Goal: Task Accomplishment & Management: Complete application form

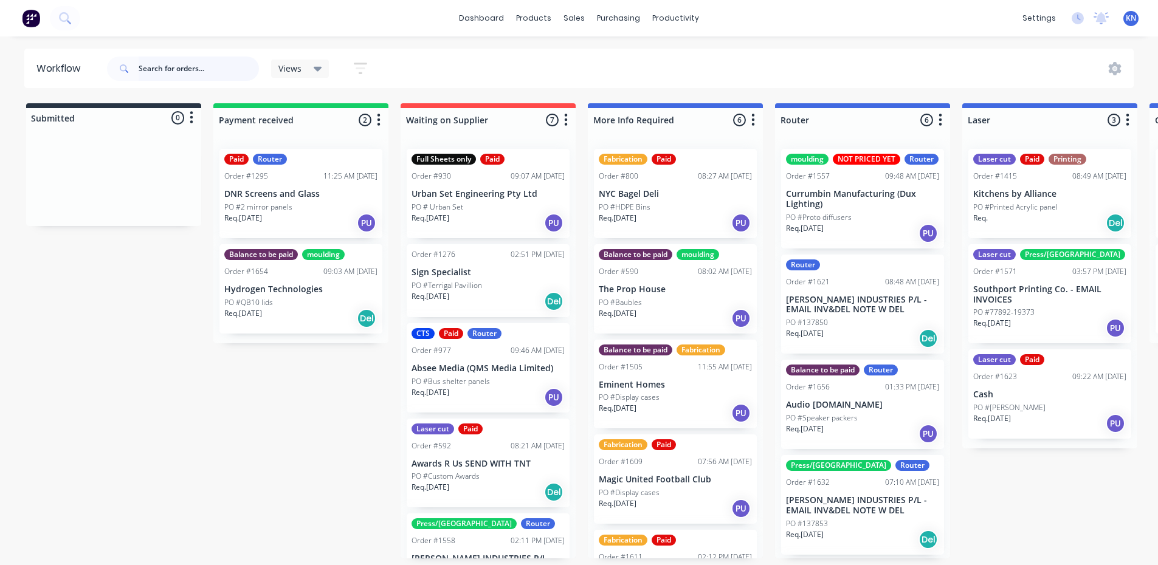
click at [212, 65] on input "text" at bounding box center [199, 69] width 120 height 24
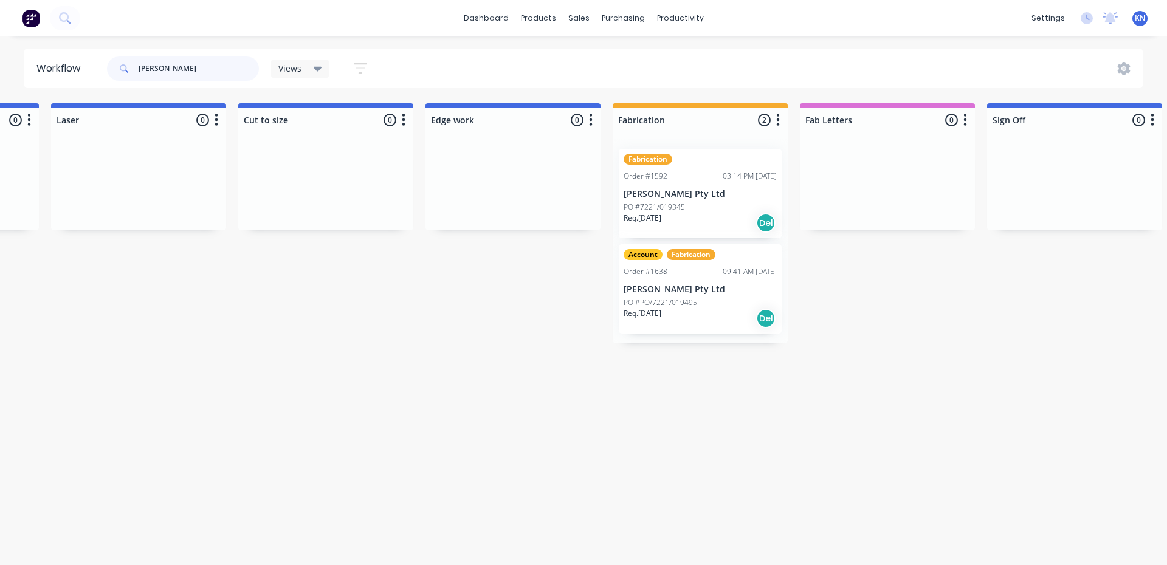
scroll to position [0, 1062]
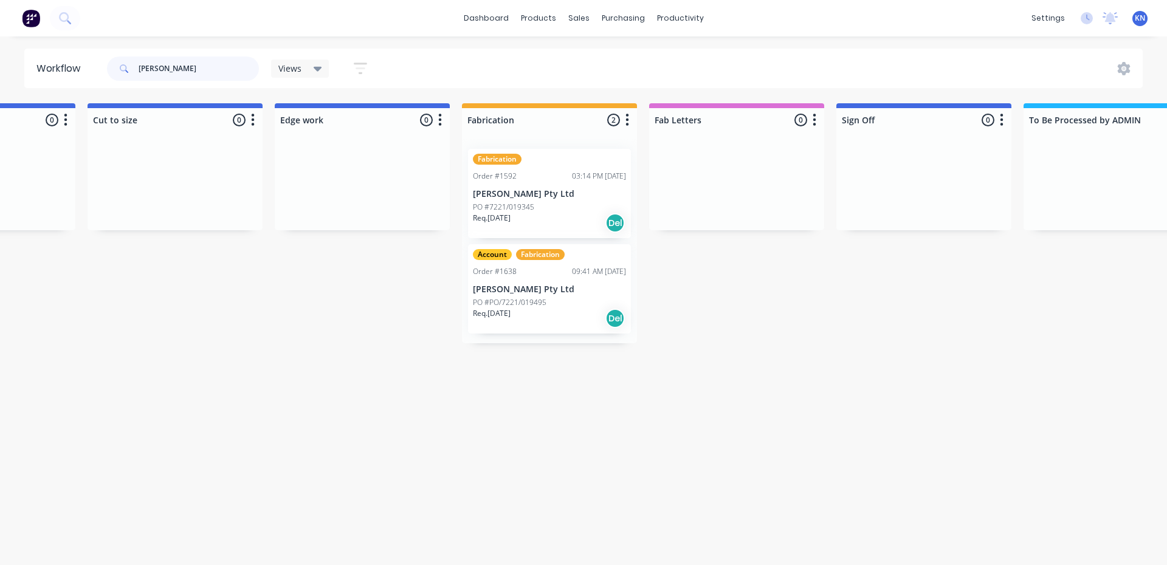
type input "john"
click at [539, 198] on p "[PERSON_NAME] Pty Ltd" at bounding box center [549, 194] width 153 height 10
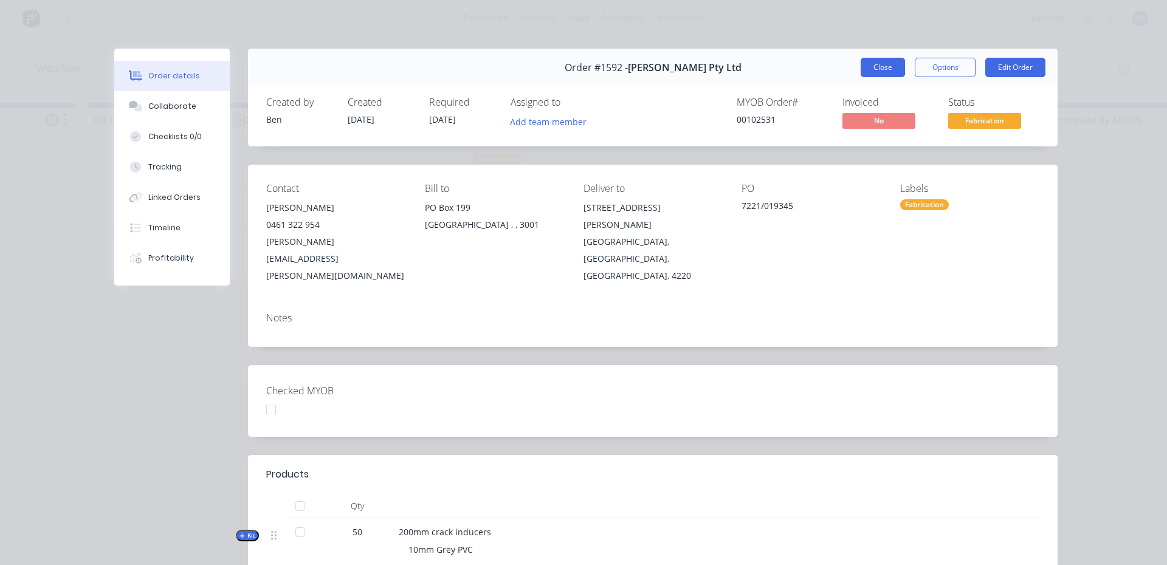
click at [874, 67] on button "Close" at bounding box center [882, 67] width 44 height 19
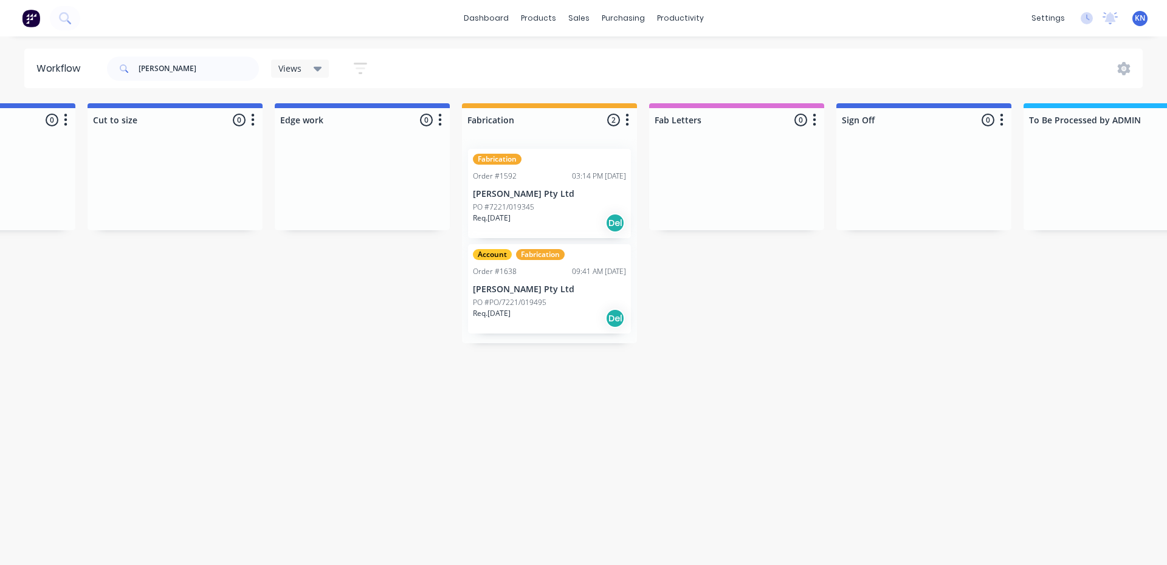
click at [529, 299] on p "PO #PO/7221/019495" at bounding box center [510, 302] width 74 height 11
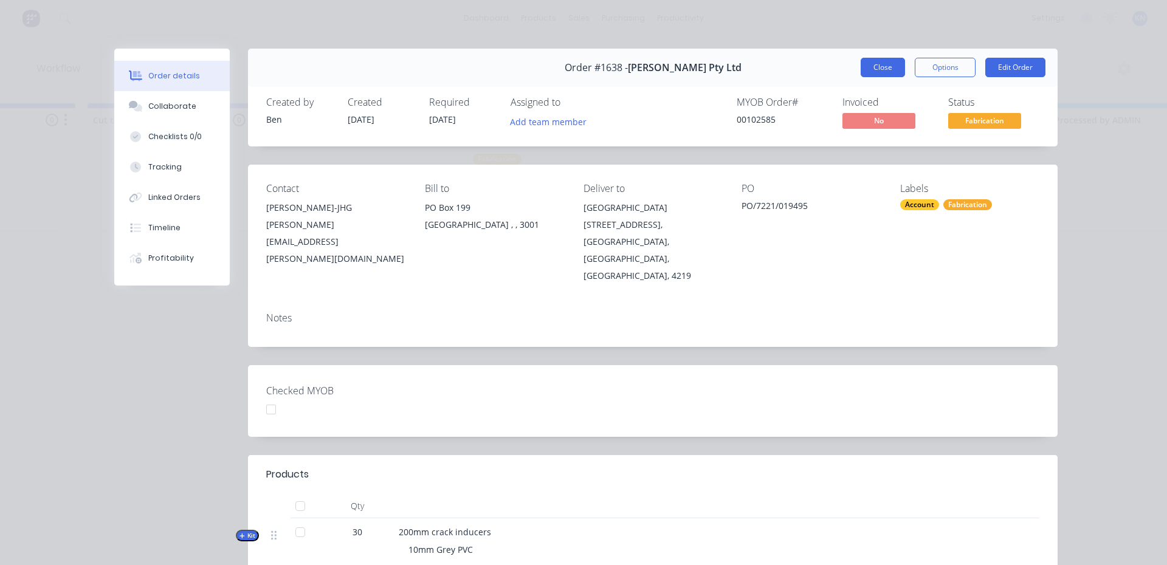
click at [878, 67] on button "Close" at bounding box center [882, 67] width 44 height 19
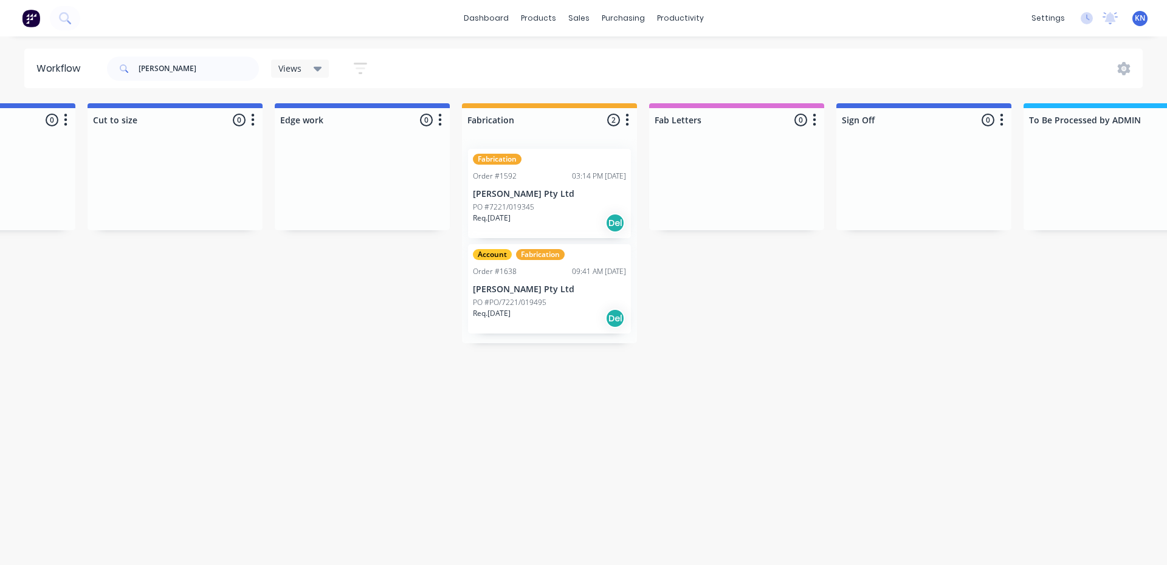
click at [528, 196] on p "[PERSON_NAME] Pty Ltd" at bounding box center [549, 194] width 153 height 10
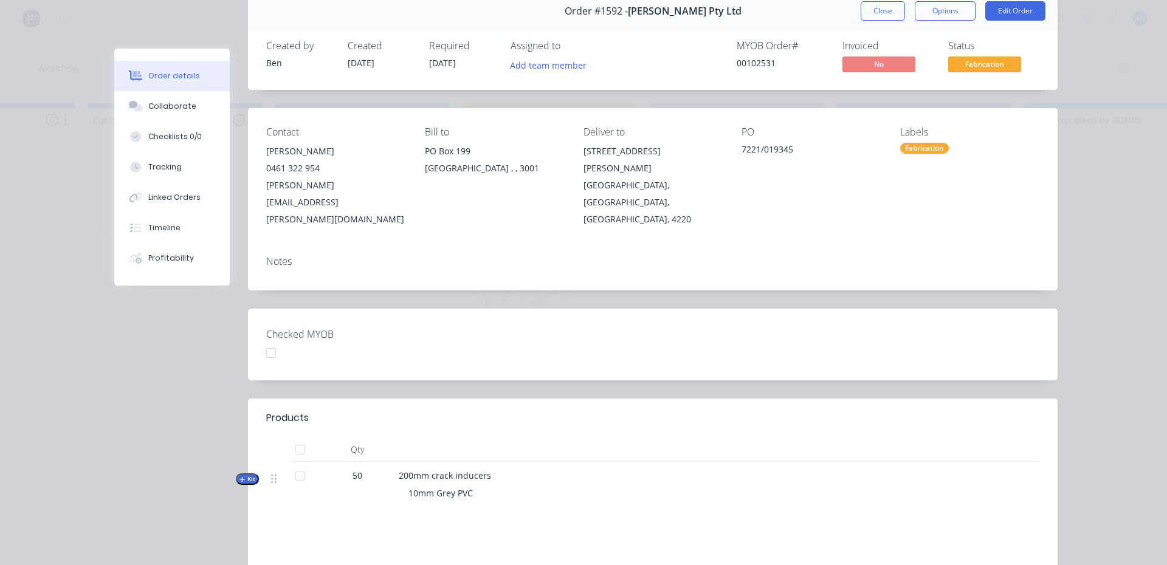
scroll to position [0, 0]
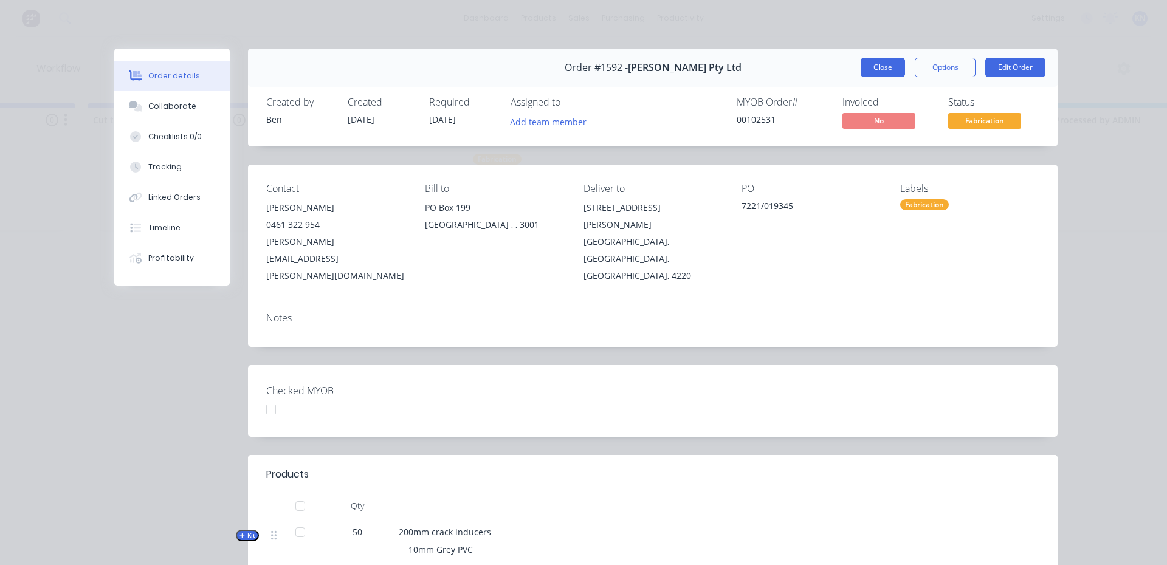
click at [874, 67] on button "Close" at bounding box center [882, 67] width 44 height 19
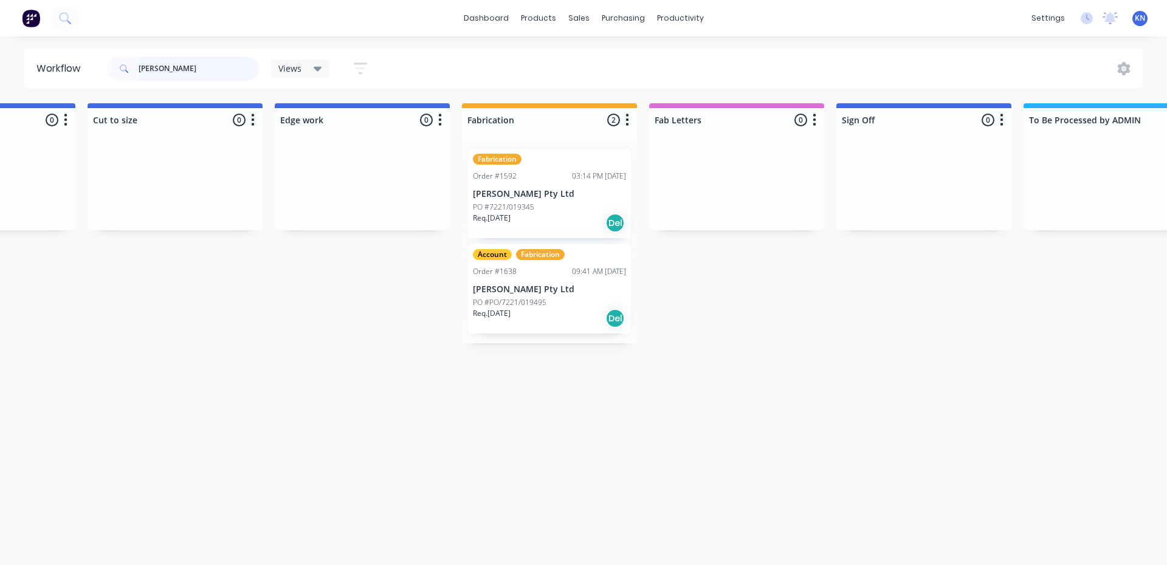
click at [186, 65] on input "john" at bounding box center [199, 69] width 120 height 24
drag, startPoint x: 186, startPoint y: 65, endPoint x: 104, endPoint y: 65, distance: 82.0
click at [104, 65] on header "Workflow john Views Save new view None (Default) edit Ready for Pick Up edit Sh…" at bounding box center [583, 69] width 1119 height 40
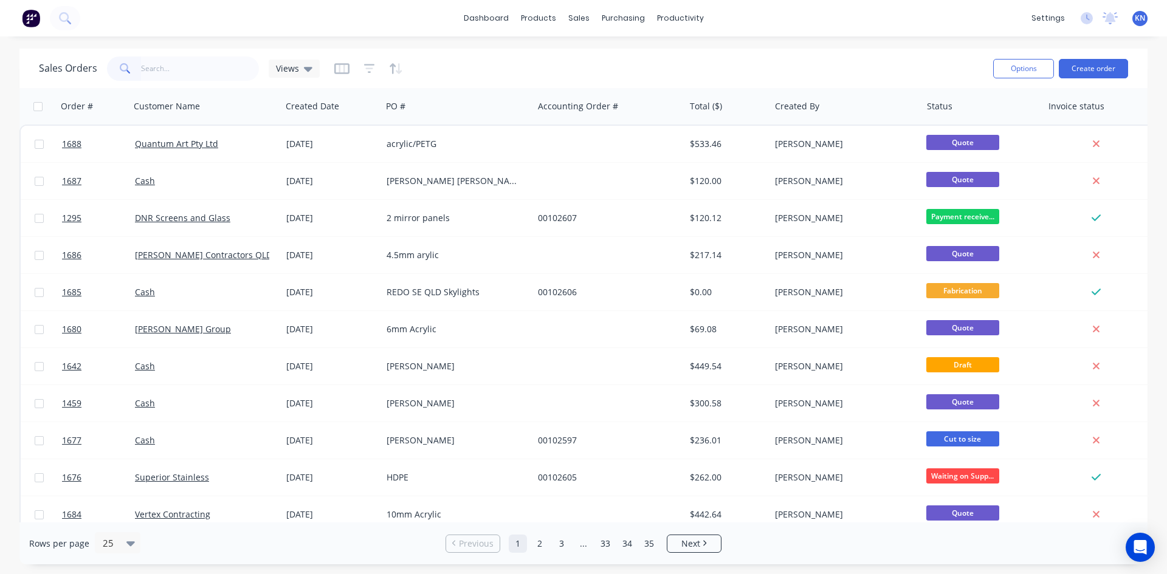
click at [148, 72] on input "text" at bounding box center [200, 69] width 119 height 24
type input "1680"
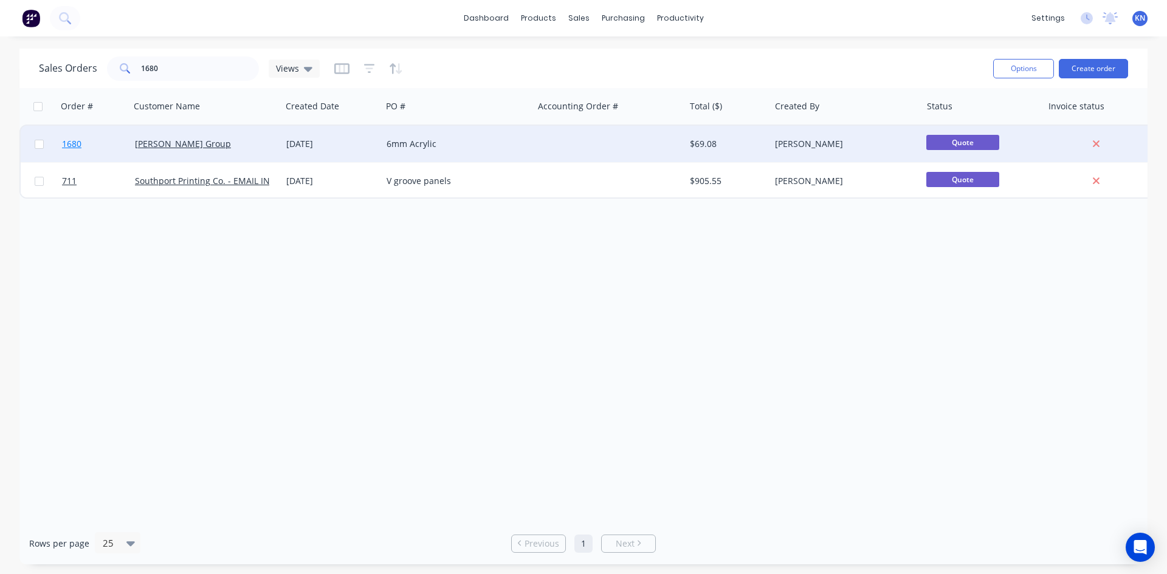
click at [74, 143] on span "1680" at bounding box center [71, 144] width 19 height 12
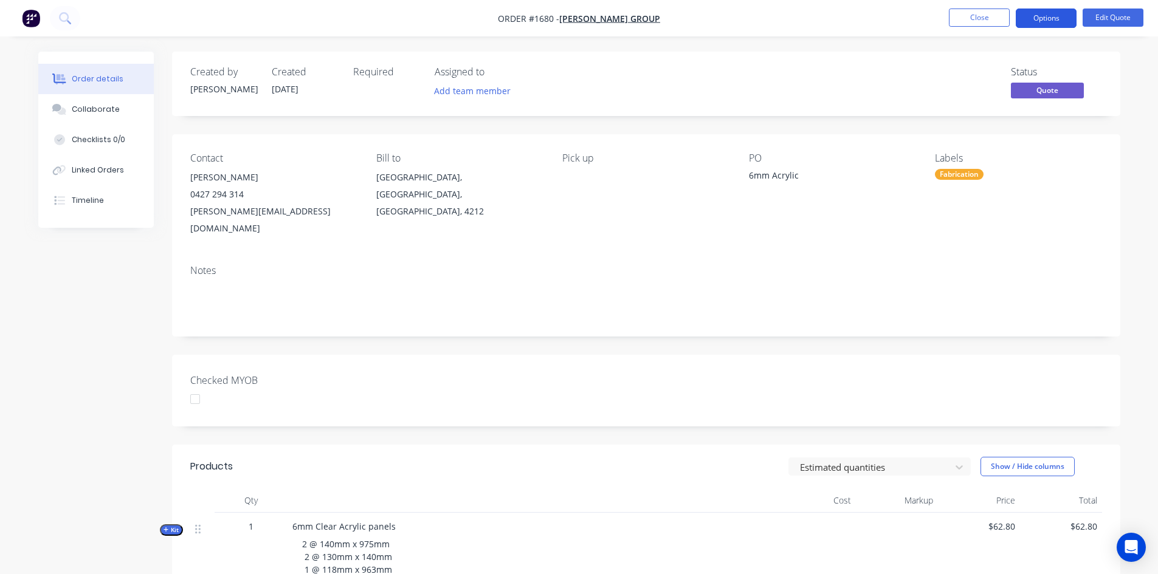
click at [1037, 16] on button "Options" at bounding box center [1045, 18] width 61 height 19
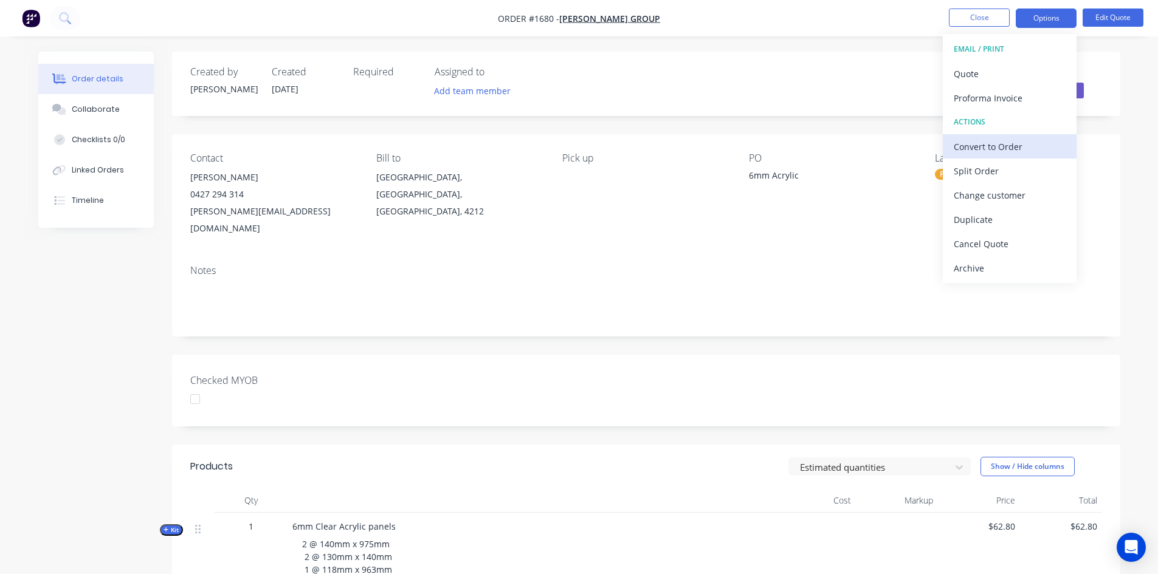
click at [980, 145] on div "Convert to Order" at bounding box center [1009, 147] width 112 height 18
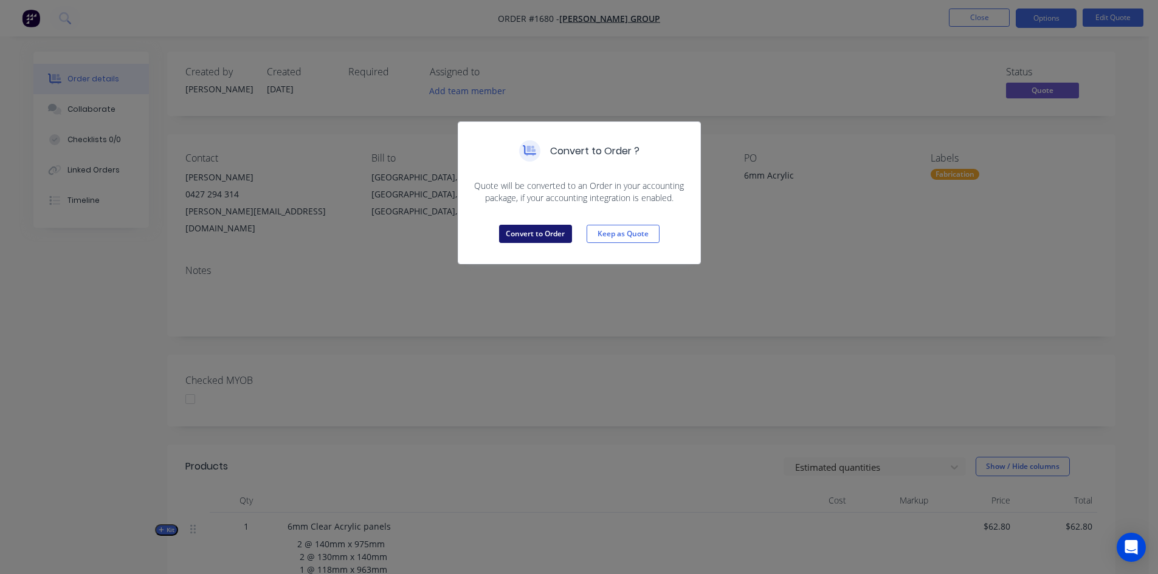
click at [540, 231] on button "Convert to Order" at bounding box center [535, 234] width 73 height 18
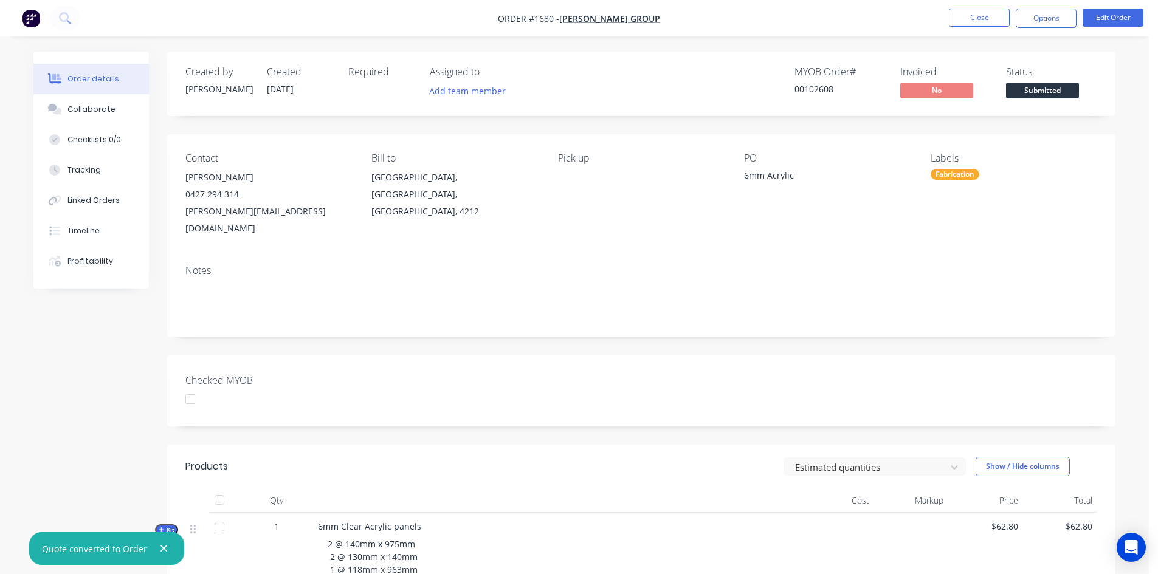
click at [195, 387] on div at bounding box center [190, 399] width 24 height 24
click at [1037, 89] on span "Submitted" at bounding box center [1042, 90] width 73 height 15
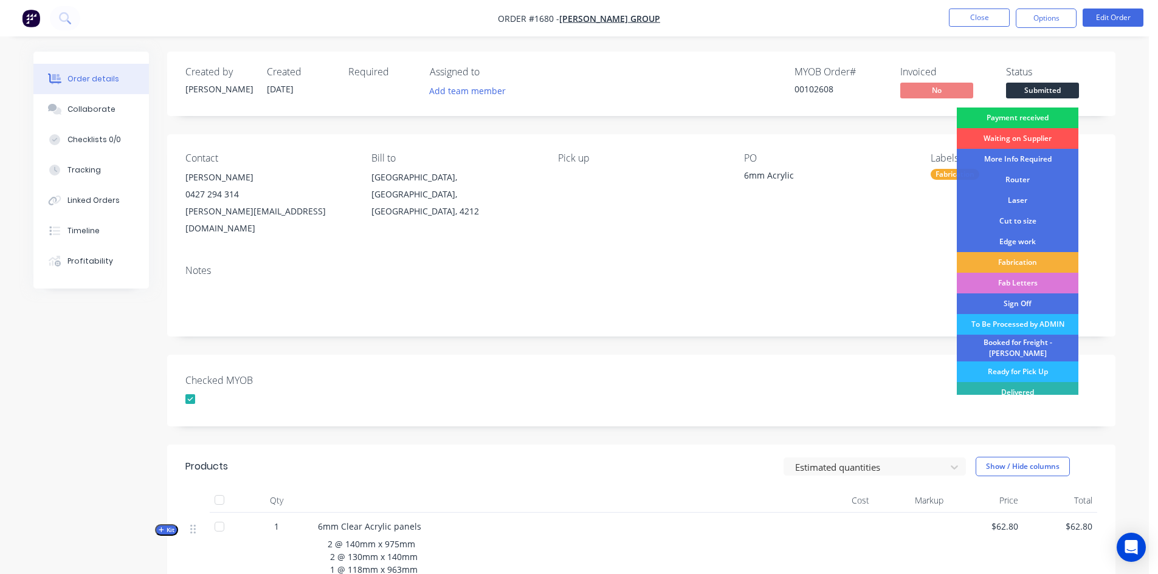
click at [1009, 114] on div "Payment received" at bounding box center [1018, 118] width 122 height 21
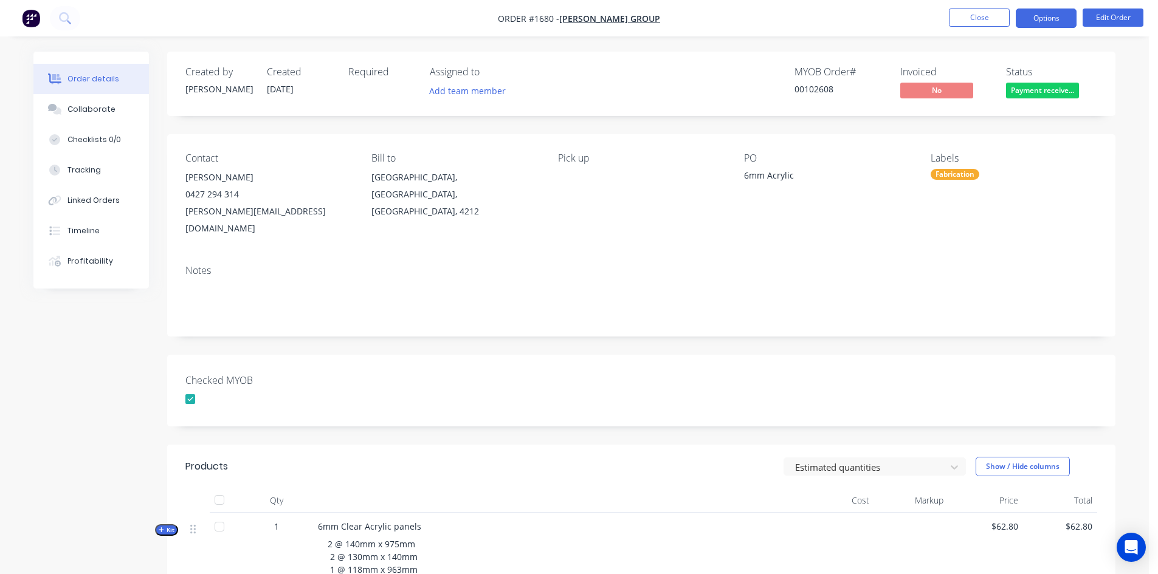
click at [1048, 15] on button "Options" at bounding box center [1045, 18] width 61 height 19
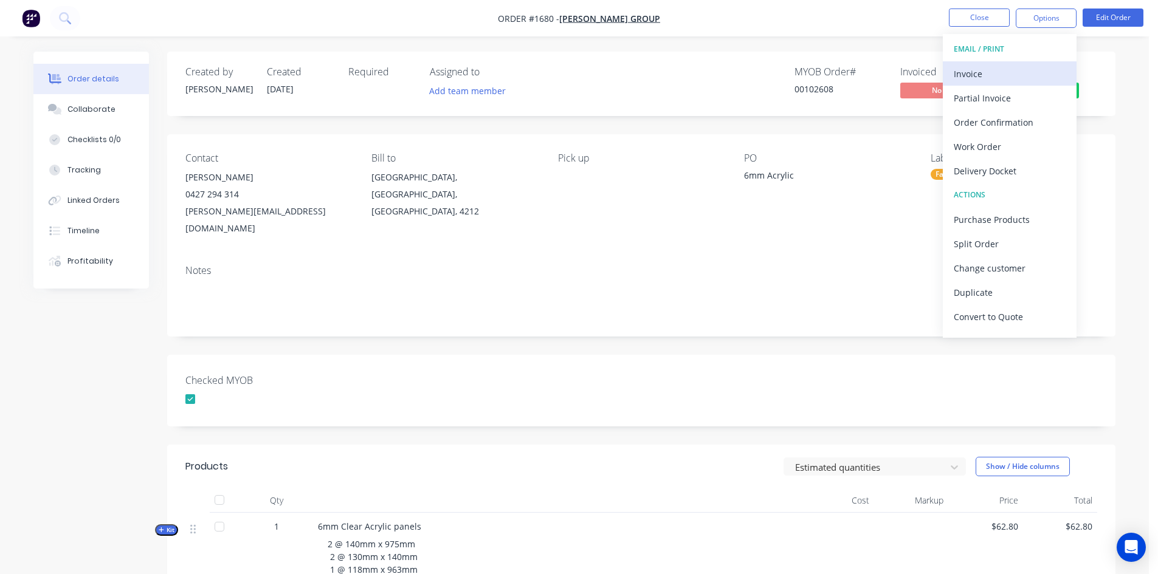
click at [988, 72] on div "Invoice" at bounding box center [1009, 74] width 112 height 18
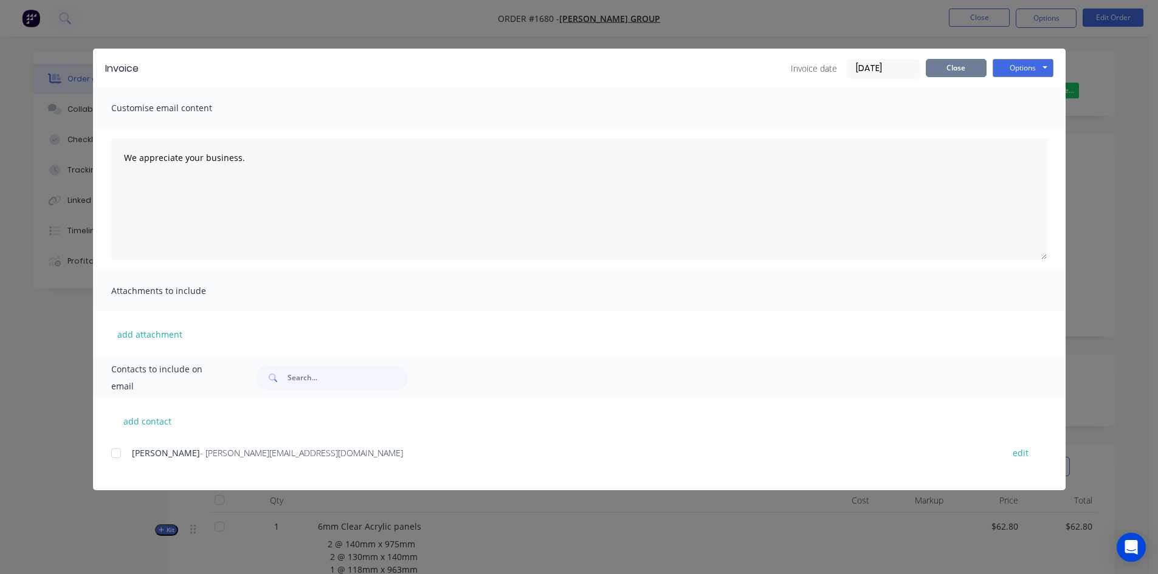
click at [967, 65] on button "Close" at bounding box center [956, 68] width 61 height 18
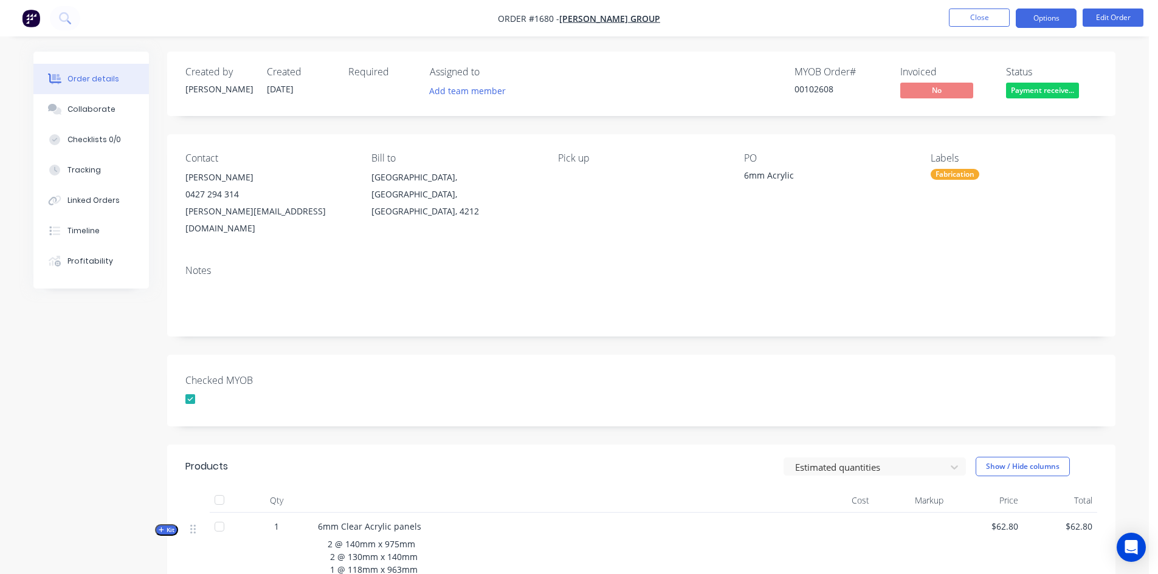
click at [1052, 14] on button "Options" at bounding box center [1045, 18] width 61 height 19
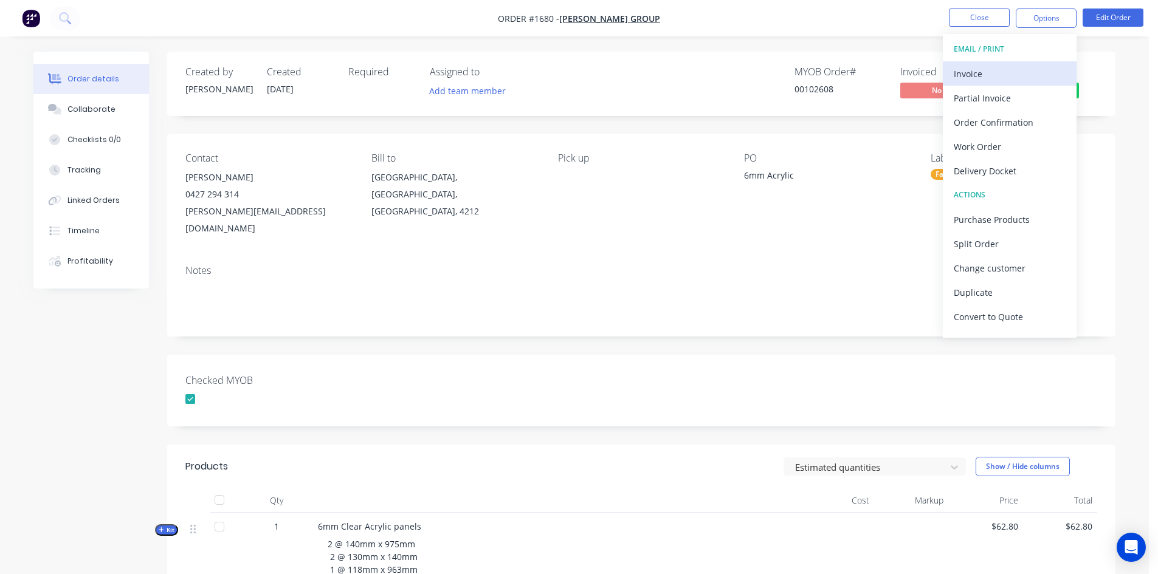
click at [974, 72] on div "Invoice" at bounding box center [1009, 74] width 112 height 18
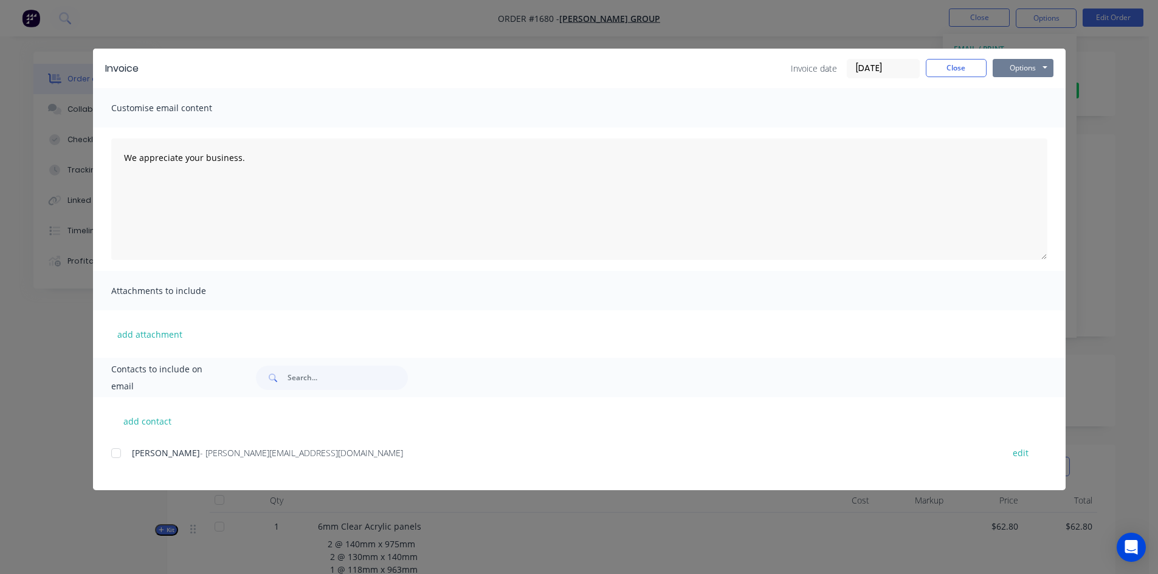
click at [1018, 65] on button "Options" at bounding box center [1022, 68] width 61 height 18
click at [1028, 107] on button "Print" at bounding box center [1031, 110] width 78 height 20
click at [963, 70] on button "Close" at bounding box center [956, 68] width 61 height 18
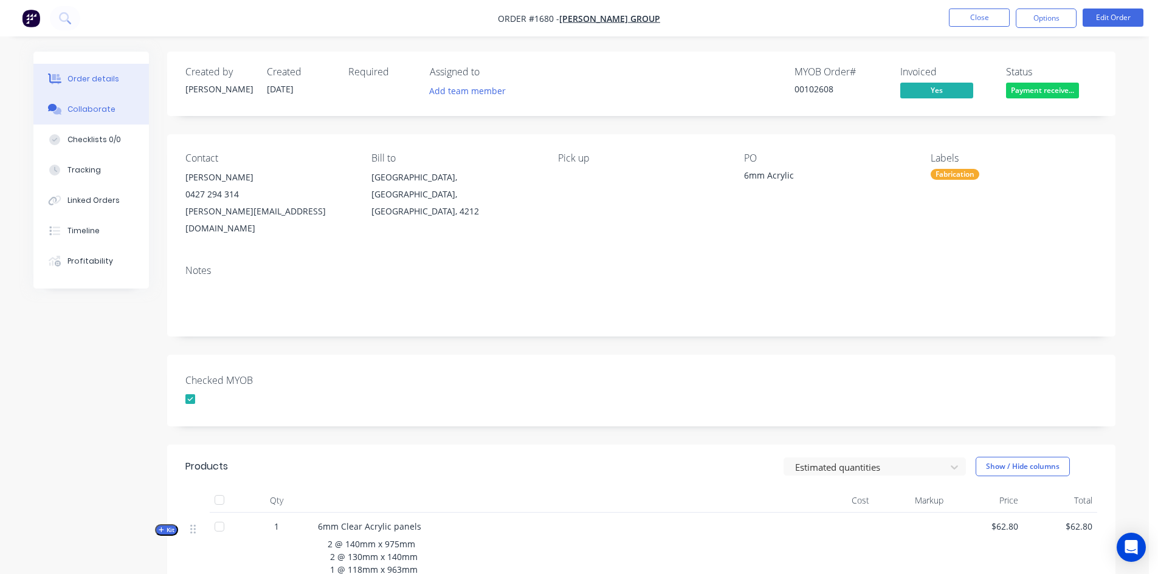
click at [84, 106] on div "Collaborate" at bounding box center [91, 109] width 48 height 11
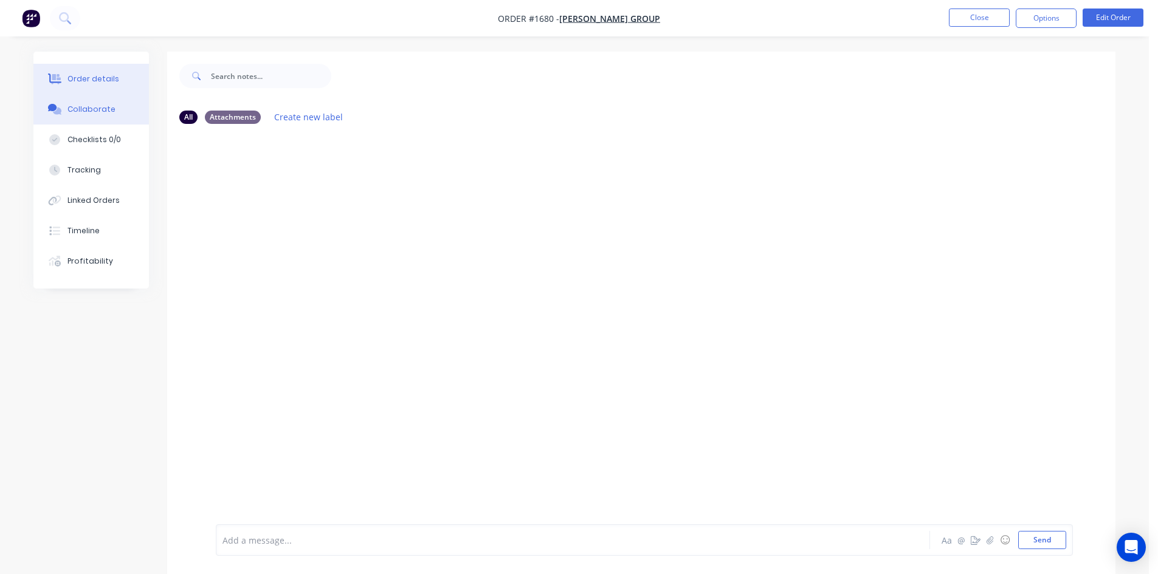
click at [102, 74] on div "Order details" at bounding box center [93, 79] width 52 height 11
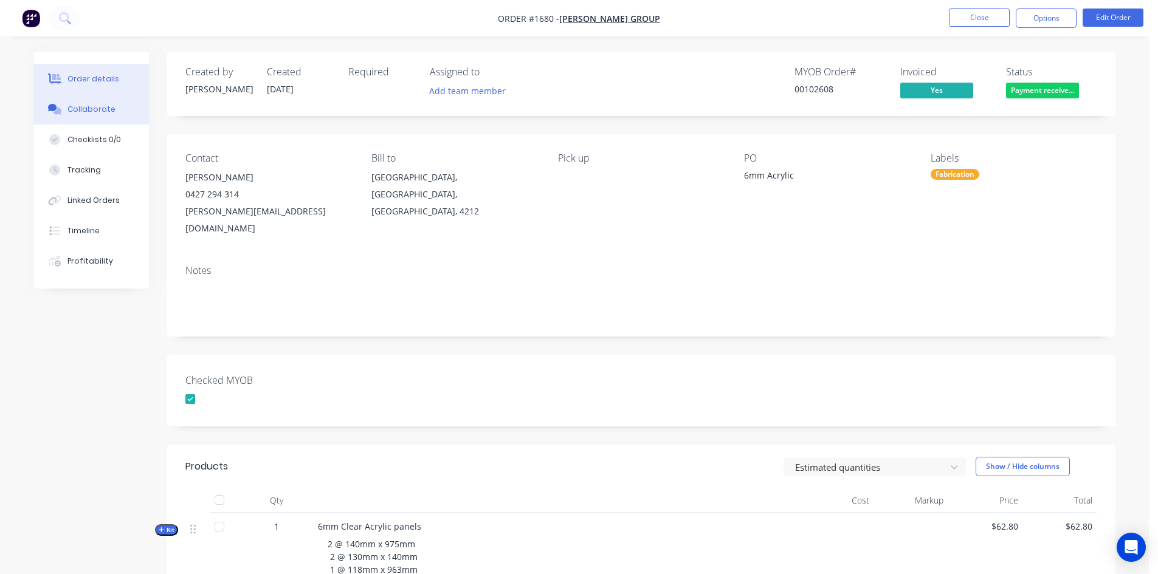
click at [91, 109] on div "Collaborate" at bounding box center [91, 109] width 48 height 11
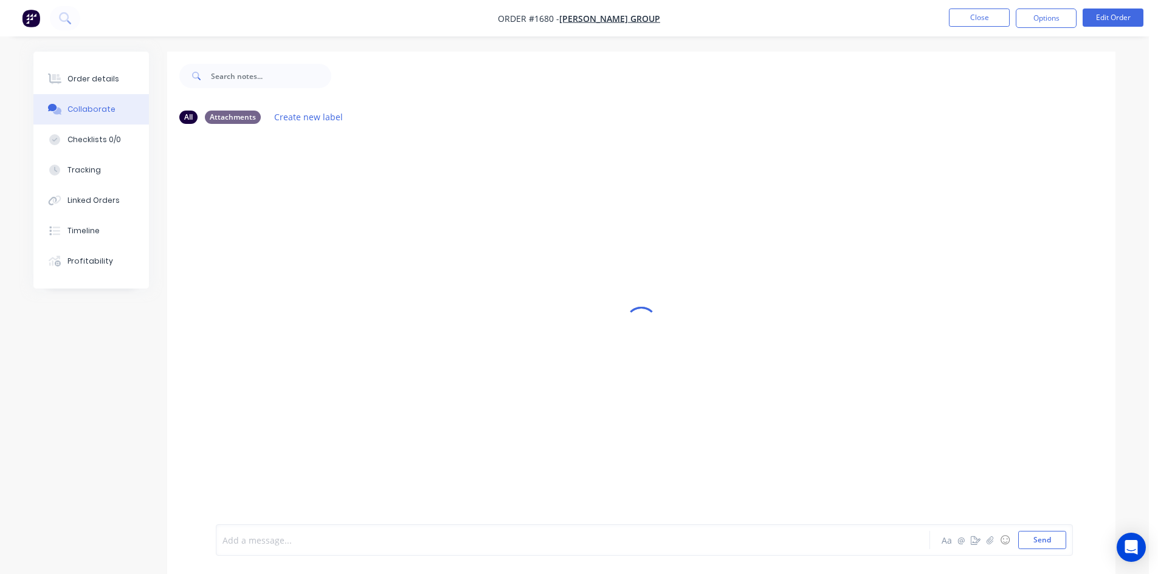
click at [265, 546] on div at bounding box center [539, 540] width 632 height 13
click at [1044, 533] on button "Send" at bounding box center [1042, 540] width 48 height 18
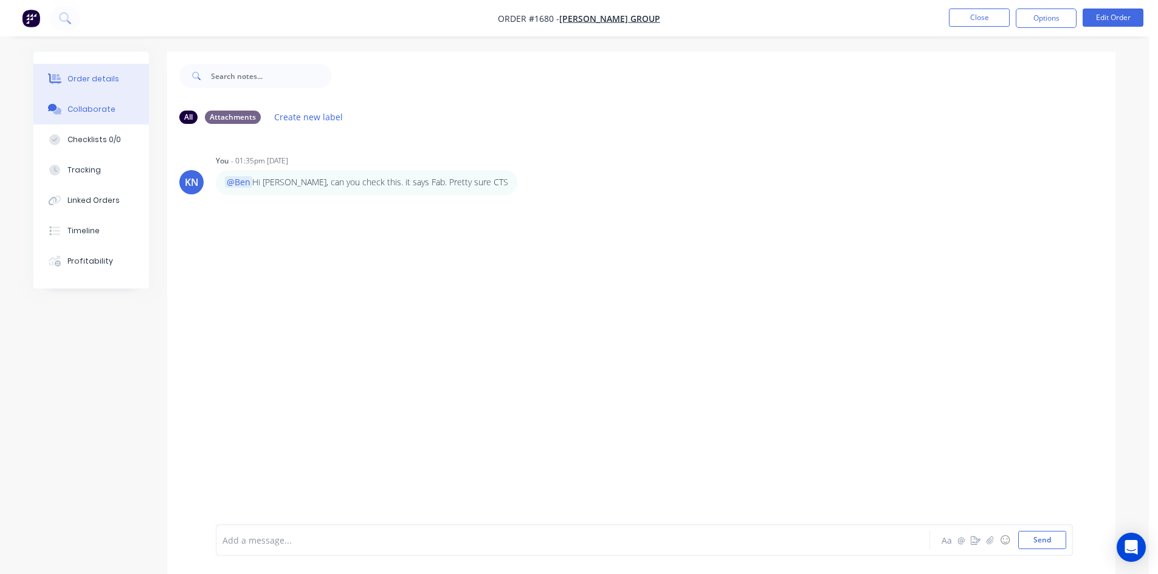
click at [80, 77] on div "Order details" at bounding box center [93, 79] width 52 height 11
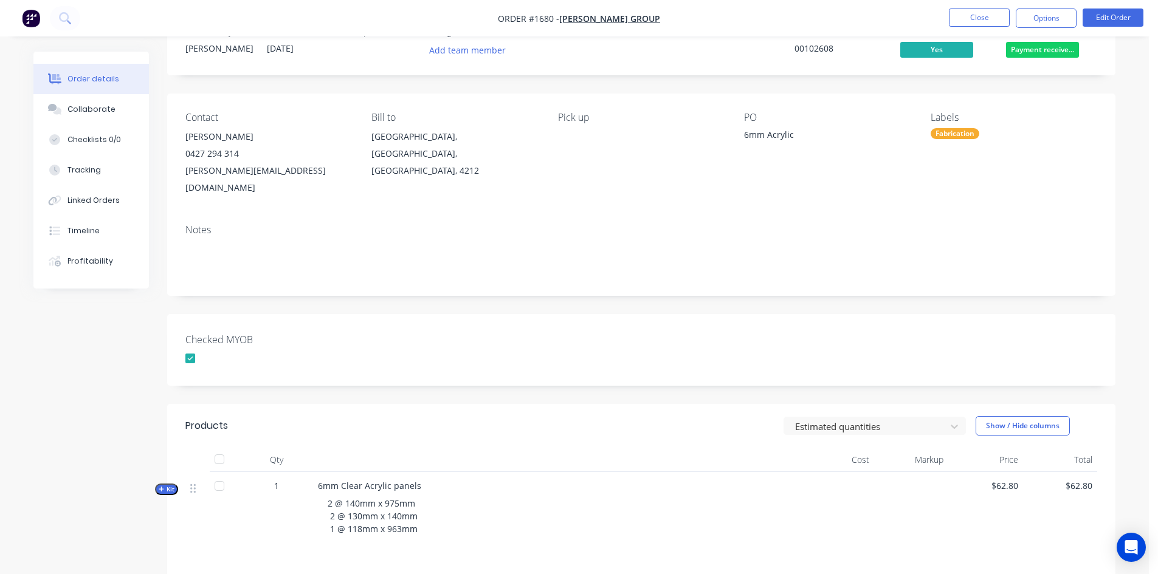
scroll to position [122, 0]
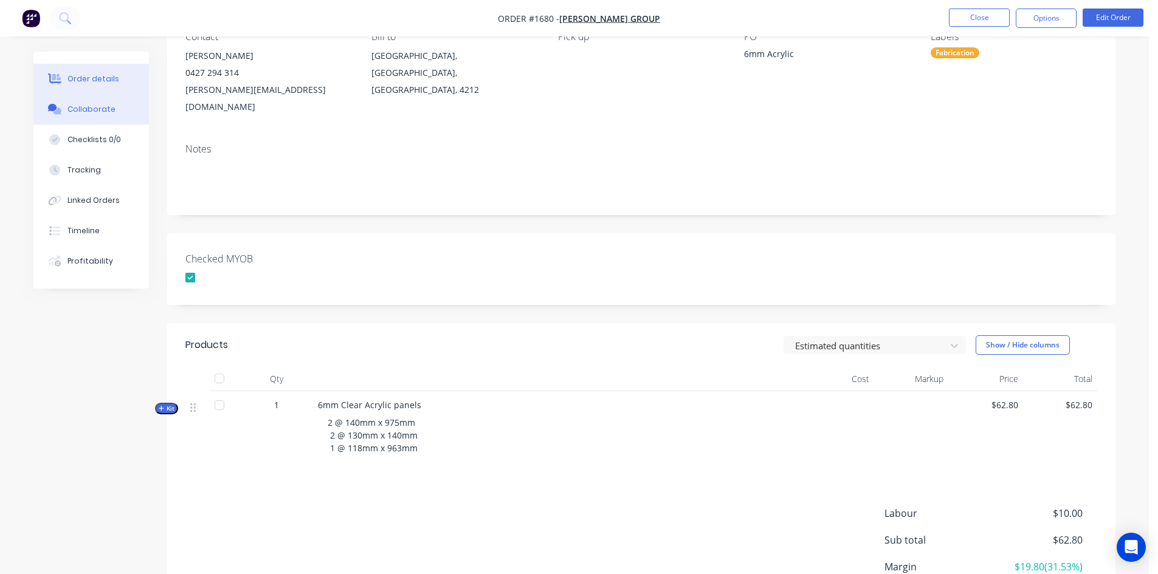
click at [106, 106] on div "Collaborate" at bounding box center [91, 109] width 48 height 11
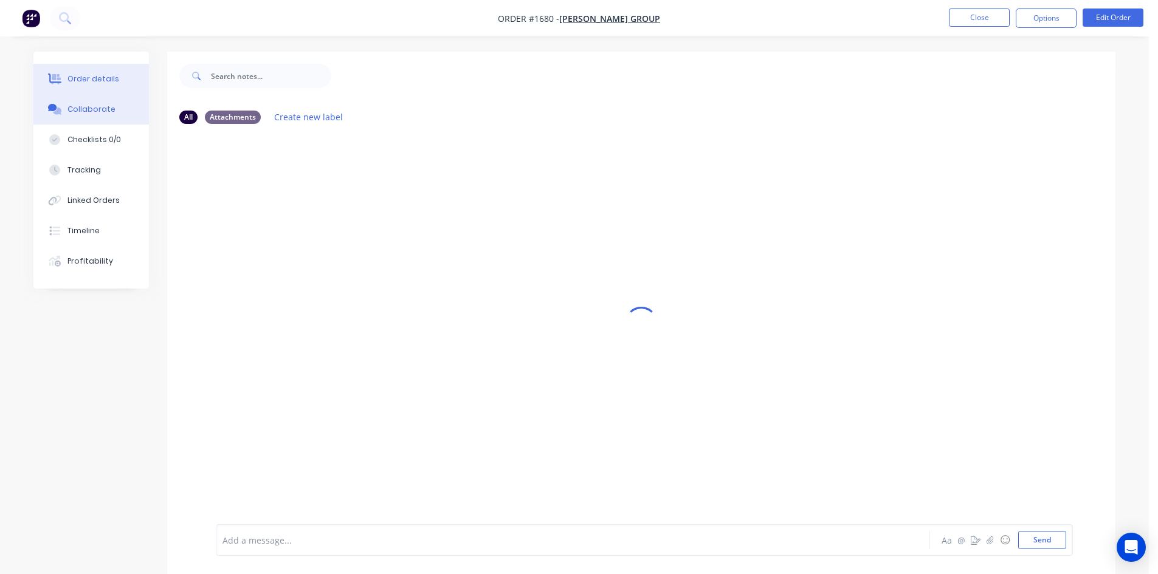
click at [100, 81] on div "Order details" at bounding box center [93, 79] width 52 height 11
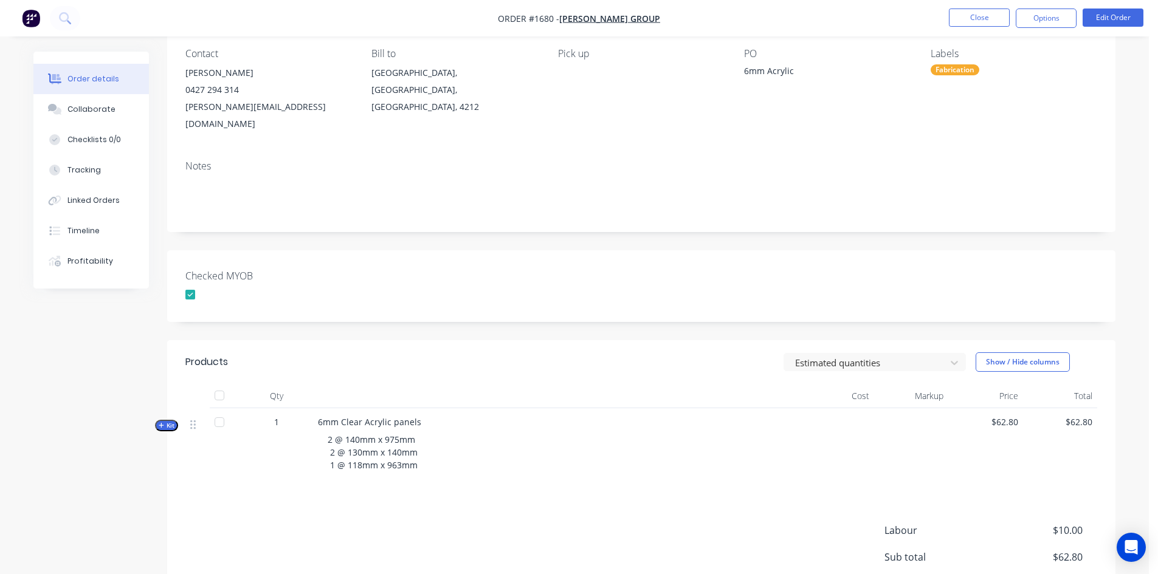
scroll to position [214, 0]
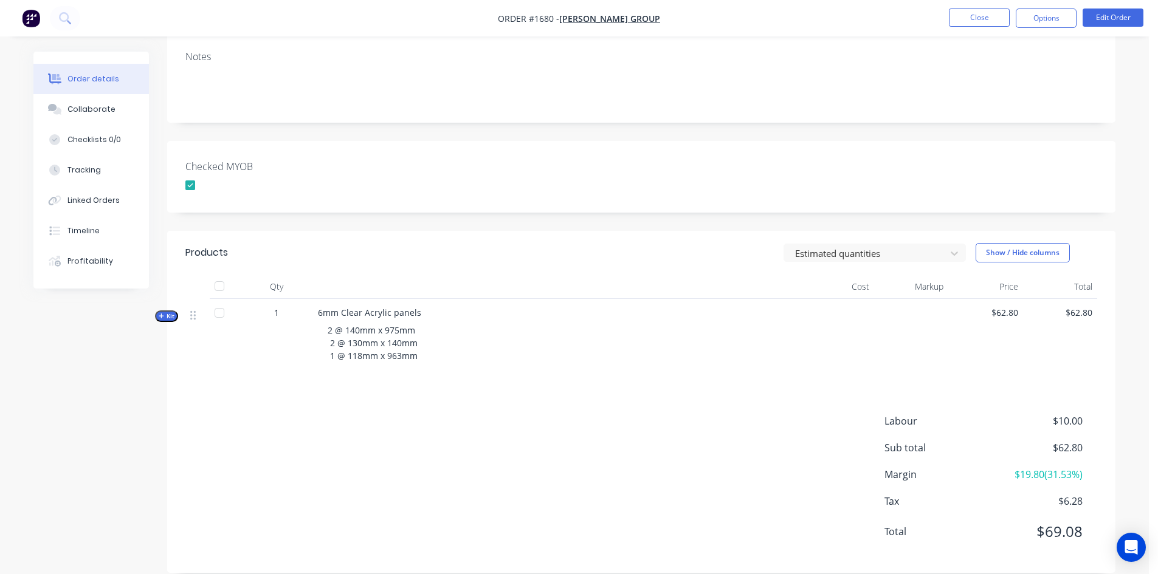
click at [165, 312] on span "Kit" at bounding box center [167, 316] width 16 height 9
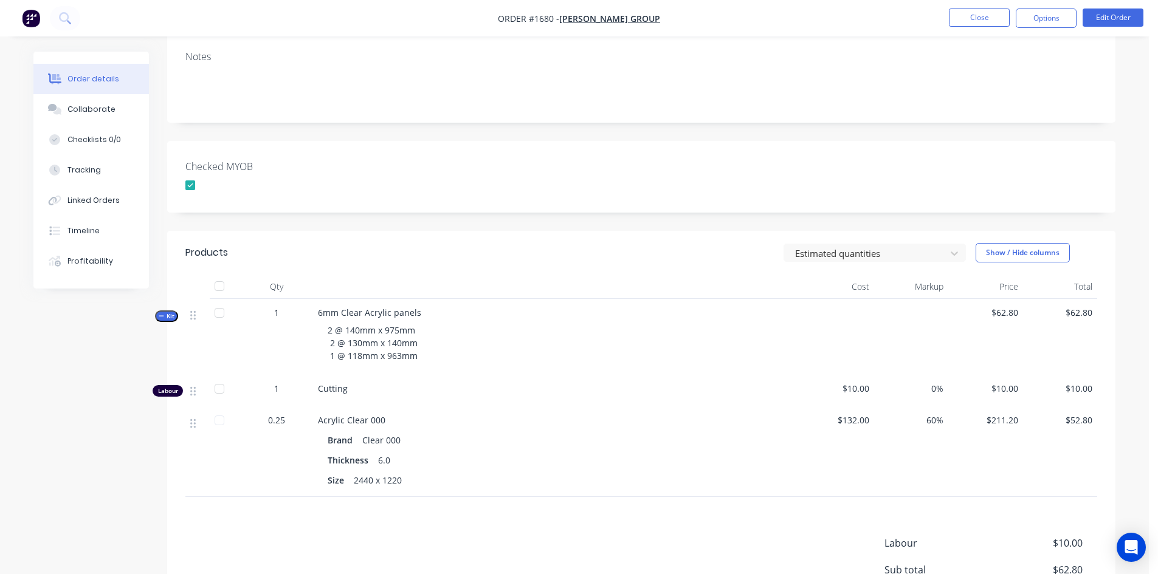
scroll to position [0, 0]
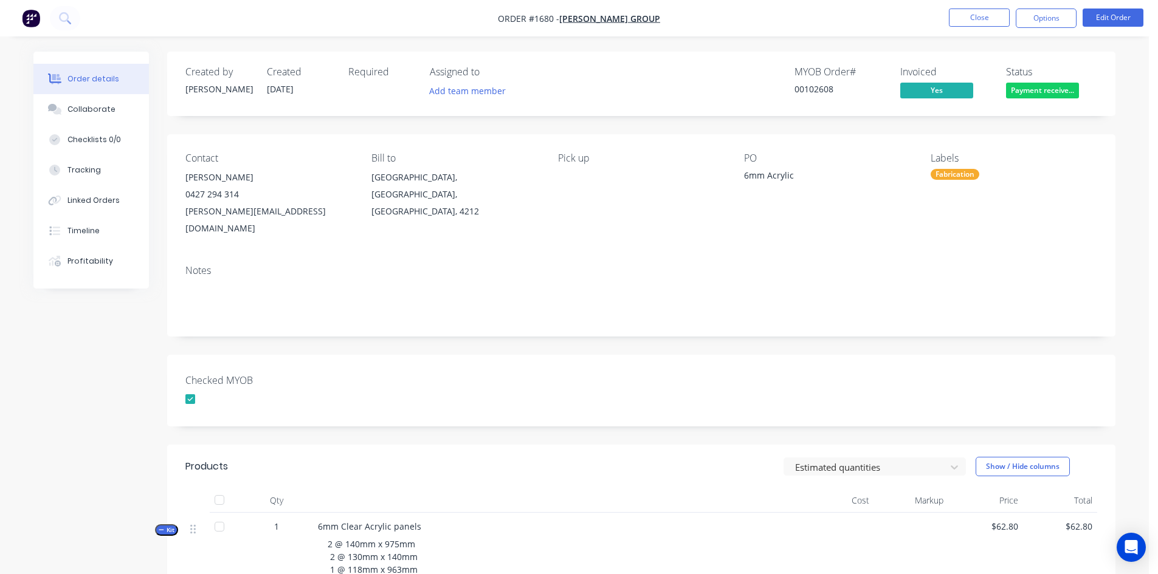
click at [938, 169] on div "Fabrication" at bounding box center [954, 174] width 49 height 11
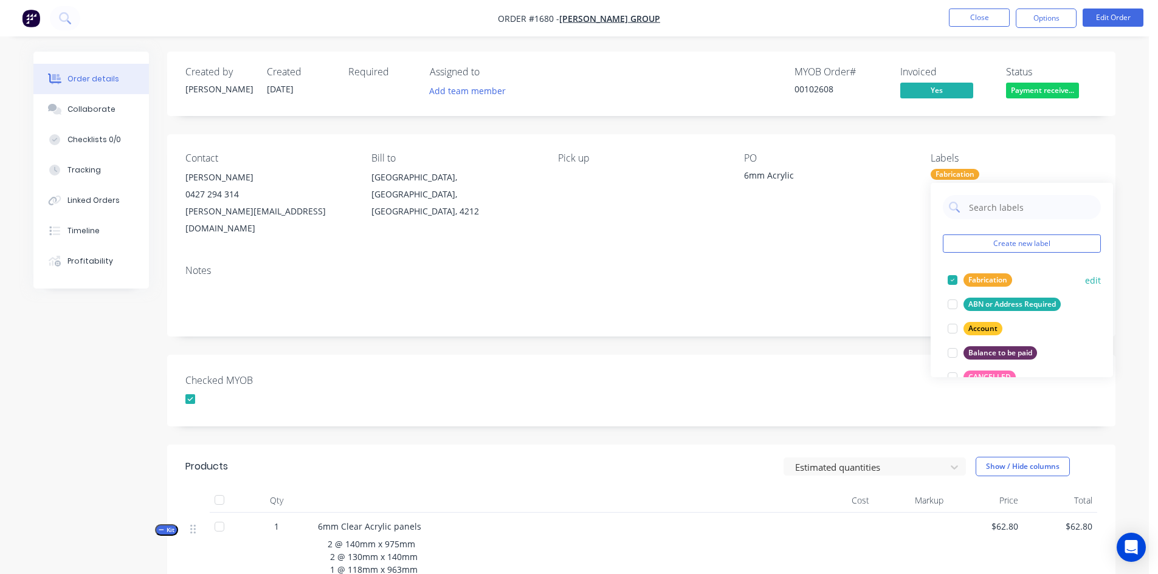
click at [950, 282] on div at bounding box center [952, 280] width 24 height 24
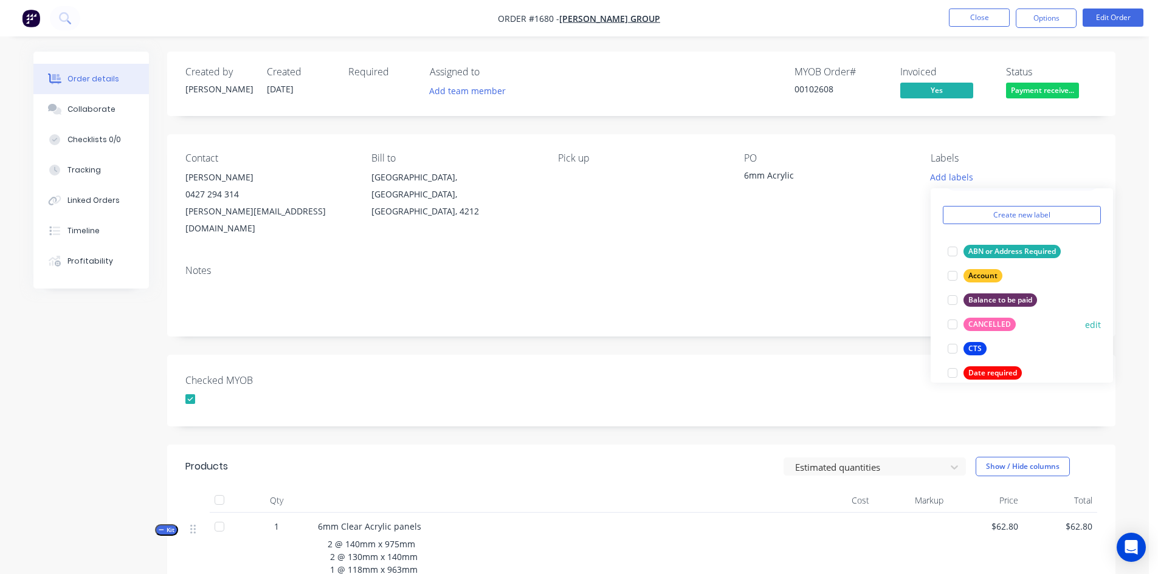
scroll to position [61, 0]
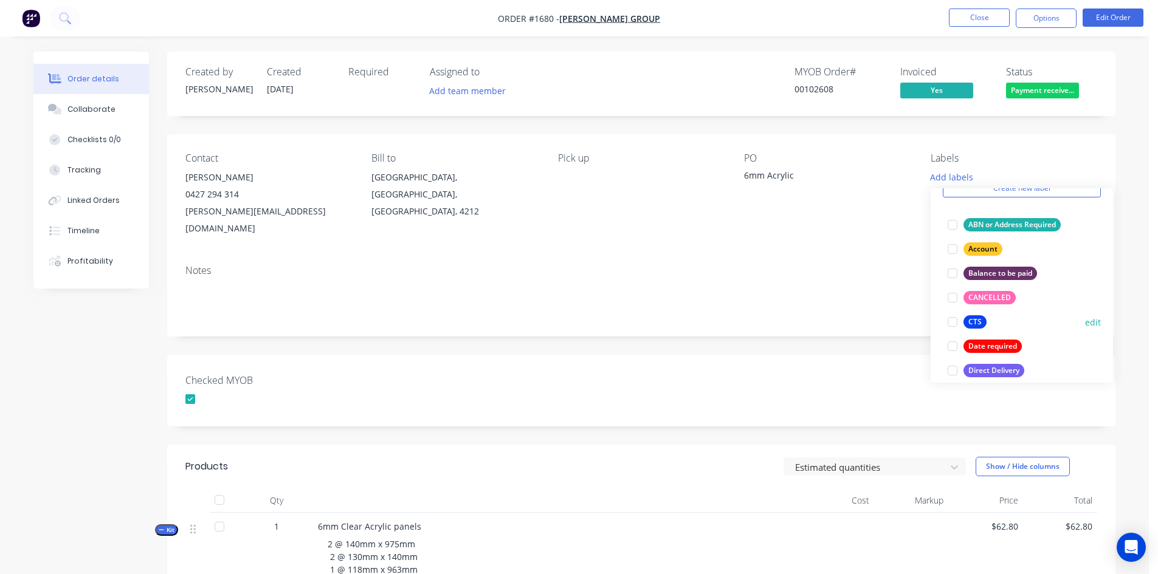
click at [953, 322] on div at bounding box center [952, 322] width 24 height 24
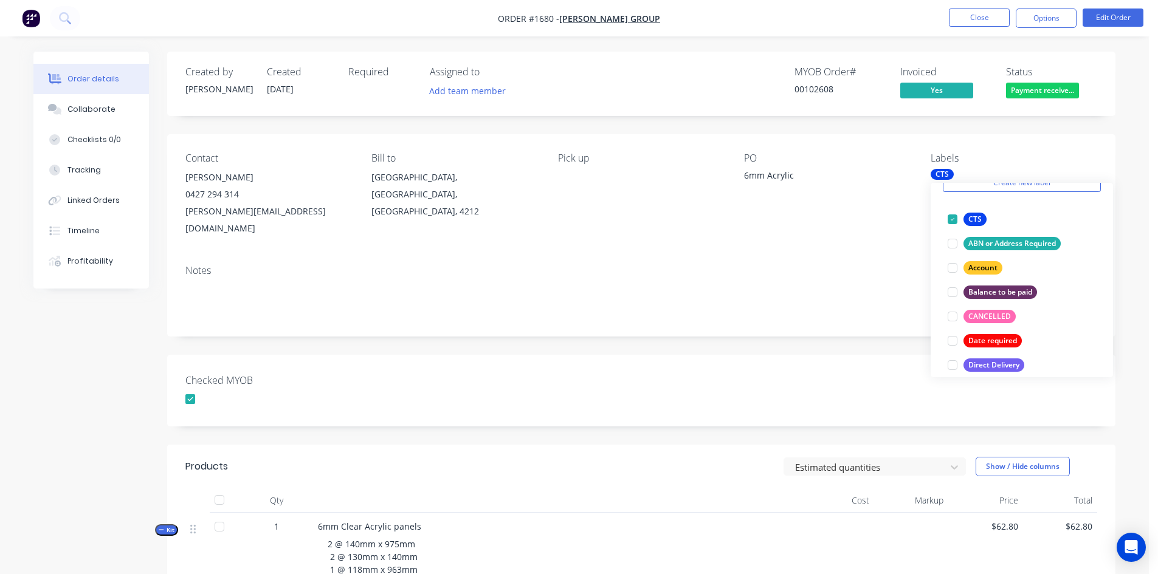
click at [833, 305] on div "Notes" at bounding box center [641, 295] width 948 height 81
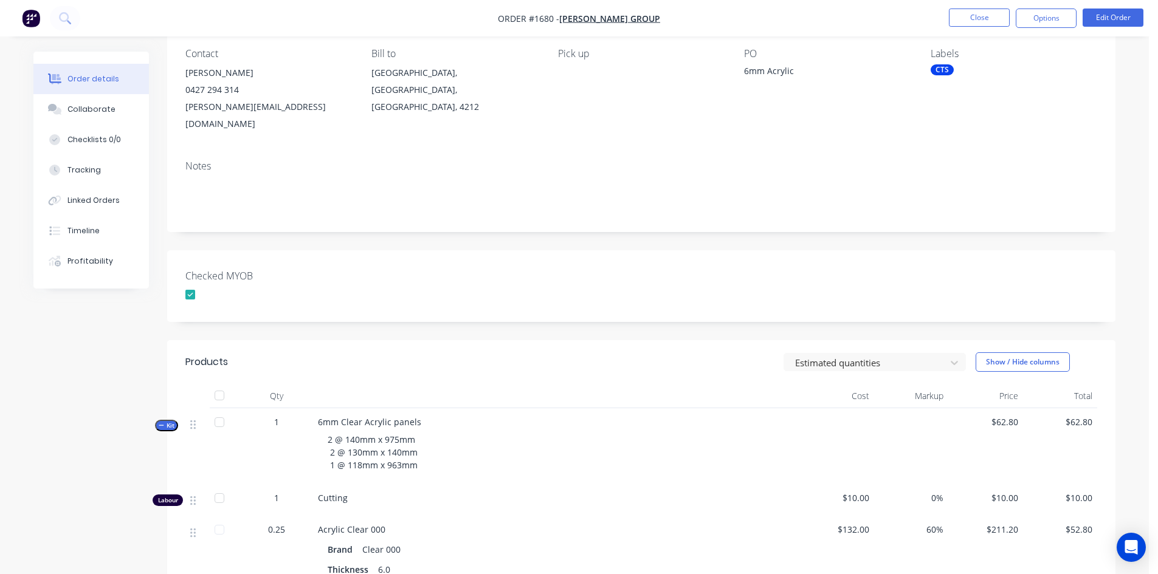
scroll to position [0, 0]
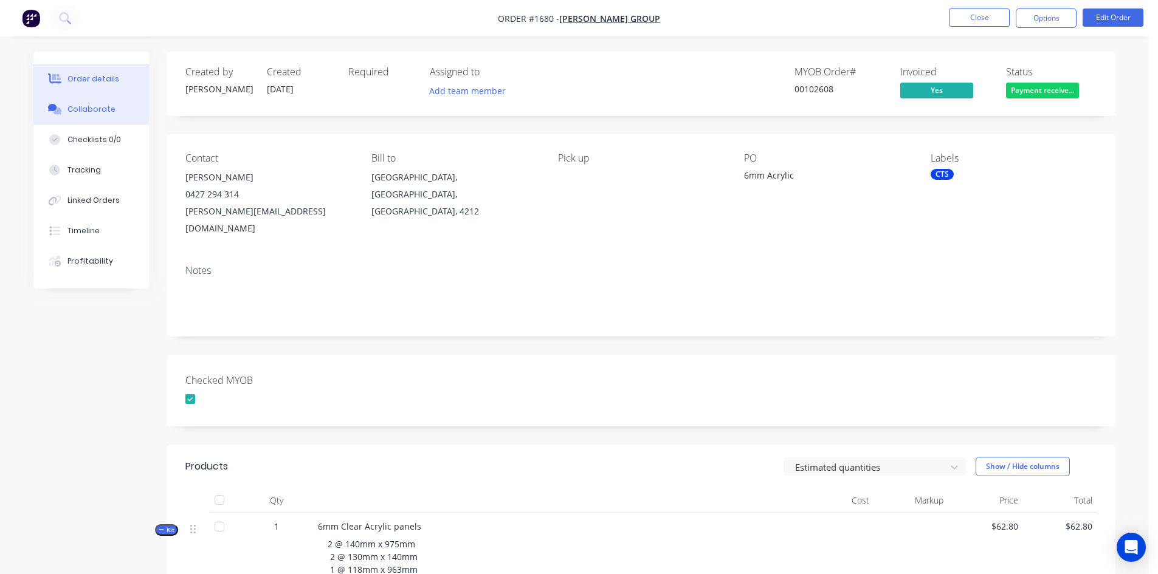
click at [101, 108] on div "Collaborate" at bounding box center [91, 109] width 48 height 11
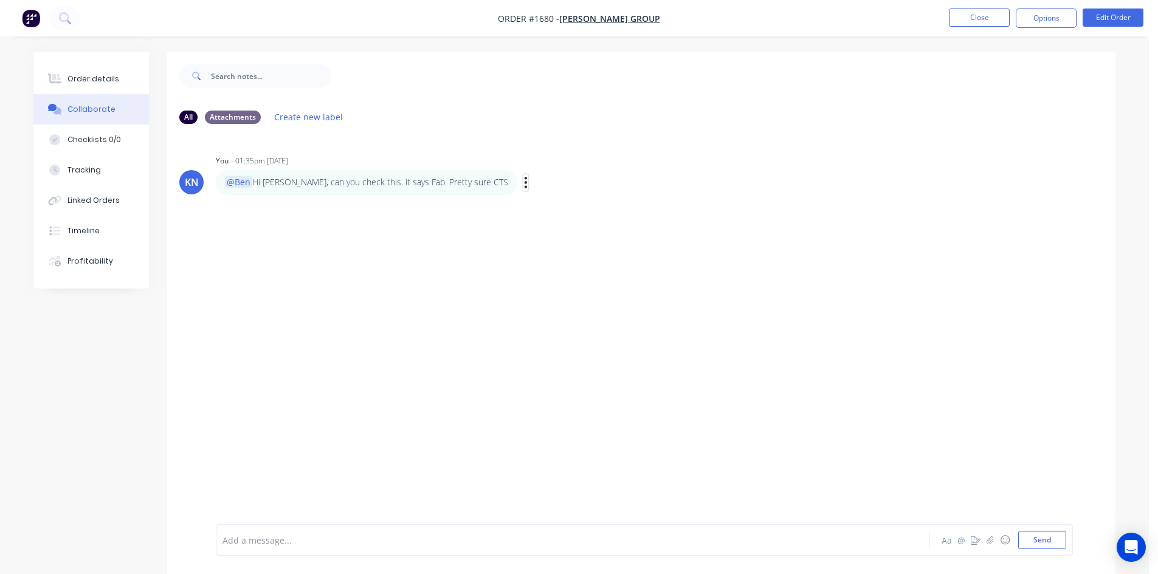
click at [524, 181] on icon "button" at bounding box center [526, 183] width 4 height 14
click at [532, 224] on button "Delete" at bounding box center [570, 225] width 77 height 20
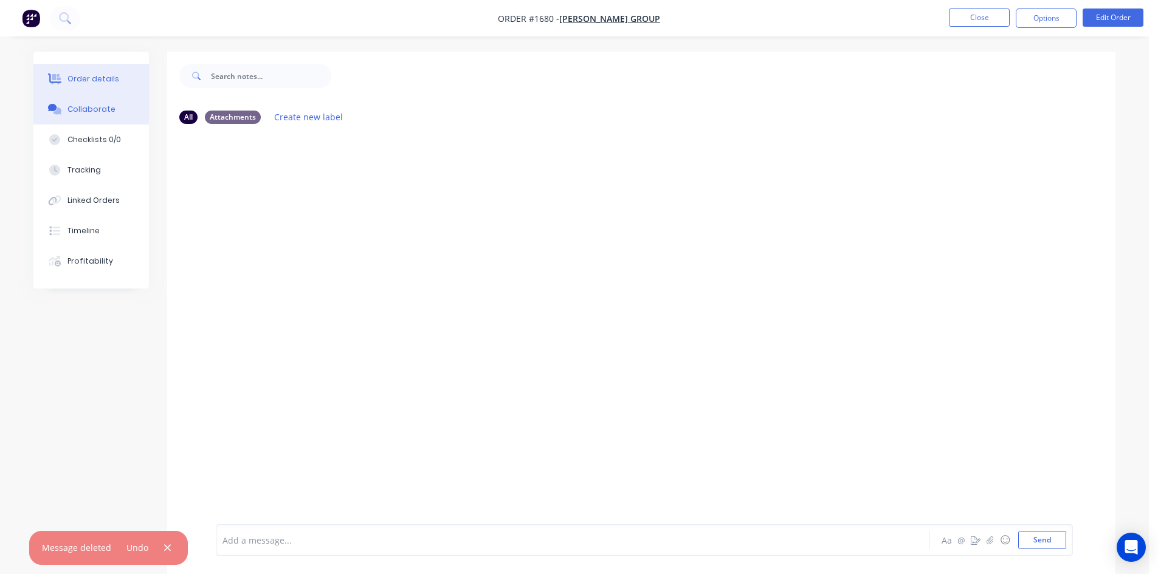
click at [95, 79] on div "Order details" at bounding box center [93, 79] width 52 height 11
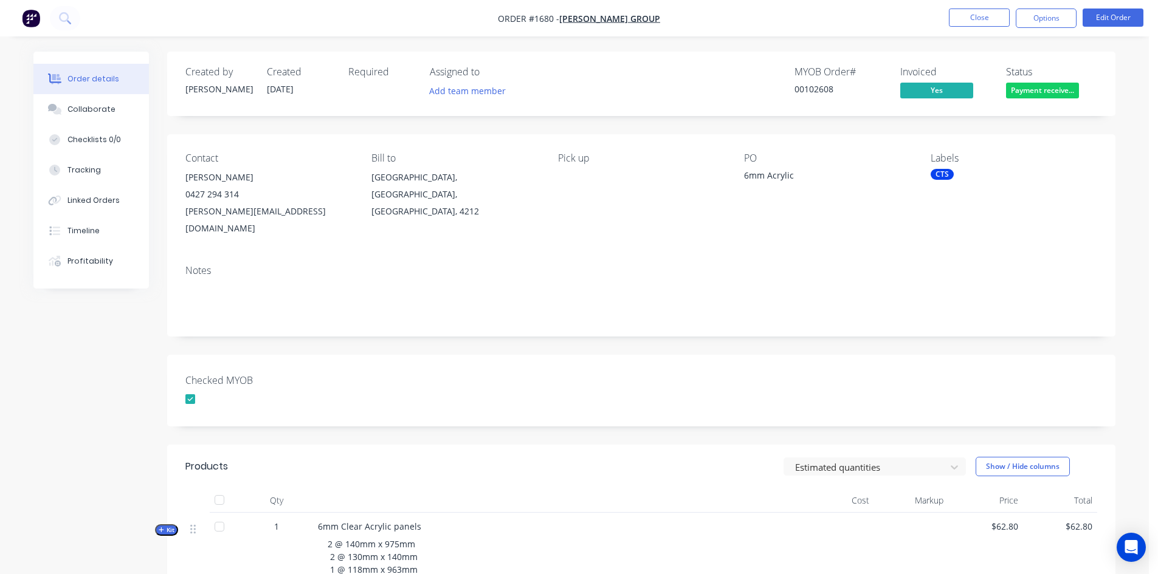
click at [942, 172] on div "CTS" at bounding box center [941, 174] width 23 height 11
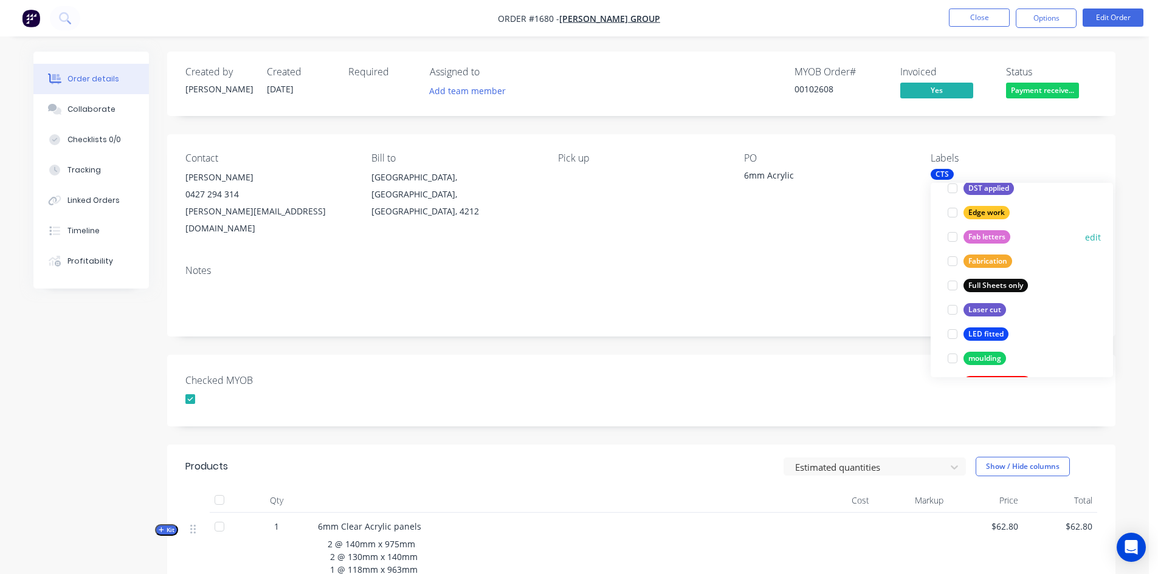
scroll to position [304, 0]
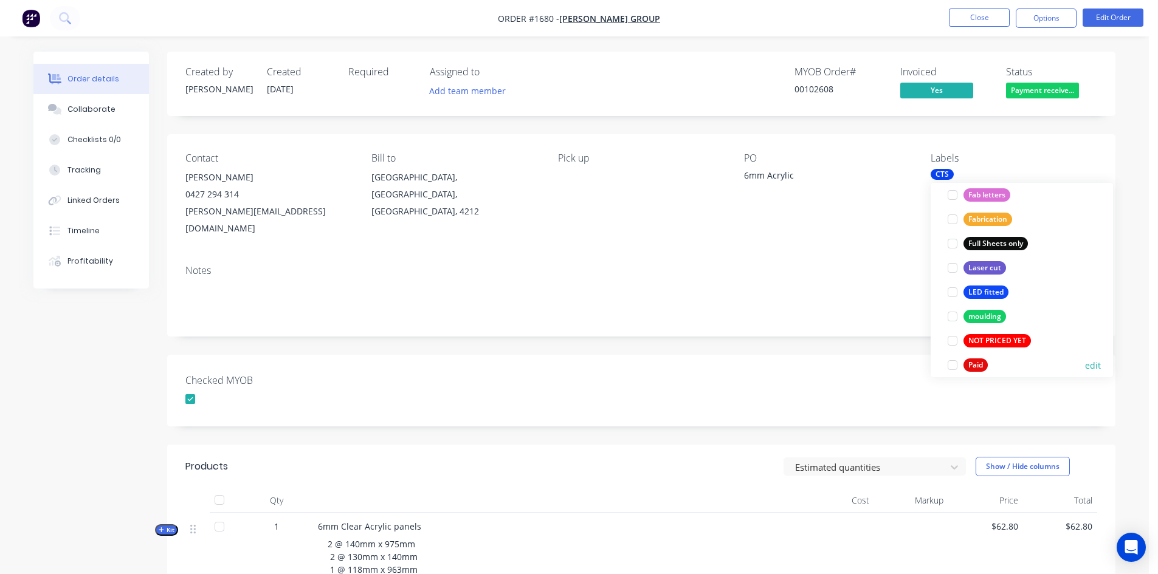
click at [954, 368] on div at bounding box center [952, 365] width 24 height 24
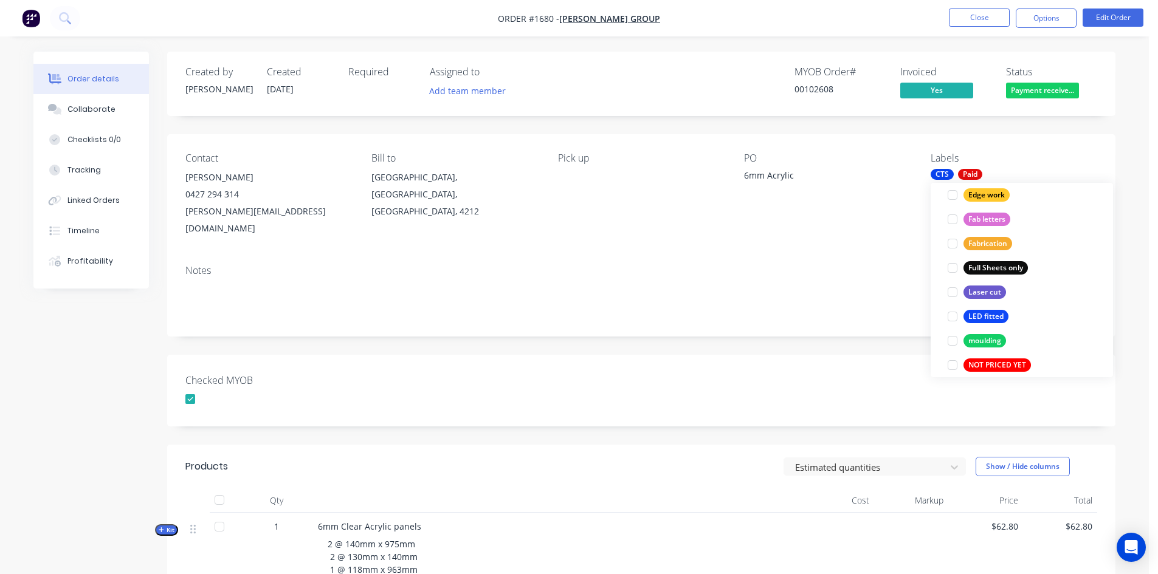
scroll to position [0, 0]
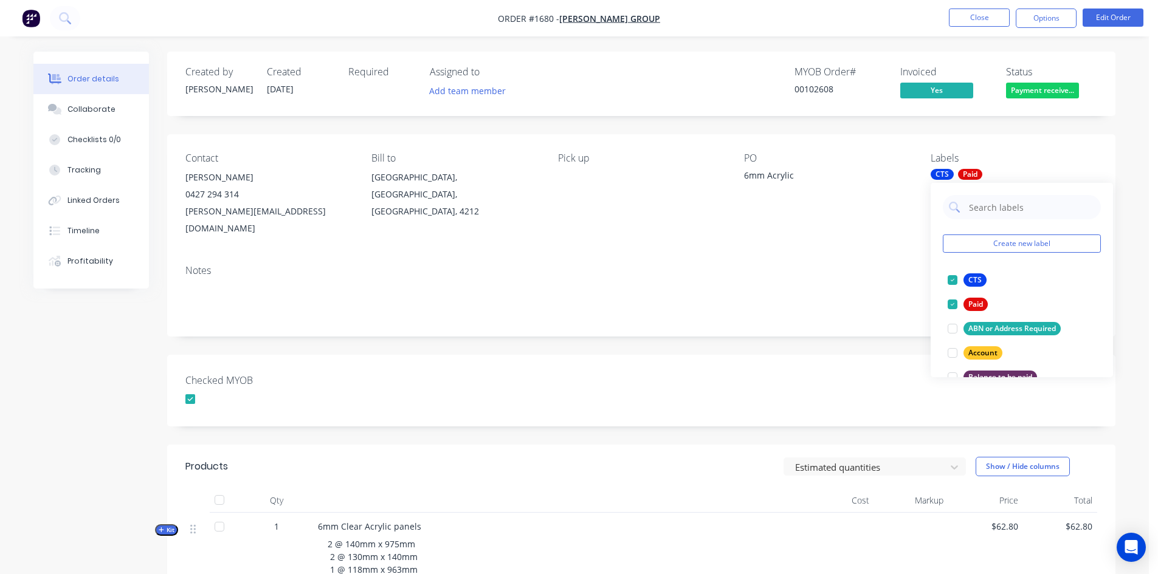
click at [810, 261] on div "Notes" at bounding box center [641, 295] width 948 height 81
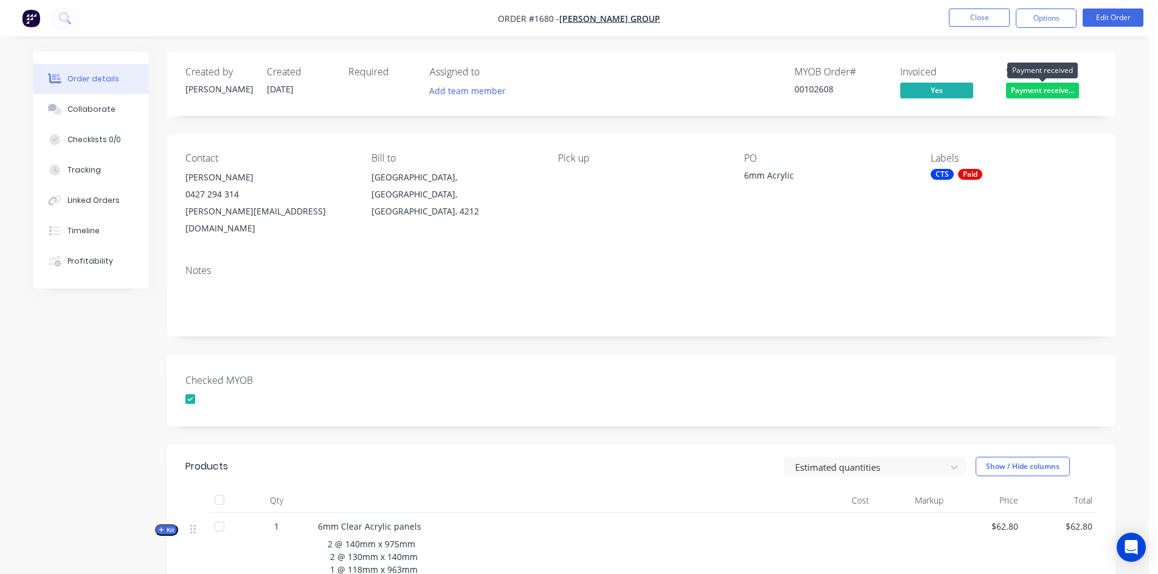
click at [1052, 84] on span "Payment receive..." at bounding box center [1042, 90] width 73 height 15
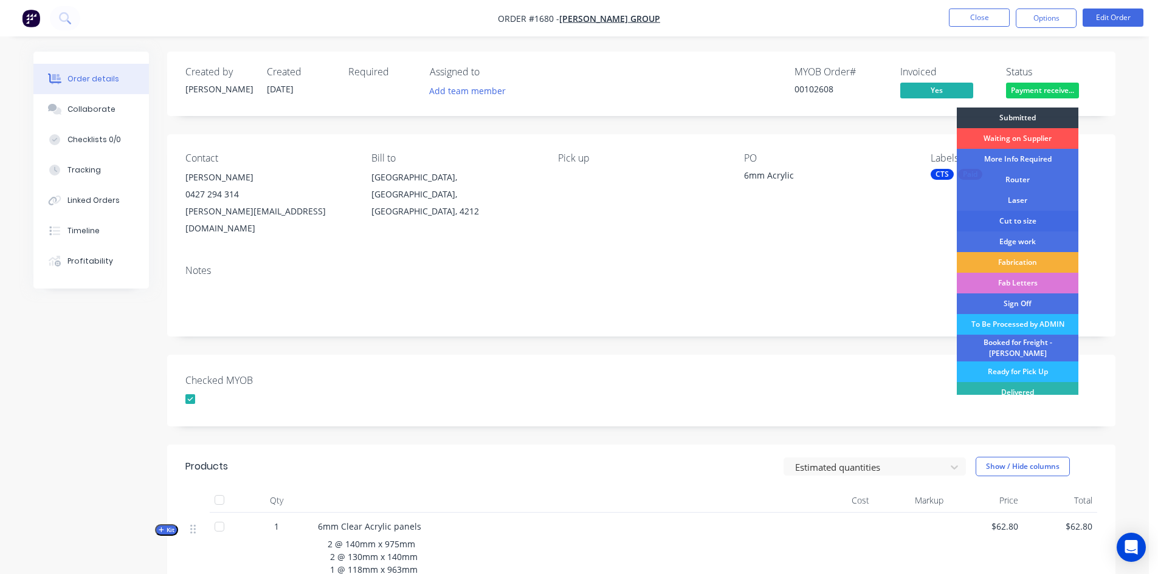
click at [1009, 219] on div "Cut to size" at bounding box center [1018, 221] width 122 height 21
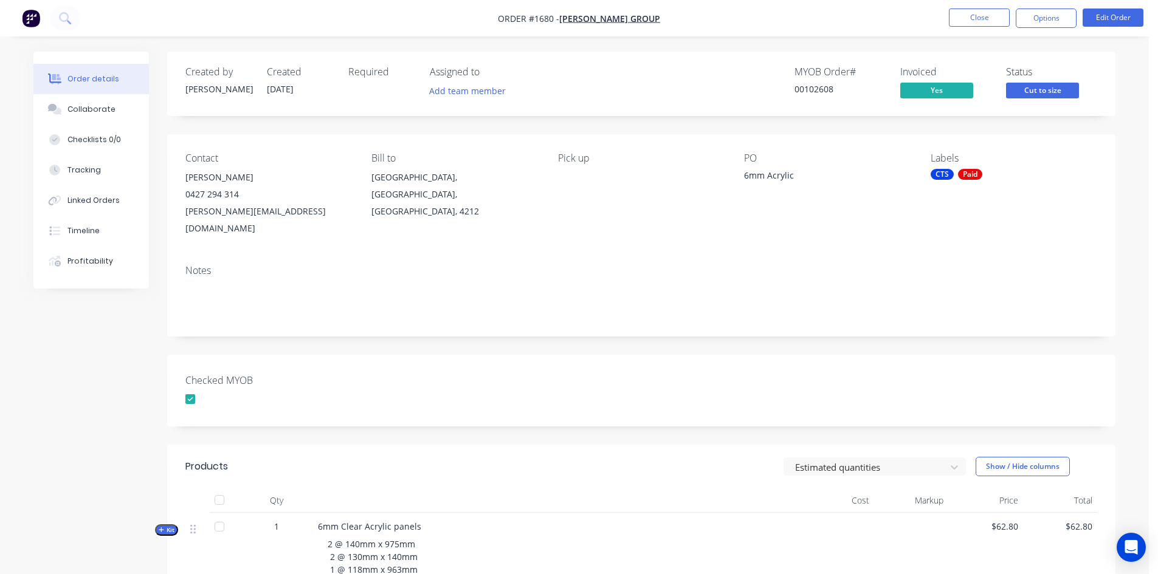
click at [741, 323] on div "Created by Darren Created 25/09/25 Required Assigned to Add team member MYOB Or…" at bounding box center [641, 419] width 948 height 735
click at [974, 13] on button "Close" at bounding box center [979, 18] width 61 height 18
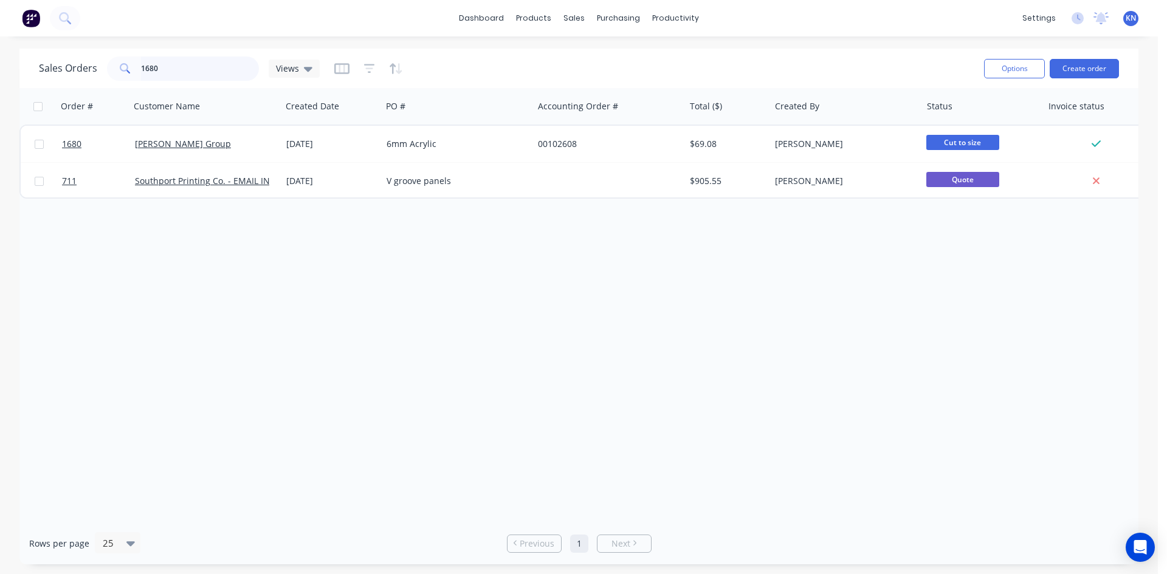
click at [196, 73] on input "1680" at bounding box center [200, 69] width 119 height 24
type input "1"
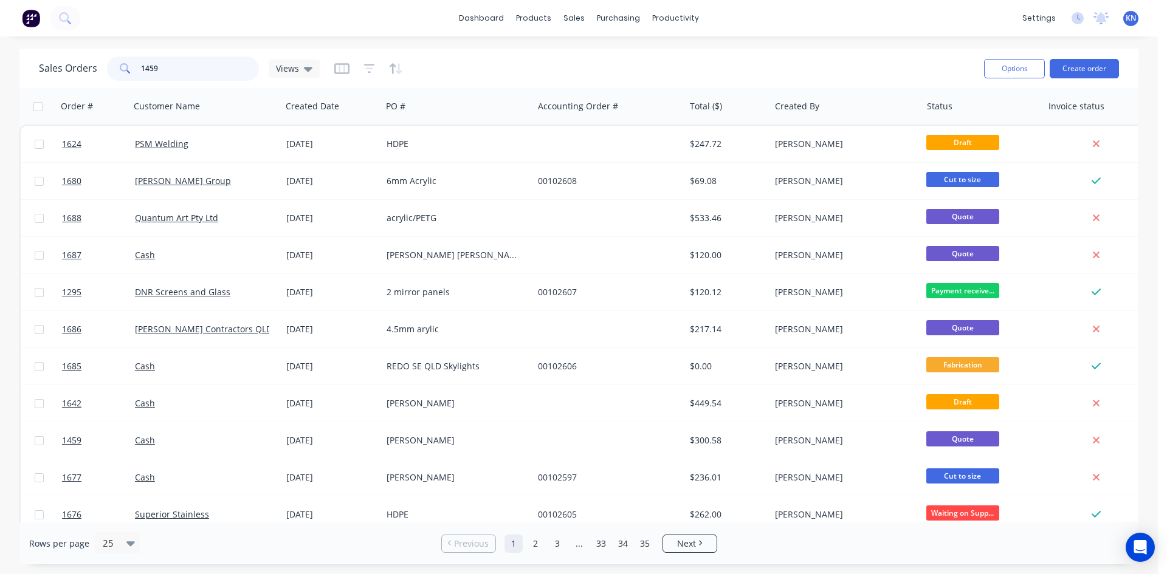
type input "1459"
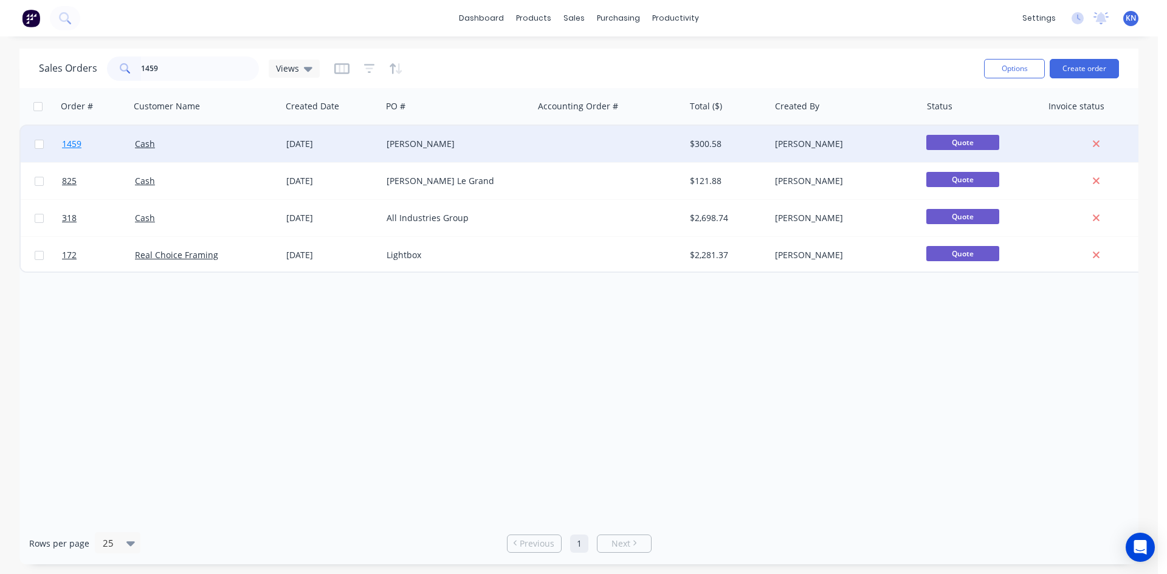
click at [74, 142] on span "1459" at bounding box center [71, 144] width 19 height 12
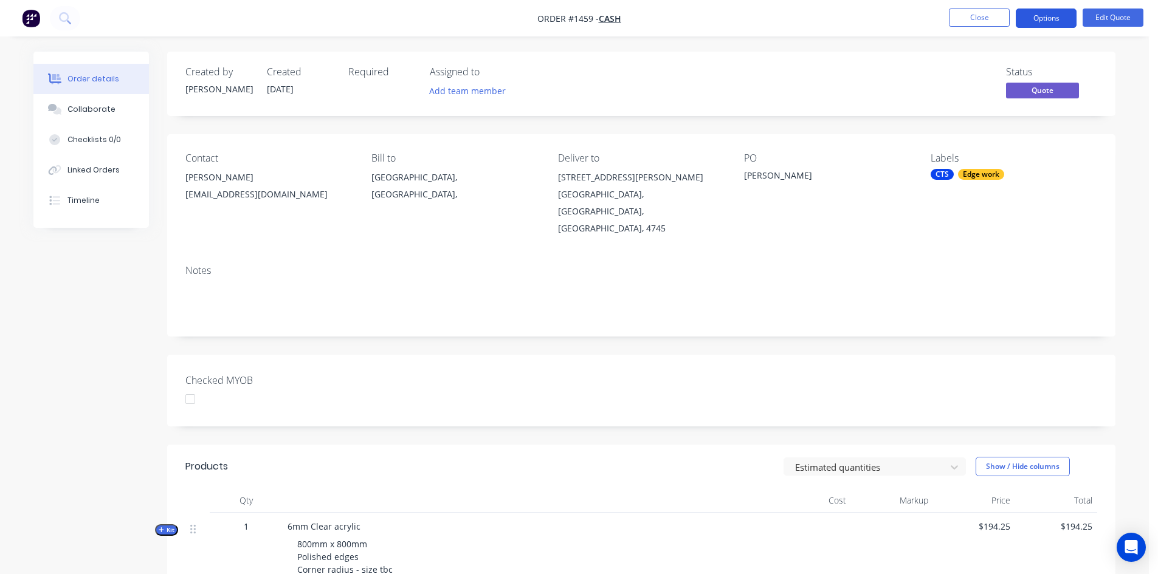
click at [1052, 16] on button "Options" at bounding box center [1045, 18] width 61 height 19
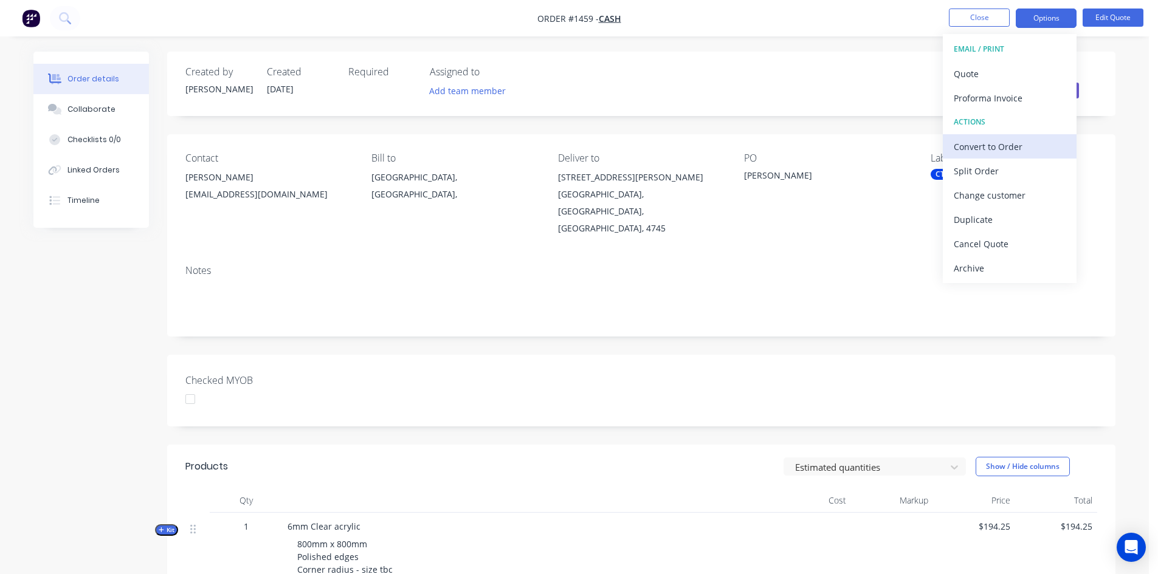
click at [1018, 146] on div "Convert to Order" at bounding box center [1009, 147] width 112 height 18
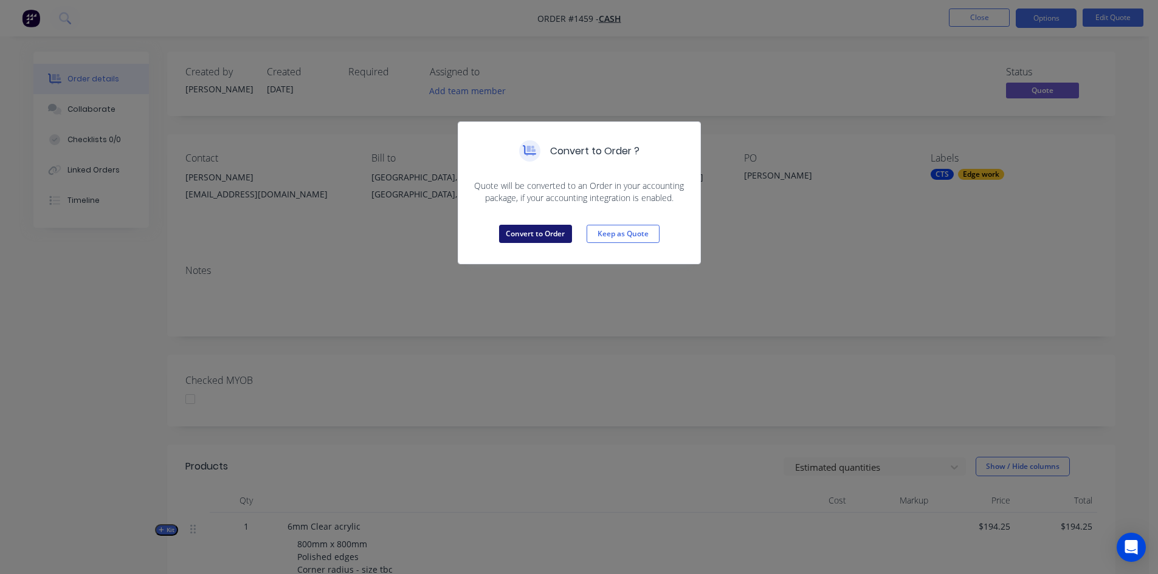
click at [554, 233] on button "Convert to Order" at bounding box center [535, 234] width 73 height 18
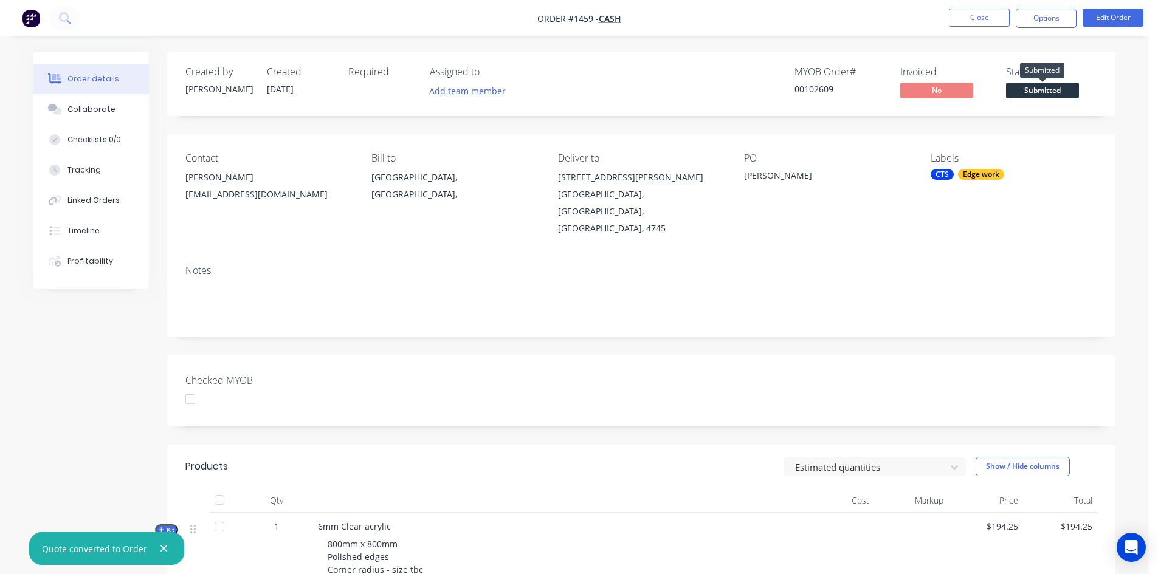
click at [1043, 90] on span "Submitted" at bounding box center [1042, 90] width 73 height 15
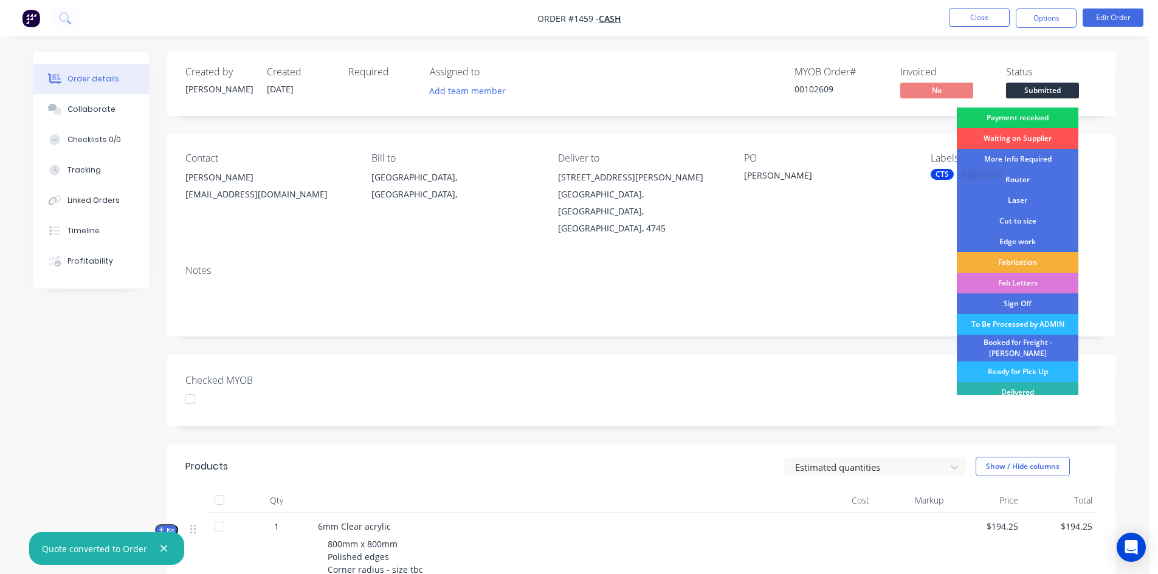
click at [1019, 117] on div "Payment received" at bounding box center [1018, 118] width 122 height 21
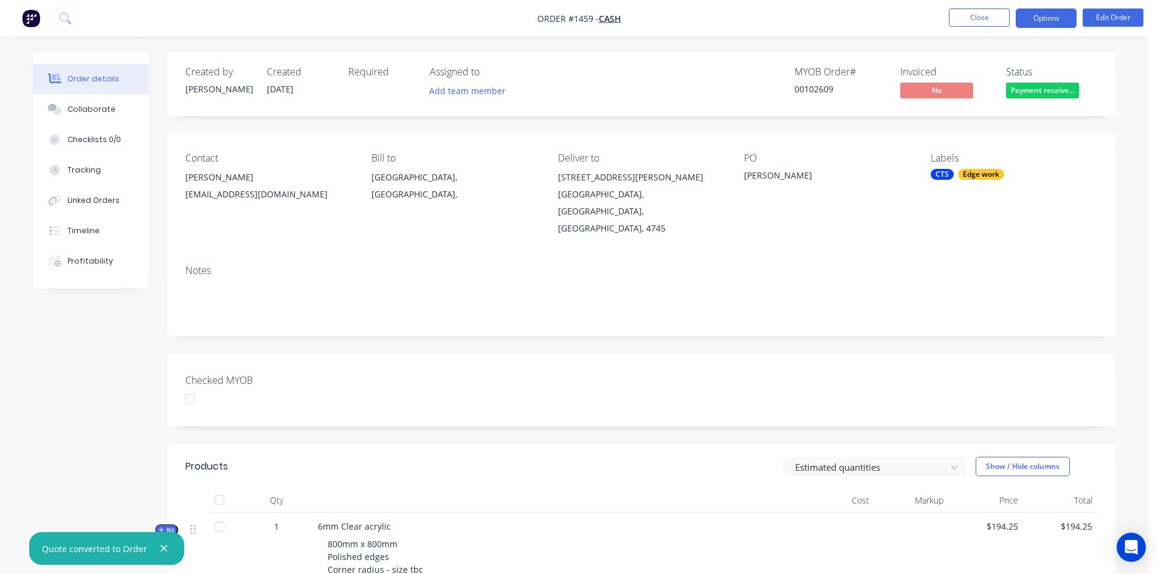
click at [1063, 15] on button "Options" at bounding box center [1045, 18] width 61 height 19
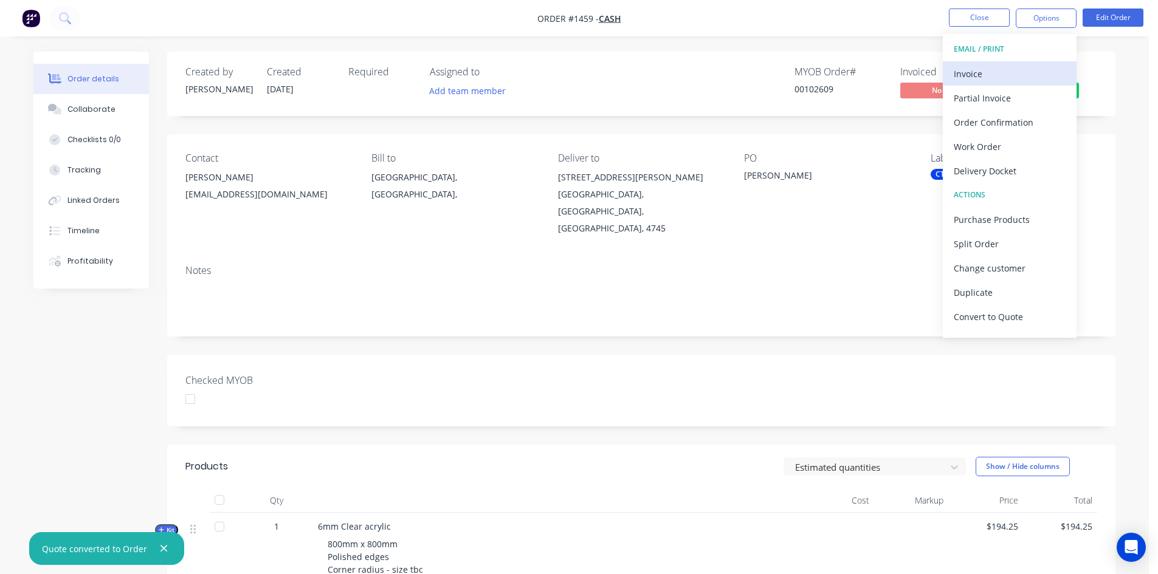
click at [1023, 77] on div "Invoice" at bounding box center [1009, 74] width 112 height 18
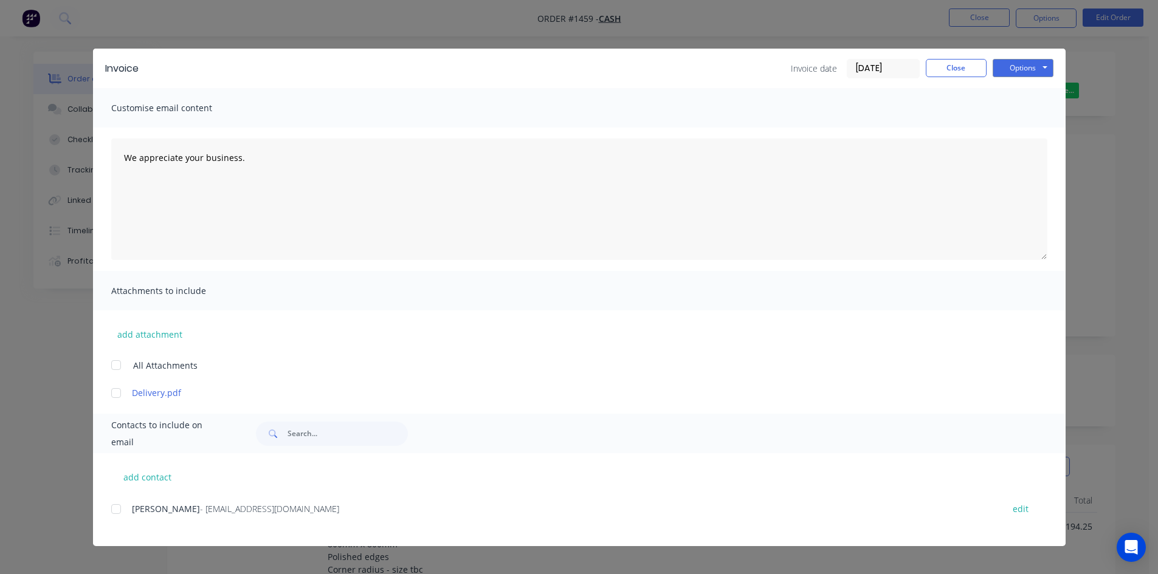
click at [896, 66] on input "[DATE]" at bounding box center [883, 69] width 72 height 18
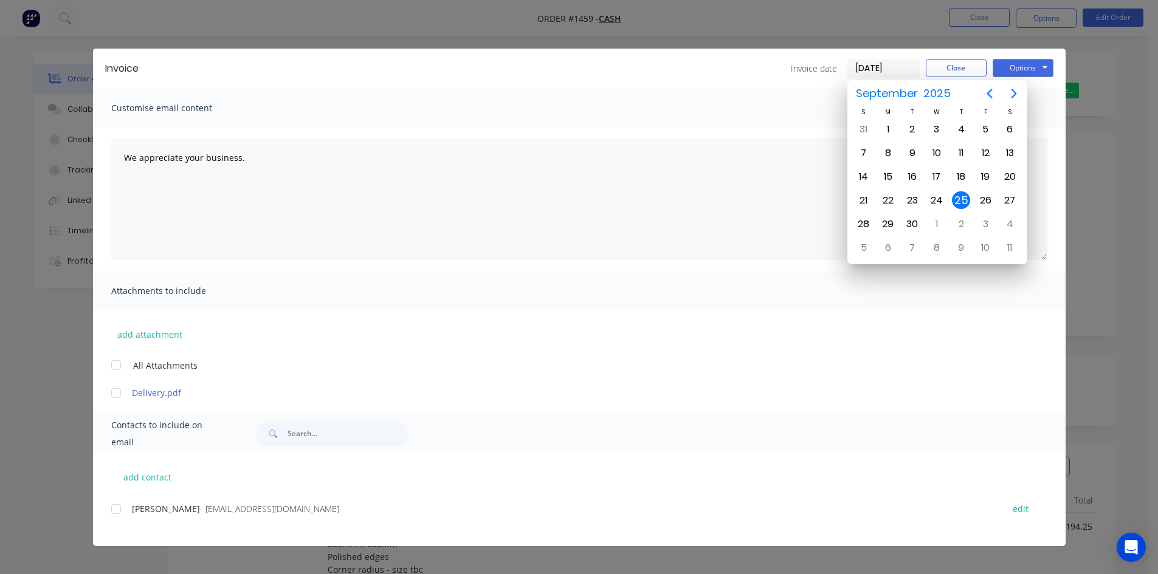
click at [961, 199] on div "25" at bounding box center [961, 200] width 18 height 18
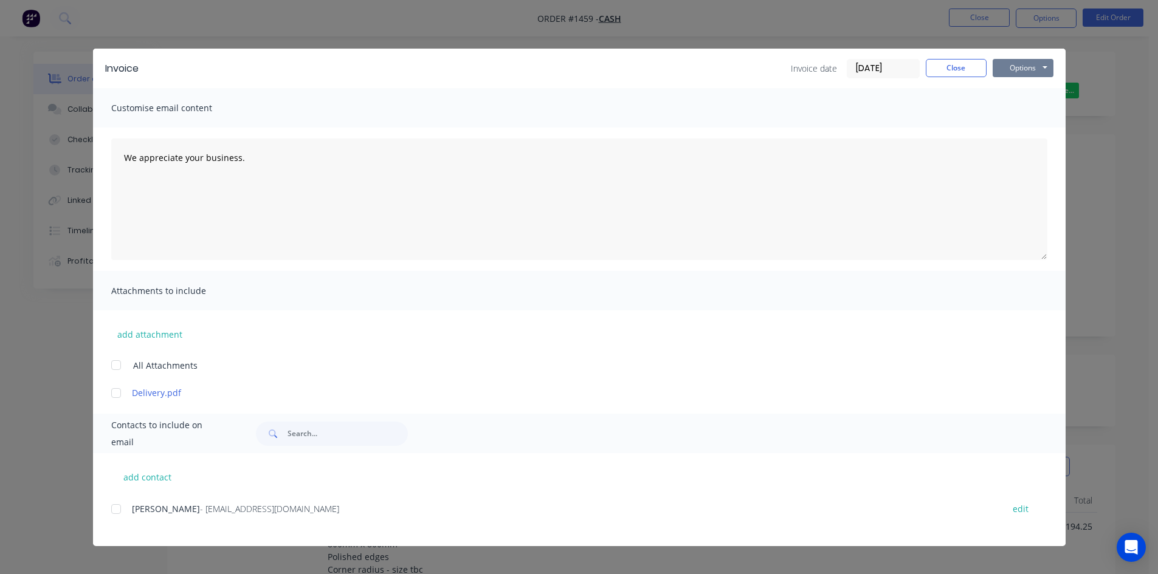
click at [1018, 64] on button "Options" at bounding box center [1022, 68] width 61 height 18
click at [1030, 111] on button "Print" at bounding box center [1031, 110] width 78 height 20
click at [956, 69] on button "Close" at bounding box center [956, 68] width 61 height 18
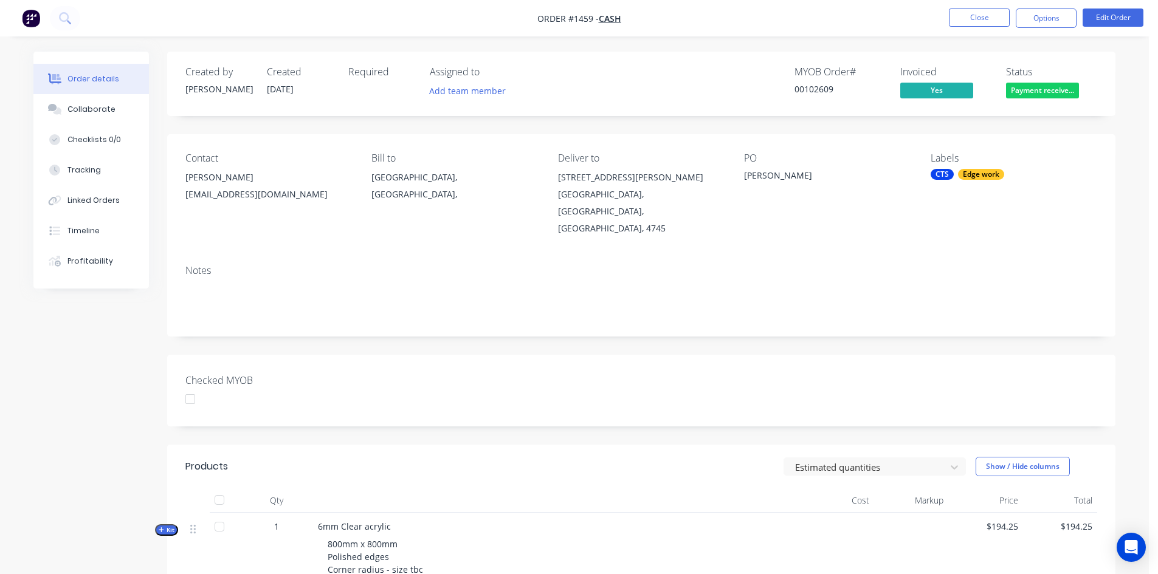
click at [194, 387] on div at bounding box center [190, 399] width 24 height 24
click at [977, 172] on div "Edge work" at bounding box center [981, 174] width 46 height 11
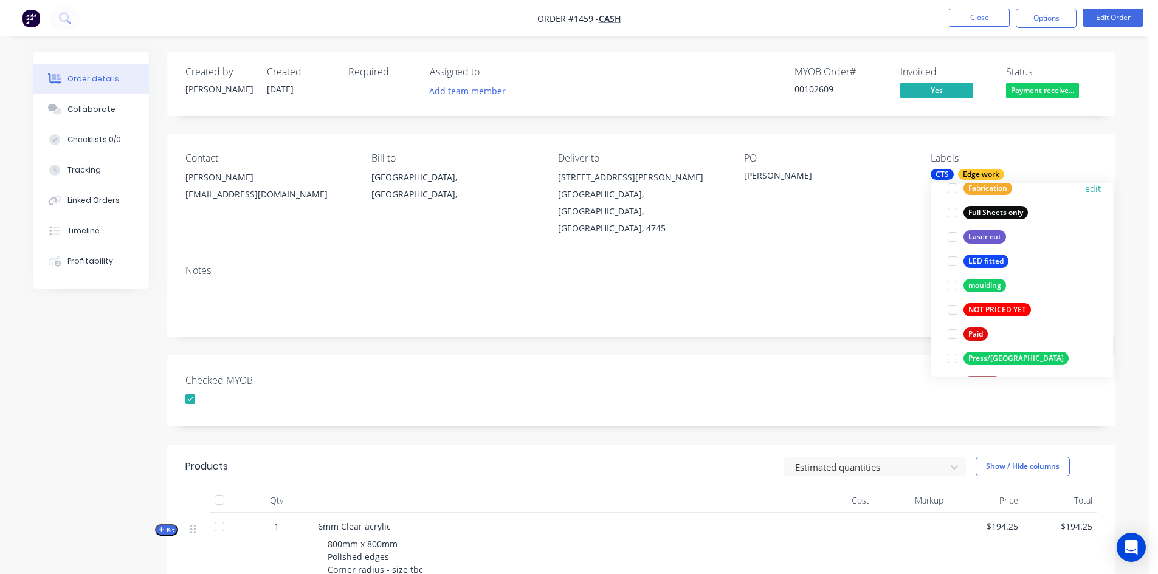
scroll to position [365, 0]
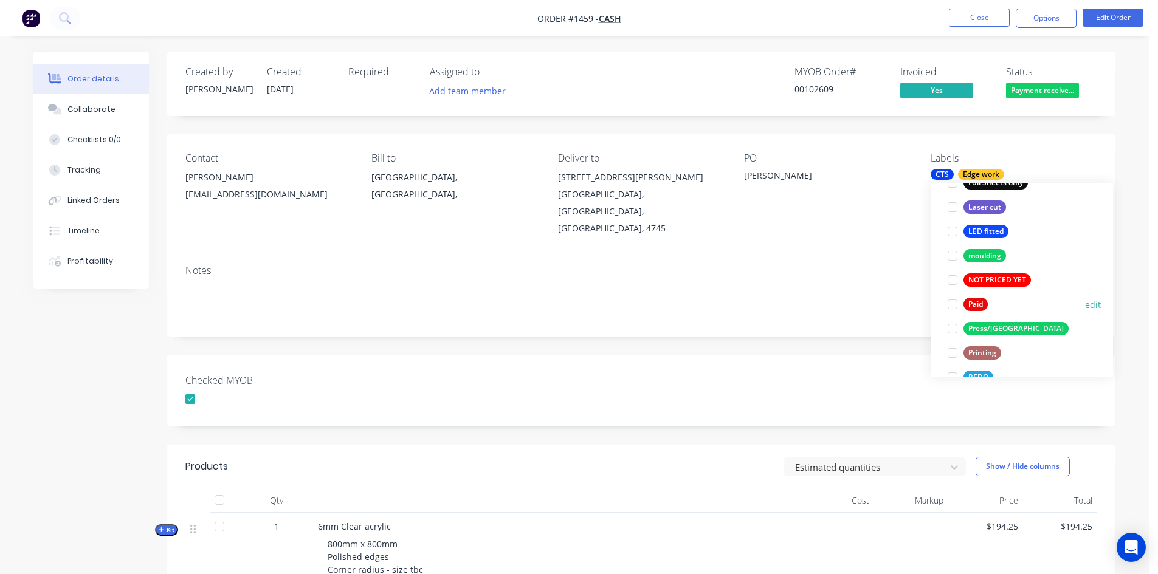
click at [952, 305] on div at bounding box center [952, 304] width 24 height 24
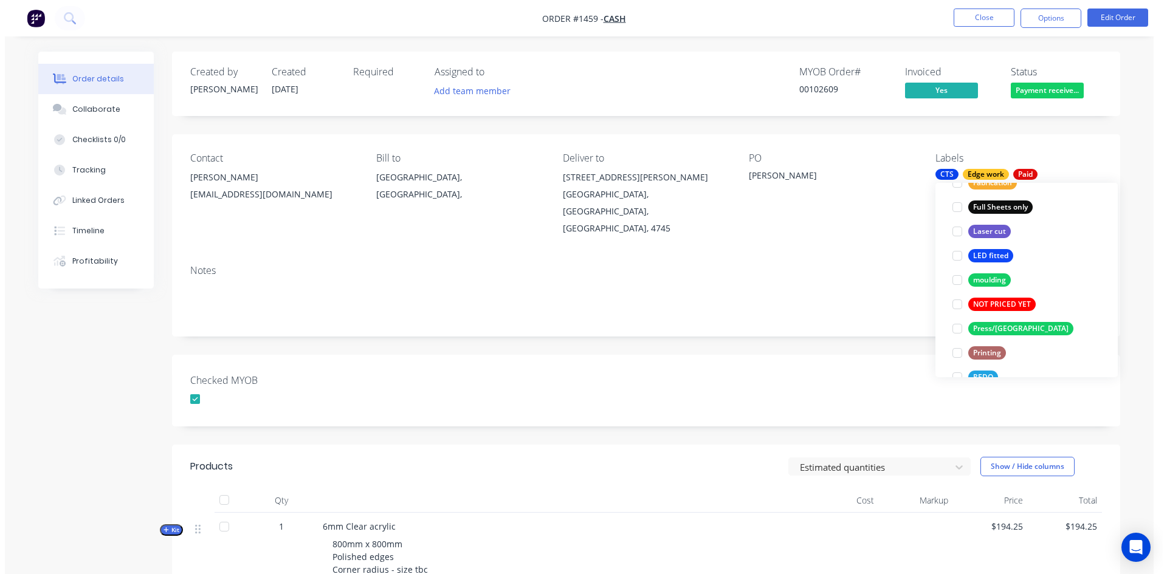
scroll to position [24, 0]
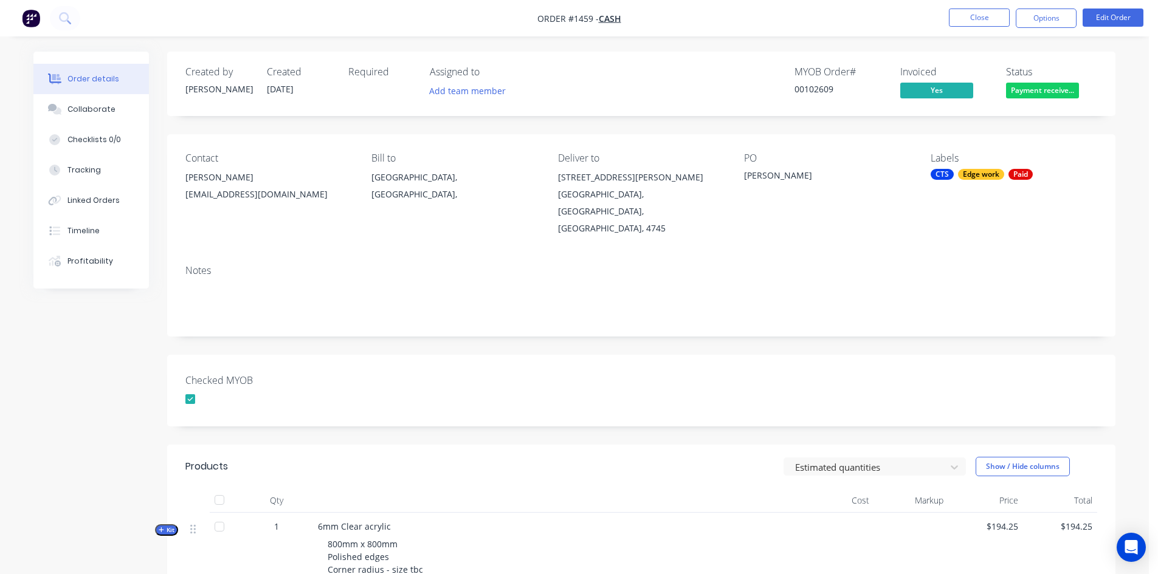
click at [788, 317] on div "Created by Darren Created 25/09/25 Required Assigned to Add team member MYOB Or…" at bounding box center [641, 439] width 948 height 775
click at [982, 12] on button "Close" at bounding box center [979, 18] width 61 height 18
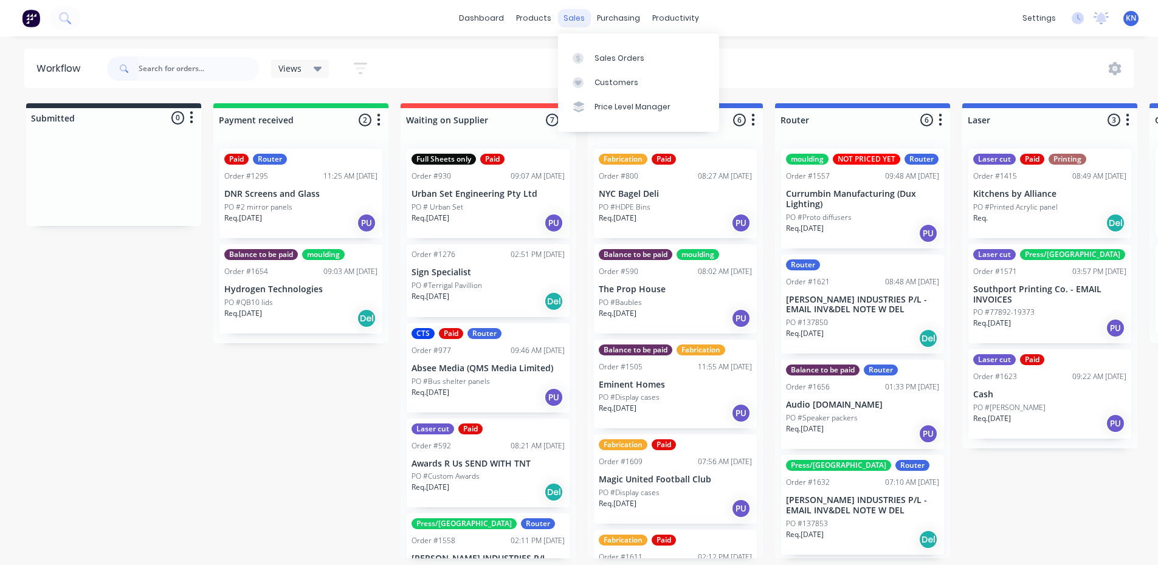
click at [579, 18] on div "sales" at bounding box center [573, 18] width 33 height 18
click at [598, 53] on div "Sales Orders" at bounding box center [619, 58] width 50 height 11
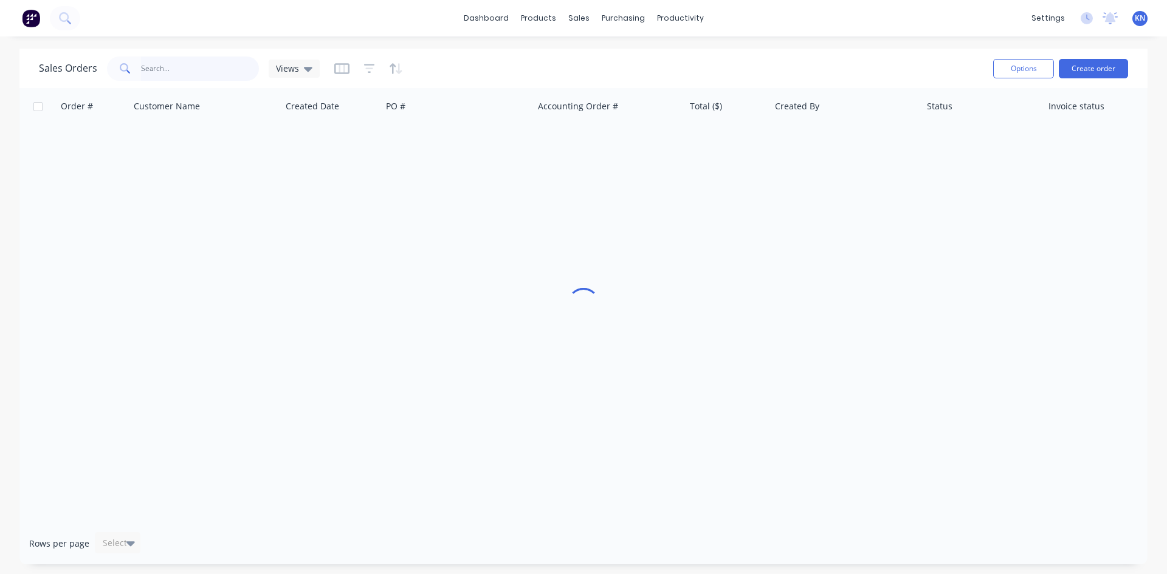
click at [196, 67] on input "text" at bounding box center [200, 69] width 119 height 24
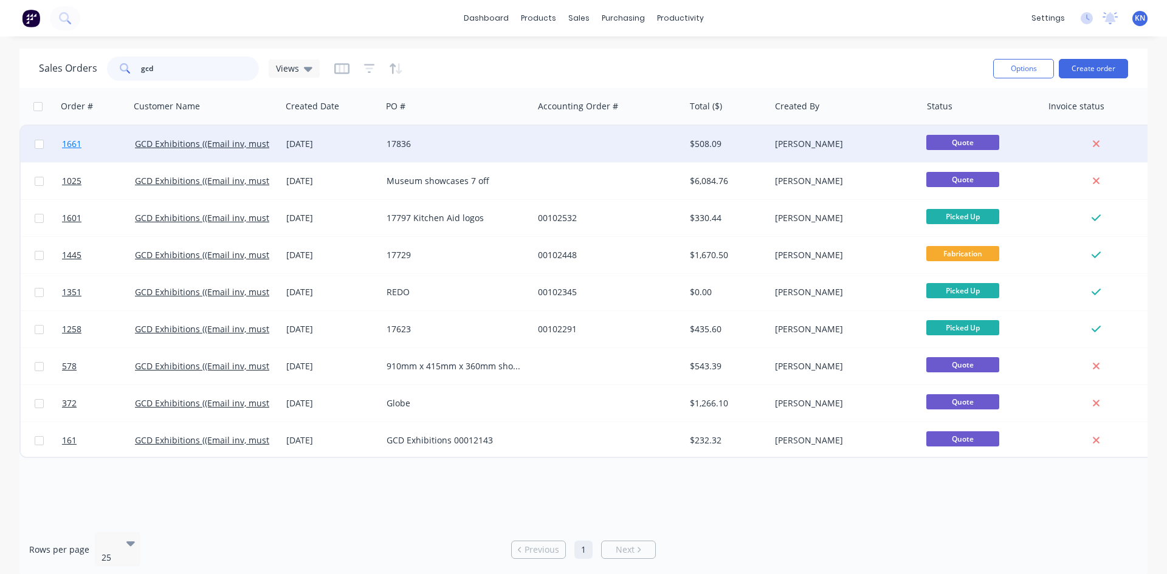
type input "gcd"
click at [73, 144] on span "1661" at bounding box center [71, 144] width 19 height 12
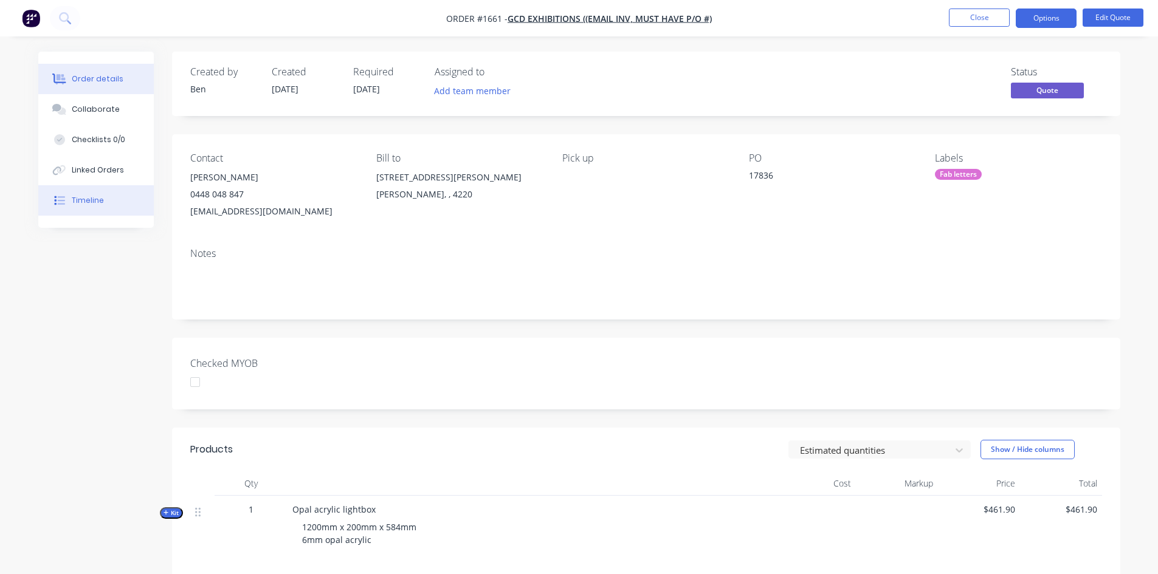
click at [88, 199] on div "Timeline" at bounding box center [88, 200] width 32 height 11
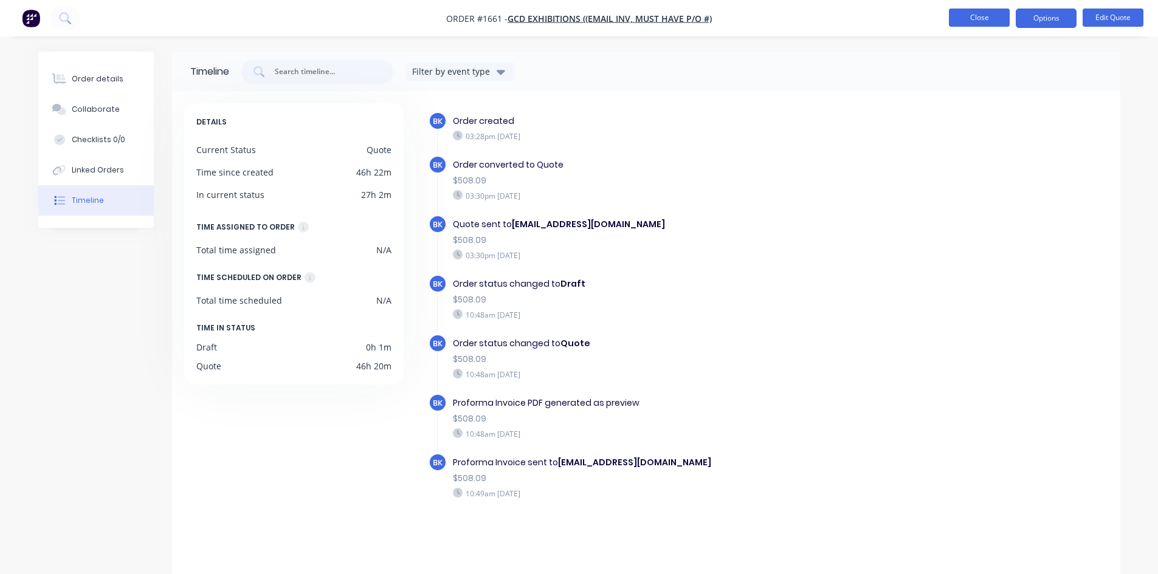
click at [984, 21] on button "Close" at bounding box center [979, 18] width 61 height 18
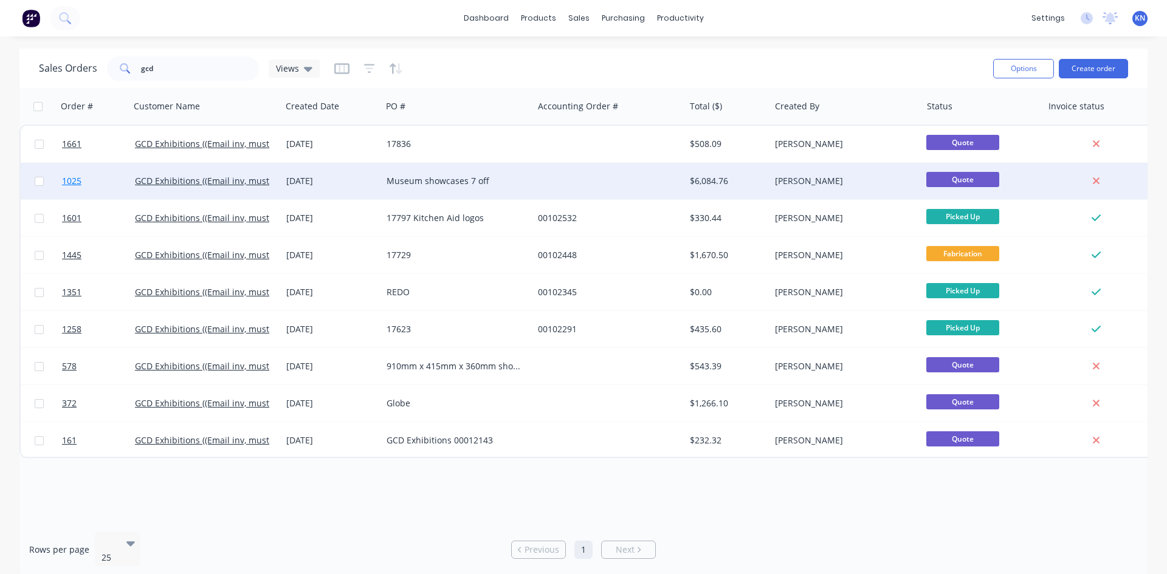
click at [77, 180] on span "1025" at bounding box center [71, 181] width 19 height 12
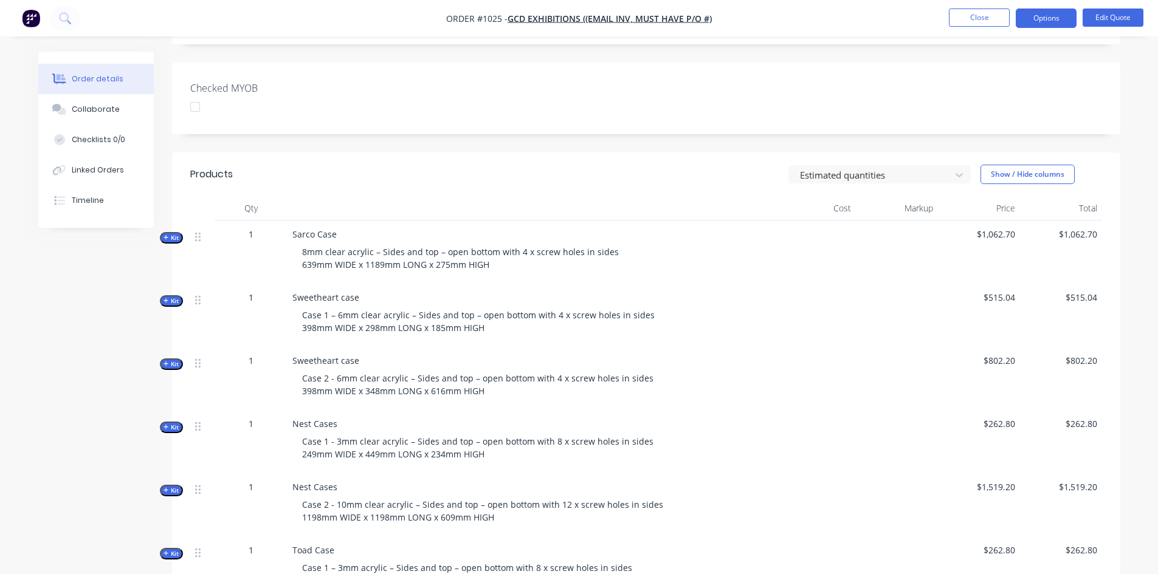
scroll to position [304, 0]
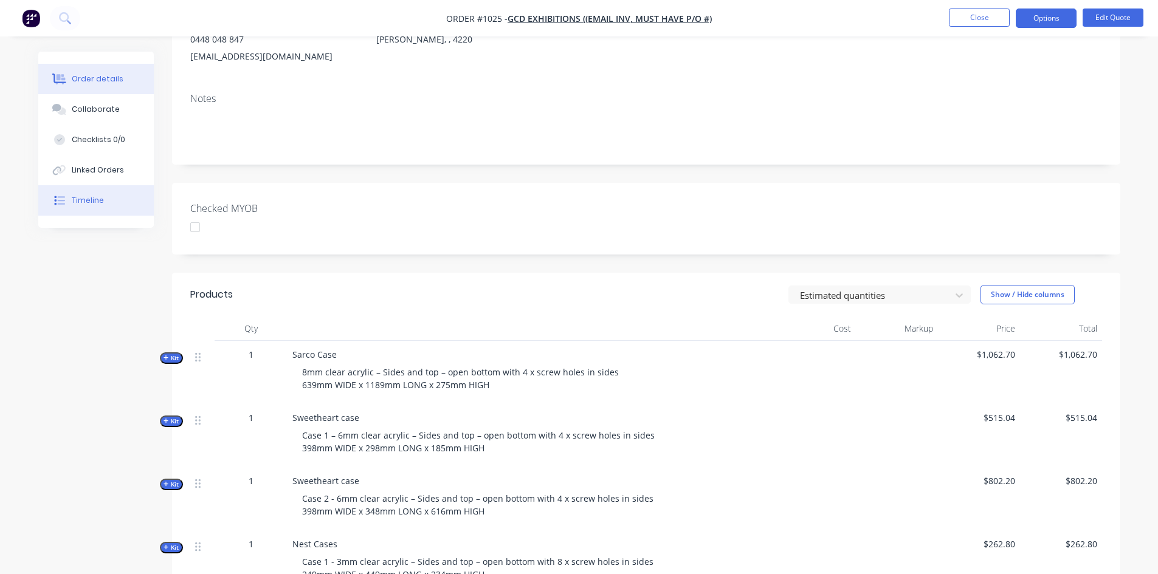
click at [88, 198] on div "Timeline" at bounding box center [88, 200] width 32 height 11
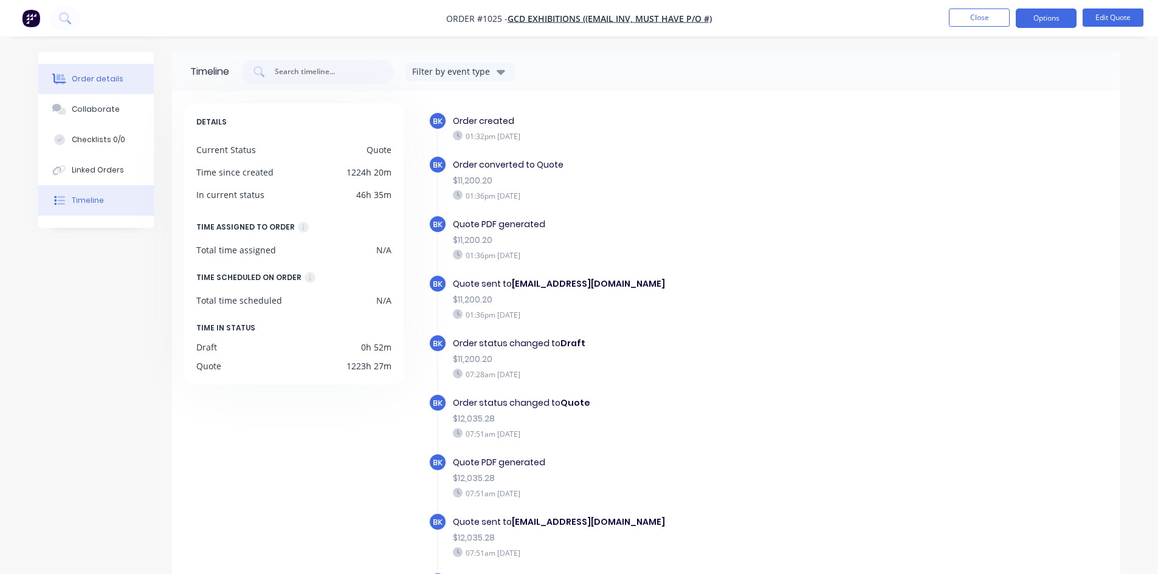
click at [100, 78] on div "Order details" at bounding box center [98, 79] width 52 height 11
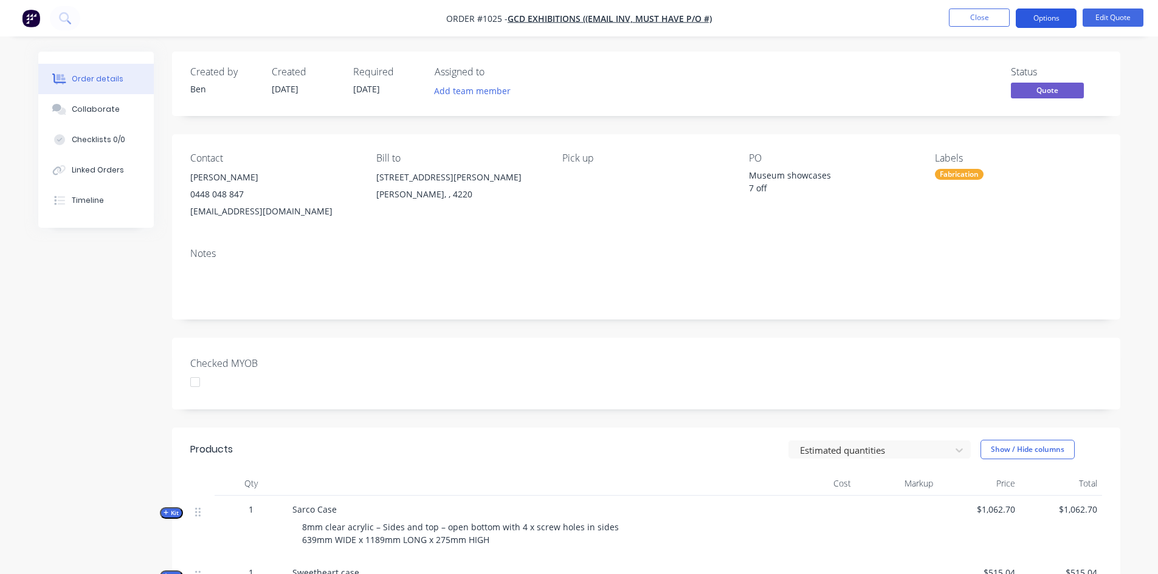
click at [1050, 18] on button "Options" at bounding box center [1045, 18] width 61 height 19
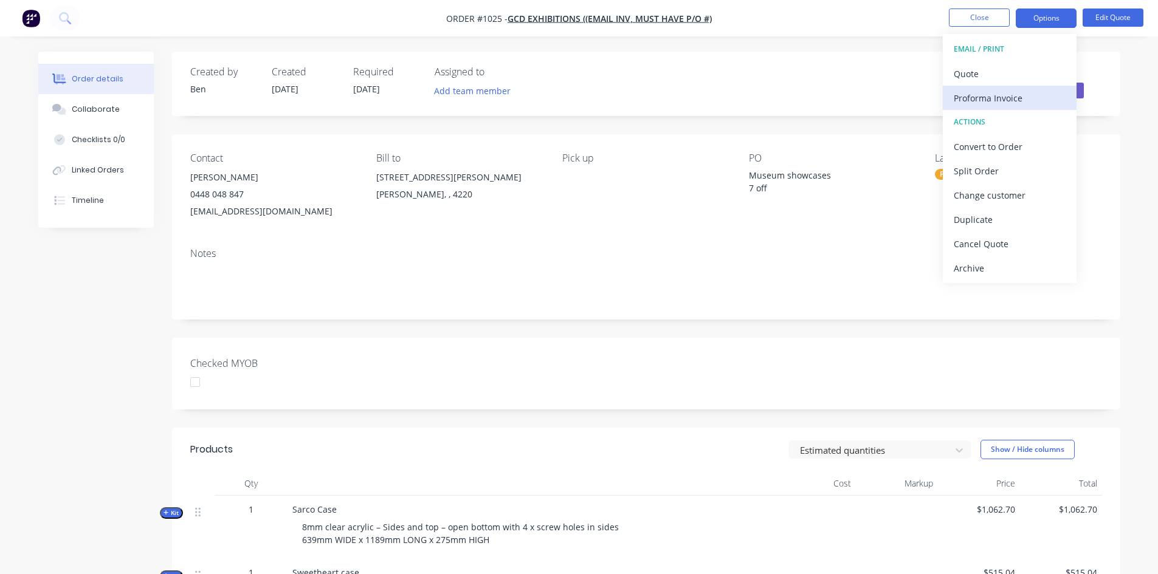
click at [999, 98] on div "Proforma Invoice" at bounding box center [1009, 98] width 112 height 18
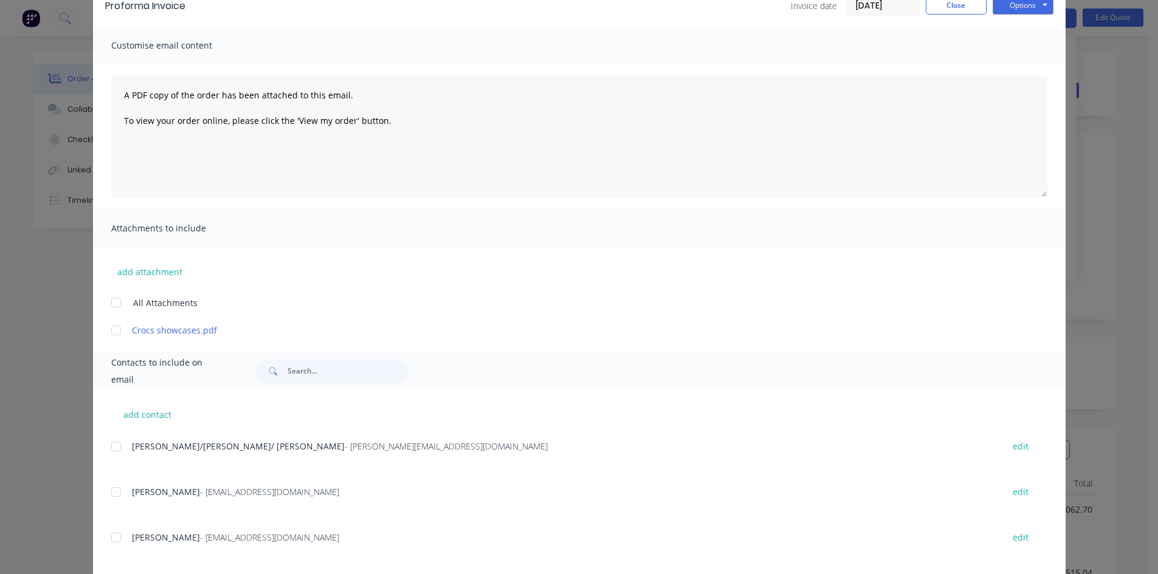
scroll to position [122, 0]
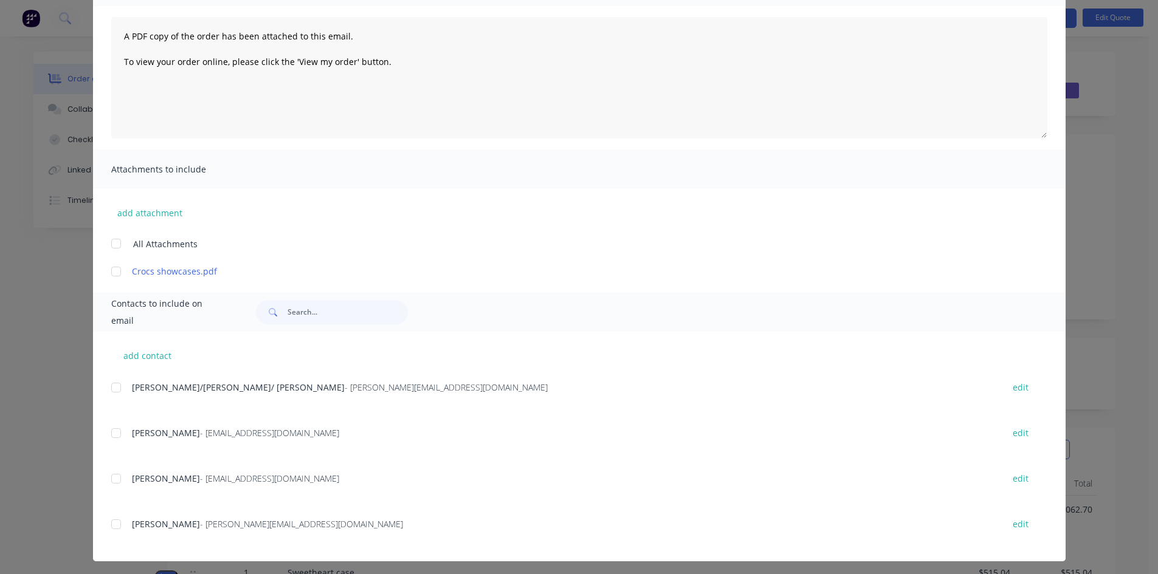
click at [110, 435] on div at bounding box center [116, 433] width 24 height 24
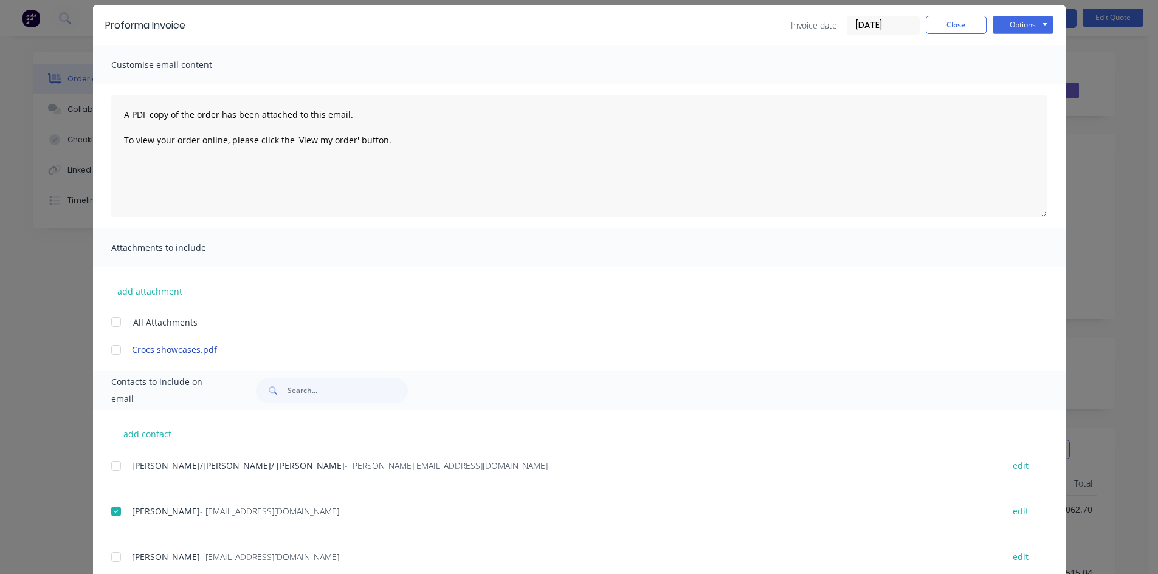
scroll to position [0, 0]
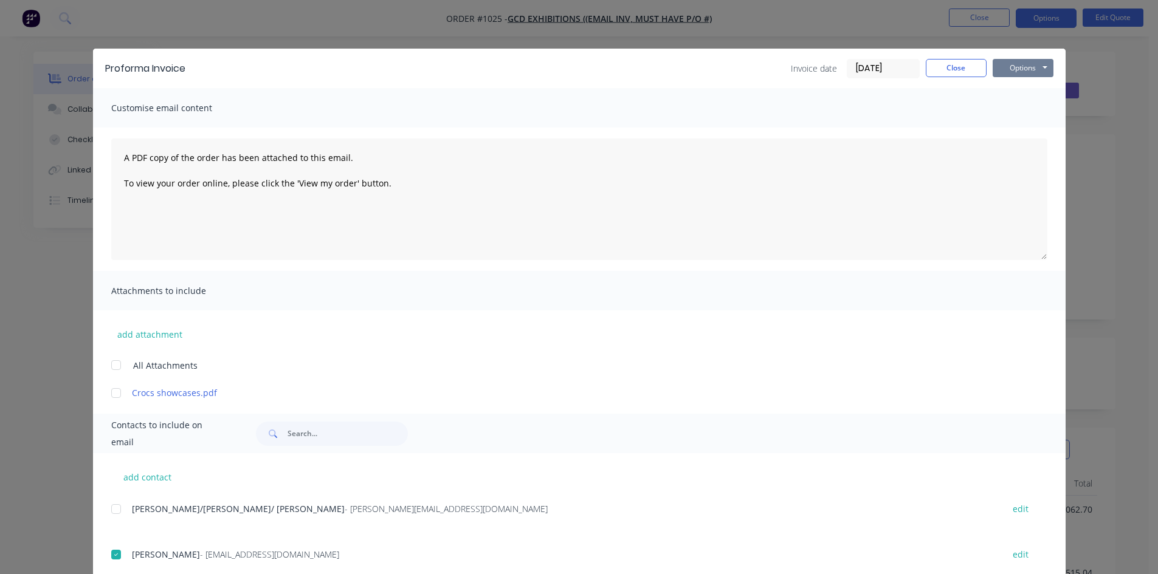
click at [1018, 67] on button "Options" at bounding box center [1022, 68] width 61 height 18
click at [1020, 129] on button "Email" at bounding box center [1031, 130] width 78 height 20
click at [956, 65] on button "Close" at bounding box center [956, 68] width 61 height 18
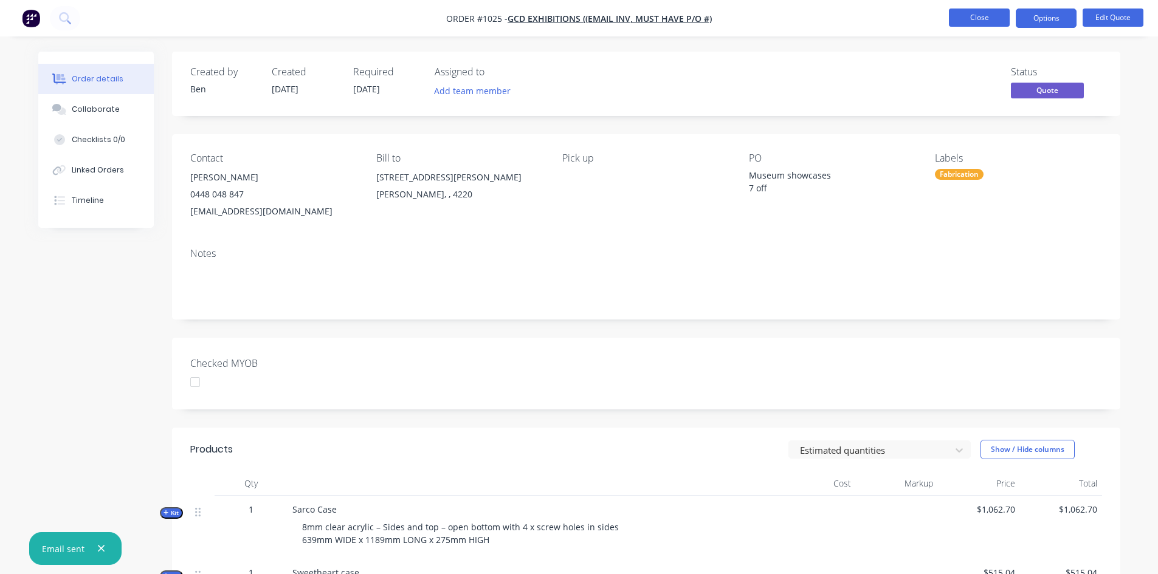
click at [971, 13] on button "Close" at bounding box center [979, 18] width 61 height 18
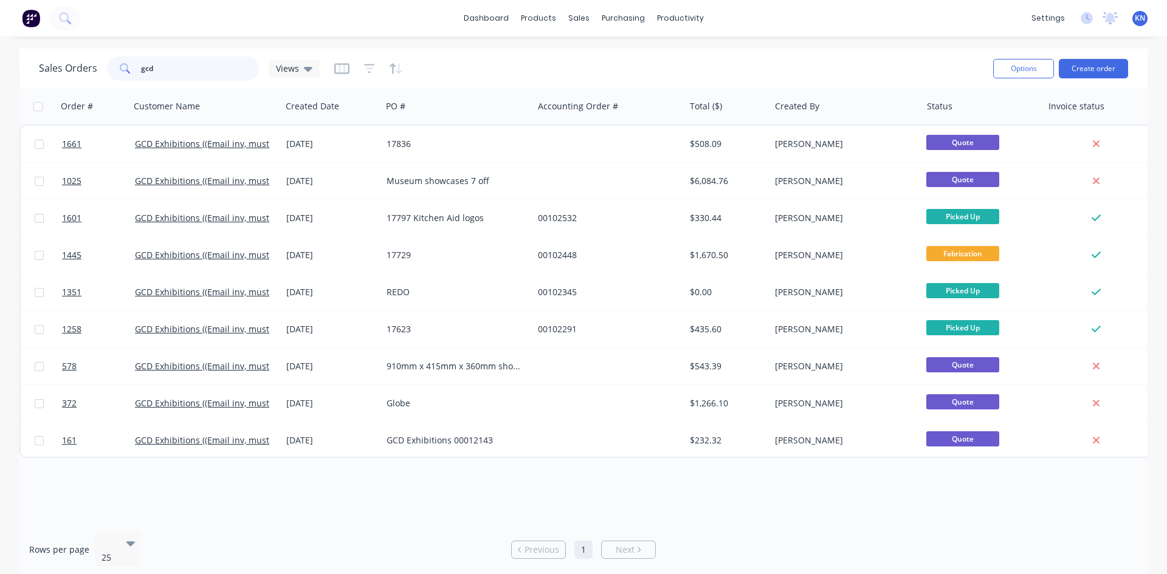
click at [181, 74] on input "gcd" at bounding box center [200, 69] width 119 height 24
type input "g"
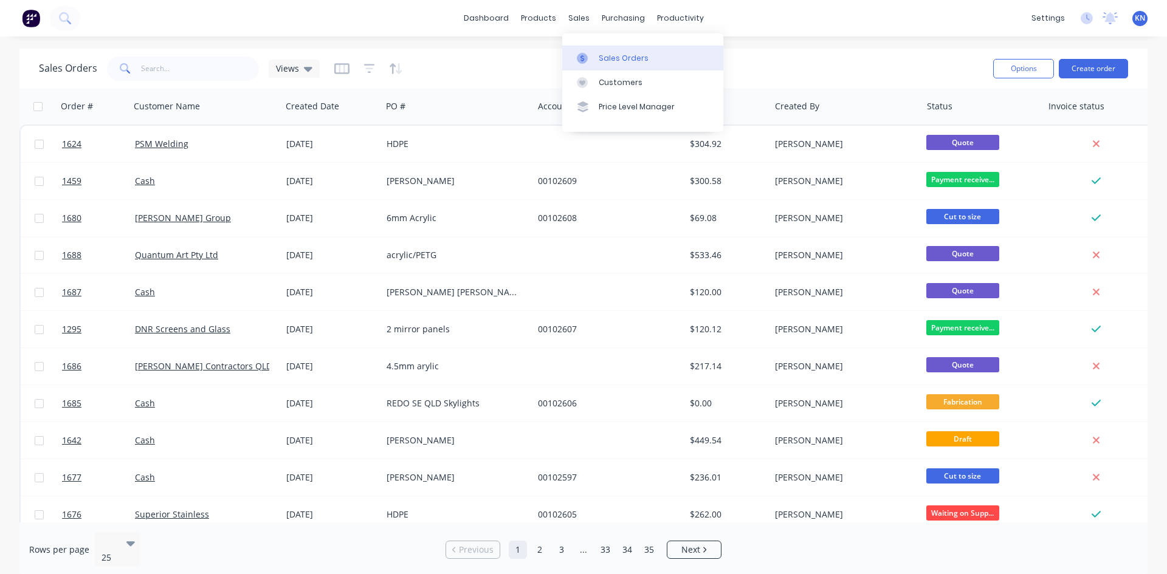
click at [616, 55] on div "Sales Orders" at bounding box center [624, 58] width 50 height 11
click at [607, 56] on div "Sales Orders" at bounding box center [624, 58] width 50 height 11
click at [639, 56] on div "Sales Orders" at bounding box center [624, 58] width 50 height 11
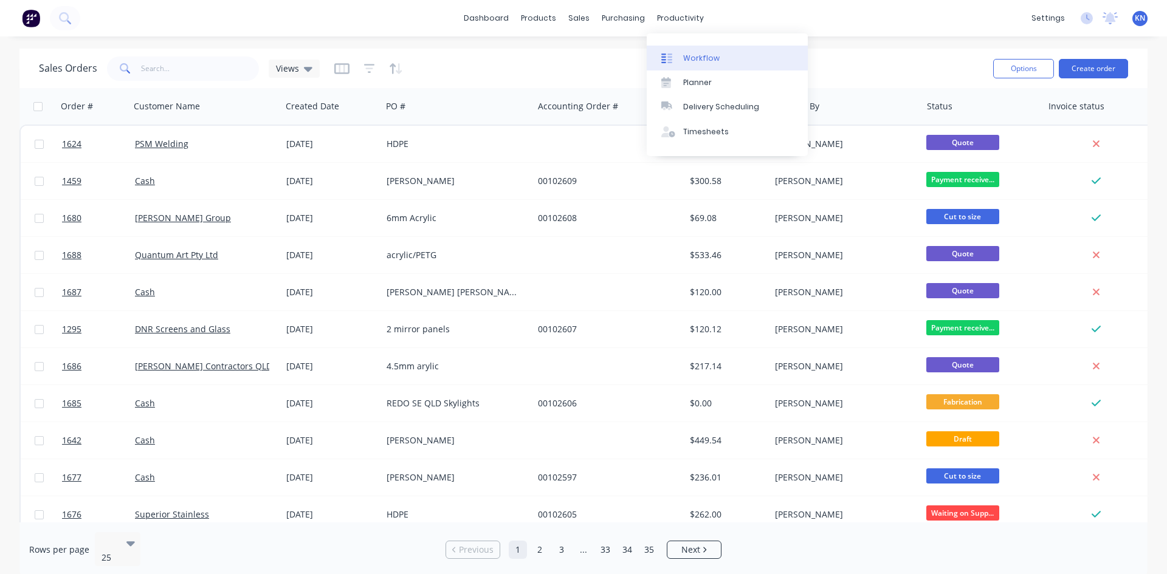
click at [701, 64] on link "Workflow" at bounding box center [727, 58] width 161 height 24
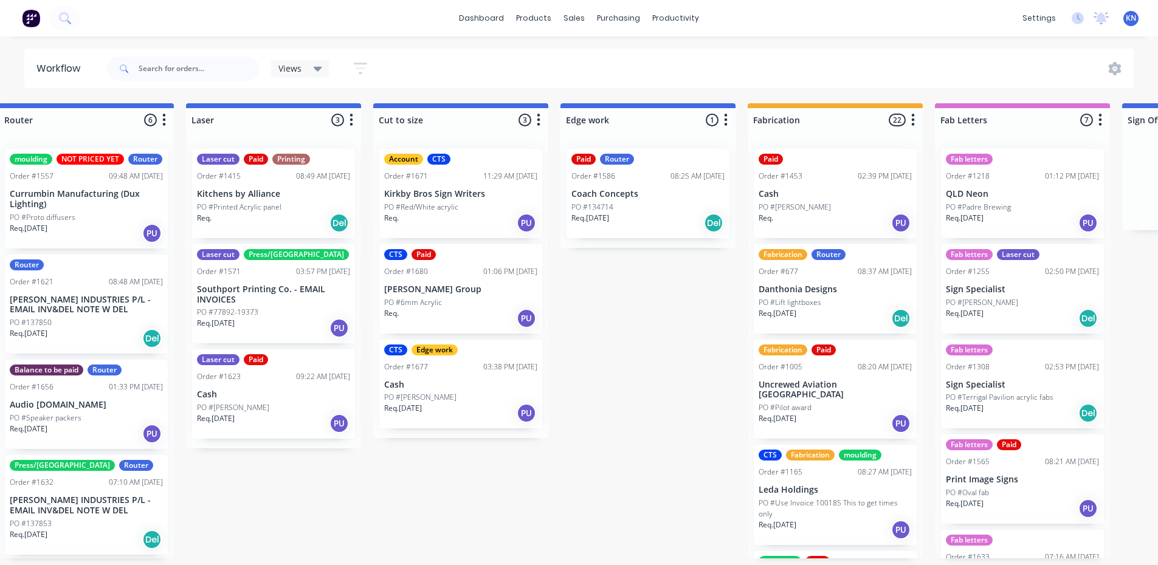
scroll to position [0, 999]
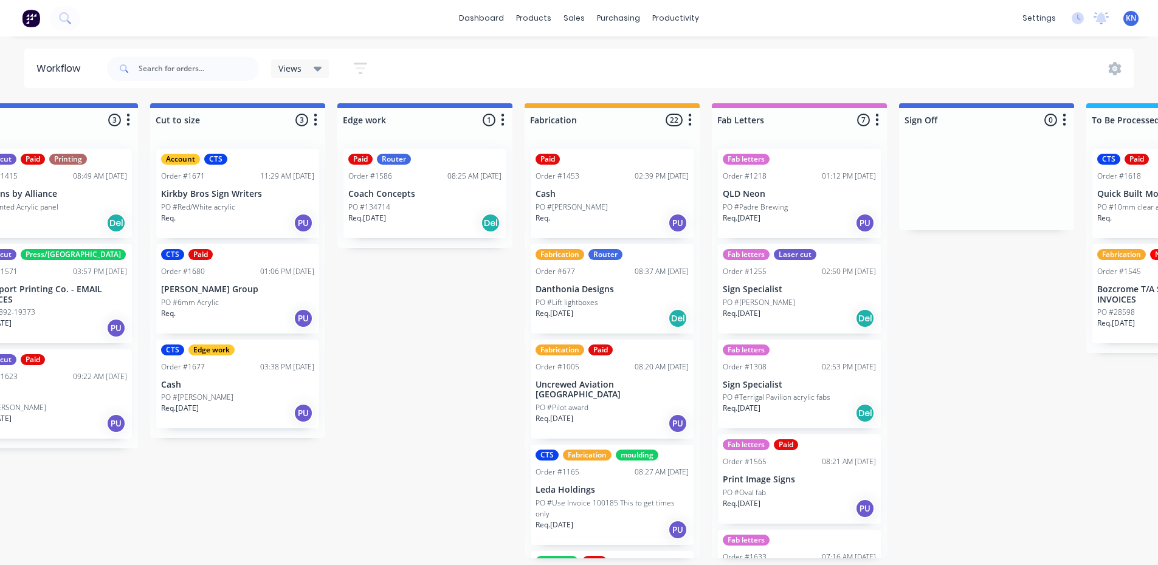
click at [236, 386] on p "Cash" at bounding box center [237, 385] width 153 height 10
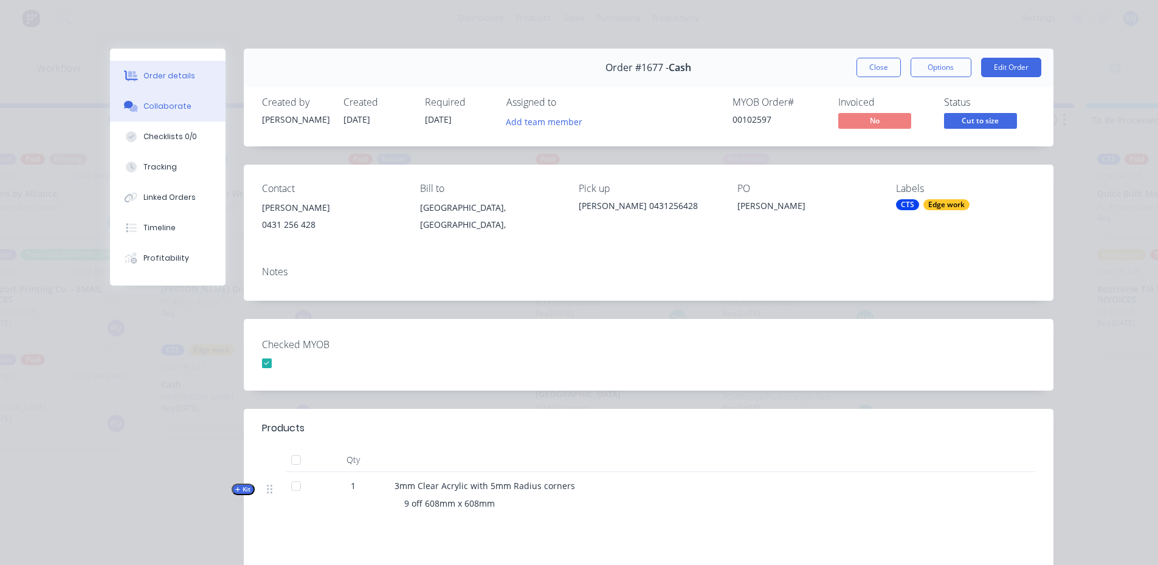
click at [145, 108] on div "Collaborate" at bounding box center [167, 106] width 48 height 11
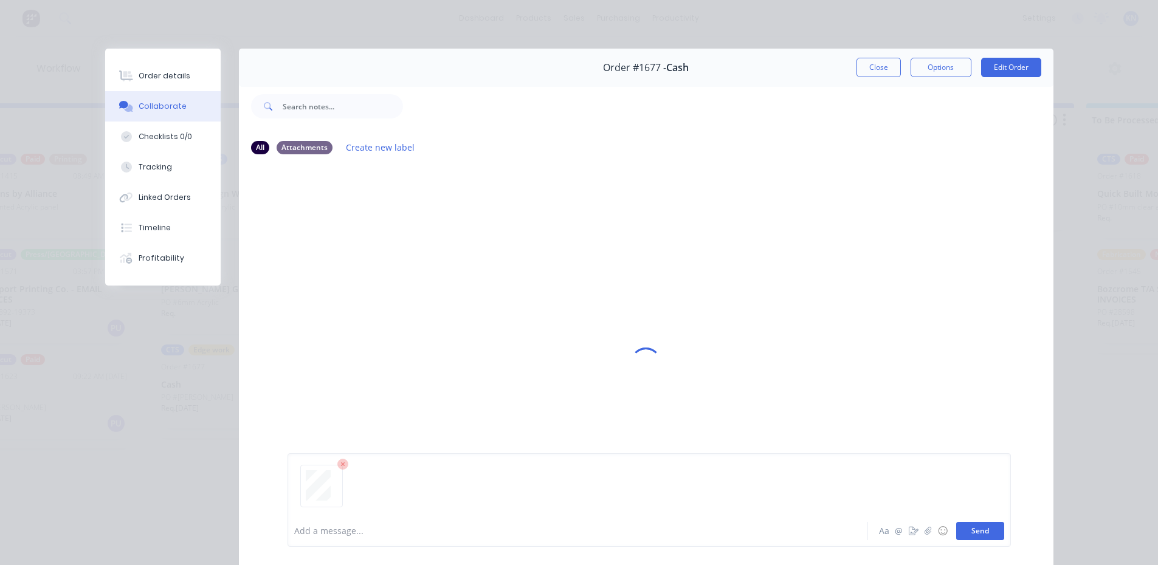
click at [988, 529] on button "Send" at bounding box center [980, 531] width 48 height 18
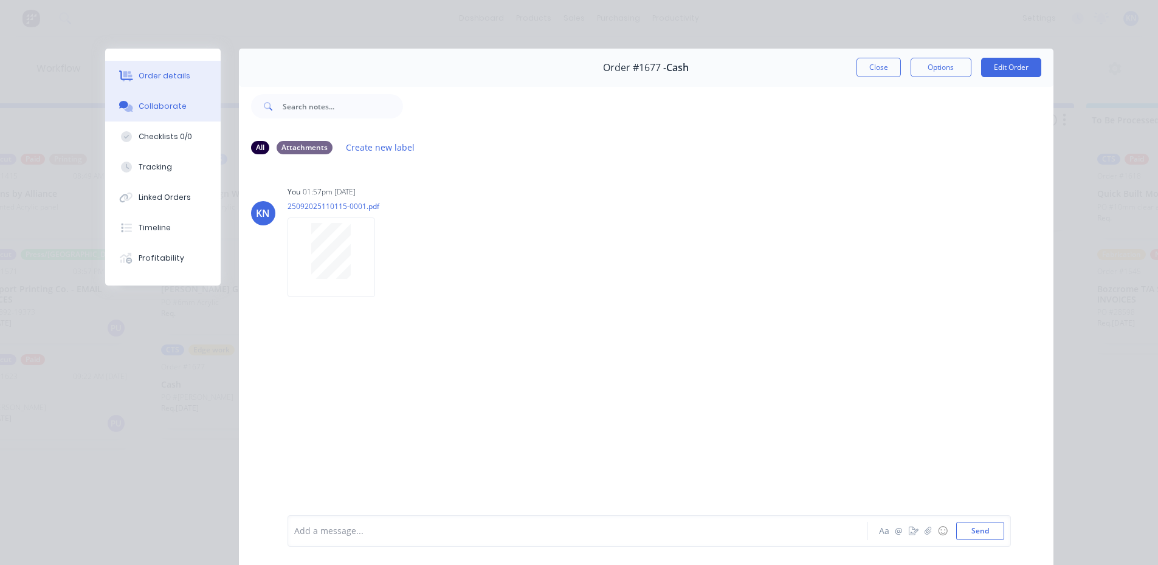
click at [153, 70] on button "Order details" at bounding box center [162, 76] width 115 height 30
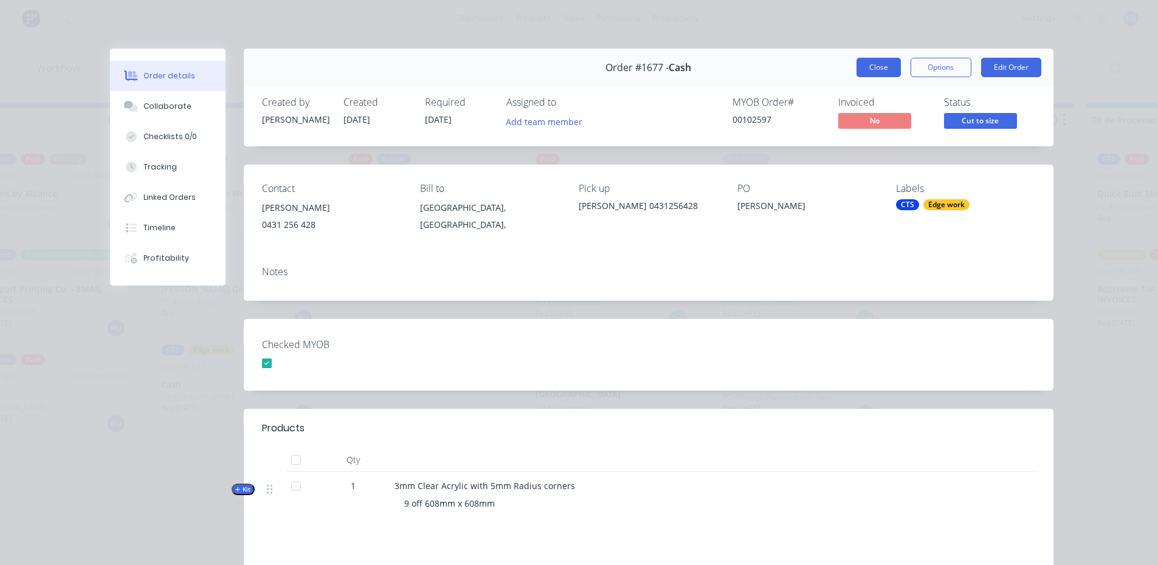
click at [874, 64] on button "Close" at bounding box center [878, 67] width 44 height 19
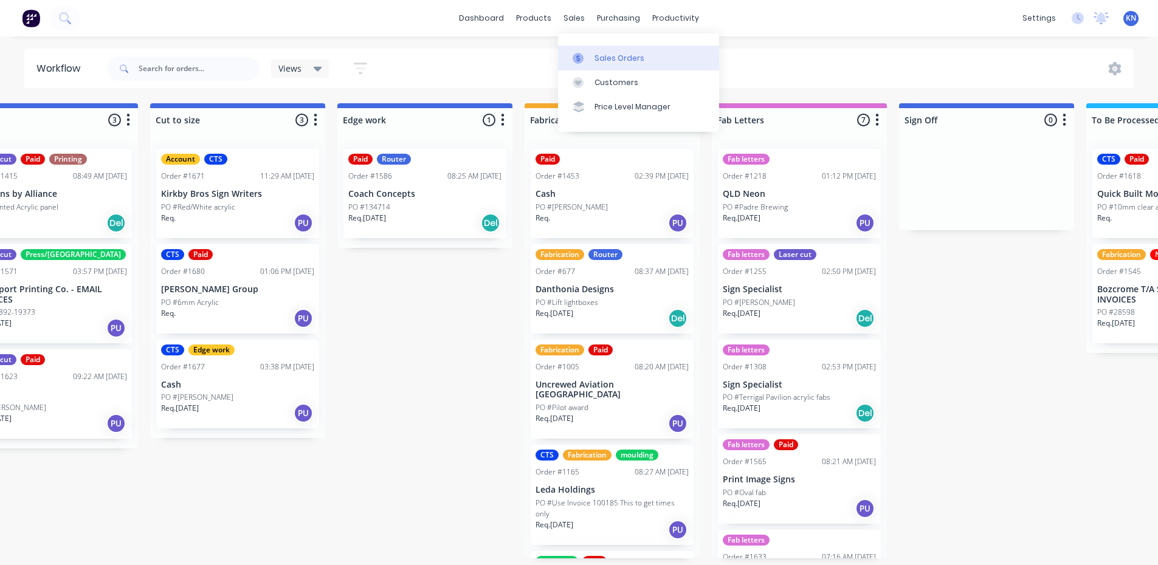
click at [601, 58] on div "Sales Orders" at bounding box center [619, 58] width 50 height 11
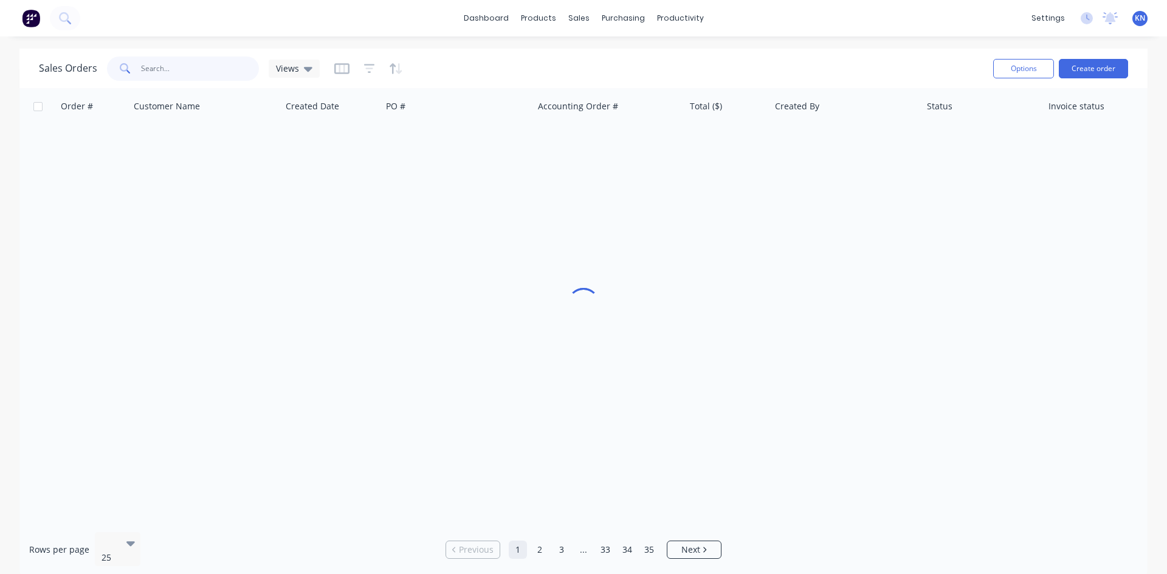
click at [193, 68] on input "text" at bounding box center [200, 69] width 119 height 24
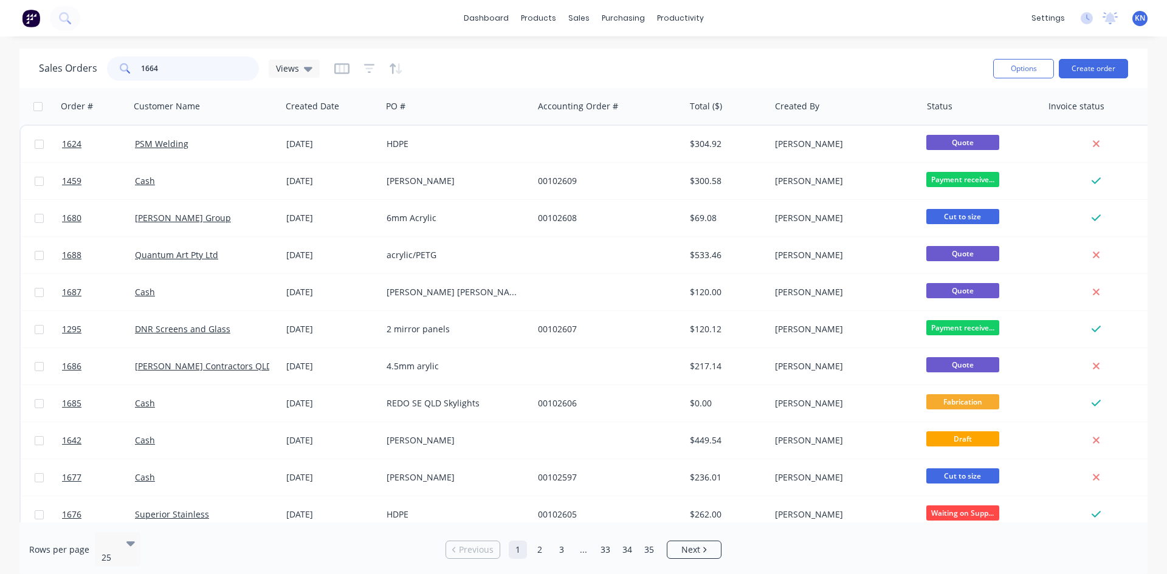
type input "1664"
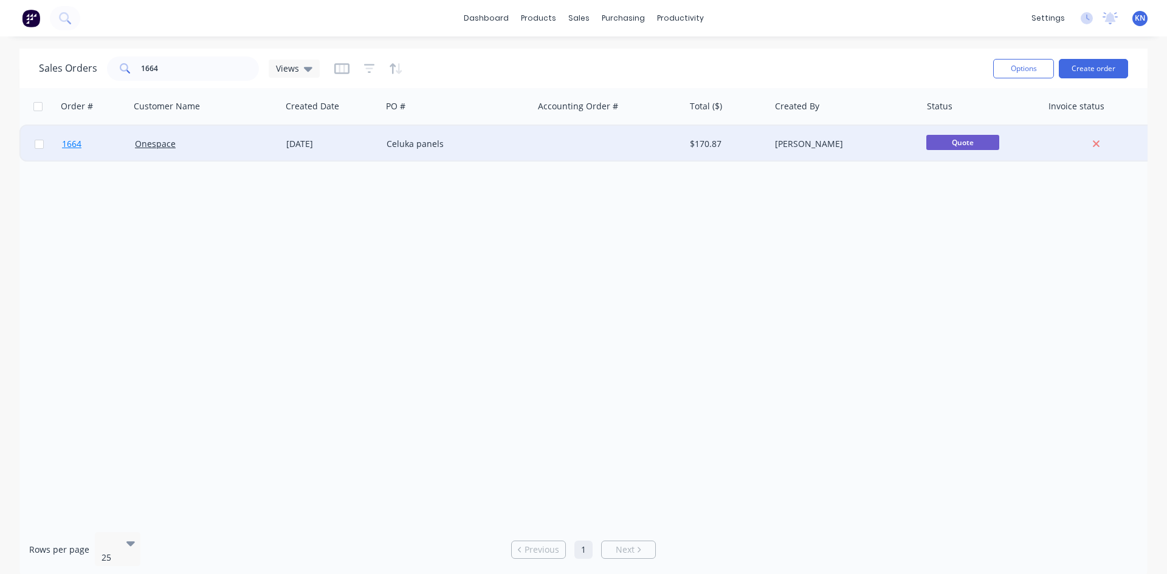
click at [76, 143] on span "1664" at bounding box center [71, 144] width 19 height 12
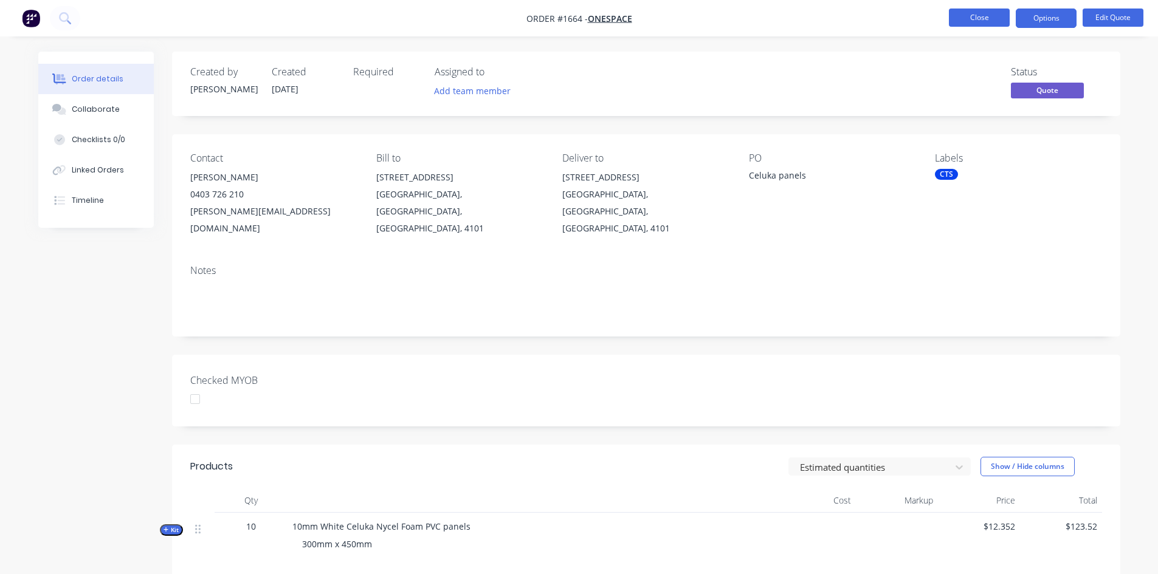
click at [989, 14] on button "Close" at bounding box center [979, 18] width 61 height 18
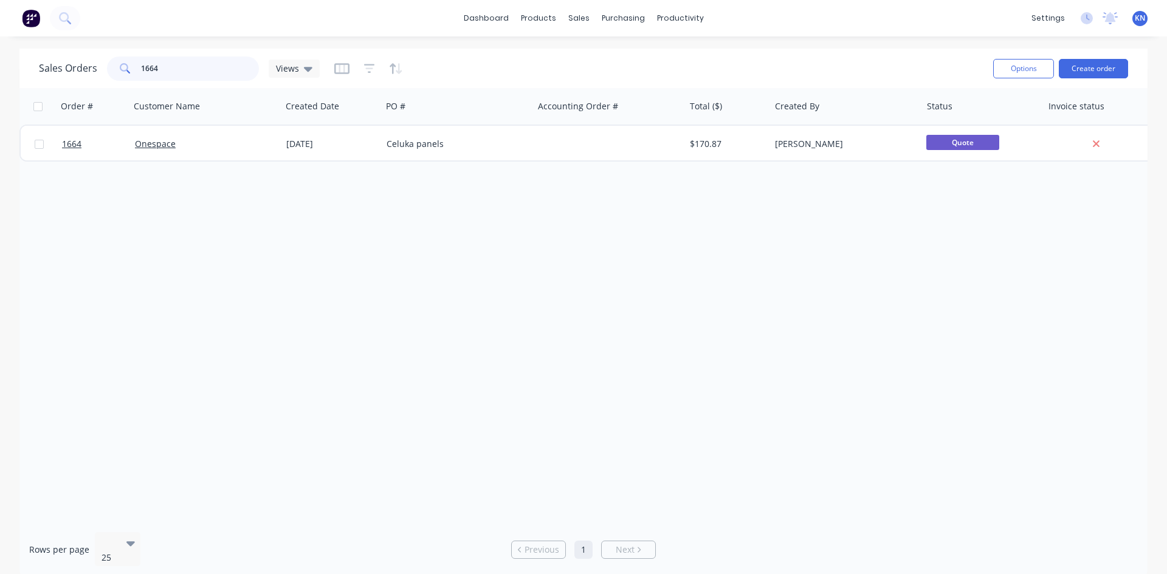
click at [204, 74] on input "1664" at bounding box center [200, 69] width 119 height 24
type input "1"
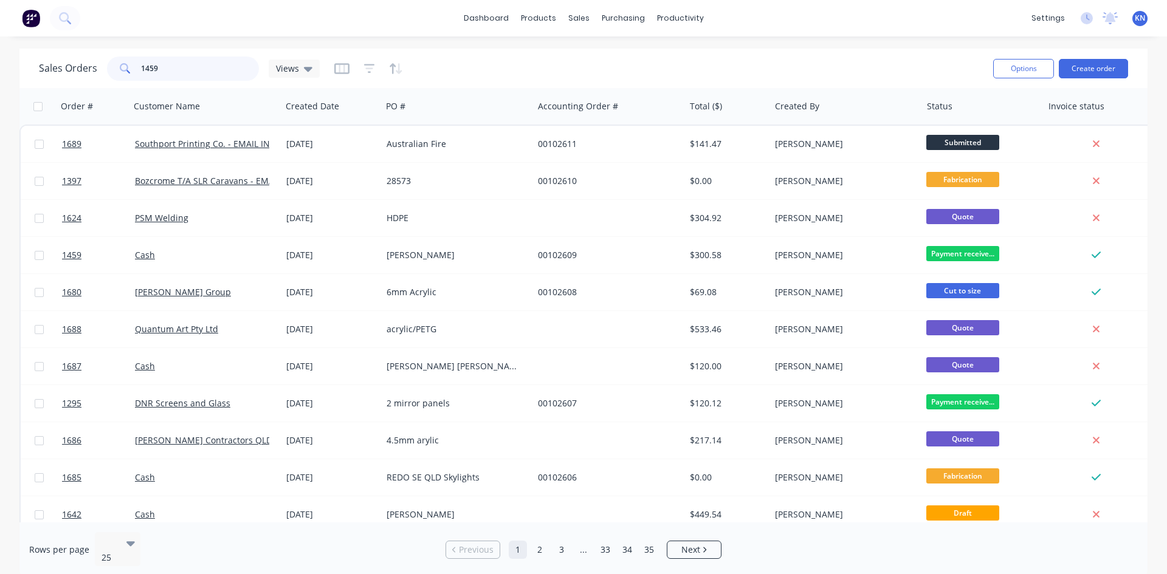
type input "1459"
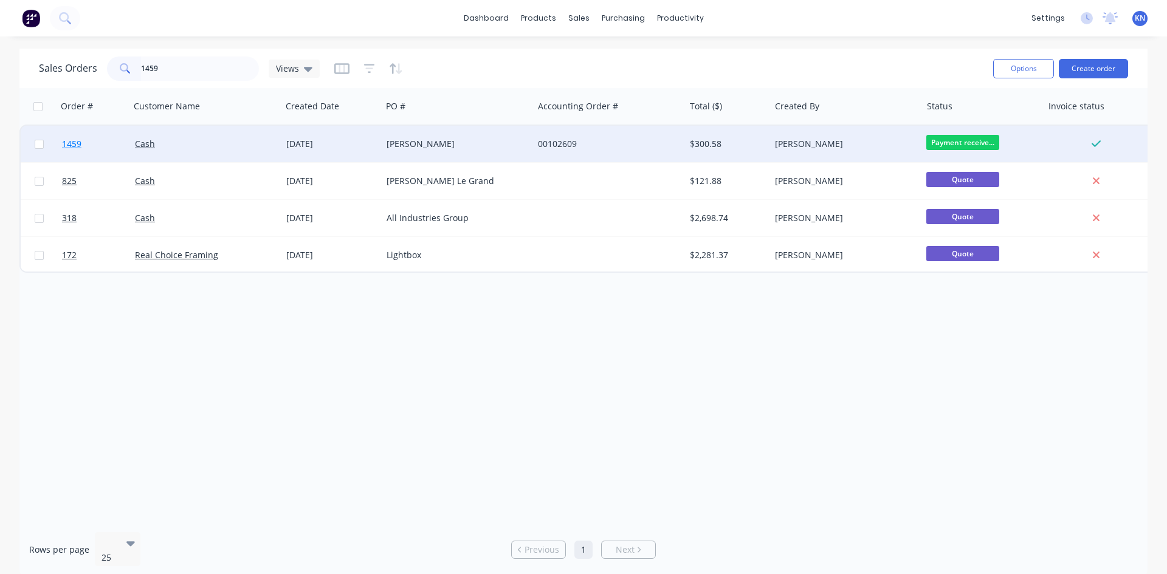
click at [76, 142] on span "1459" at bounding box center [71, 144] width 19 height 12
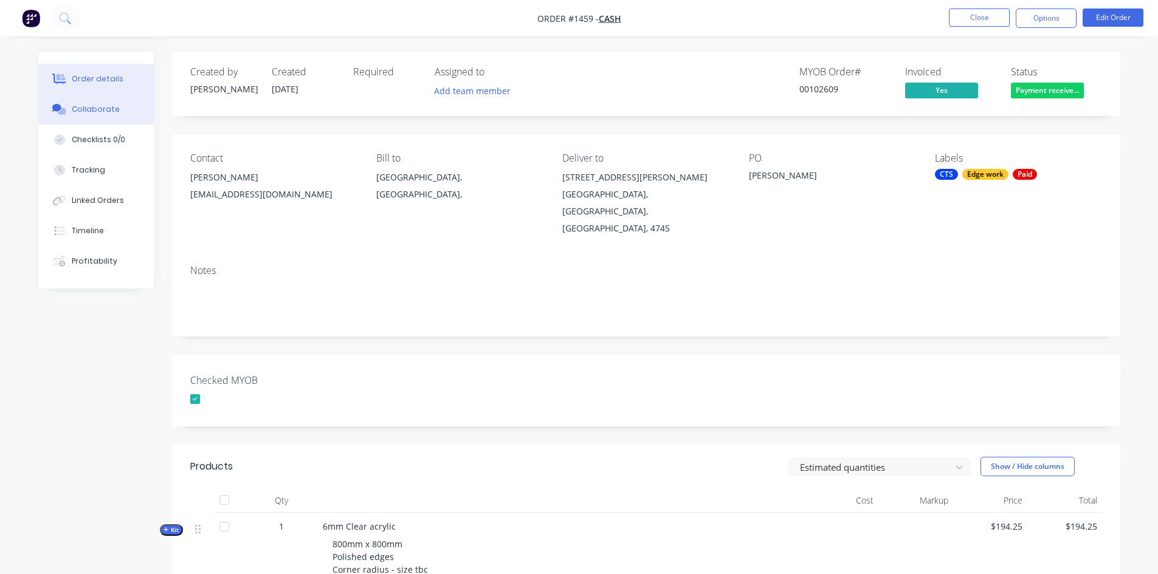
click at [97, 112] on div "Collaborate" at bounding box center [96, 109] width 48 height 11
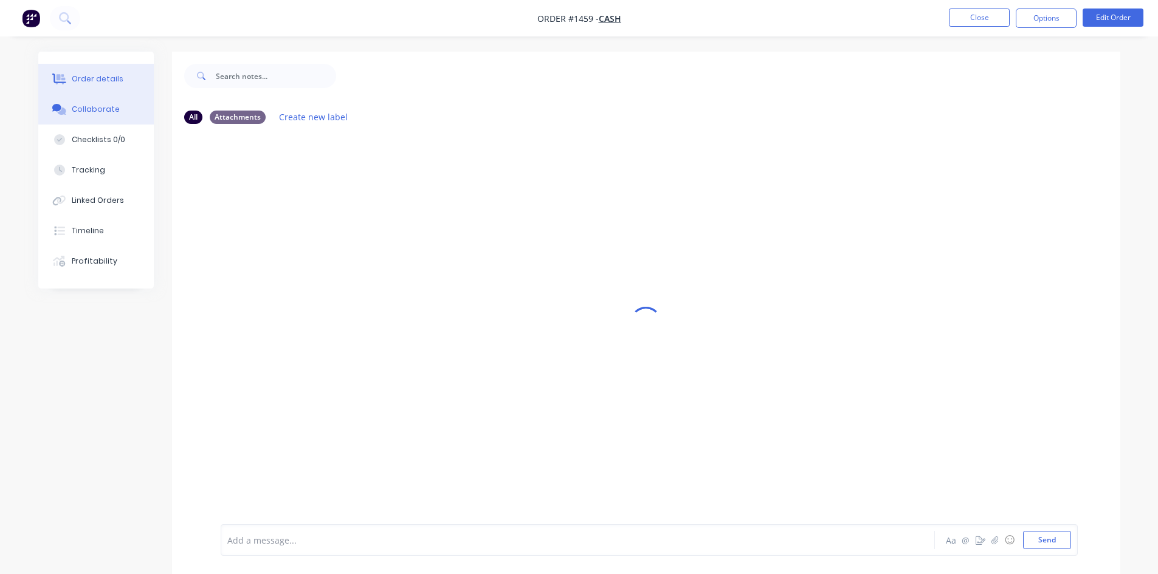
click at [98, 74] on div "Order details" at bounding box center [98, 79] width 52 height 11
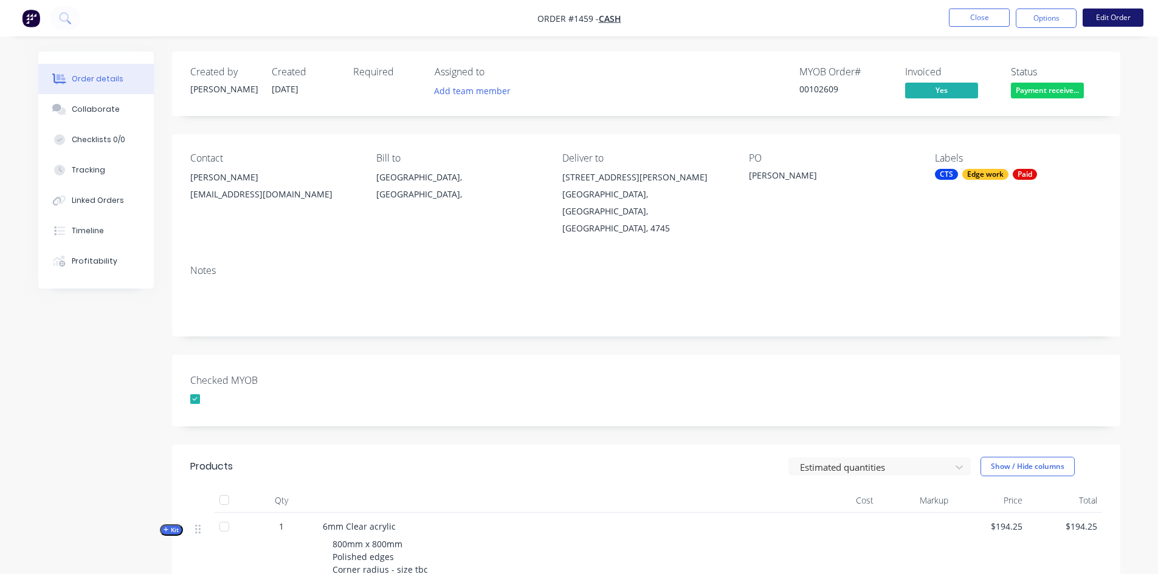
click at [1127, 21] on button "Edit Order" at bounding box center [1112, 18] width 61 height 18
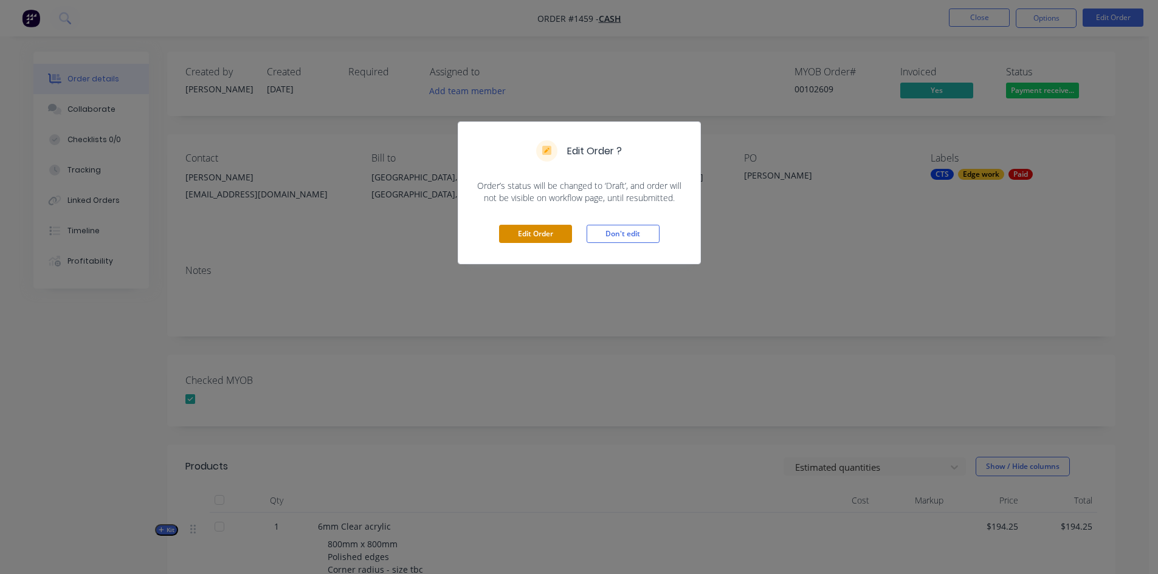
click at [547, 230] on button "Edit Order" at bounding box center [535, 234] width 73 height 18
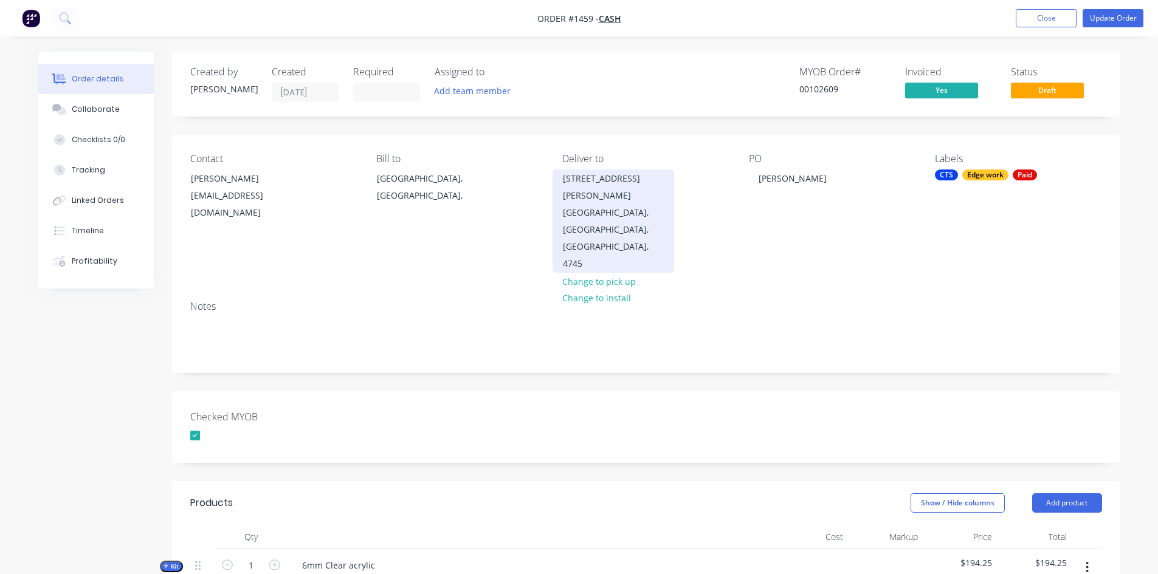
click at [605, 204] on div "Dysart, Queensland, Australia, 4745" at bounding box center [613, 238] width 101 height 68
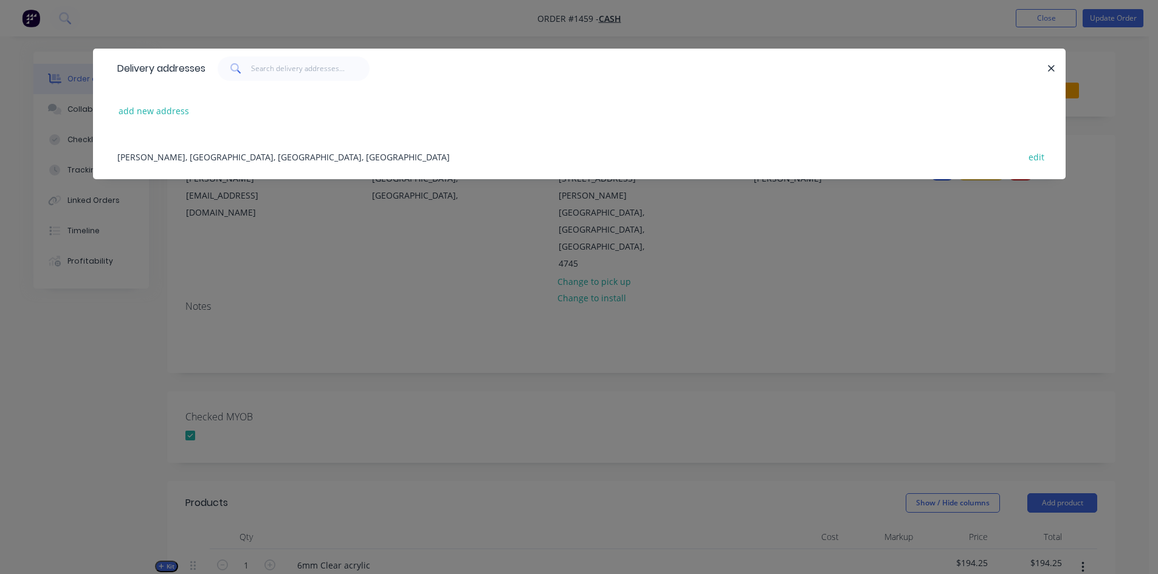
drag, startPoint x: 459, startPoint y: 63, endPoint x: 456, endPoint y: 140, distance: 77.8
click at [456, 140] on div "Delivery addresses add new address Anthony, Mt Isa, Queensland, Australia edit" at bounding box center [579, 114] width 972 height 131
click at [1048, 71] on icon "button" at bounding box center [1051, 68] width 7 height 7
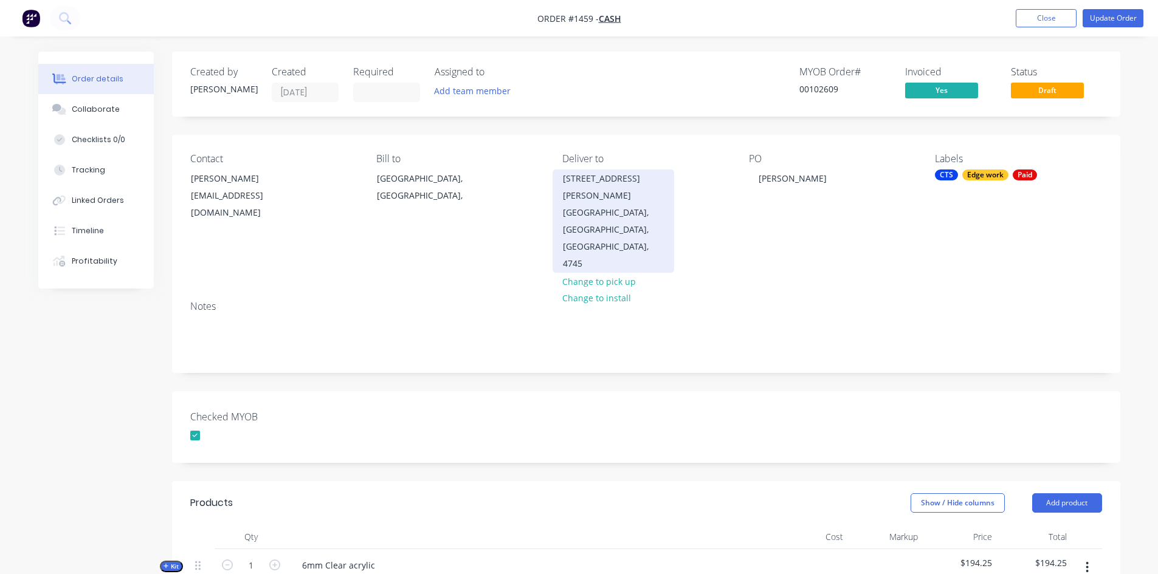
click at [565, 179] on div "7 Roper Court" at bounding box center [613, 187] width 101 height 34
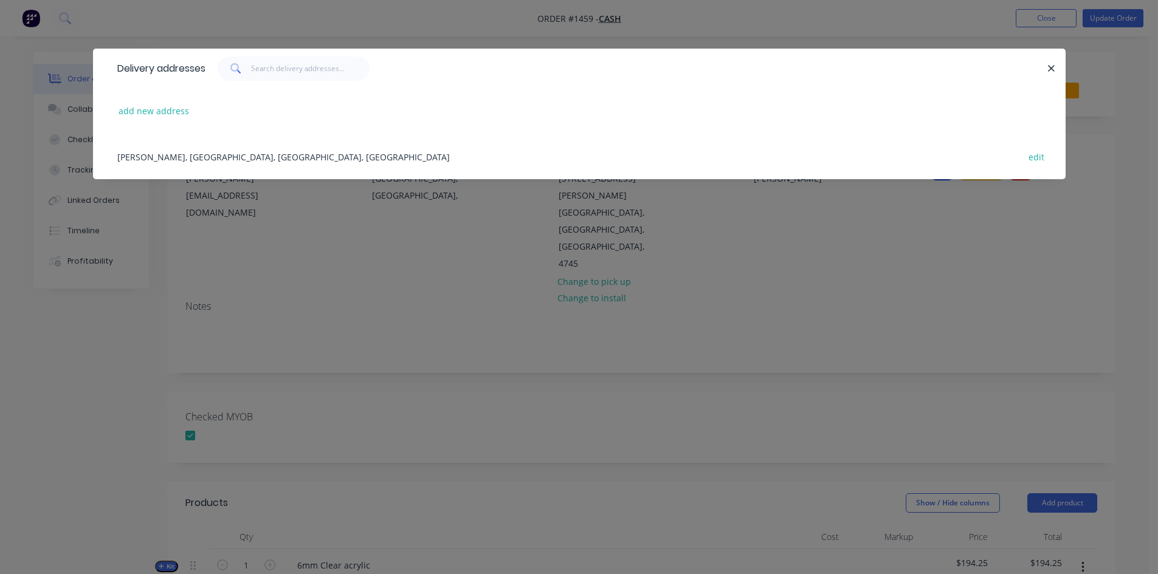
click at [472, 77] on div at bounding box center [626, 69] width 842 height 24
click at [939, 241] on div "Delivery addresses add new address Anthony, Mt Isa, Queensland, Australia edit" at bounding box center [579, 287] width 1158 height 574
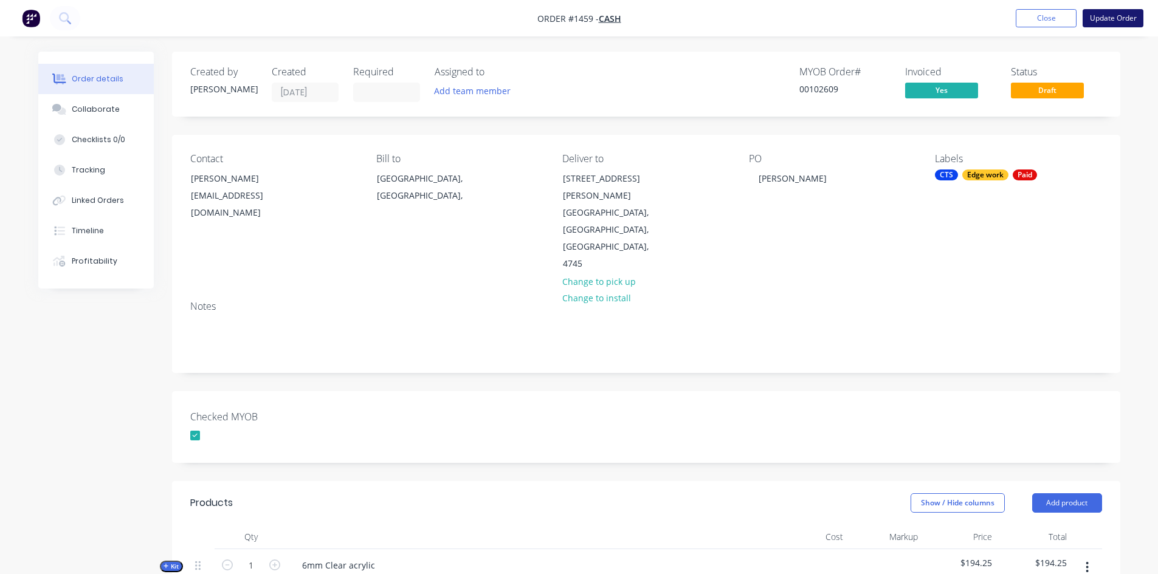
click at [1126, 18] on button "Update Order" at bounding box center [1112, 18] width 61 height 18
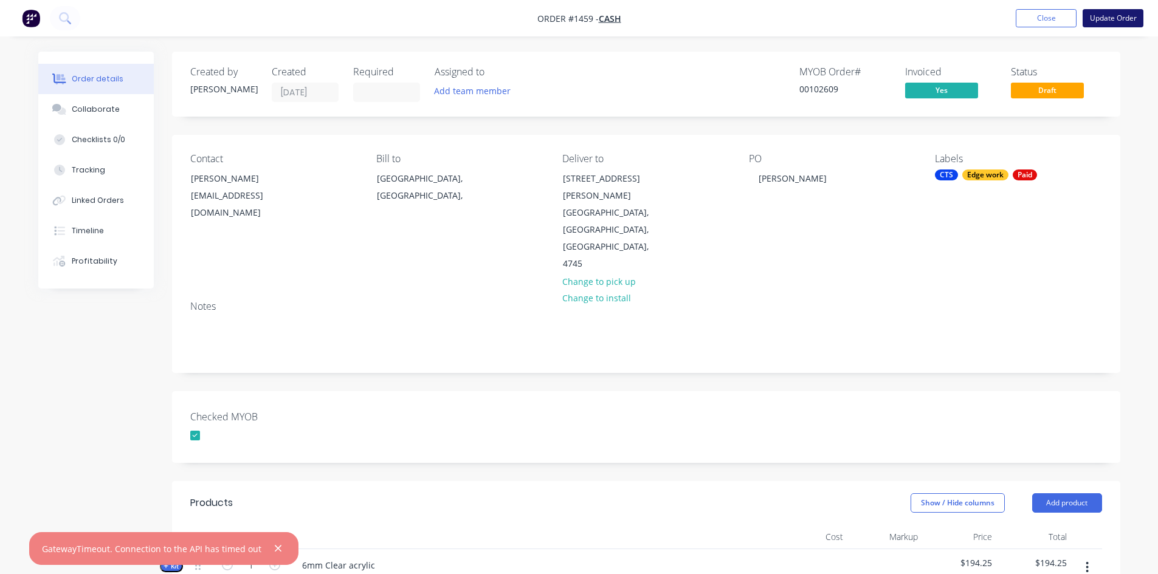
click at [1103, 16] on button "Update Order" at bounding box center [1112, 18] width 61 height 18
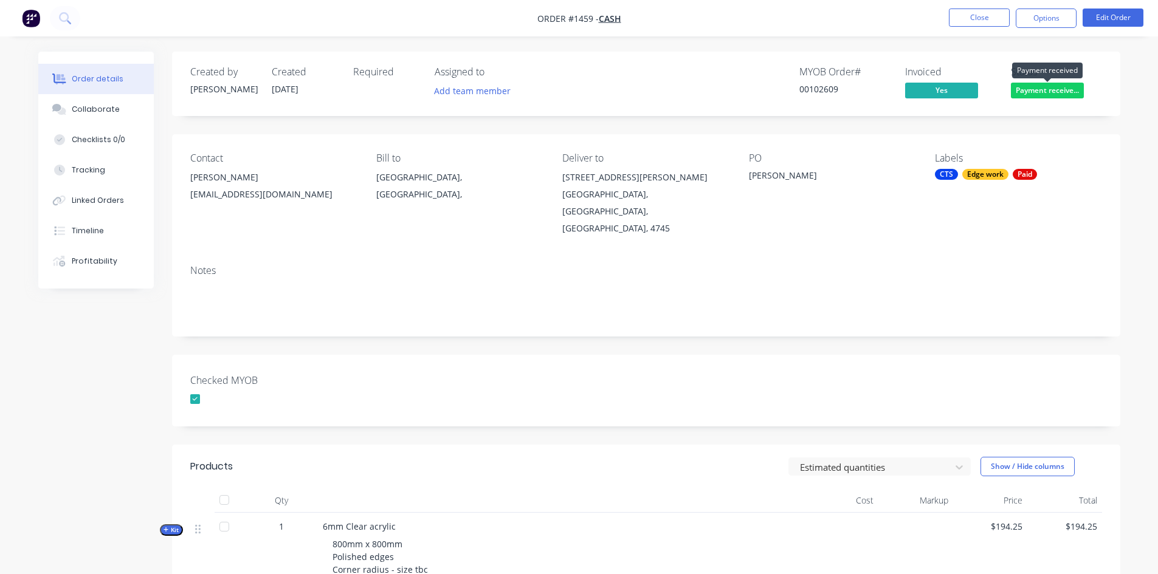
click at [1048, 91] on span "Payment receive..." at bounding box center [1047, 90] width 73 height 15
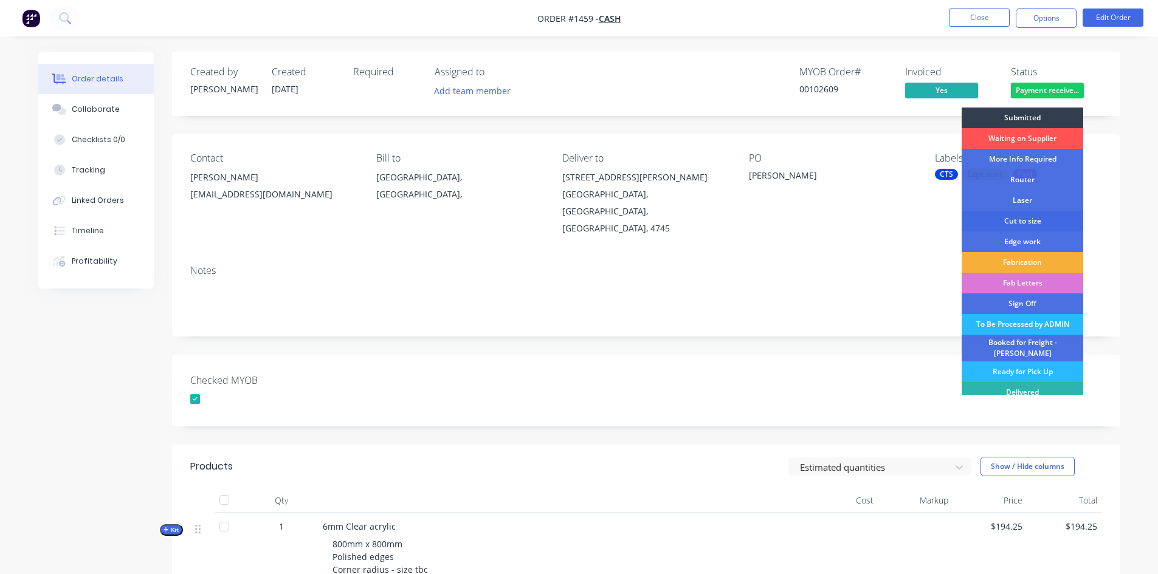
click at [1029, 222] on div "Cut to size" at bounding box center [1022, 221] width 122 height 21
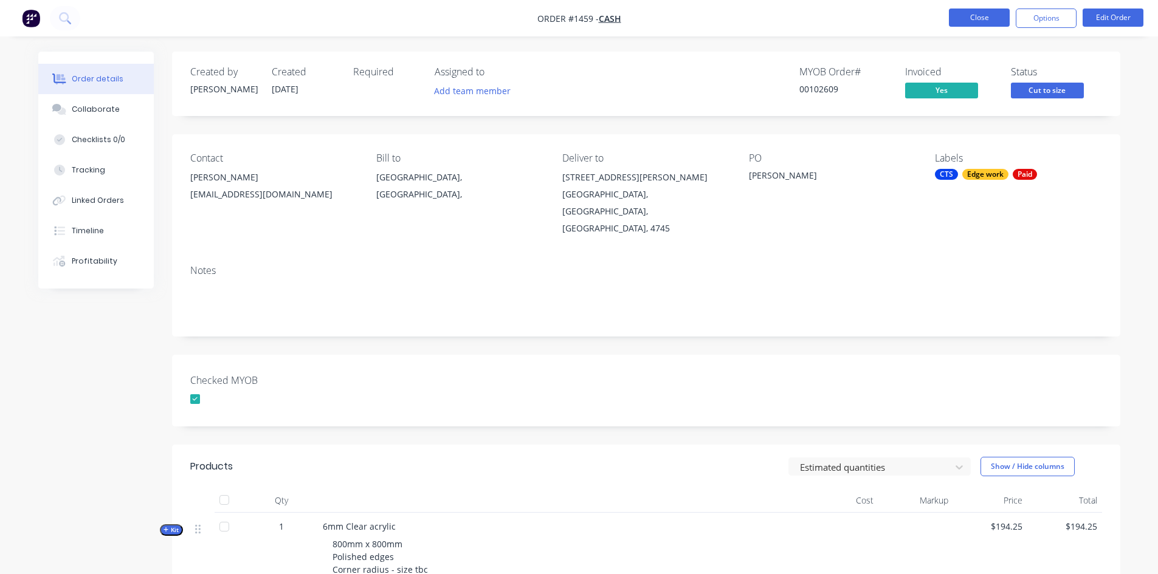
click at [983, 16] on button "Close" at bounding box center [979, 18] width 61 height 18
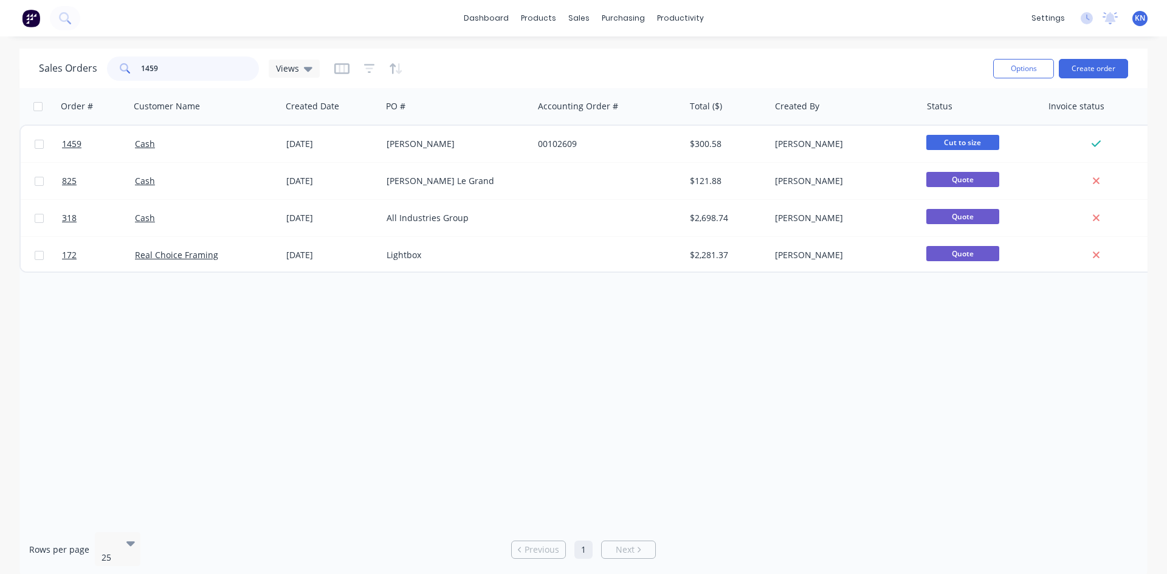
click at [196, 69] on input "1459" at bounding box center [200, 69] width 119 height 24
type input "1"
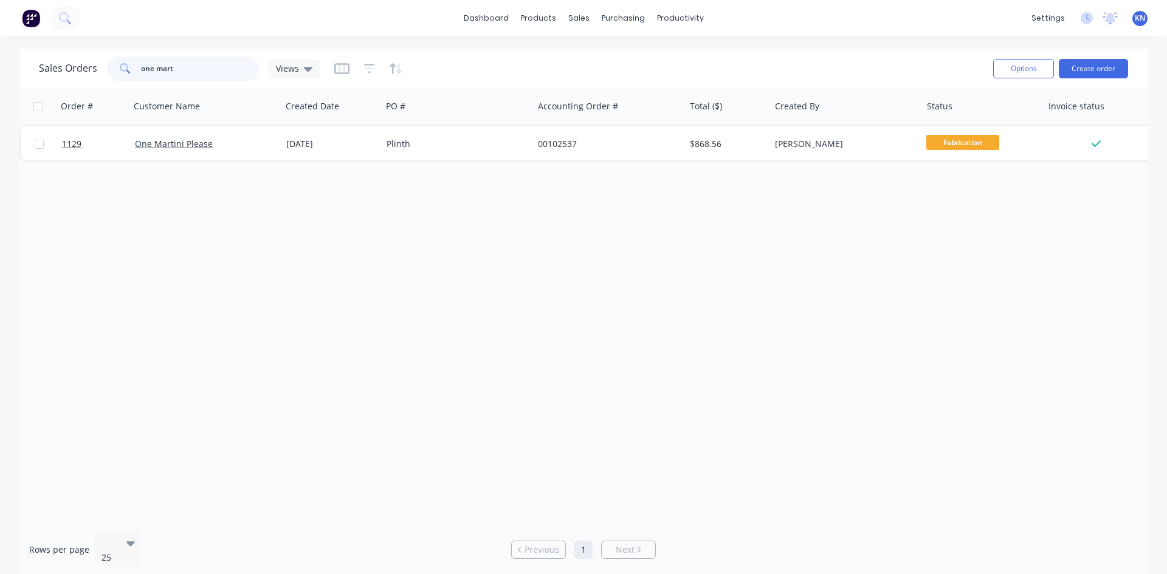
type input "one mart"
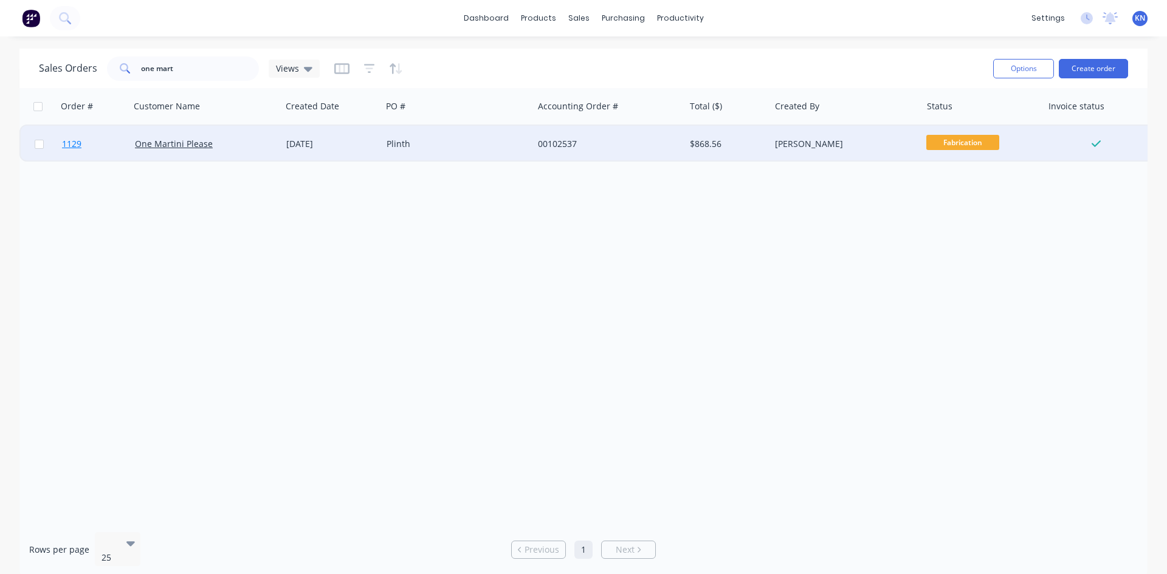
click at [75, 143] on span "1129" at bounding box center [71, 144] width 19 height 12
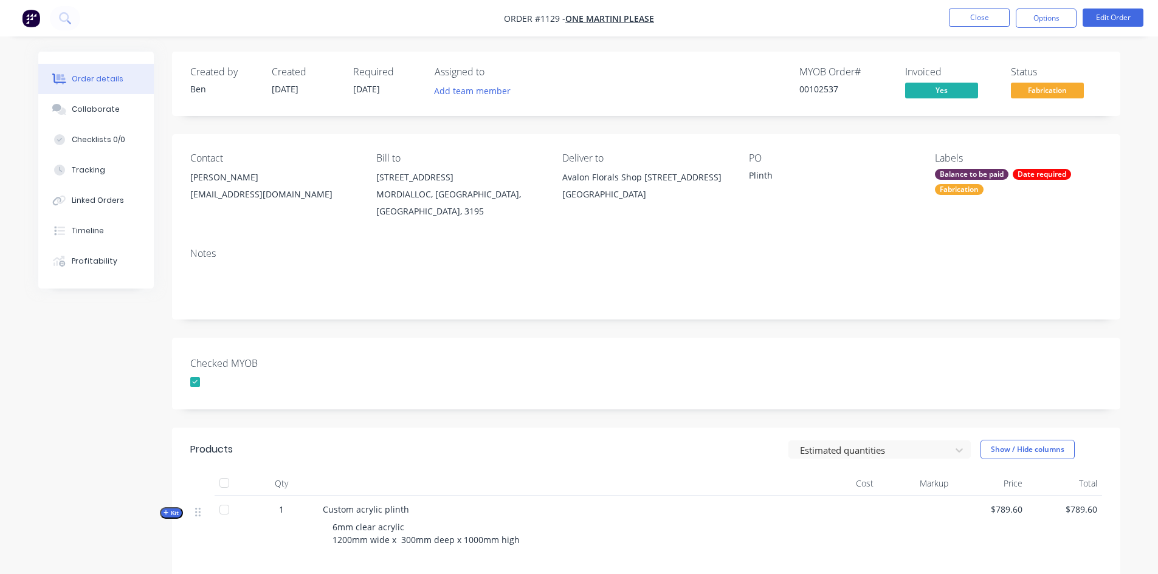
click at [997, 172] on div "Balance to be paid" at bounding box center [972, 174] width 74 height 11
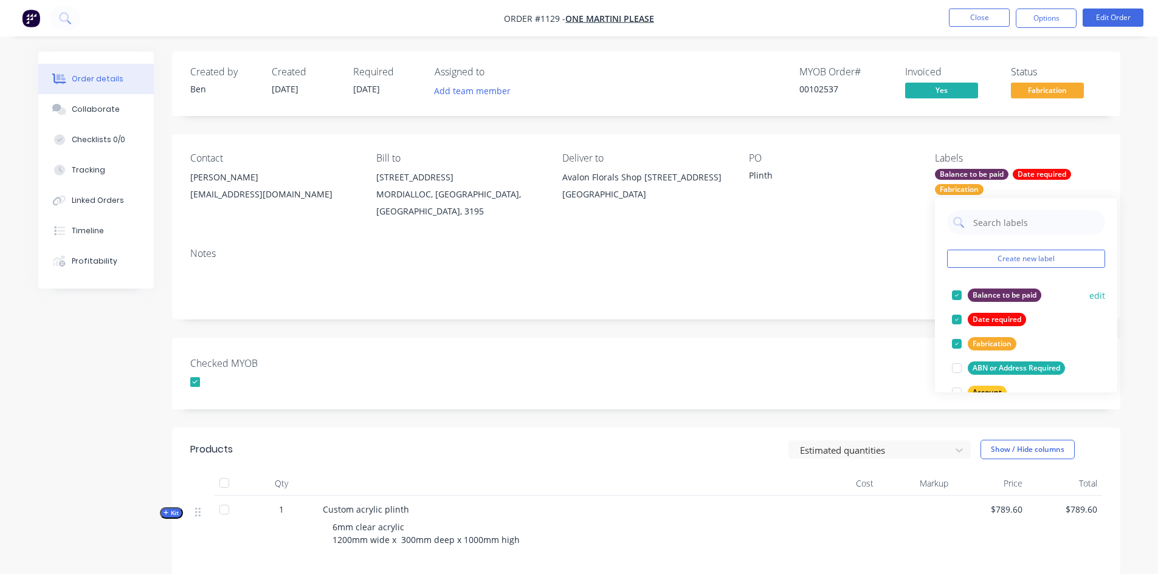
click at [957, 294] on div at bounding box center [956, 295] width 24 height 24
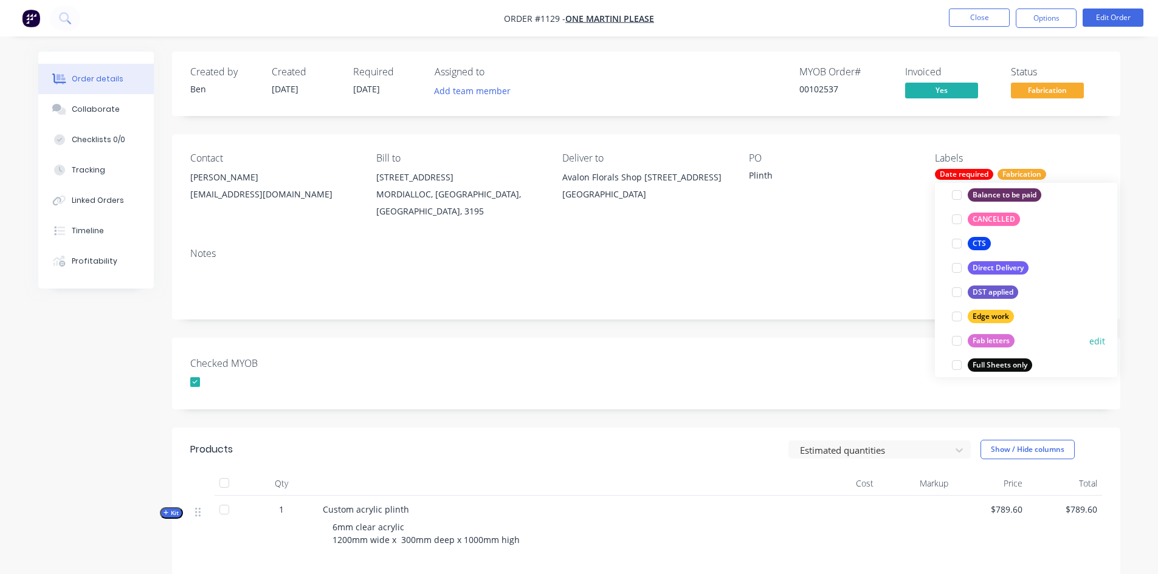
scroll to position [365, 0]
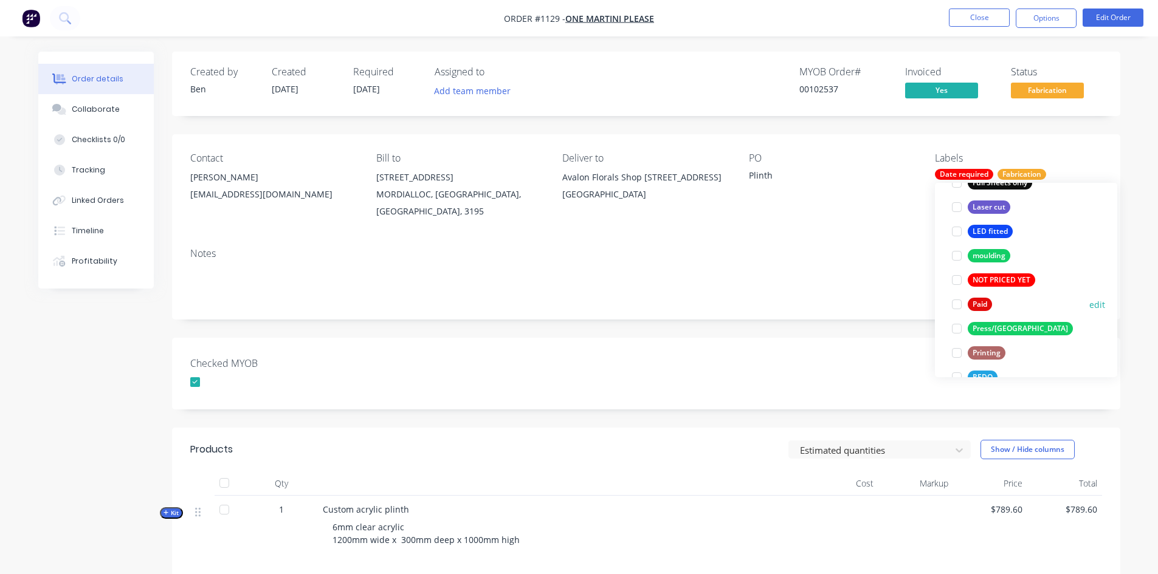
click at [959, 302] on div at bounding box center [956, 304] width 24 height 24
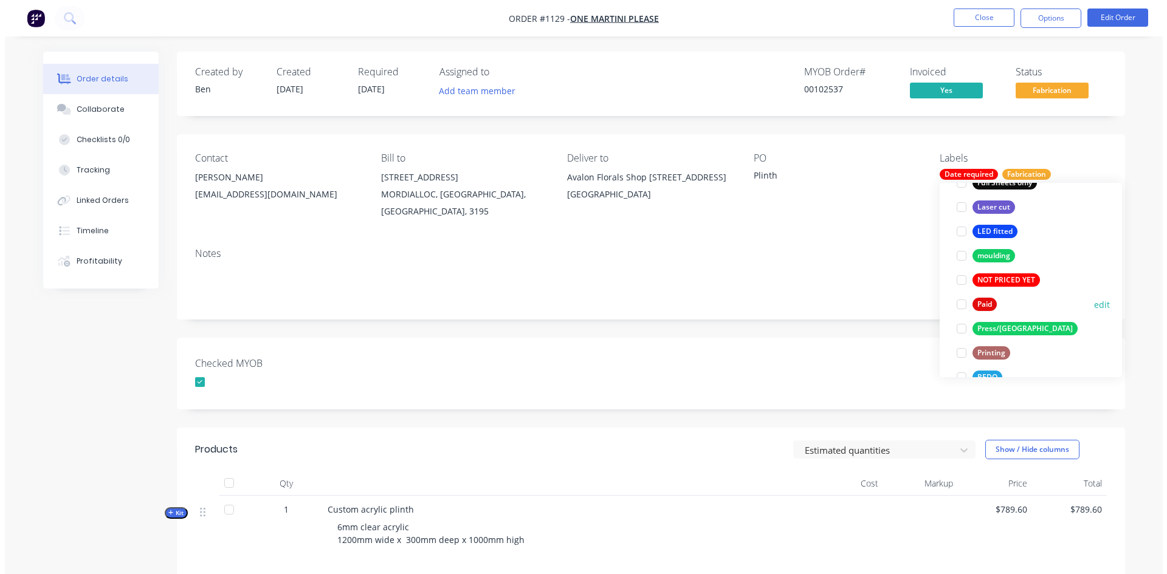
scroll to position [24, 0]
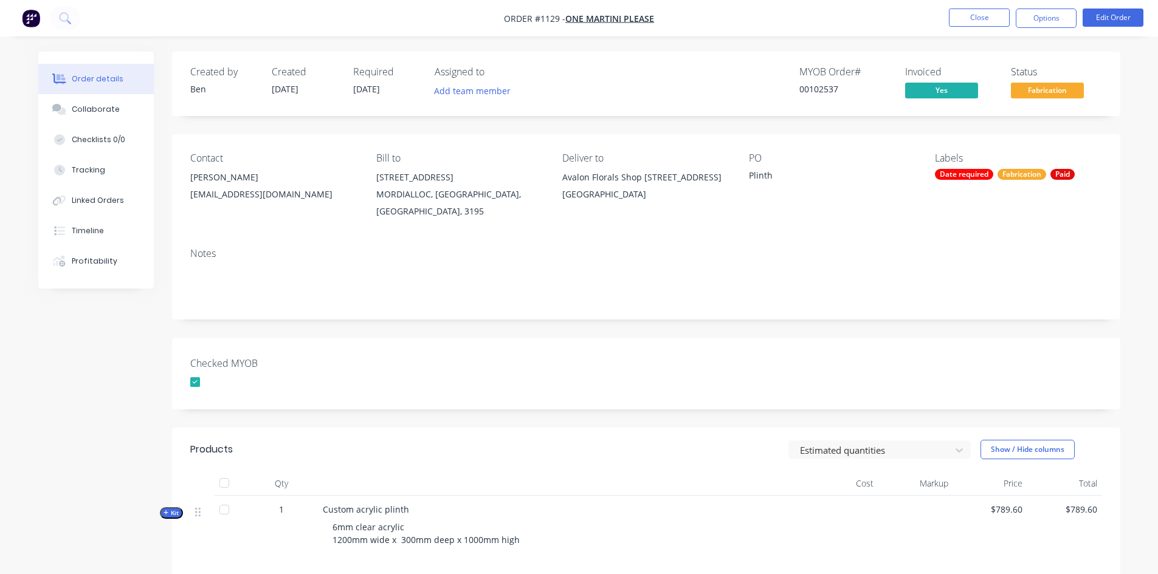
click at [853, 335] on div "Created by Ben Created 19/09/25 Required 01/10/25 Assigned to Add team member M…" at bounding box center [646, 405] width 948 height 706
click at [119, 110] on button "Collaborate" at bounding box center [95, 109] width 115 height 30
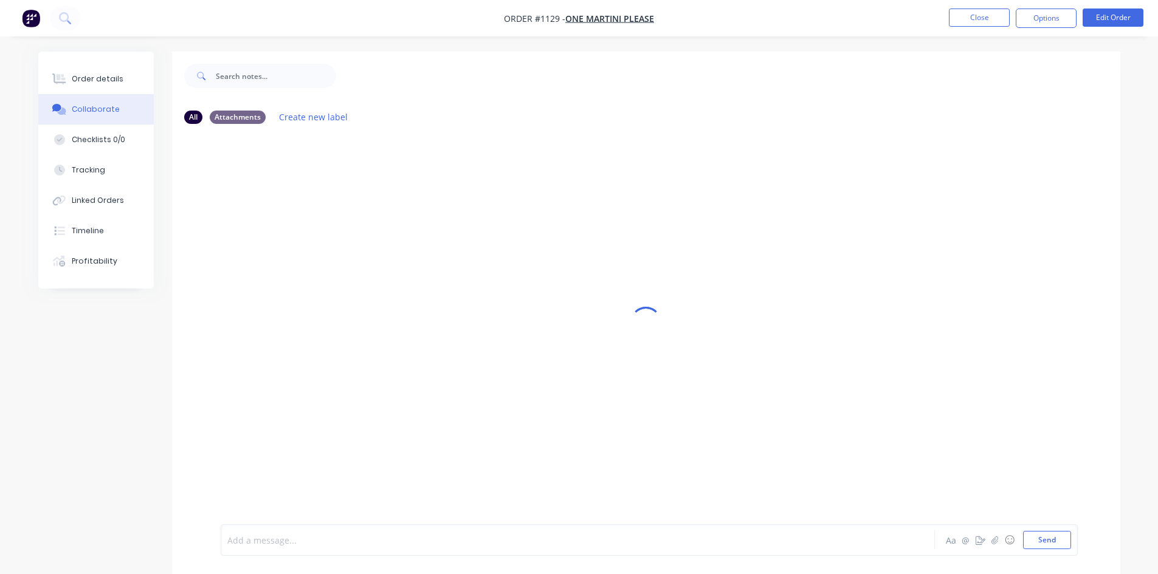
click at [303, 541] on div at bounding box center [544, 540] width 632 height 13
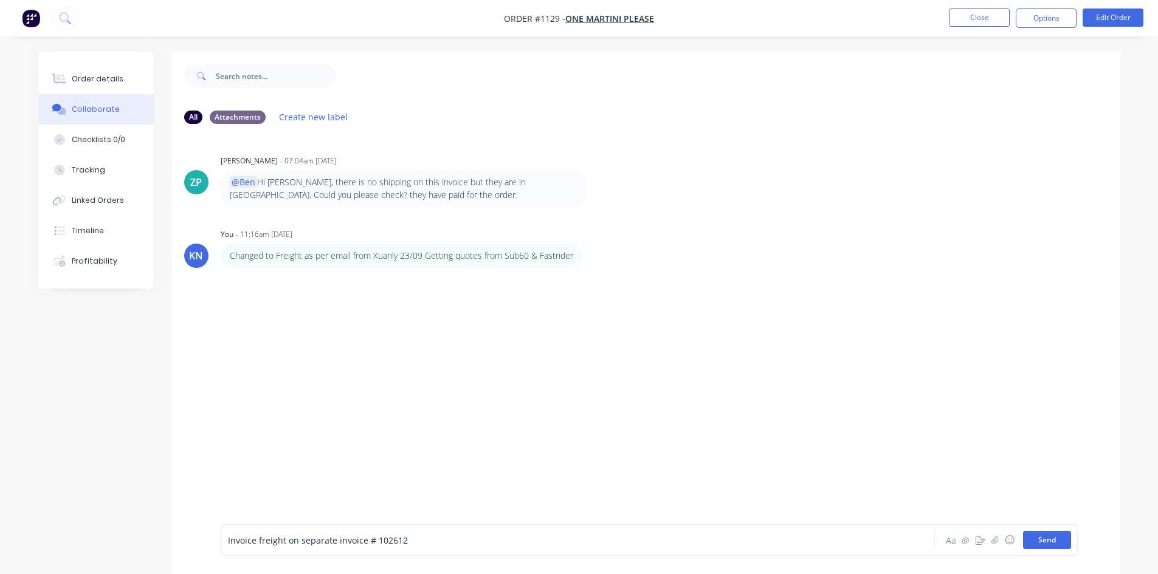
click at [1050, 536] on button "Send" at bounding box center [1047, 540] width 48 height 18
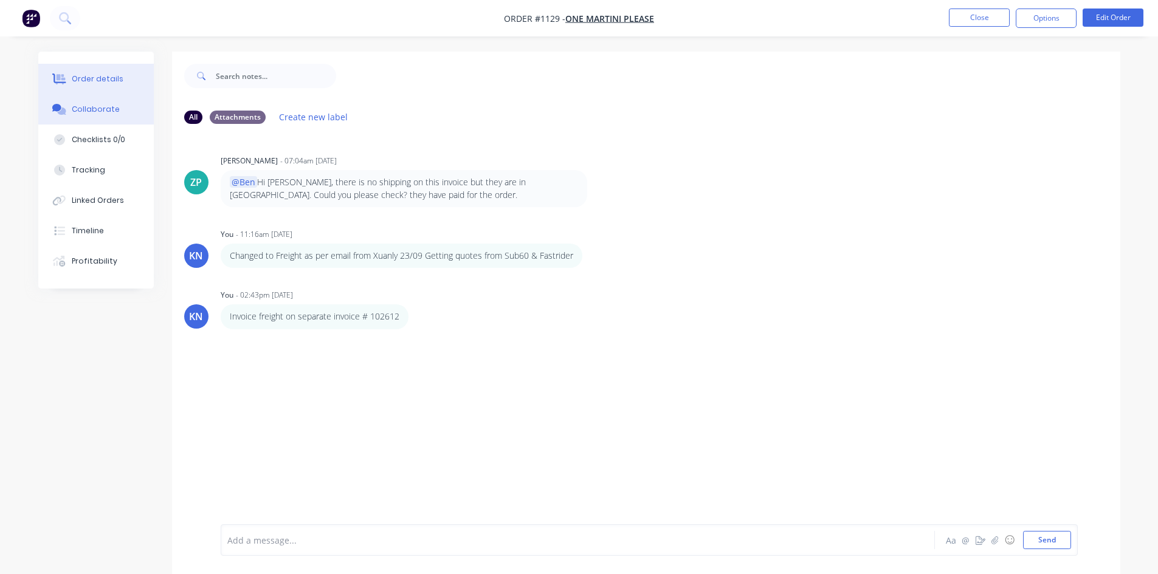
click at [101, 79] on div "Order details" at bounding box center [98, 79] width 52 height 11
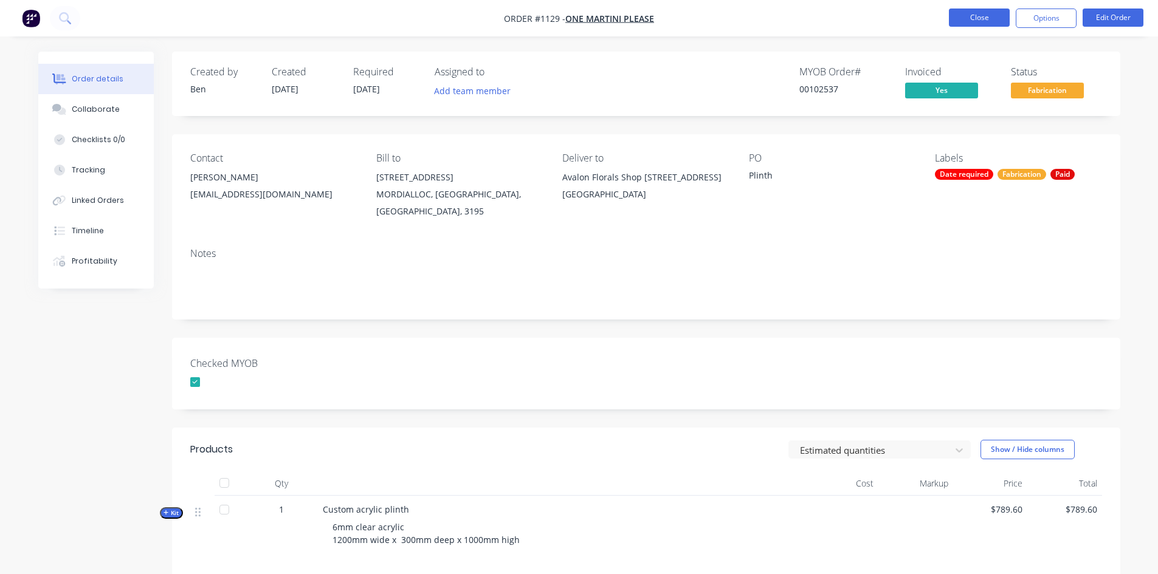
click at [986, 17] on button "Close" at bounding box center [979, 18] width 61 height 18
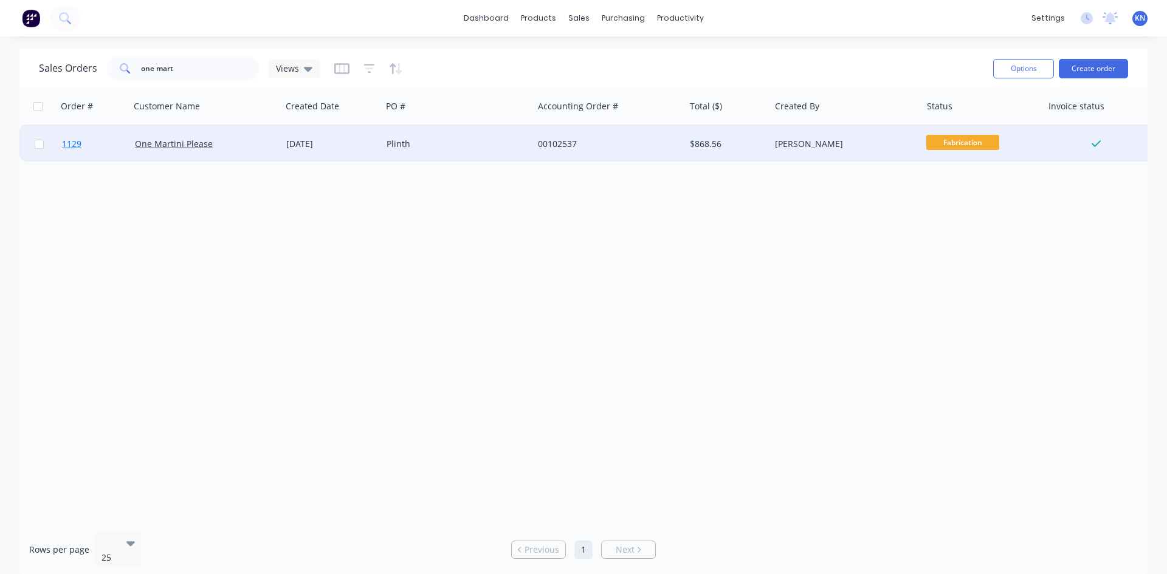
click at [101, 141] on link "1129" at bounding box center [98, 144] width 73 height 36
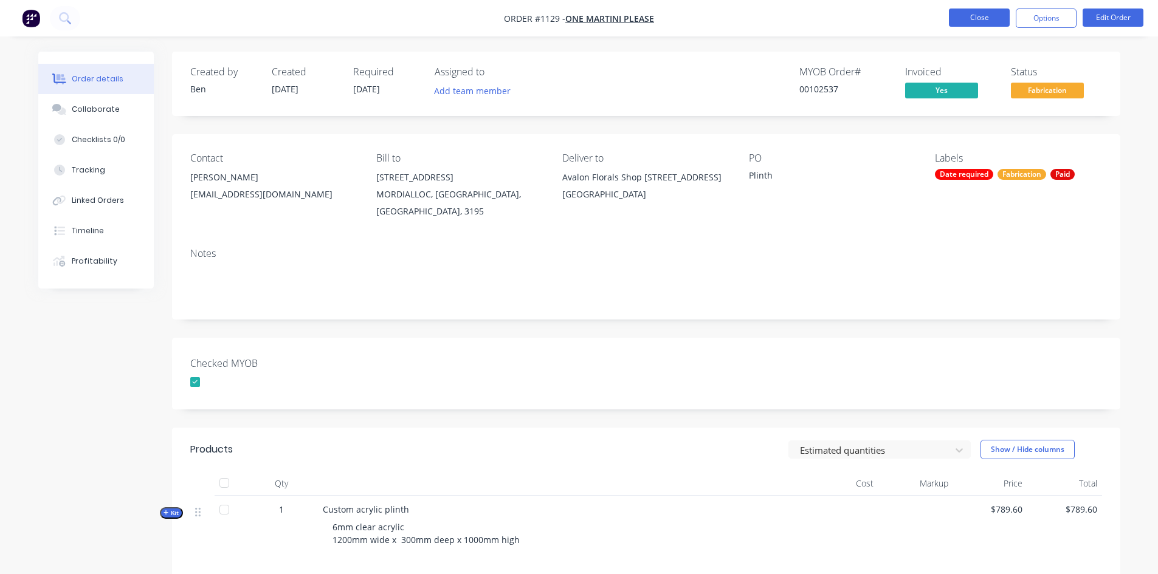
click at [981, 18] on button "Close" at bounding box center [979, 18] width 61 height 18
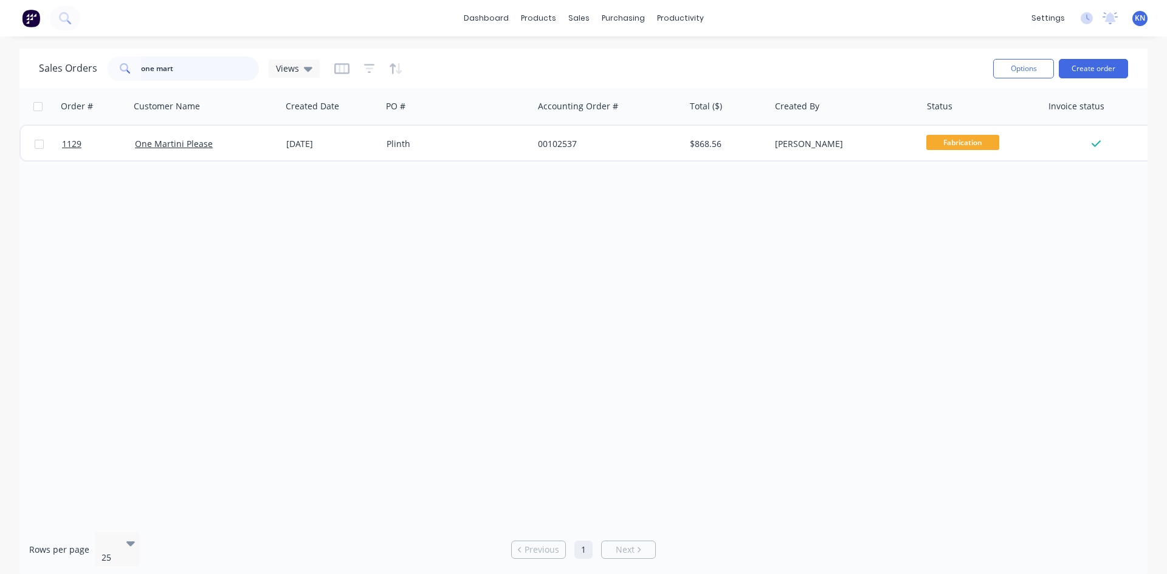
click at [198, 73] on input "one mart" at bounding box center [200, 69] width 119 height 24
type input "o"
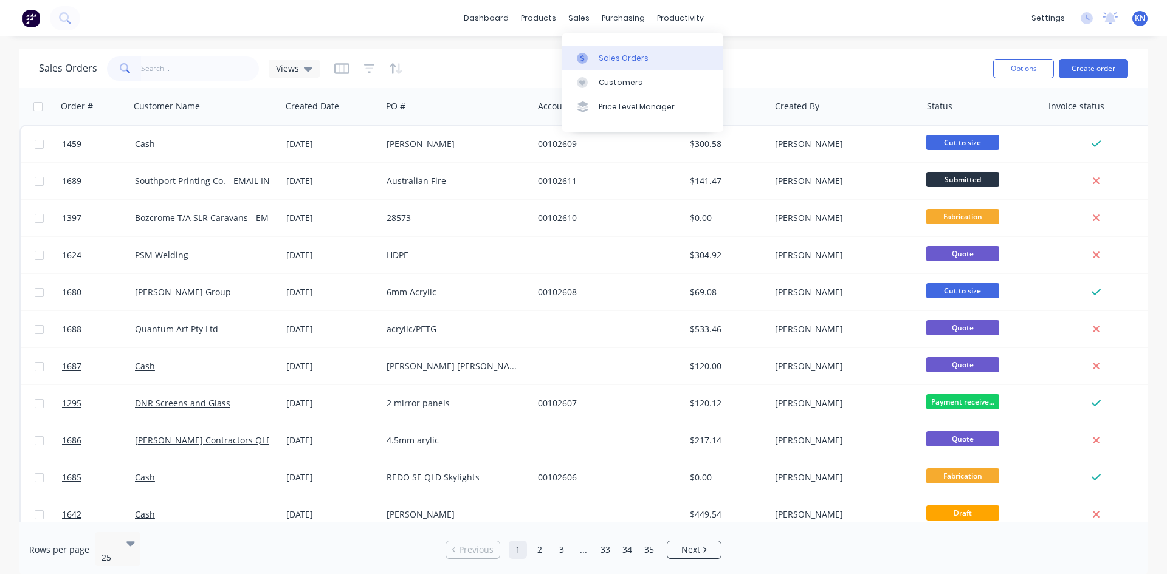
drag, startPoint x: 616, startPoint y: 55, endPoint x: 612, endPoint y: 68, distance: 13.3
click at [616, 55] on div "Sales Orders" at bounding box center [624, 58] width 50 height 11
click at [151, 70] on input "text" at bounding box center [200, 69] width 119 height 24
click at [641, 81] on link "Customers" at bounding box center [642, 82] width 161 height 24
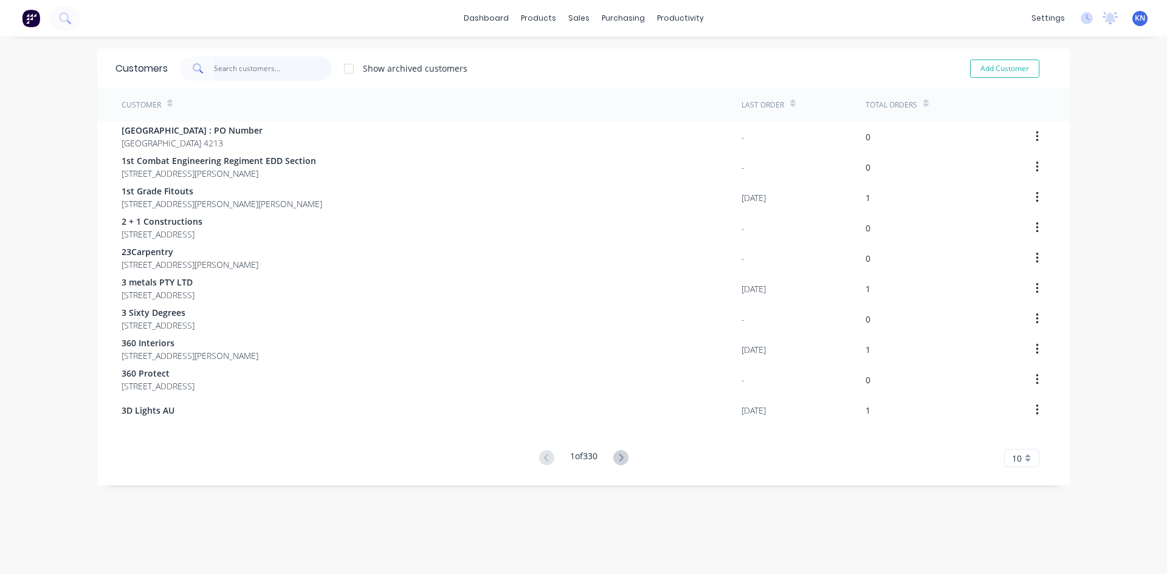
click at [252, 69] on input "text" at bounding box center [273, 69] width 119 height 24
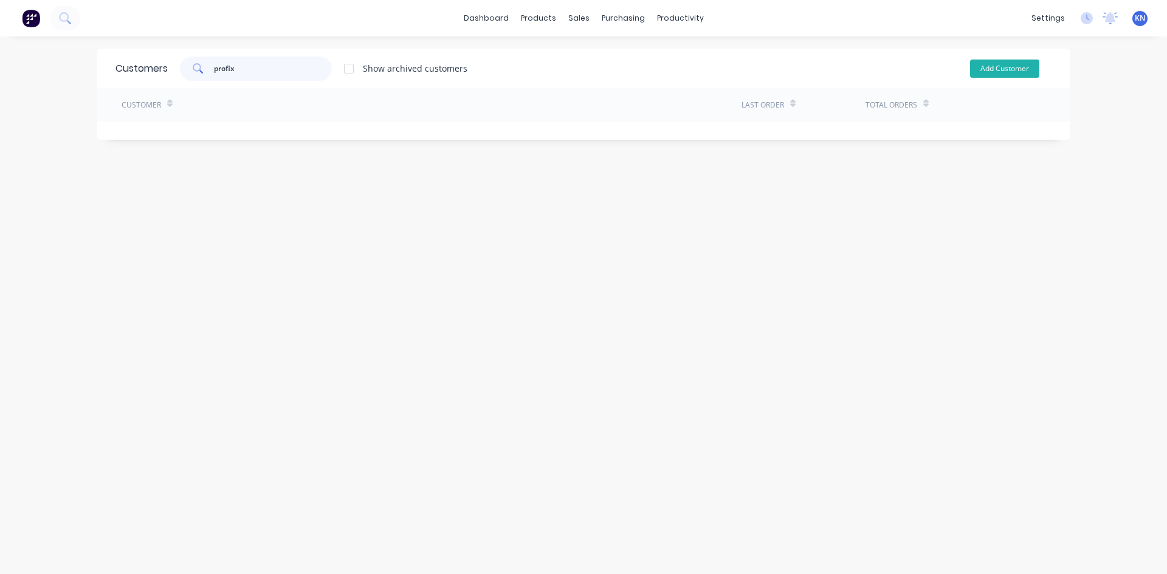
type input "profix"
click at [989, 71] on button "Add Customer" at bounding box center [1004, 69] width 69 height 18
select select "AU"
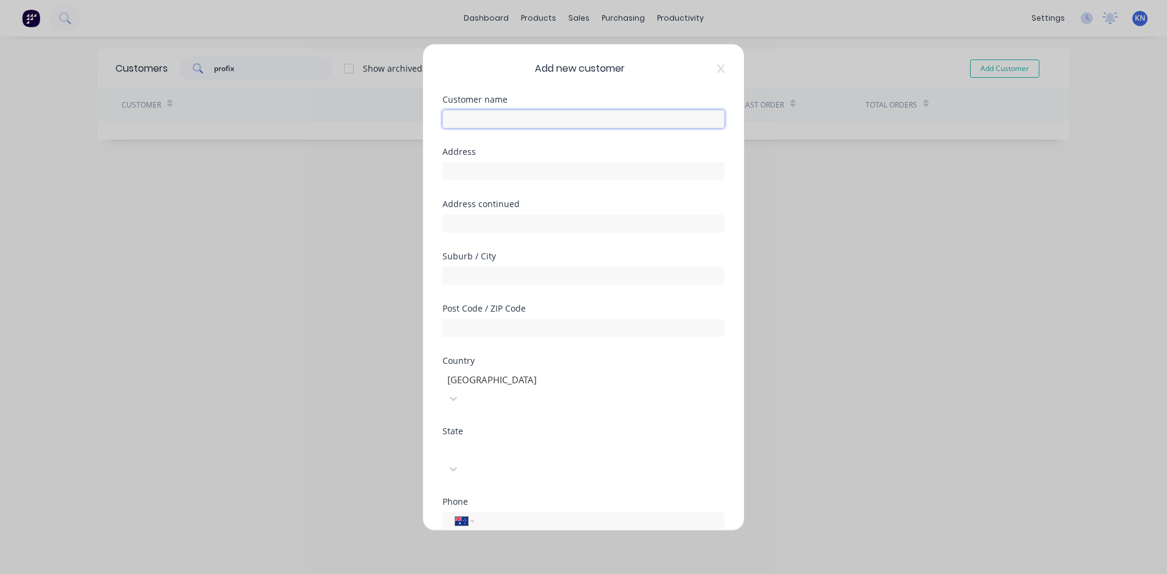
click at [484, 116] on input "text" at bounding box center [583, 119] width 282 height 18
type input "Profix Glazing Glass & Aluminium"
click at [496, 175] on input "text" at bounding box center [583, 171] width 282 height 18
type input "21 / 53-57 Link Drive"
type input "T"
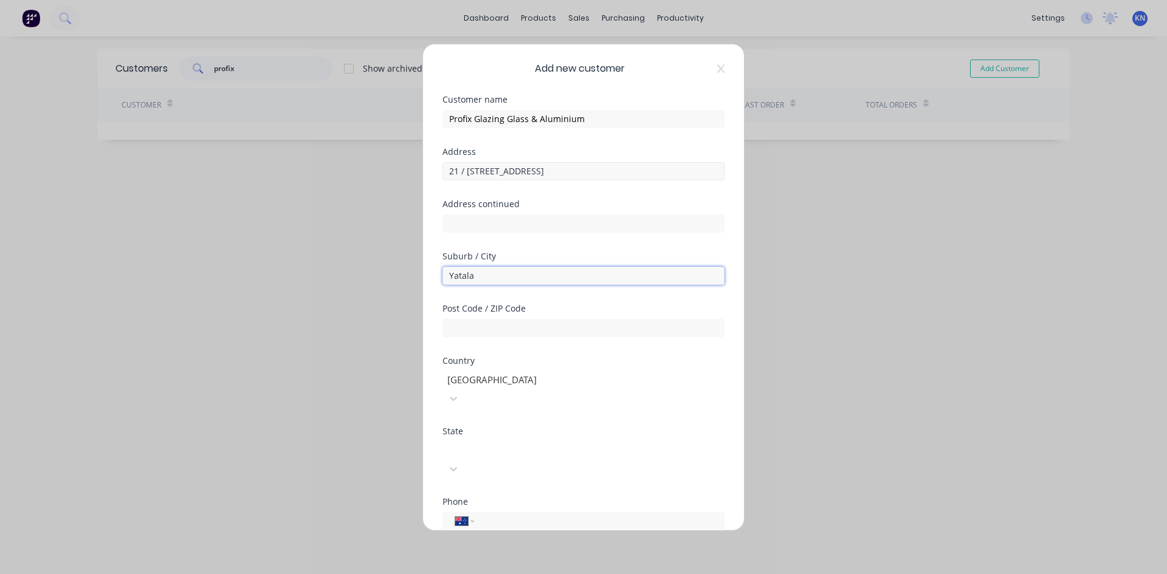
type input "Yatala"
type input "4207"
click at [498, 442] on div at bounding box center [533, 449] width 175 height 15
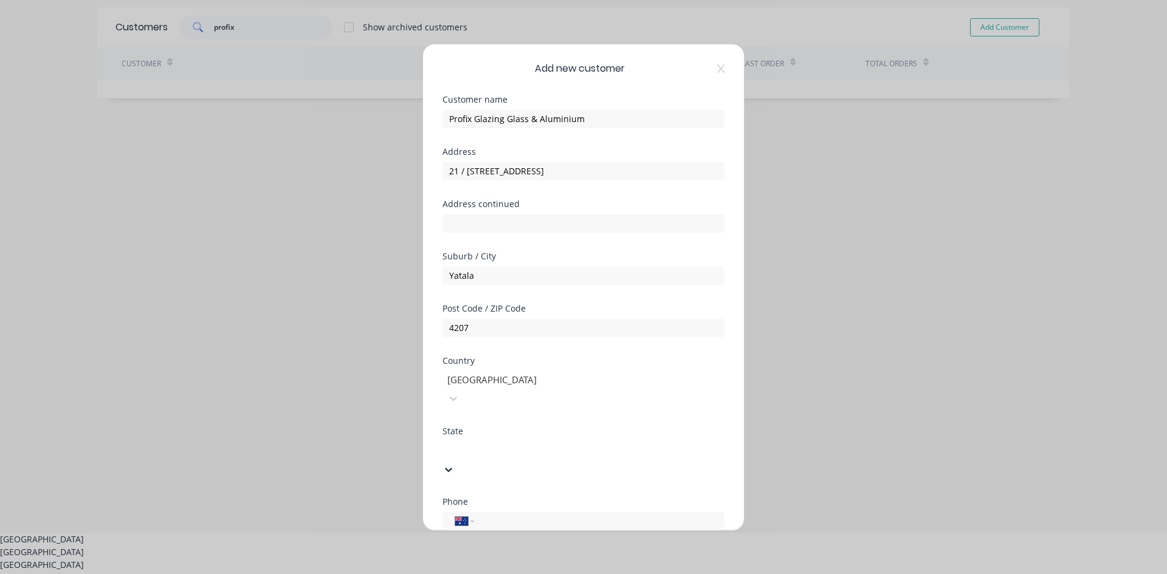
click at [483, 565] on div "Queensland" at bounding box center [583, 577] width 1167 height 13
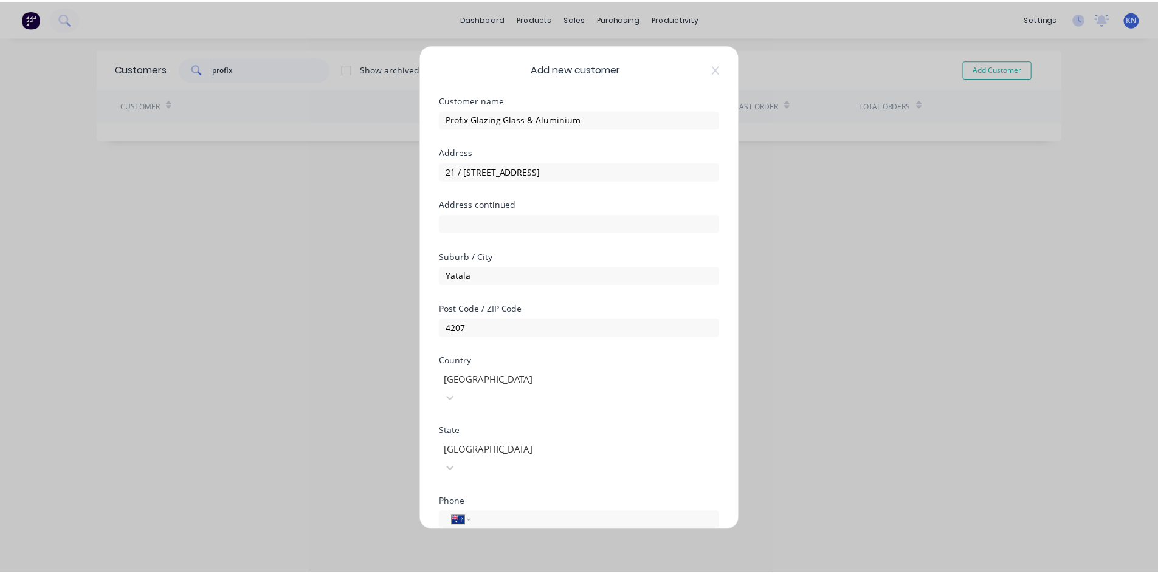
scroll to position [107, 0]
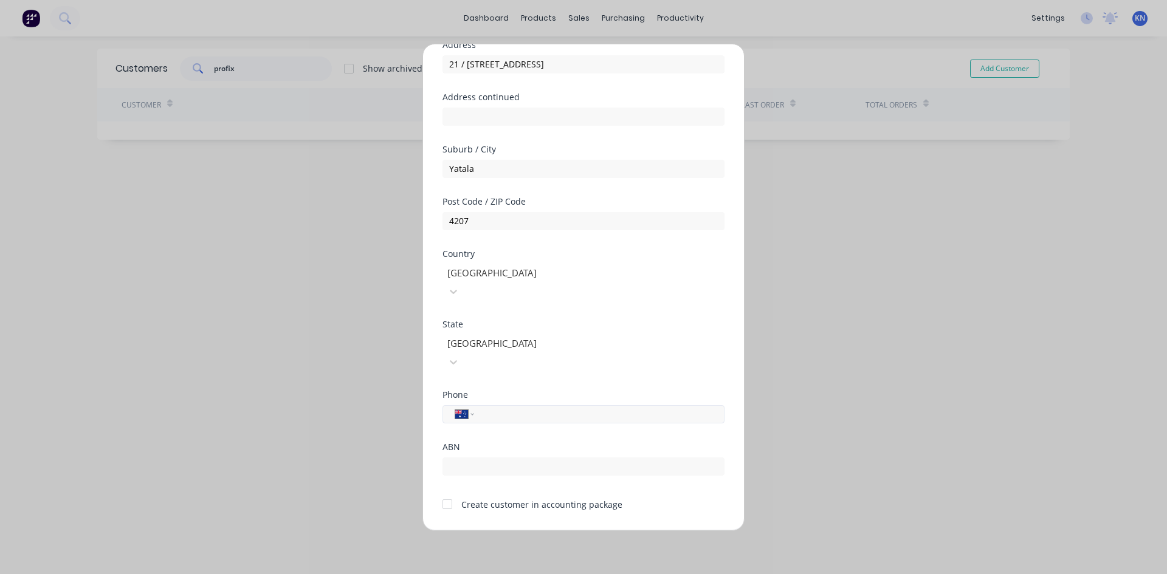
click at [518, 407] on input "tel" at bounding box center [597, 414] width 229 height 14
type input "(07) 3086 8307"
click at [447, 492] on div at bounding box center [447, 504] width 24 height 24
click at [517, 458] on input "text" at bounding box center [583, 467] width 282 height 18
click at [535, 531] on button "Save" at bounding box center [545, 540] width 67 height 19
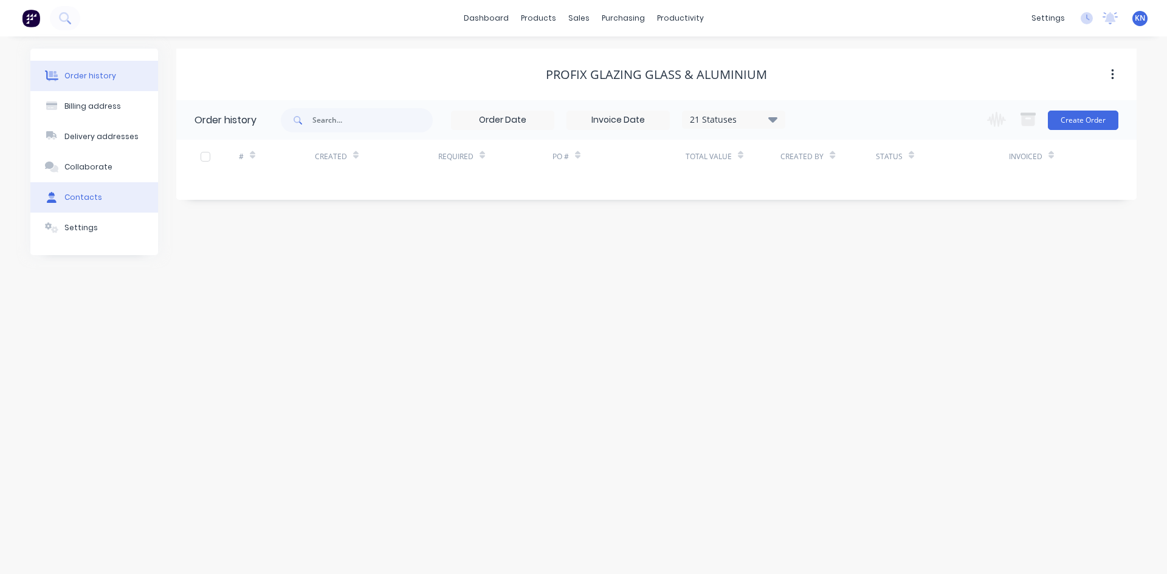
click at [97, 198] on div "Contacts" at bounding box center [83, 197] width 38 height 11
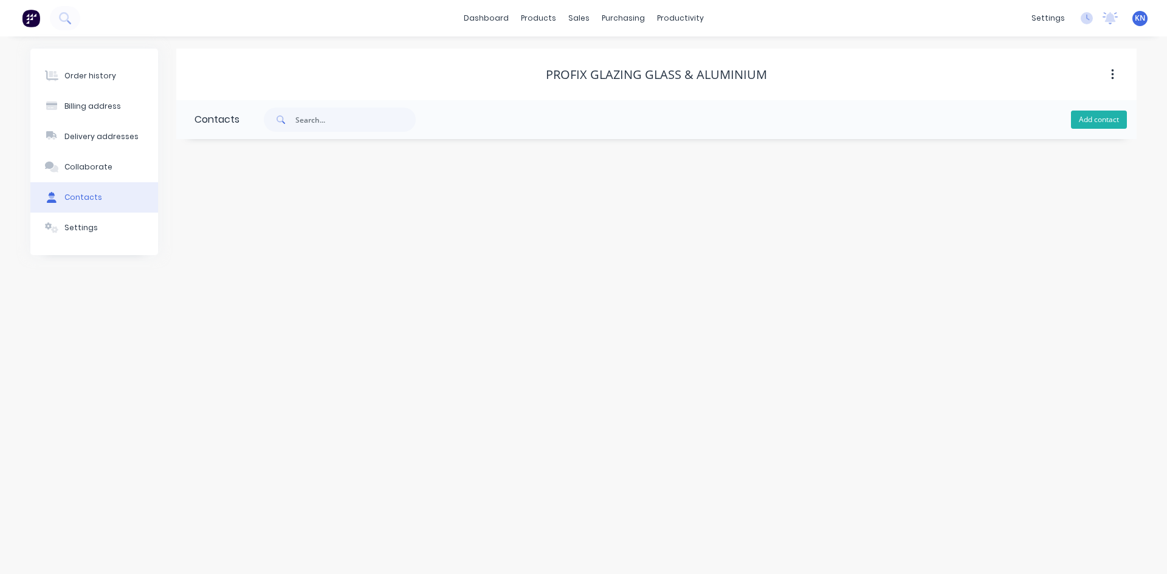
click at [1079, 117] on button "Add contact" at bounding box center [1099, 120] width 56 height 18
select select "AU"
click at [288, 207] on input "text" at bounding box center [293, 209] width 199 height 18
type input "Rob Corner"
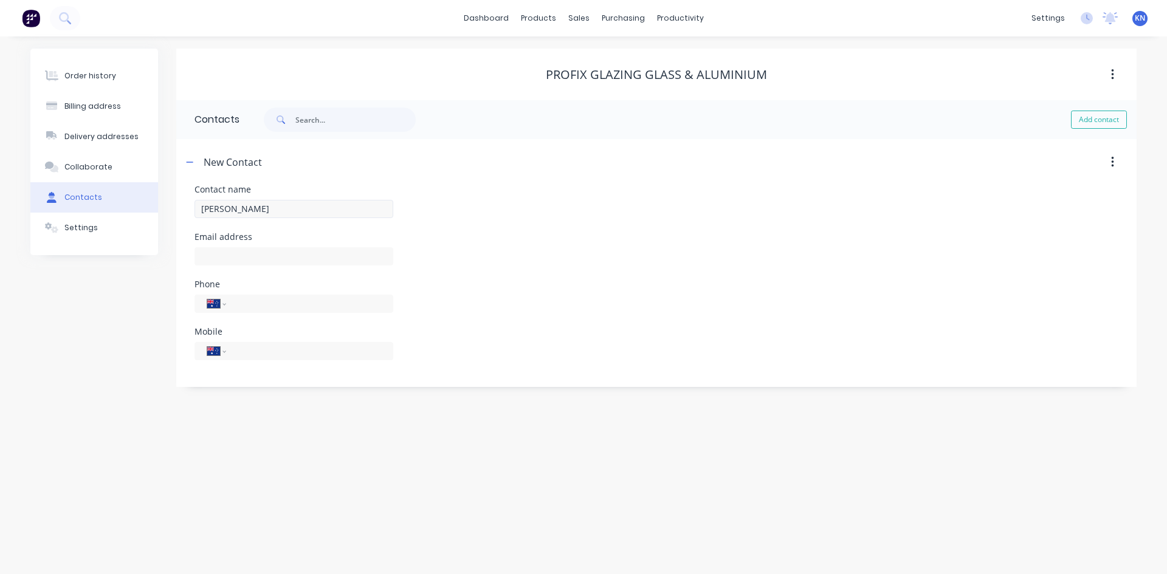
select select "AU"
click at [266, 261] on input "text" at bounding box center [293, 256] width 199 height 18
type input "rob@profixglazing.com.au"
click at [289, 355] on input "tel" at bounding box center [308, 351] width 146 height 14
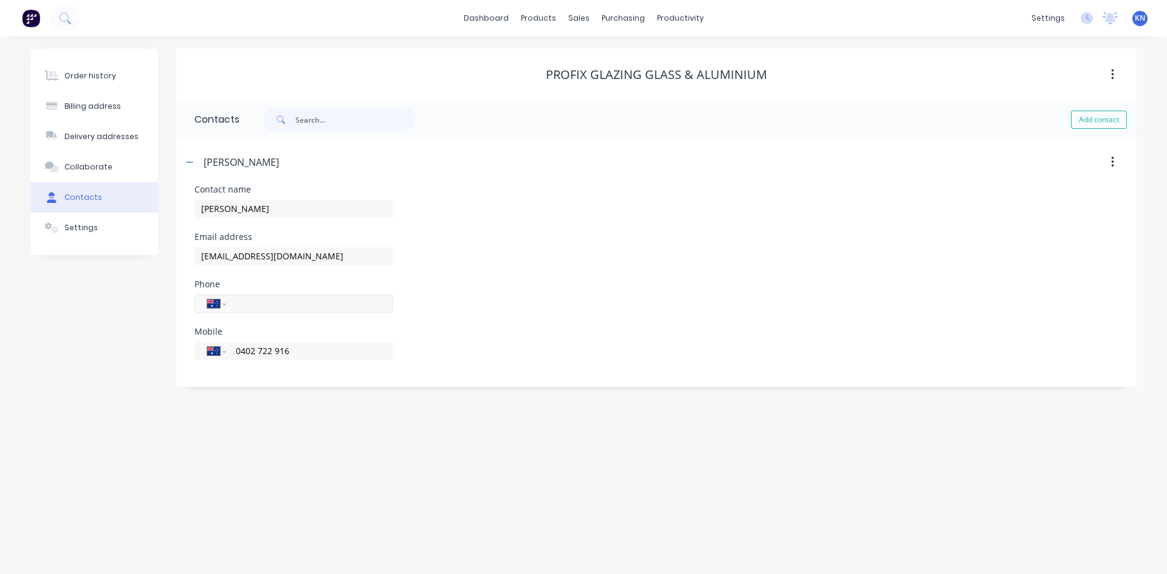
type input "0402 722 916"
click at [252, 304] on input "tel" at bounding box center [308, 304] width 146 height 14
type input "(07) 3086 8307"
click at [484, 236] on div "Contact name Rob Corner Email address rob@profixglazing.com.au Phone Internatio…" at bounding box center [656, 280] width 924 height 190
click at [192, 161] on icon "button" at bounding box center [189, 162] width 7 height 9
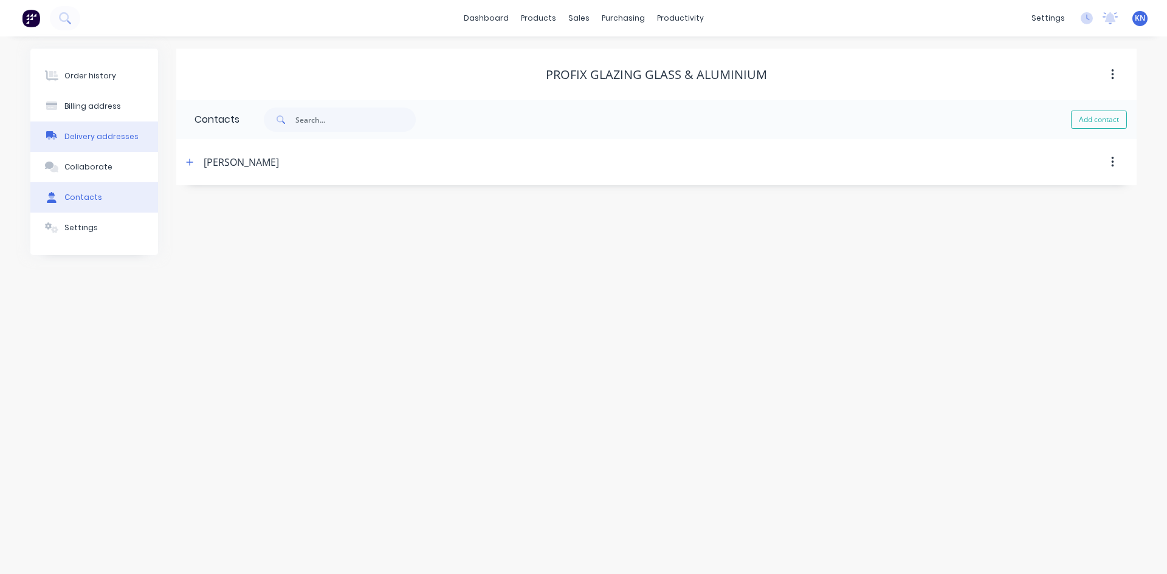
click at [107, 134] on div "Delivery addresses" at bounding box center [101, 136] width 74 height 11
click at [1091, 122] on button "Add address" at bounding box center [1097, 120] width 58 height 18
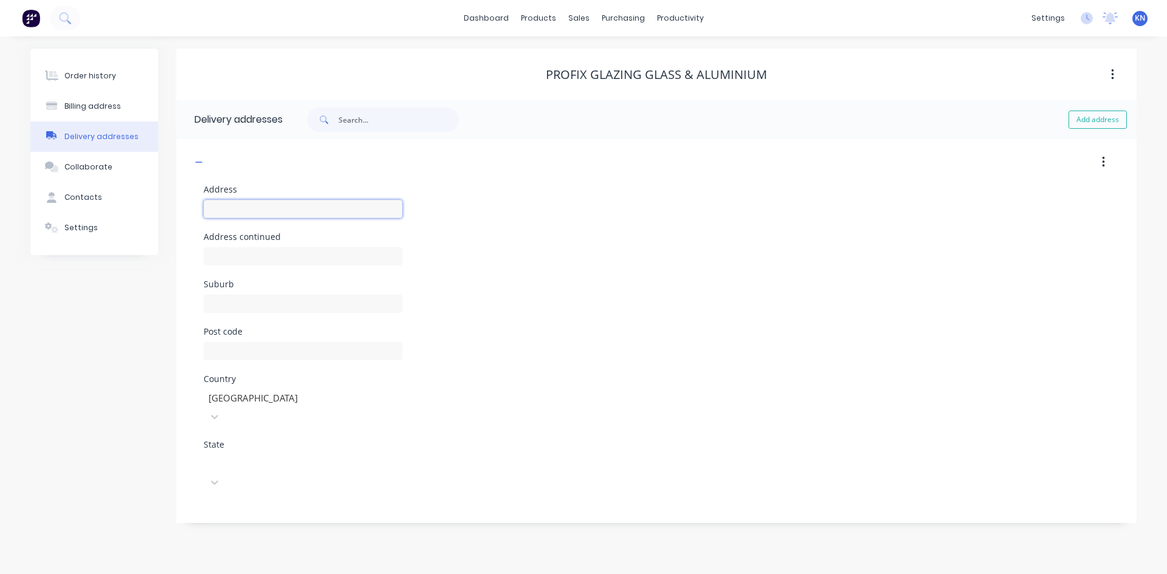
click at [287, 201] on input "text" at bounding box center [303, 209] width 199 height 18
type input "21/53-57 Link Drive"
type input "T"
type input "Yatala"
type input "Q"
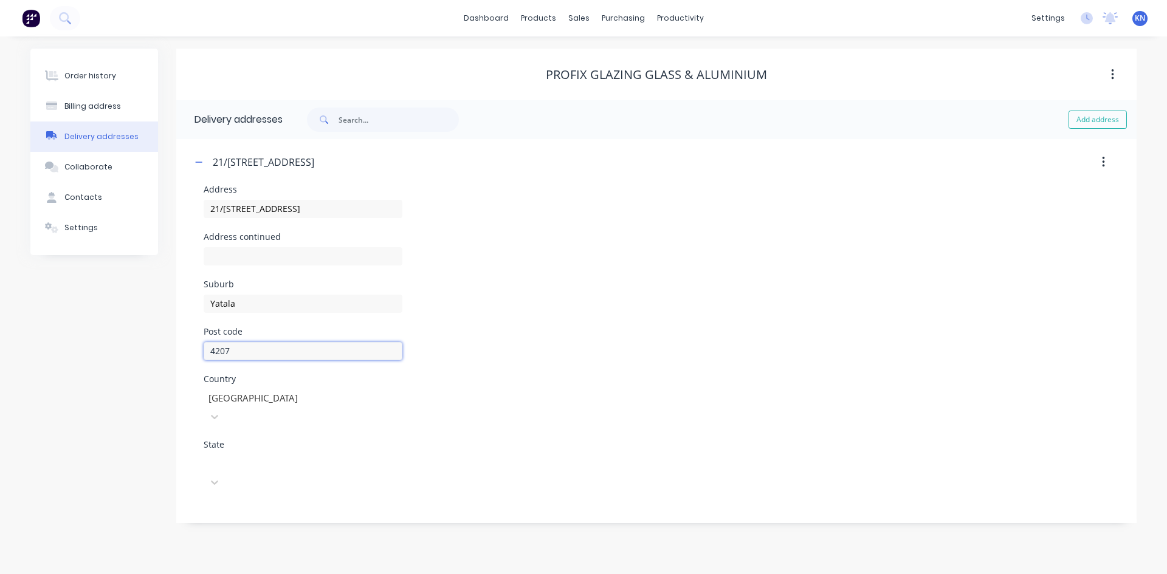
type input "4207"
click at [248, 455] on div at bounding box center [294, 462] width 175 height 15
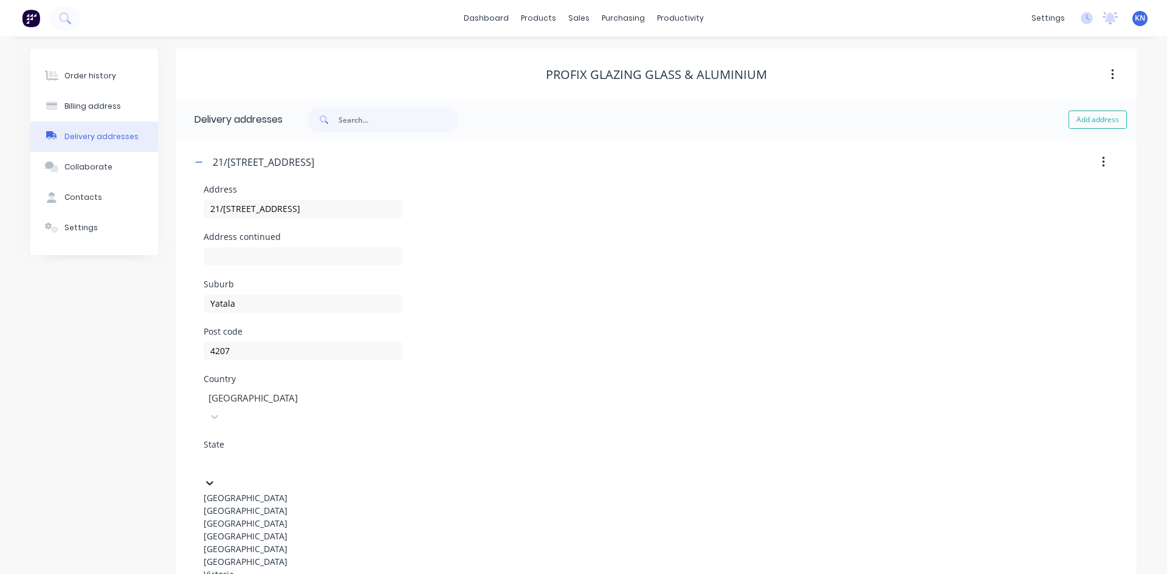
click at [236, 541] on div "Queensland" at bounding box center [303, 536] width 199 height 13
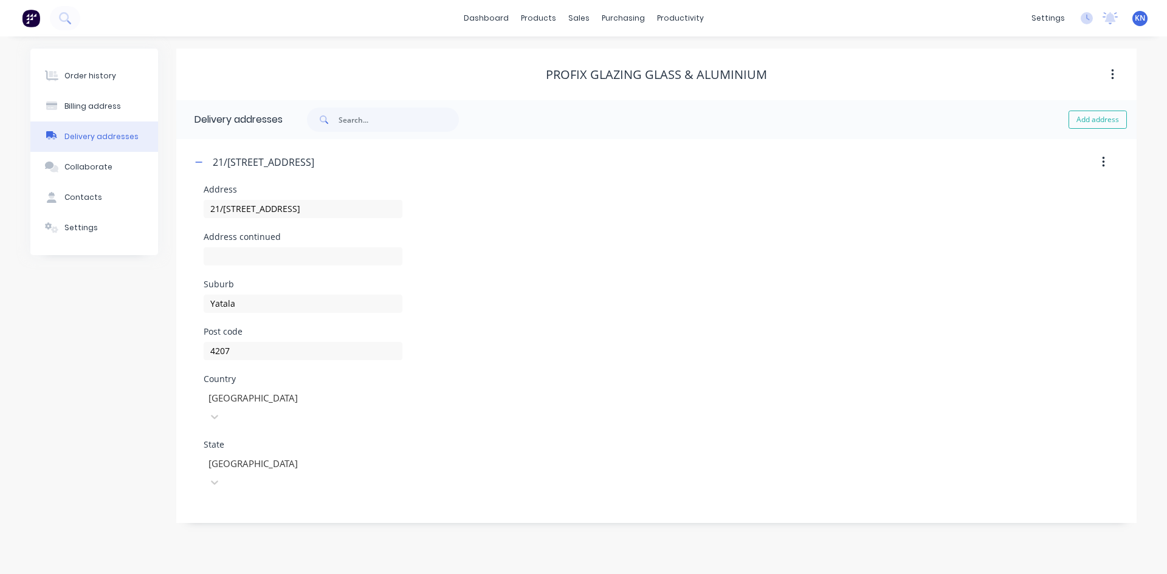
click at [528, 345] on div "Post code 4207" at bounding box center [656, 351] width 905 height 47
click at [200, 161] on icon "button" at bounding box center [198, 162] width 7 height 9
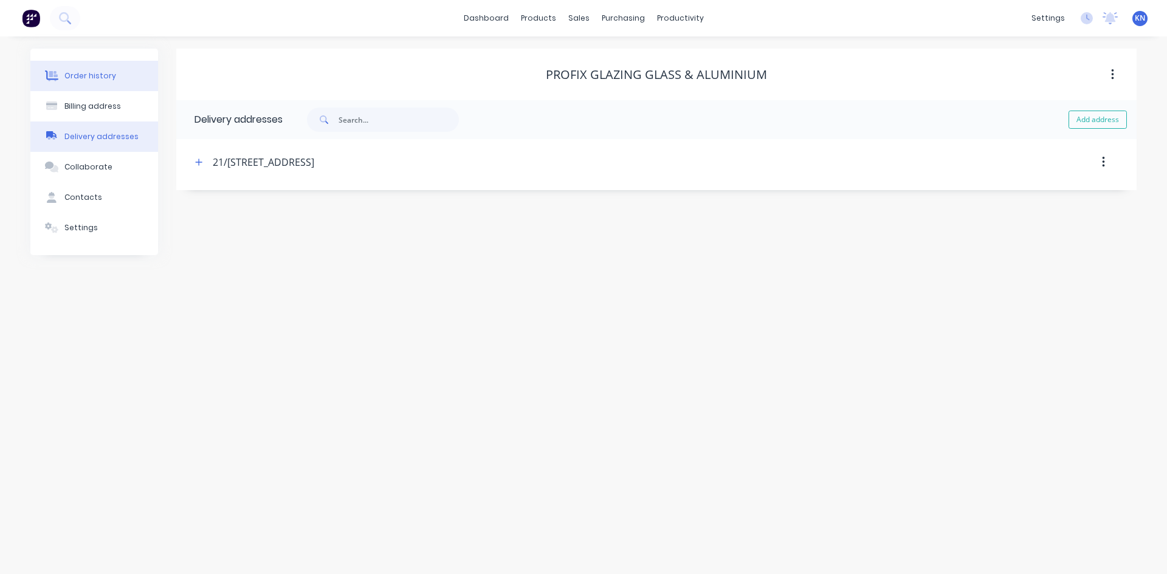
click at [77, 77] on div "Order history" at bounding box center [90, 75] width 52 height 11
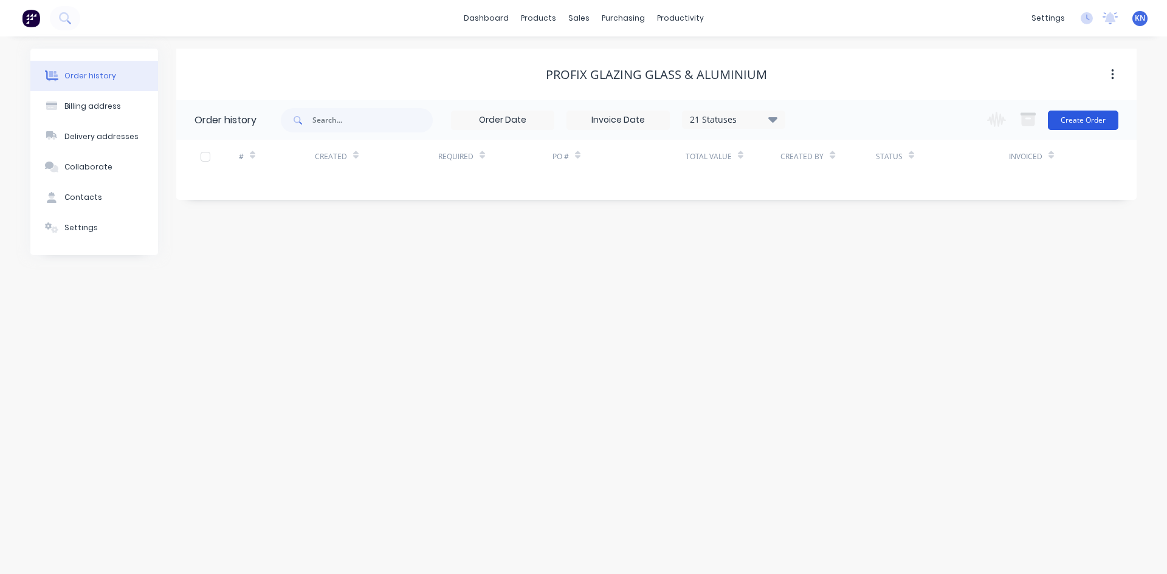
click at [1092, 117] on button "Create Order" at bounding box center [1083, 120] width 70 height 19
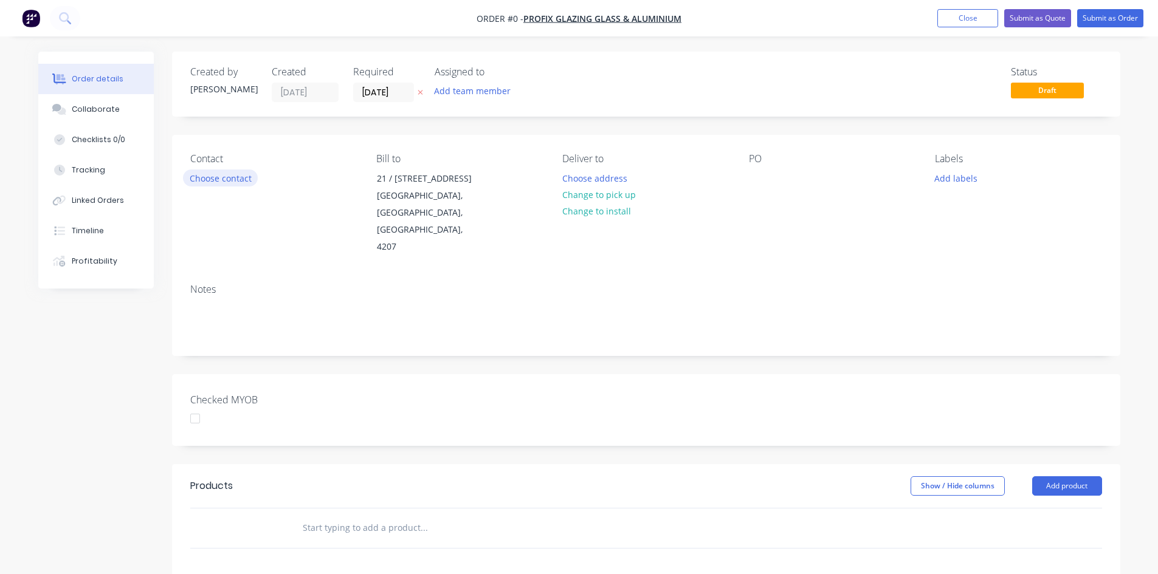
click at [214, 176] on button "Choose contact" at bounding box center [220, 178] width 75 height 16
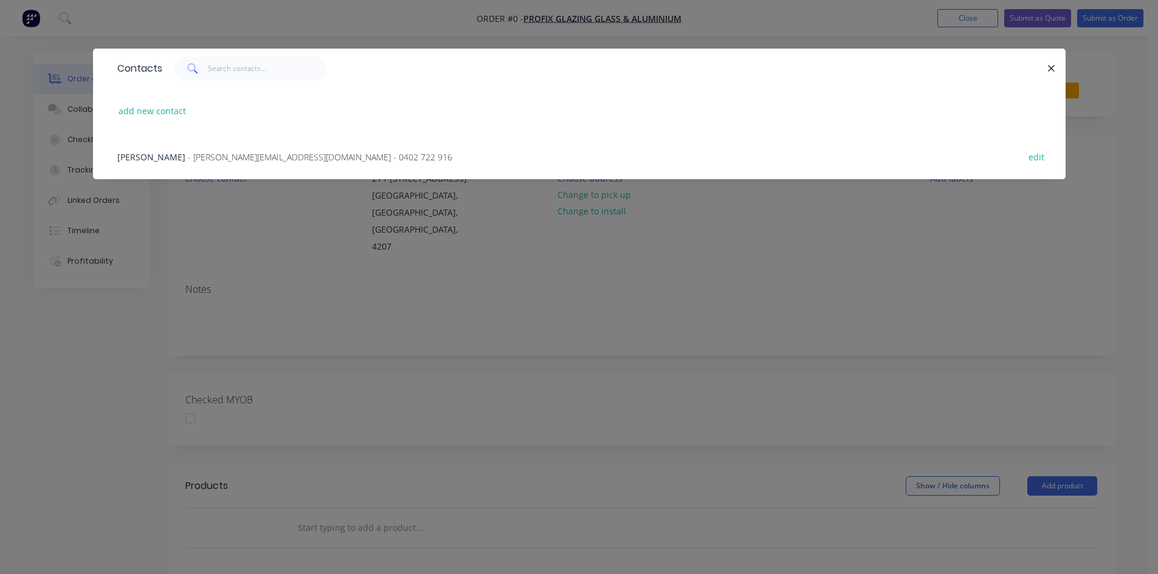
click at [188, 158] on span "- rob@profixglazing.com.au - 0402 722 916" at bounding box center [320, 157] width 264 height 12
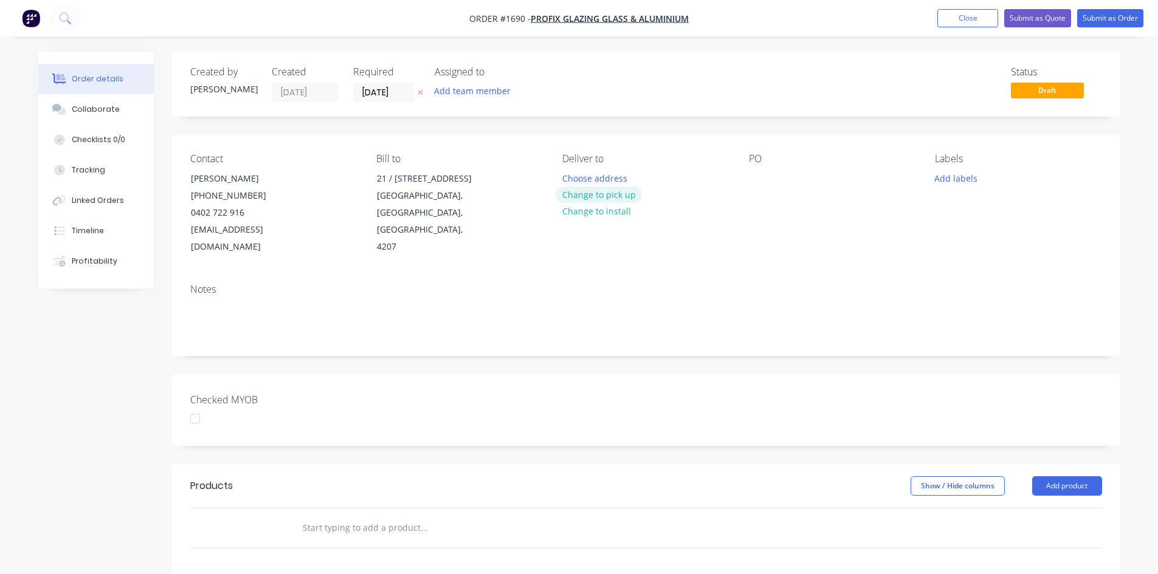
click at [622, 196] on button "Change to pick up" at bounding box center [598, 195] width 86 height 16
click at [758, 178] on div at bounding box center [758, 179] width 19 height 18
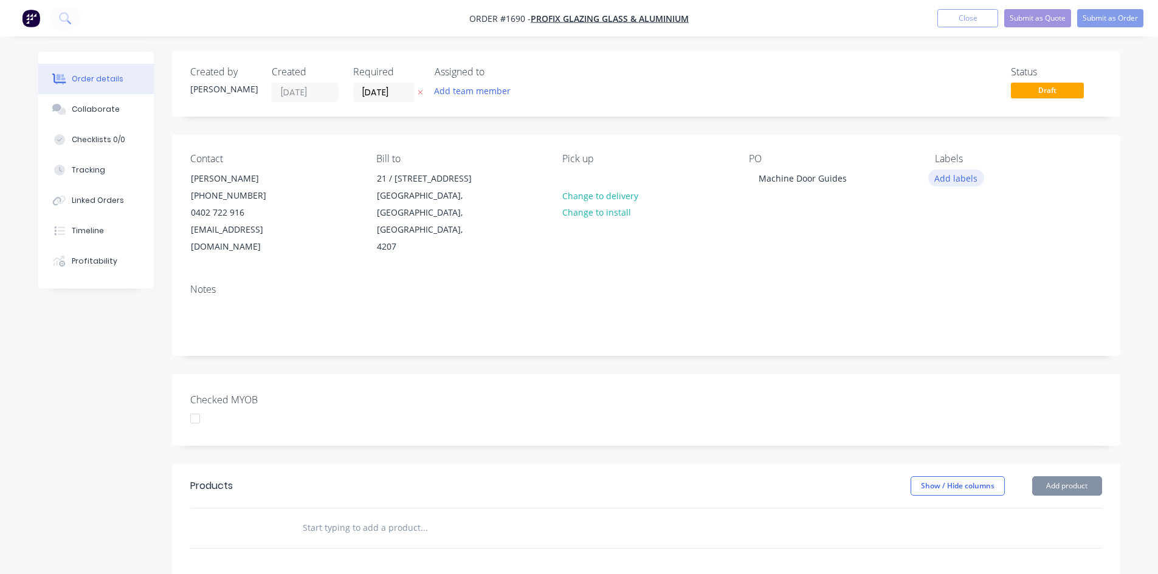
click at [977, 179] on button "Add labels" at bounding box center [956, 178] width 56 height 16
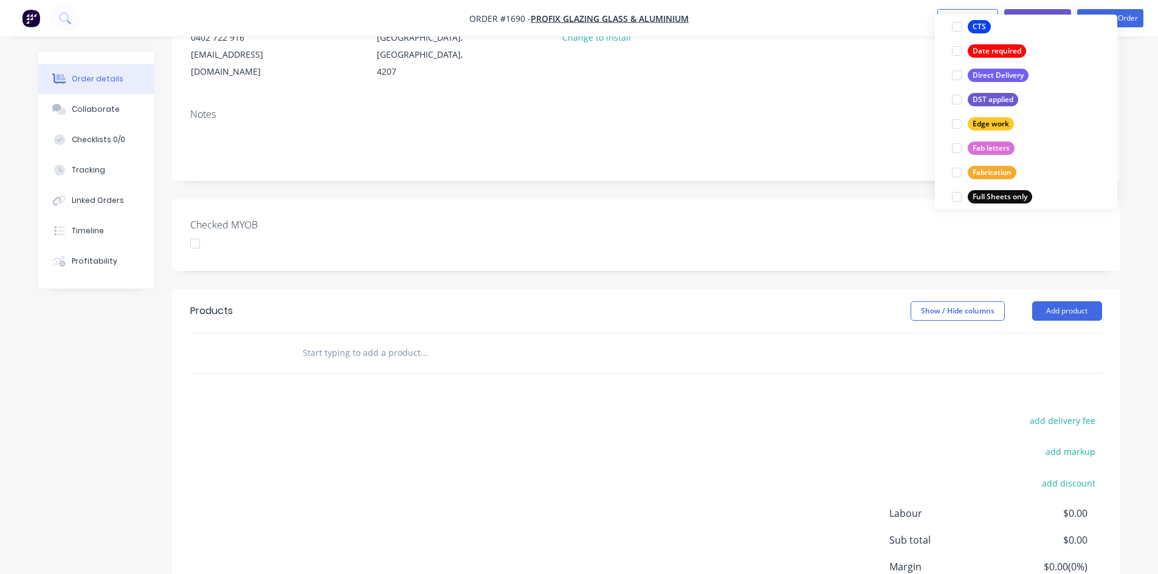
scroll to position [182, 0]
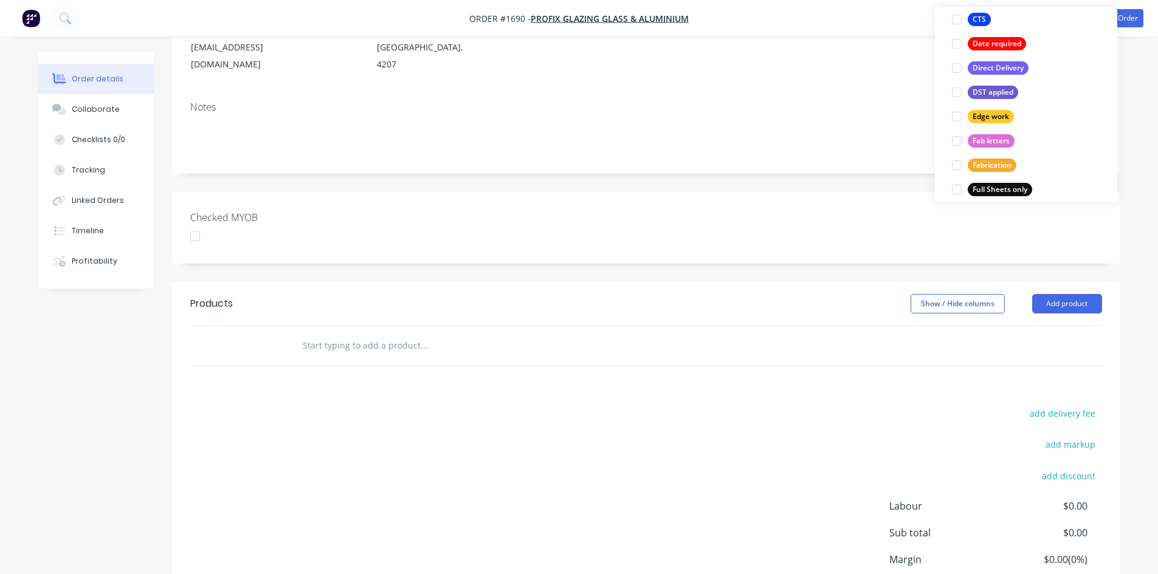
click at [380, 334] on input "text" at bounding box center [423, 346] width 243 height 24
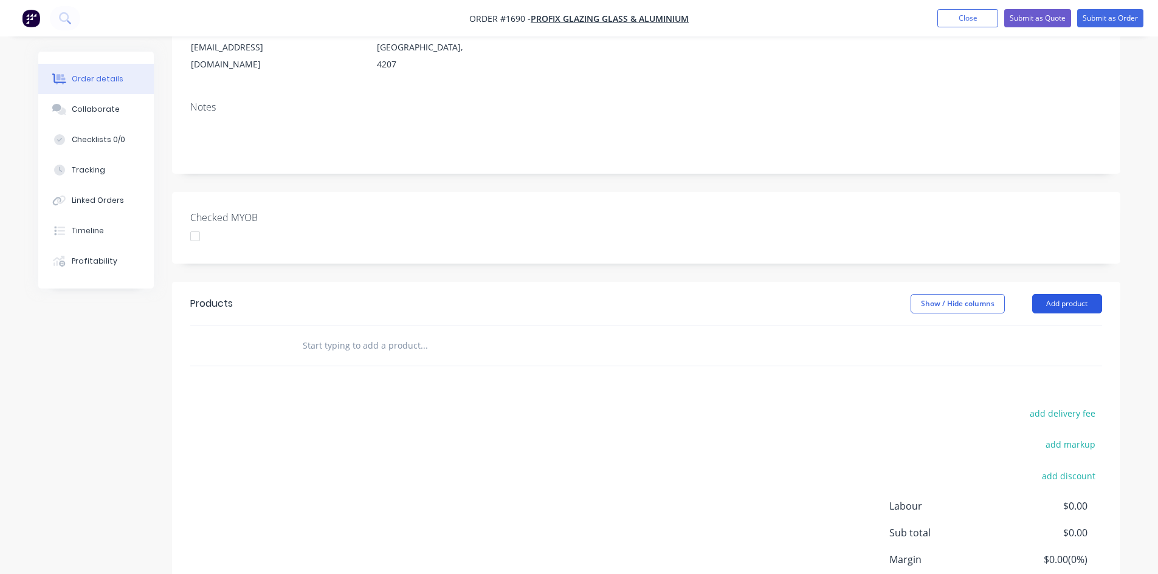
click at [1068, 294] on button "Add product" at bounding box center [1067, 303] width 70 height 19
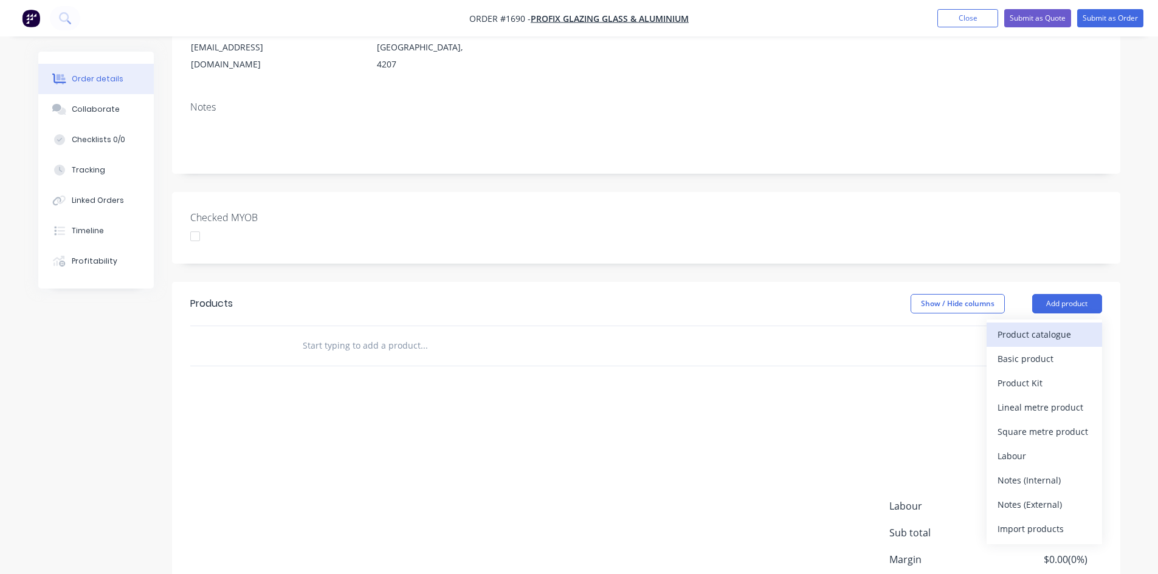
click at [1067, 326] on div "Product catalogue" at bounding box center [1044, 335] width 94 height 18
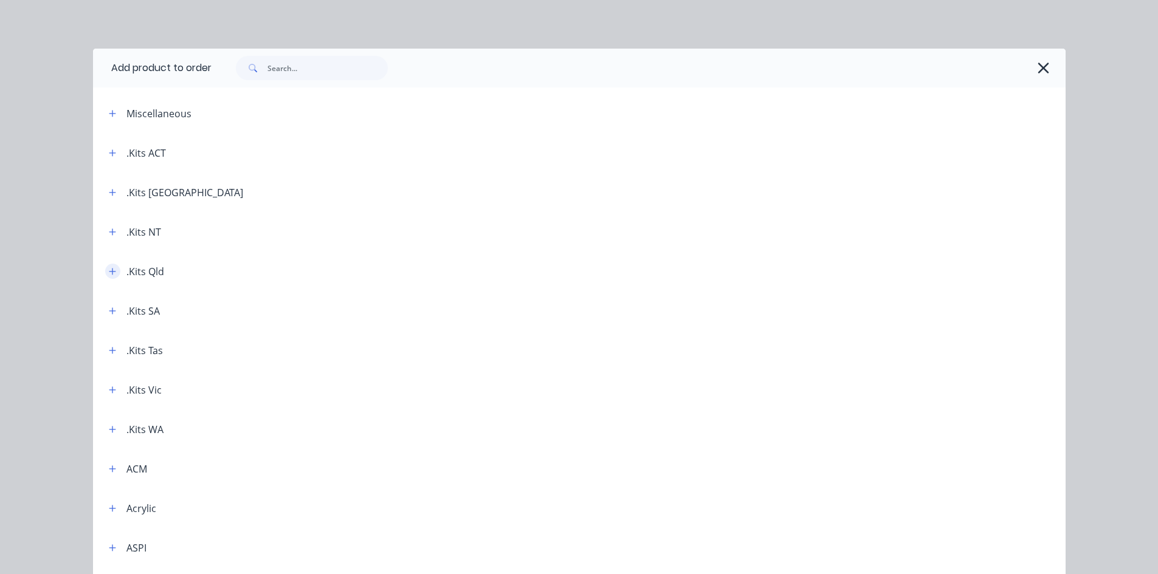
click at [109, 269] on icon "button" at bounding box center [112, 271] width 7 height 9
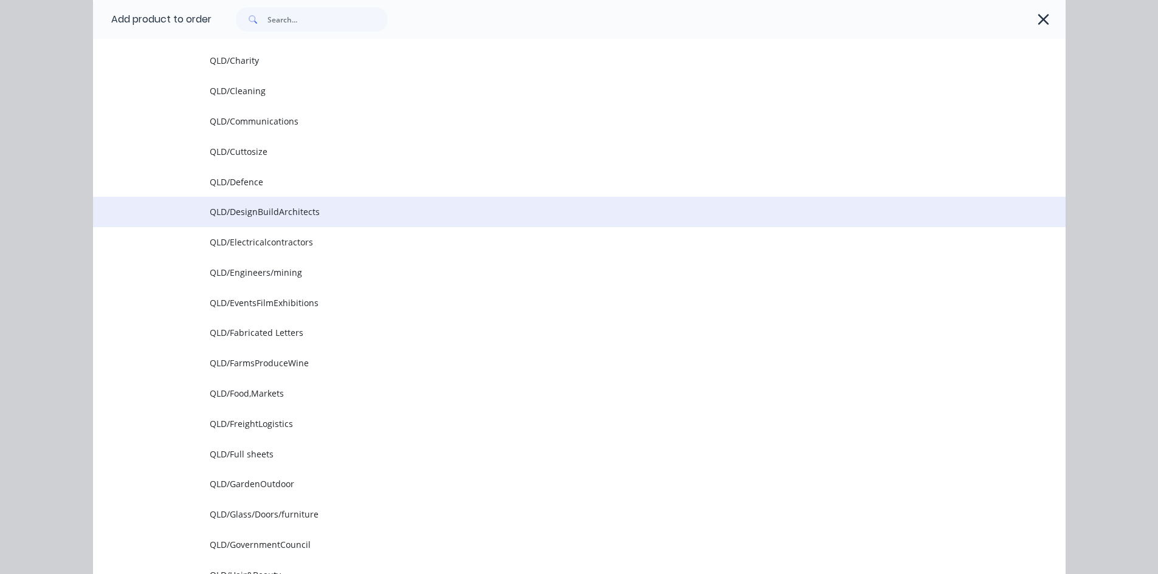
scroll to position [547, 0]
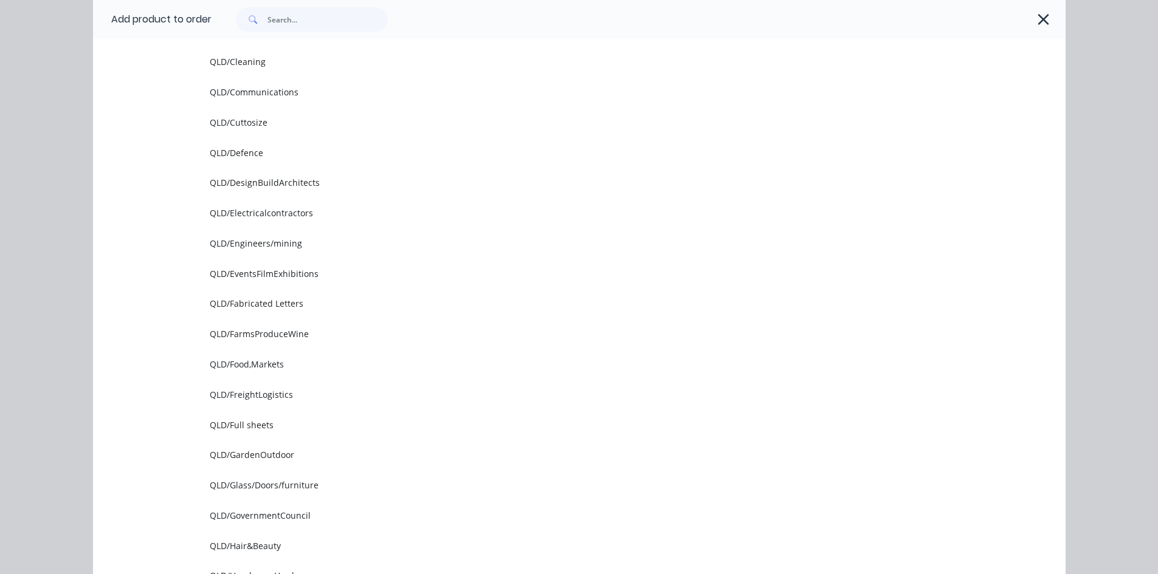
click at [264, 484] on span "QLD/Glass/Doors/furniture" at bounding box center [552, 485] width 684 height 13
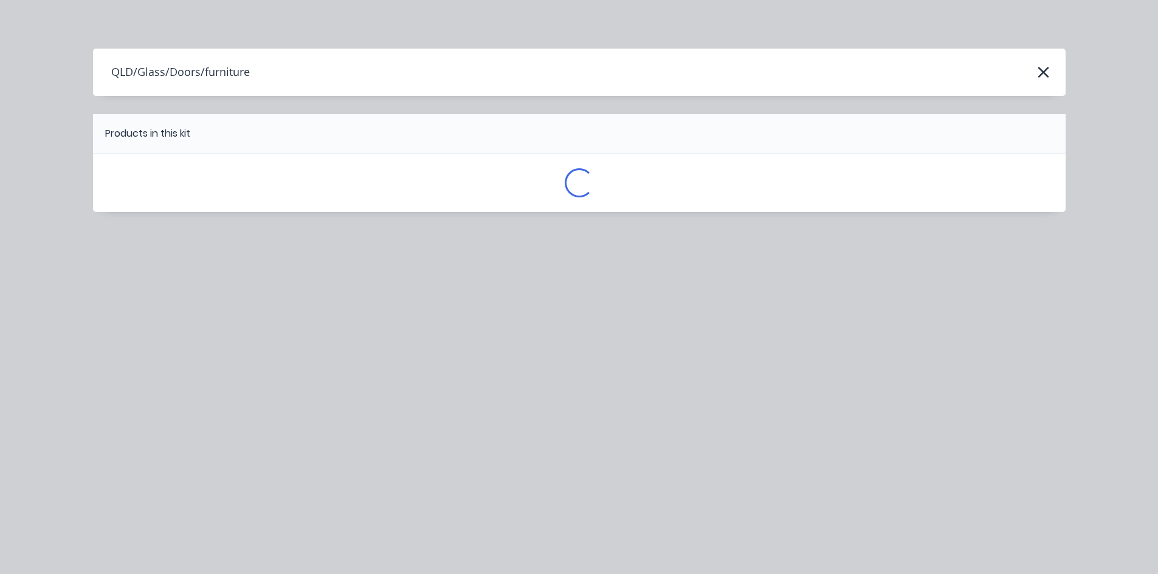
scroll to position [0, 0]
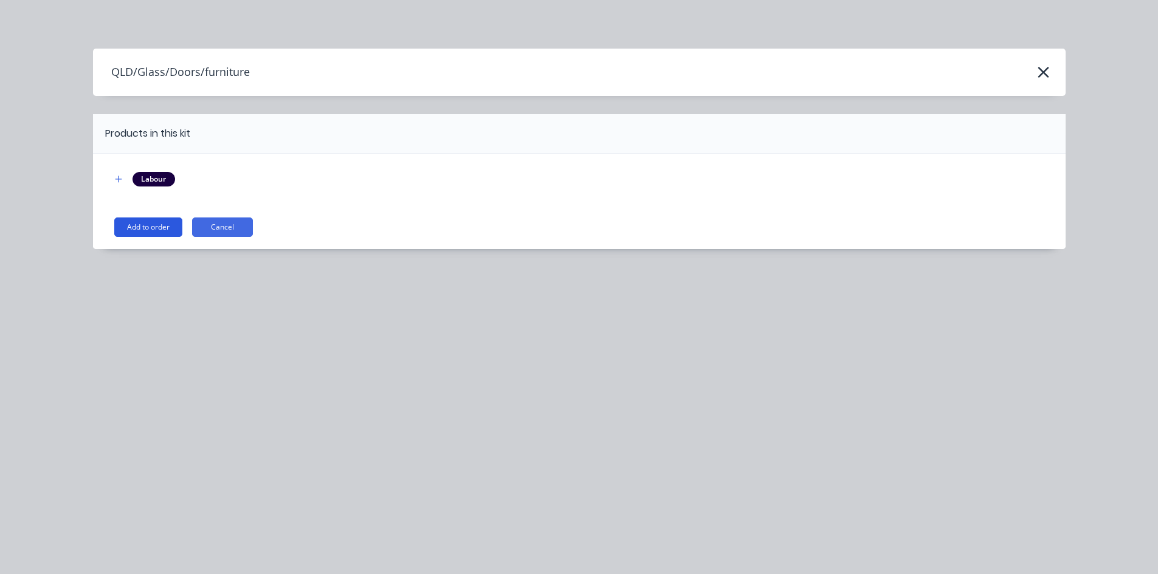
click at [146, 225] on button "Add to order" at bounding box center [148, 227] width 68 height 19
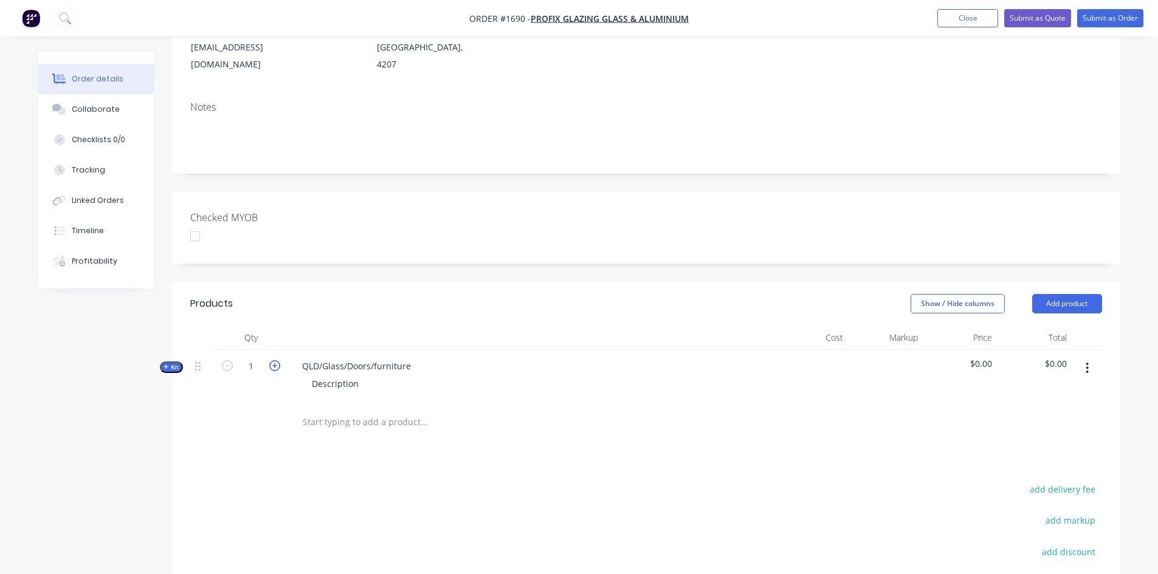
click at [272, 360] on icon "button" at bounding box center [274, 365] width 11 height 11
type input "2"
drag, startPoint x: 300, startPoint y: 349, endPoint x: 426, endPoint y: 353, distance: 125.8
click at [426, 353] on div "QLD/Glass/Doors/furniture Description" at bounding box center [530, 376] width 486 height 53
drag, startPoint x: 311, startPoint y: 366, endPoint x: 378, endPoint y: 369, distance: 67.5
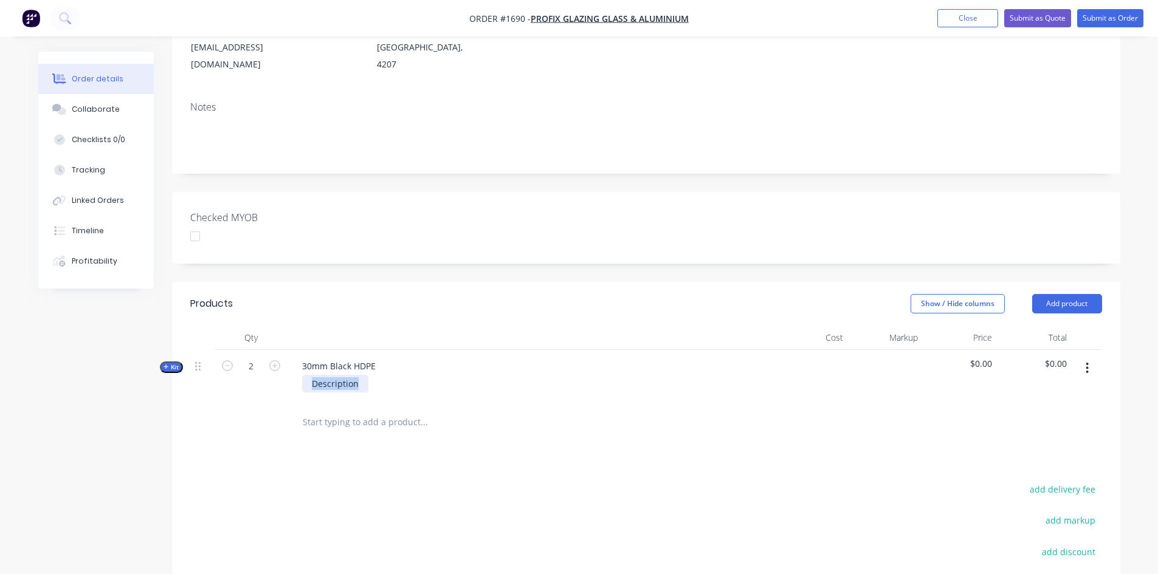
click at [378, 375] on div "Description" at bounding box center [530, 384] width 476 height 18
click at [167, 364] on icon "button" at bounding box center [165, 367] width 5 height 6
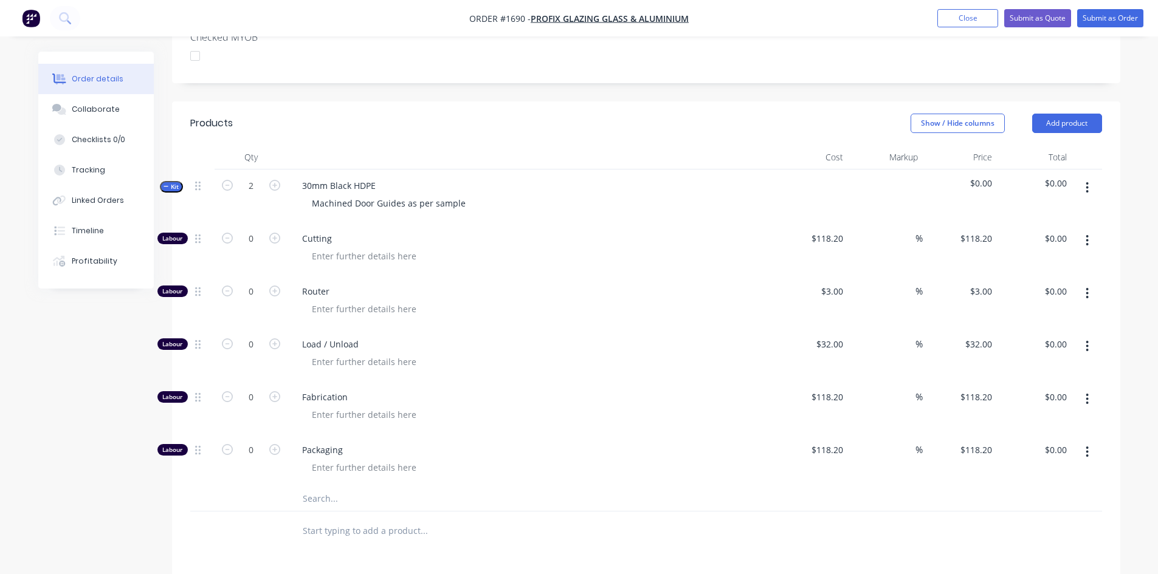
scroll to position [365, 0]
click at [252, 228] on input "0" at bounding box center [251, 237] width 32 height 18
type input "1"
type input "118.2"
type input "$118.20"
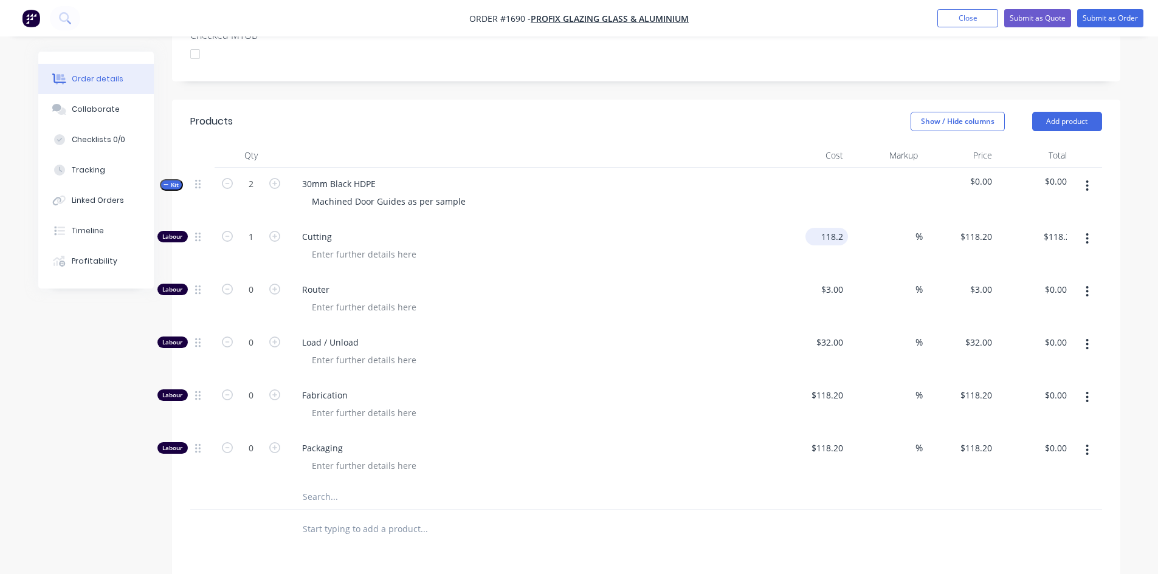
click at [834, 228] on input "118.2" at bounding box center [829, 237] width 38 height 18
type input "$109.09"
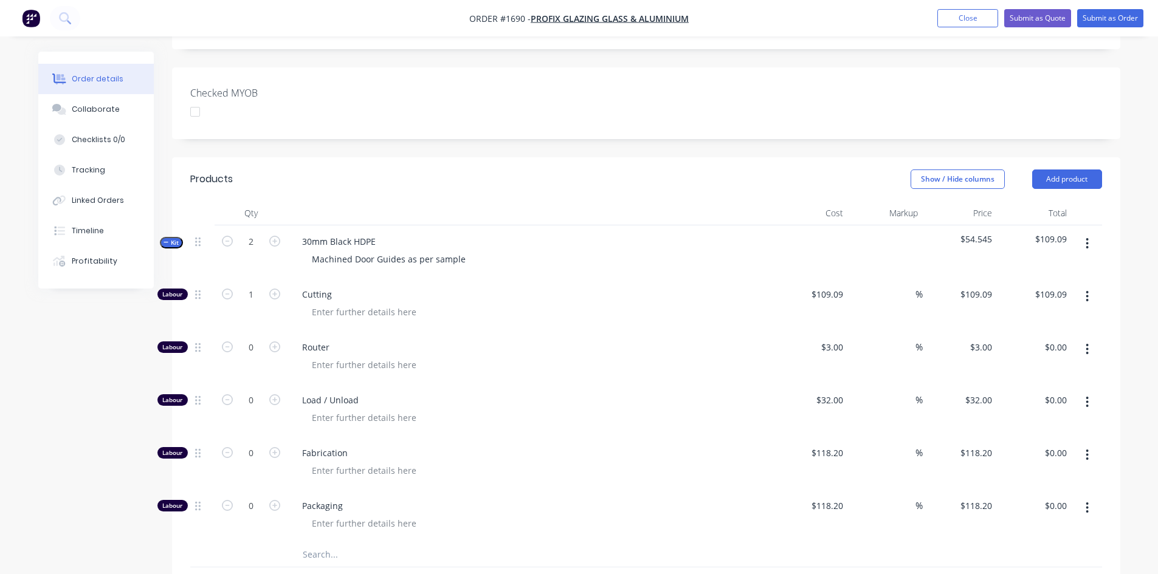
scroll to position [268, 0]
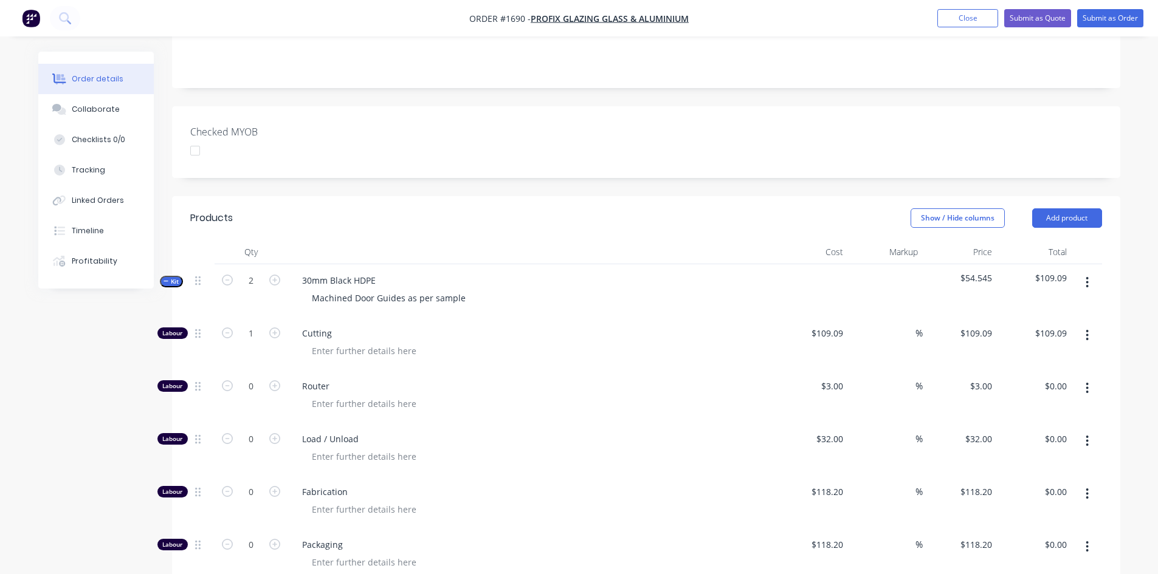
click at [168, 278] on icon "button" at bounding box center [165, 281] width 5 height 6
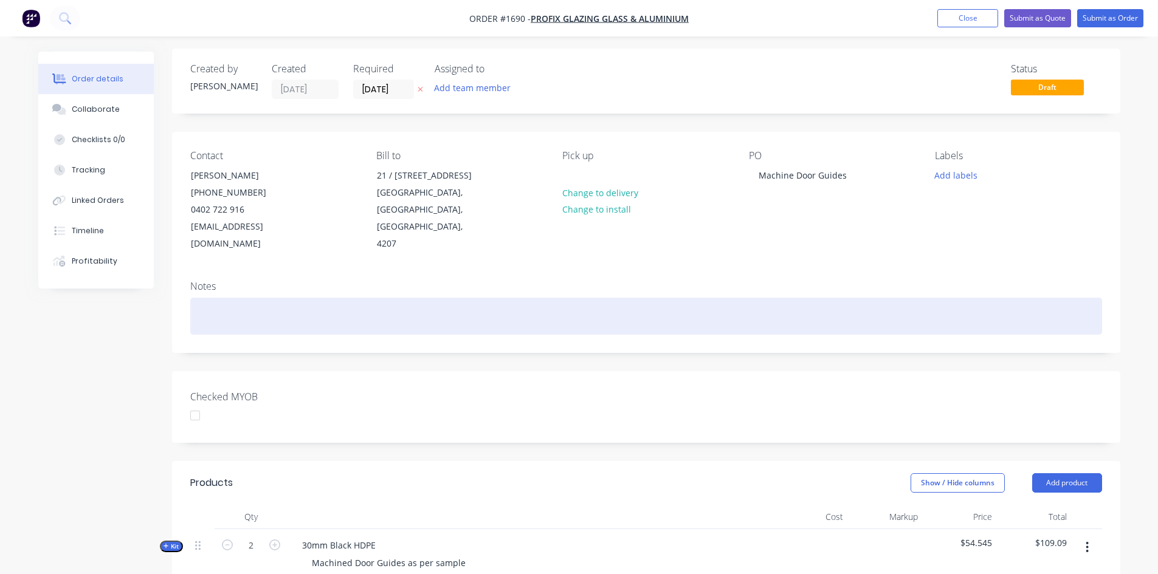
scroll to position [0, 0]
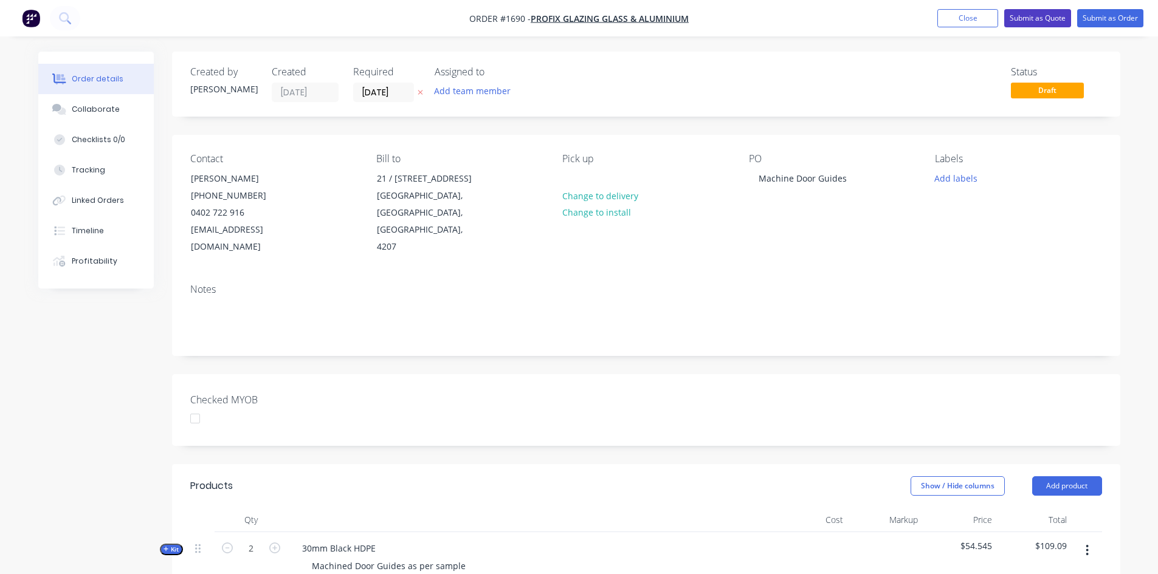
click at [1037, 18] on button "Submit as Quote" at bounding box center [1037, 18] width 67 height 18
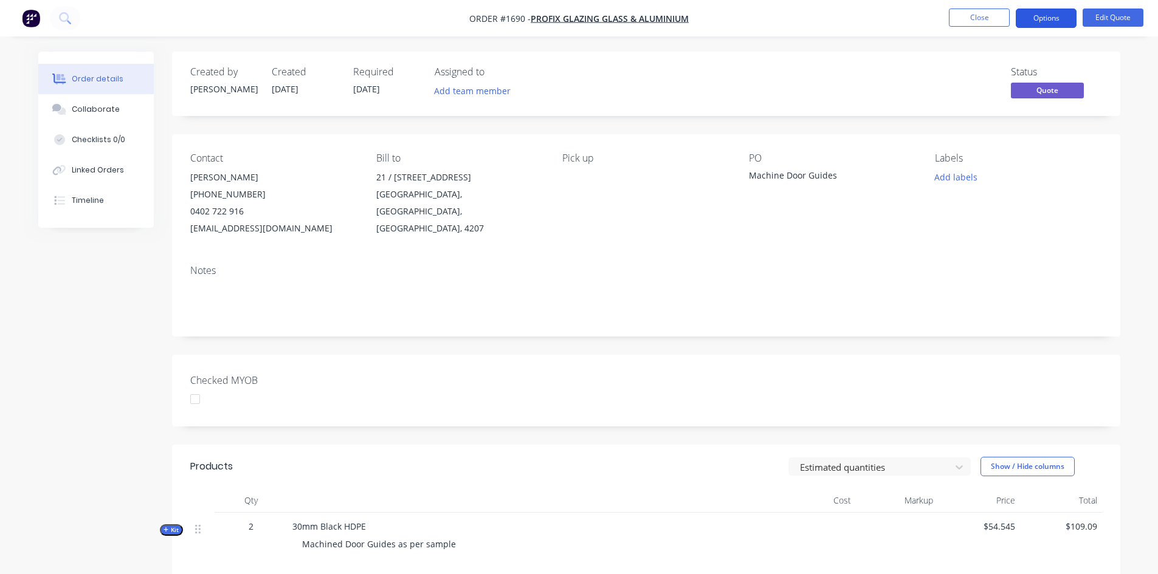
click at [1056, 14] on button "Options" at bounding box center [1045, 18] width 61 height 19
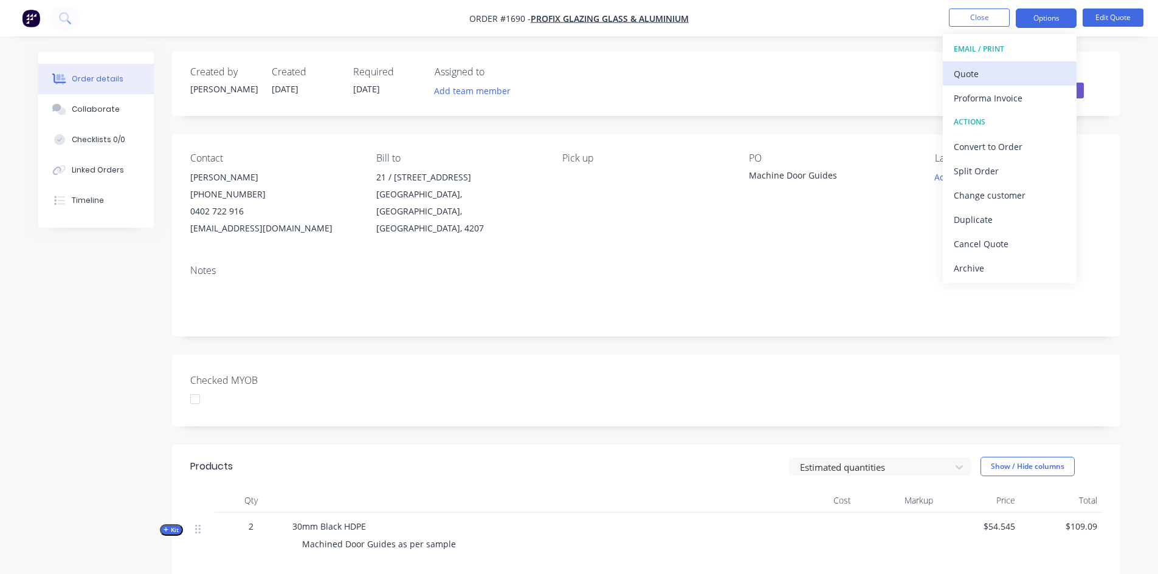
click at [984, 70] on div "Quote" at bounding box center [1009, 74] width 112 height 18
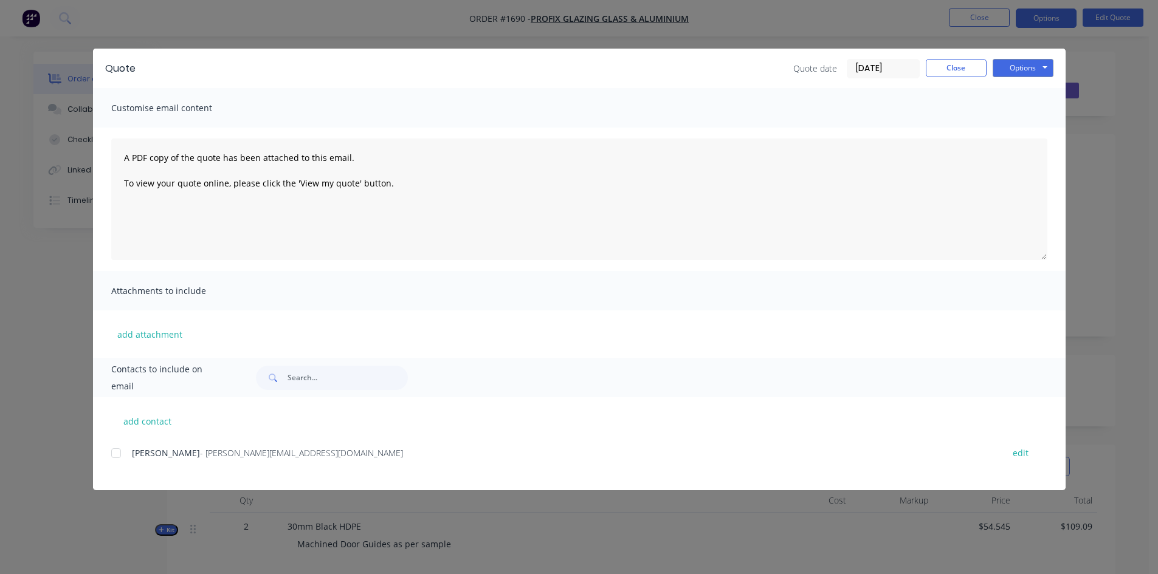
click at [117, 454] on div at bounding box center [116, 453] width 24 height 24
click at [1022, 67] on button "Options" at bounding box center [1022, 68] width 61 height 18
click at [1037, 129] on button "Email" at bounding box center [1031, 130] width 78 height 20
click at [959, 64] on button "Close" at bounding box center [956, 68] width 61 height 18
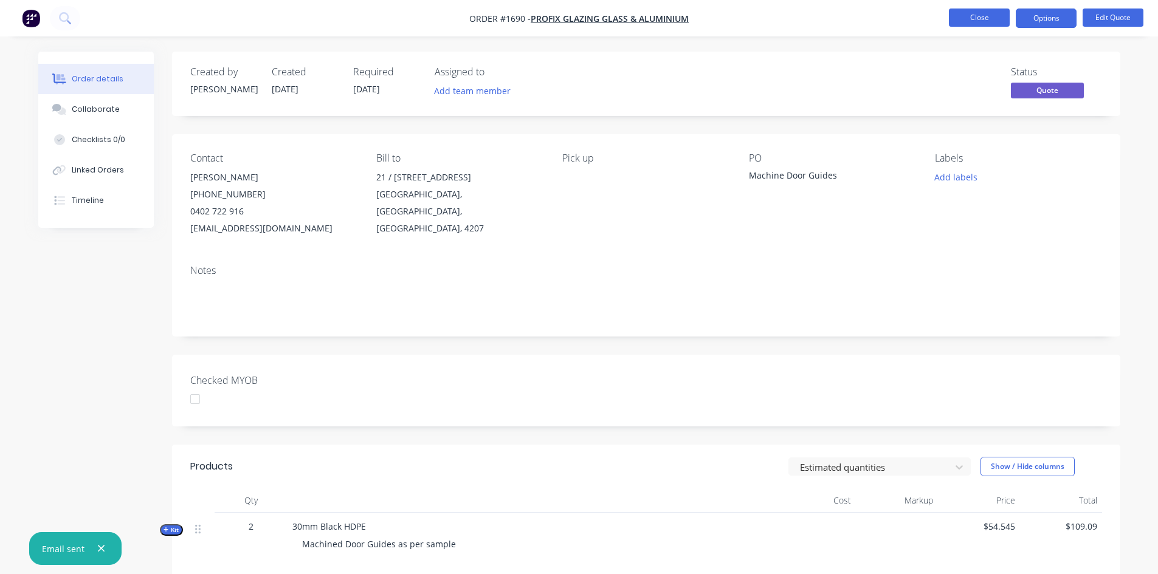
click at [983, 17] on button "Close" at bounding box center [979, 18] width 61 height 18
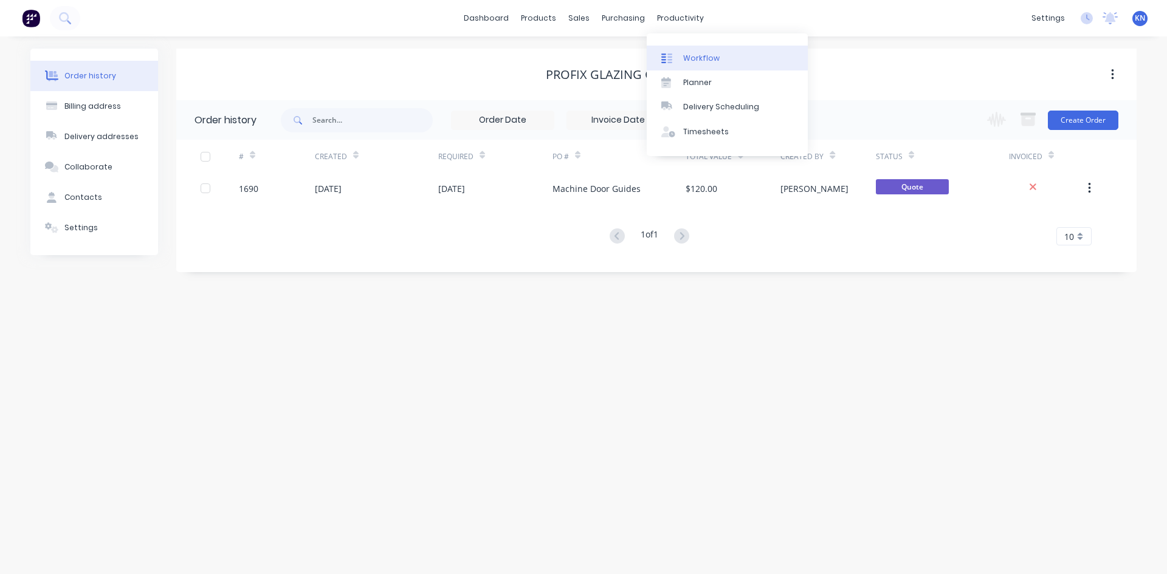
click at [705, 58] on div "Workflow" at bounding box center [701, 58] width 36 height 11
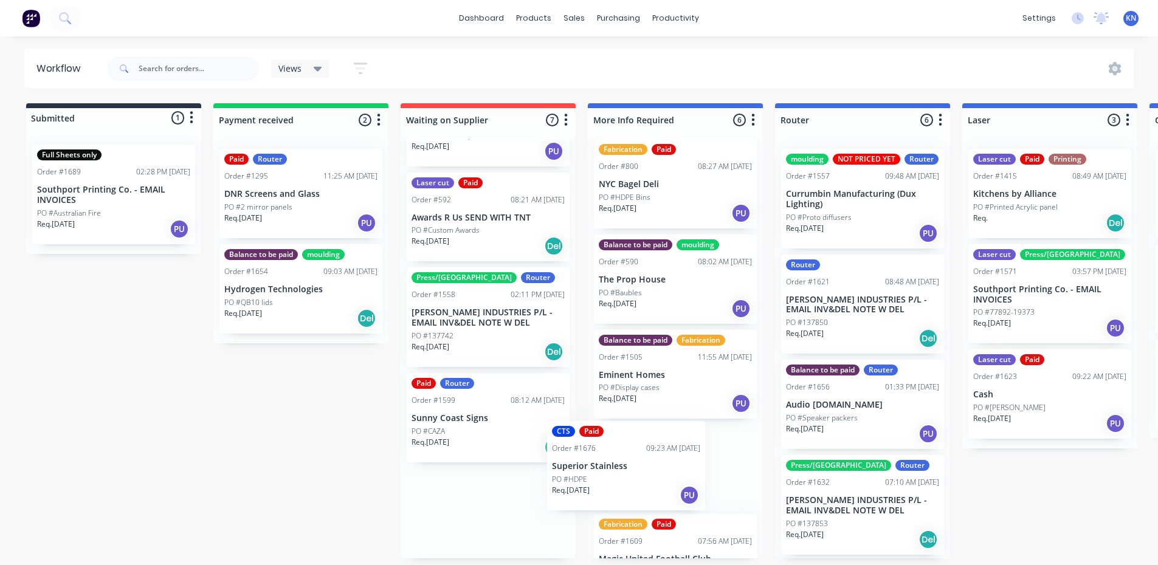
scroll to position [10, 0]
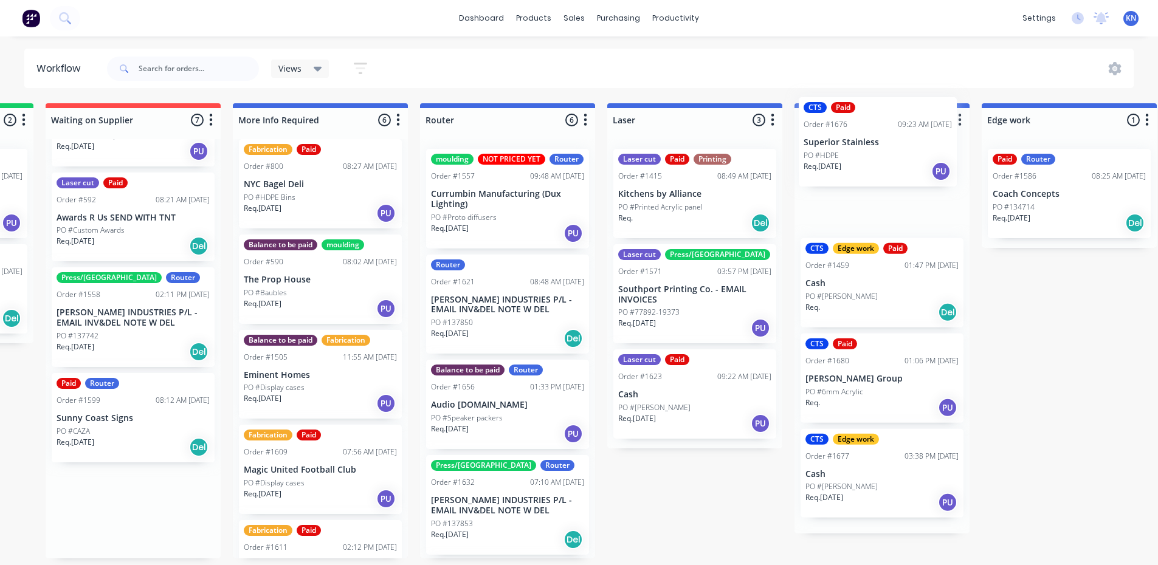
drag, startPoint x: 455, startPoint y: 517, endPoint x: 850, endPoint y: 147, distance: 541.7
click at [850, 147] on div "Submitted 1 Status colour #273444 hex #273444 Save Cancel Summaries Total order…" at bounding box center [1090, 330] width 2908 height 455
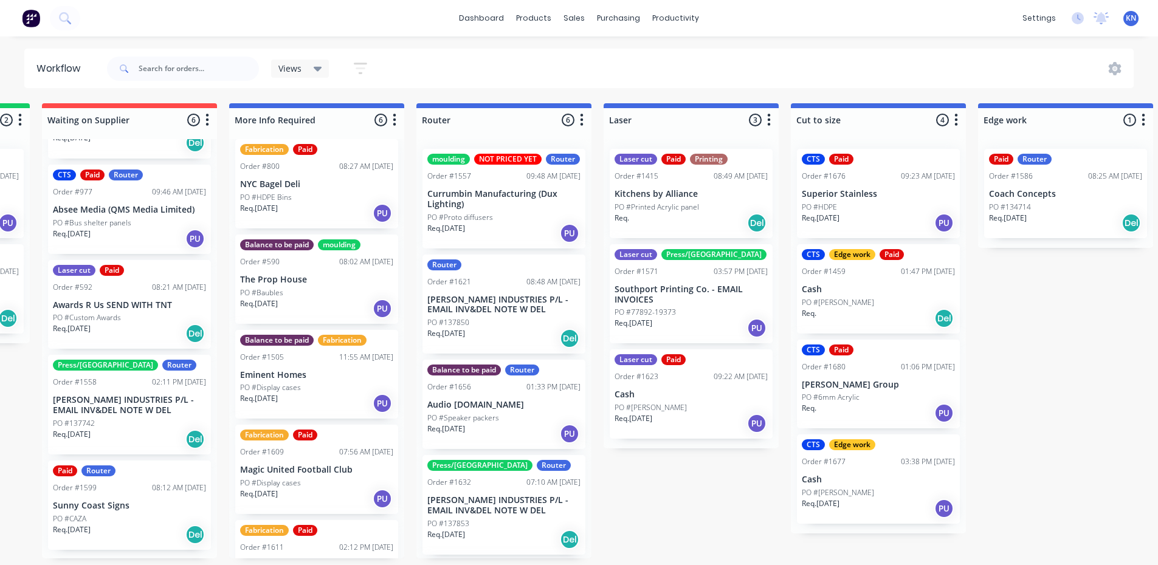
scroll to position [151, 0]
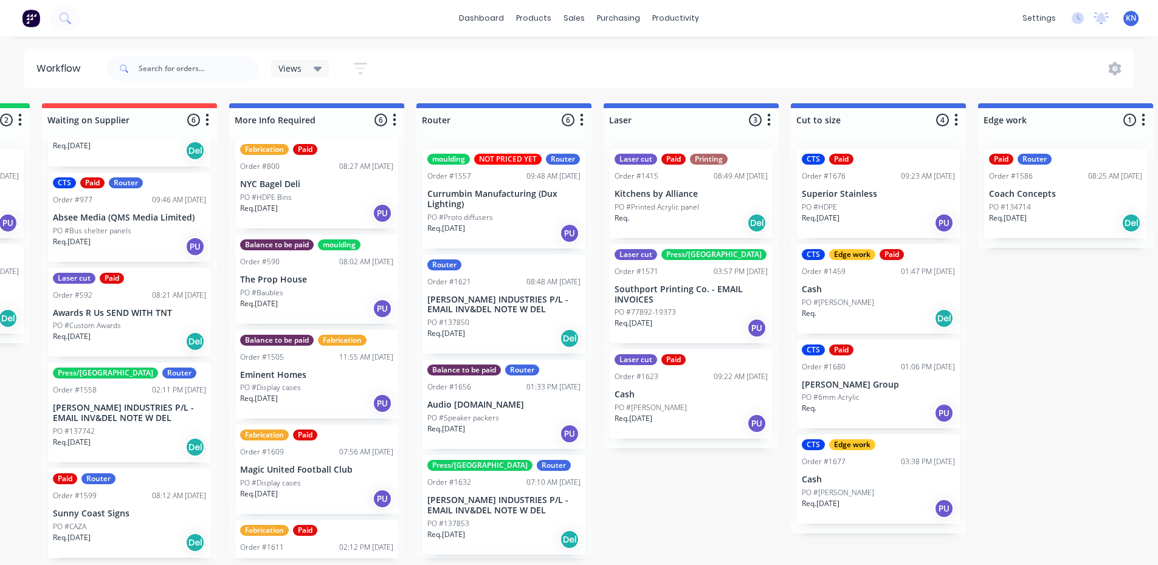
click at [707, 504] on div "Submitted 1 Status colour #273444 hex #273444 Save Cancel Summaries Total order…" at bounding box center [1086, 330] width 2908 height 455
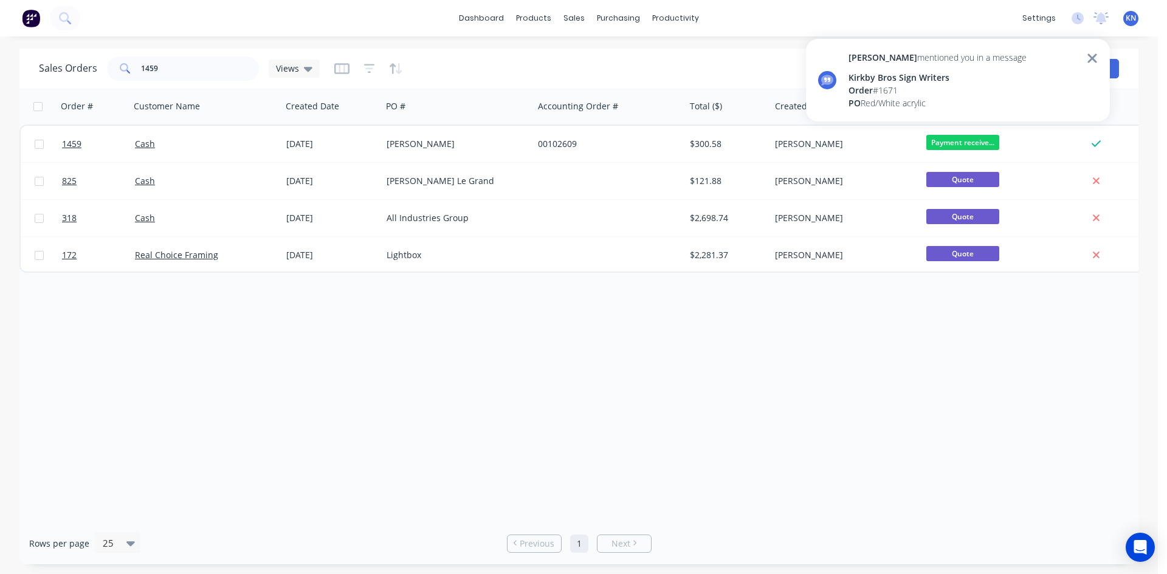
click at [778, 450] on div "Order # Customer Name Created Date PO # Accounting Order # Total ($) Created By…" at bounding box center [578, 305] width 1119 height 435
click at [693, 57] on div "Workflow" at bounding box center [697, 58] width 36 height 11
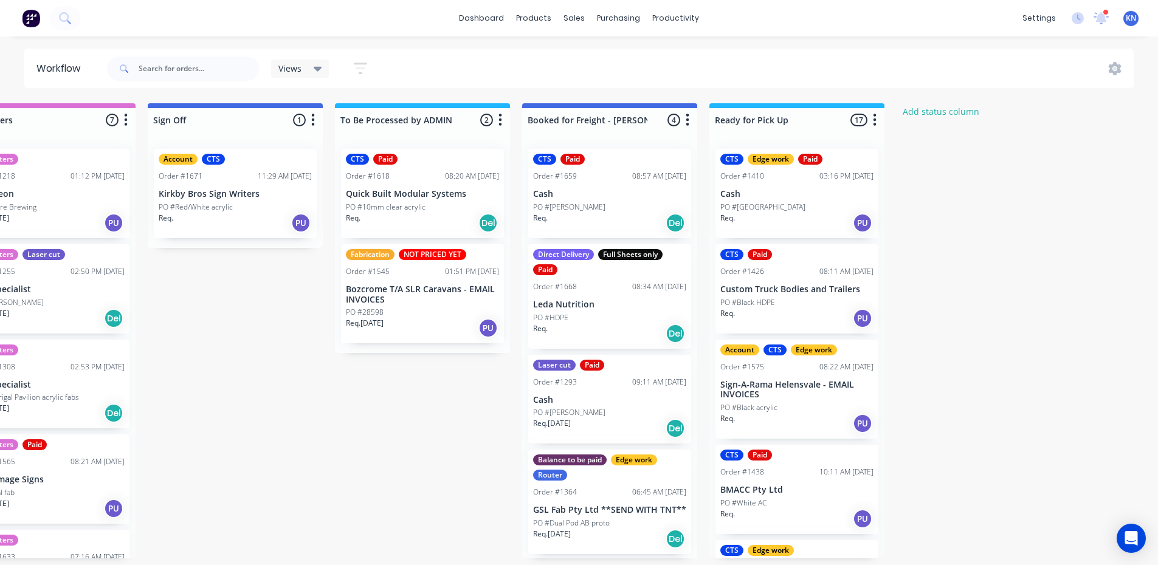
scroll to position [0, 1750]
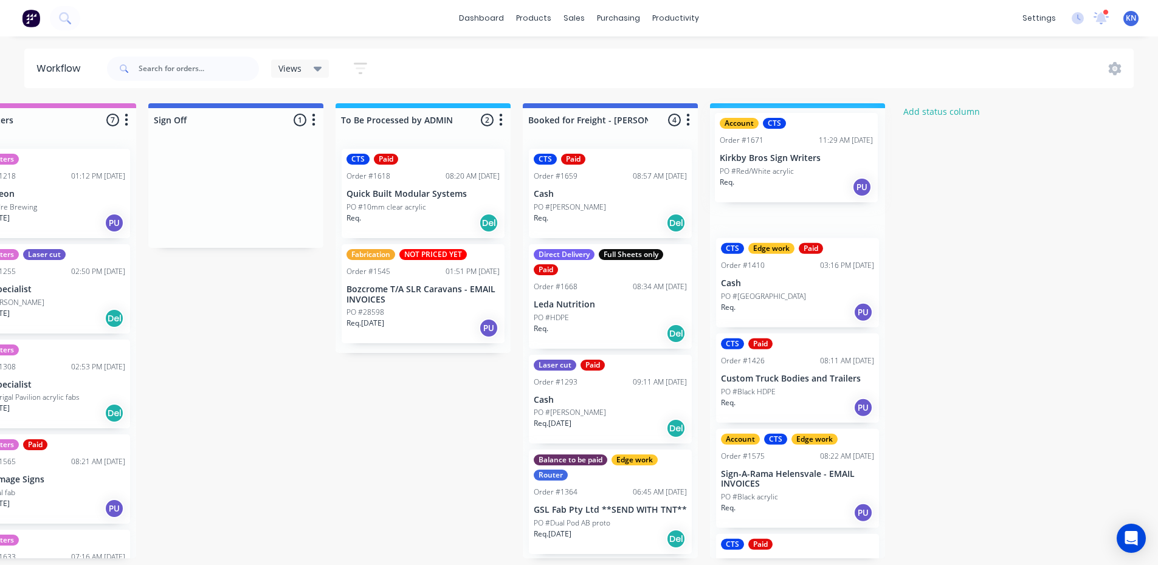
drag, startPoint x: 204, startPoint y: 192, endPoint x: 777, endPoint y: 156, distance: 574.2
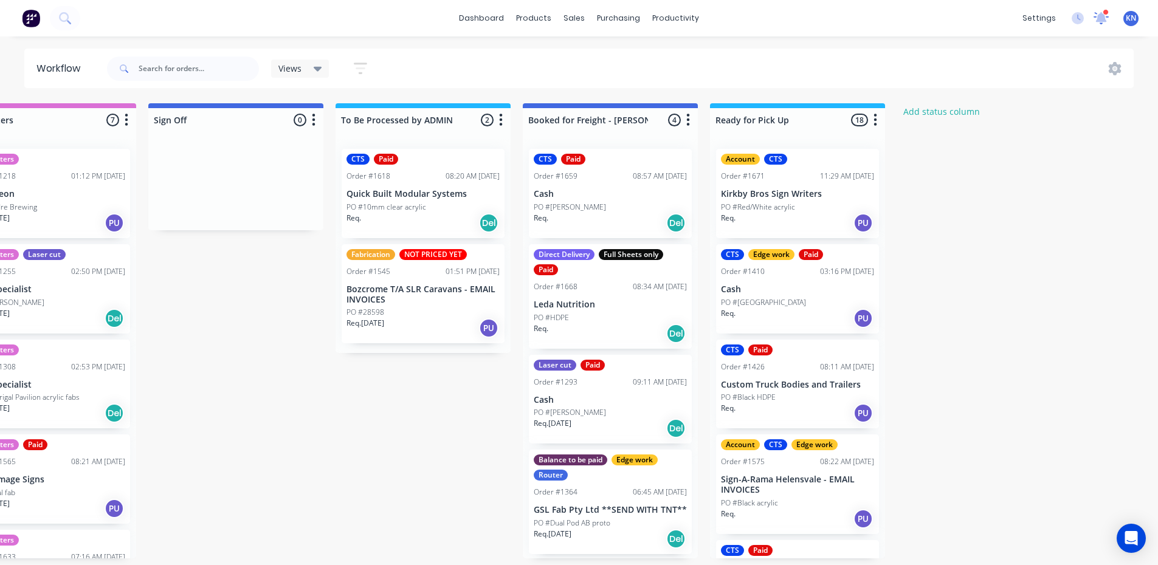
click at [1101, 17] on icon at bounding box center [1101, 17] width 11 height 10
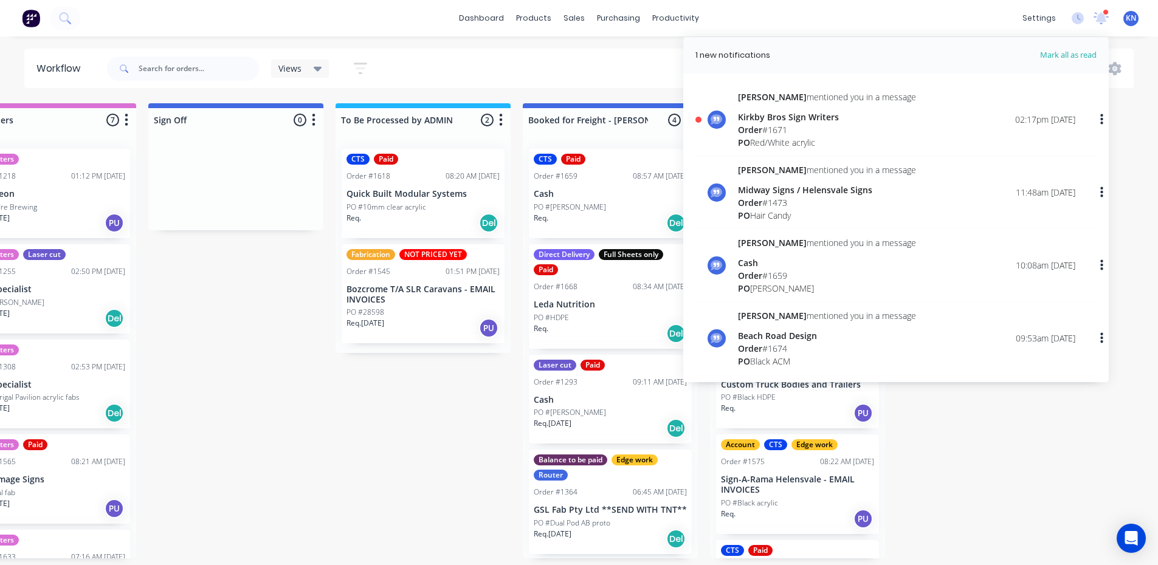
click at [760, 124] on span "Order" at bounding box center [750, 130] width 24 height 12
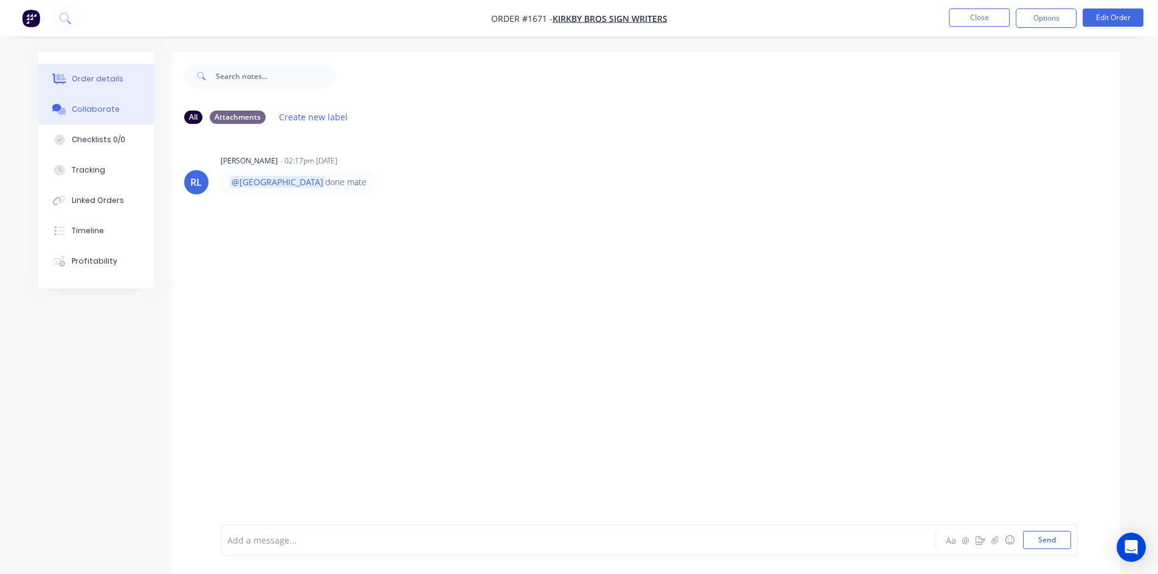
click at [100, 74] on div "Order details" at bounding box center [98, 79] width 52 height 11
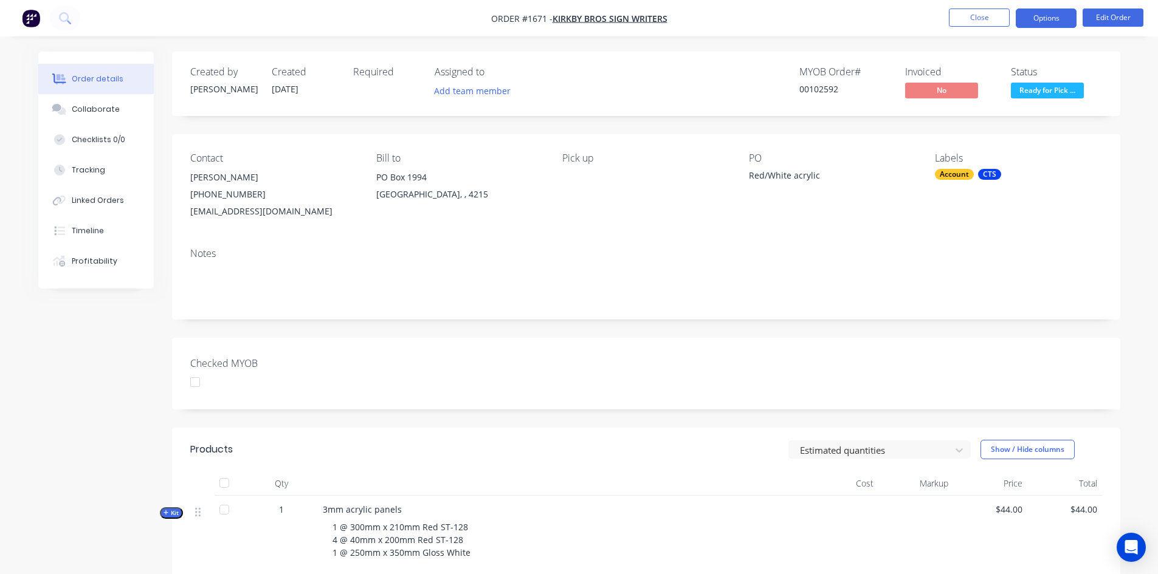
click at [1051, 13] on button "Options" at bounding box center [1045, 18] width 61 height 19
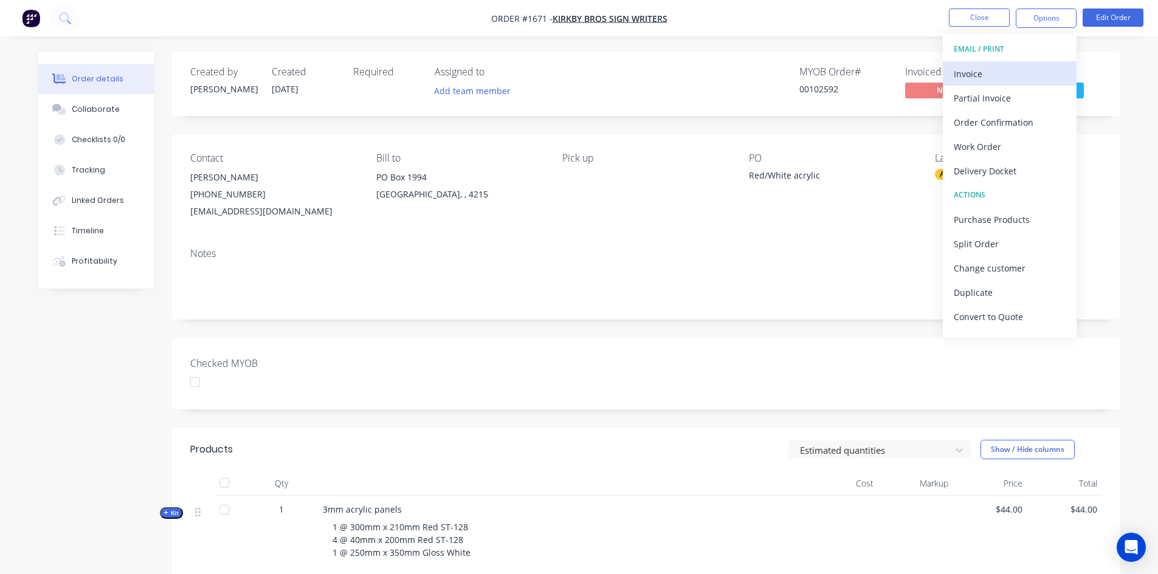
click at [970, 72] on div "Invoice" at bounding box center [1009, 74] width 112 height 18
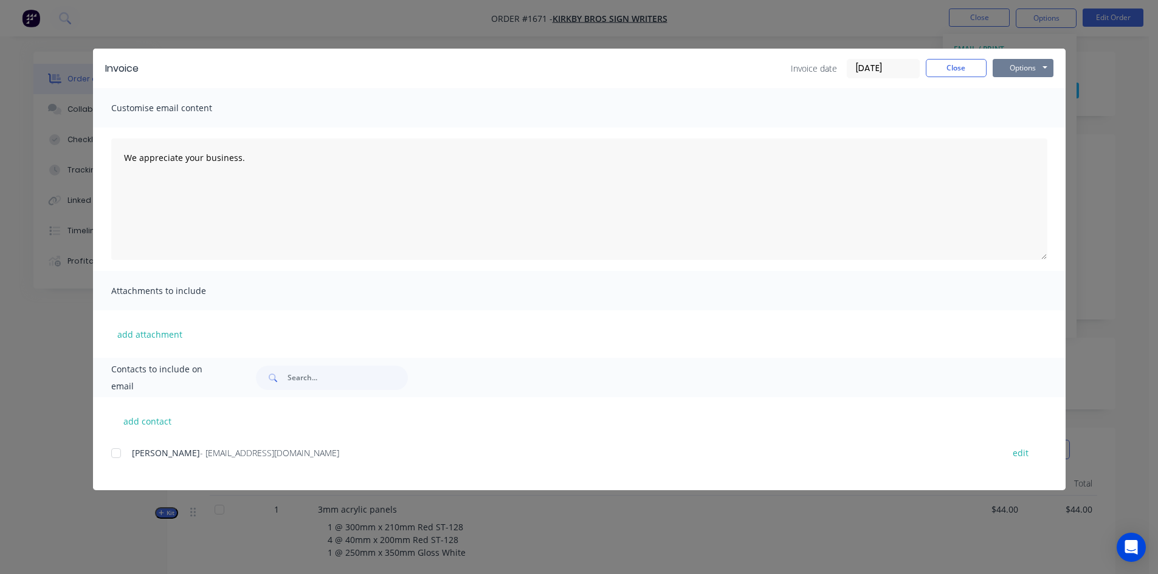
click at [1022, 66] on button "Options" at bounding box center [1022, 68] width 61 height 18
click at [1020, 106] on button "Print" at bounding box center [1031, 110] width 78 height 20
click at [957, 67] on button "Close" at bounding box center [956, 68] width 61 height 18
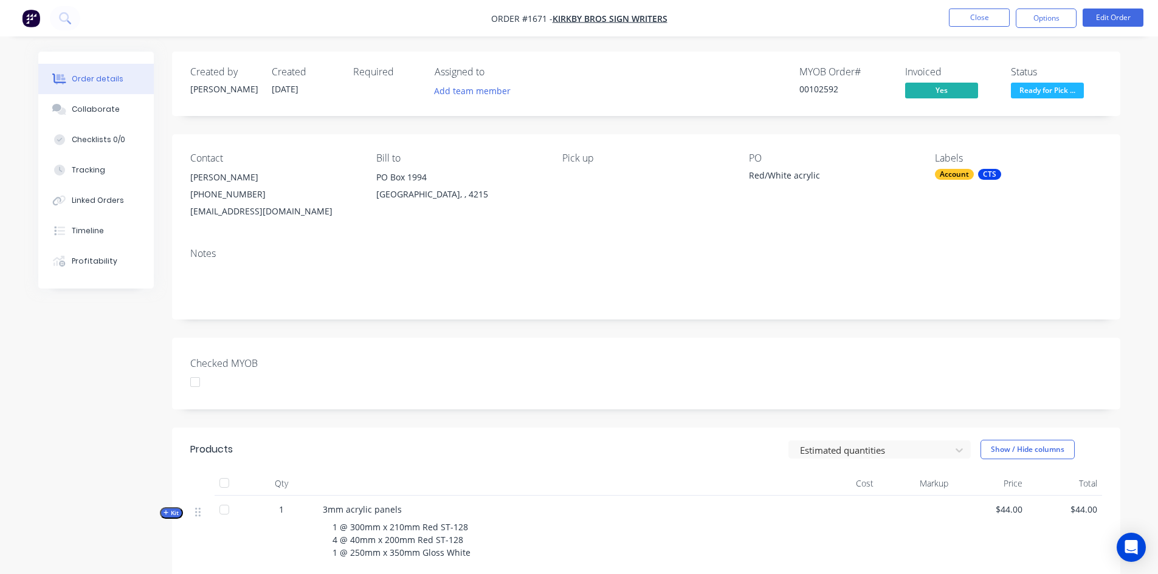
click at [200, 385] on div at bounding box center [195, 382] width 24 height 24
click at [991, 14] on button "Close" at bounding box center [979, 18] width 61 height 18
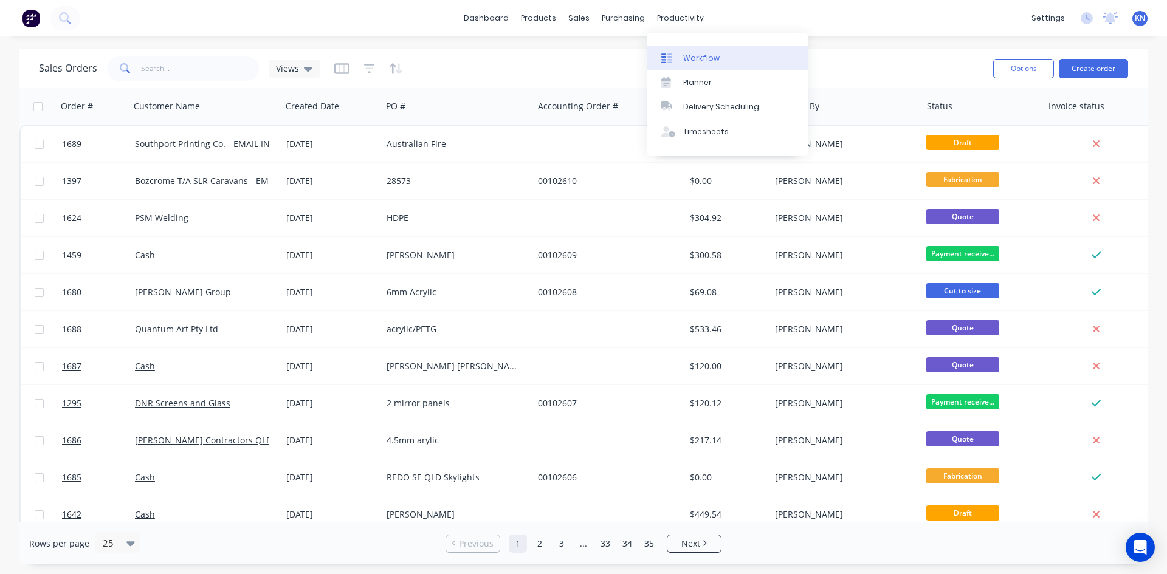
click at [701, 54] on div "Workflow" at bounding box center [701, 58] width 36 height 11
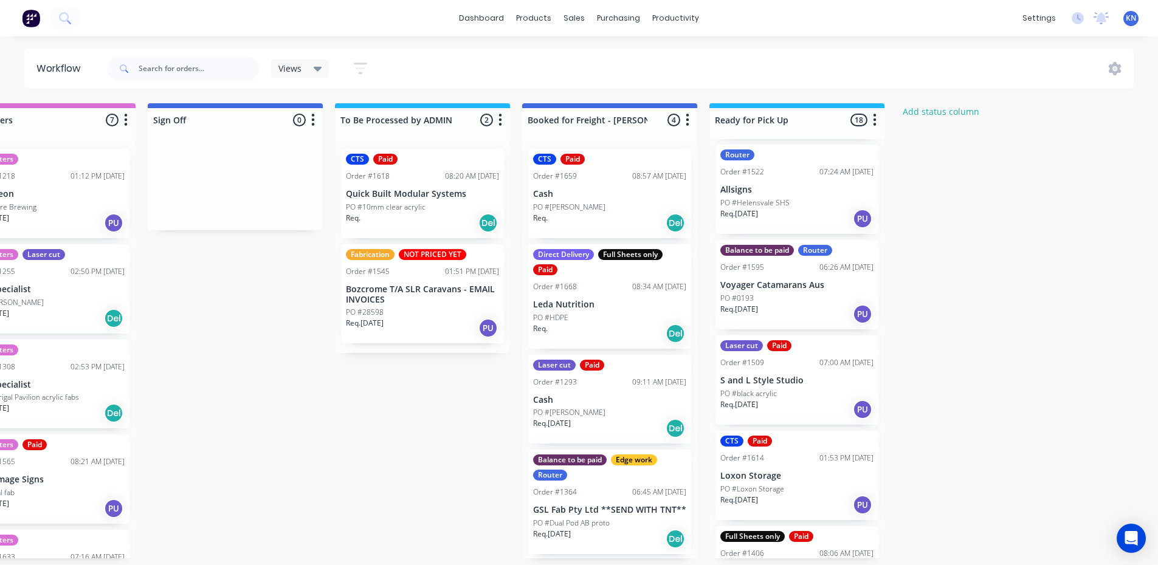
scroll to position [1337, 0]
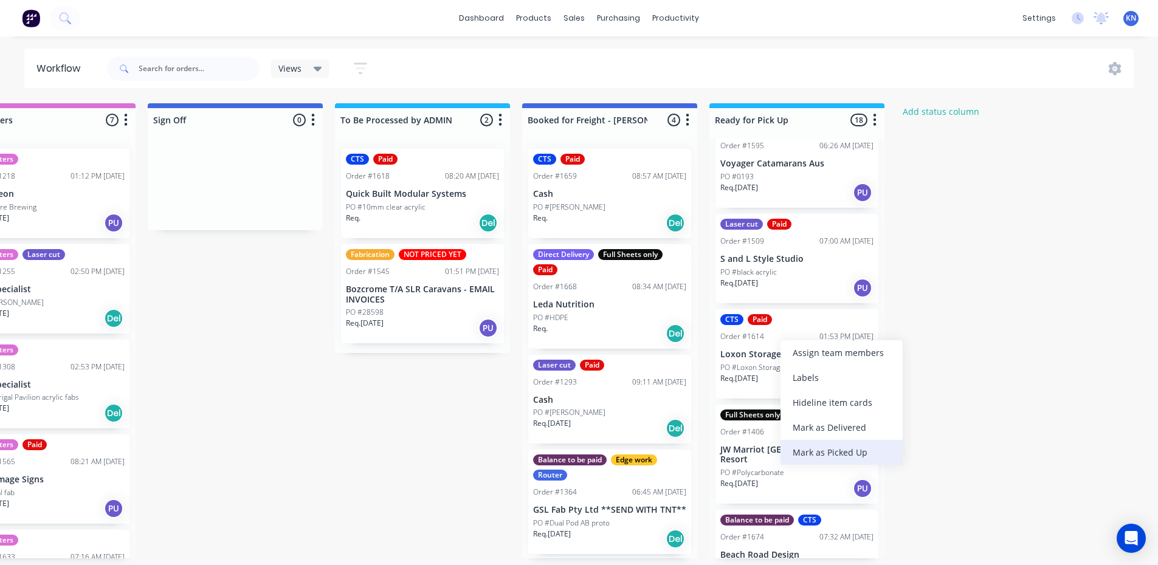
click at [816, 448] on div "Mark as Picked Up" at bounding box center [841, 452] width 122 height 25
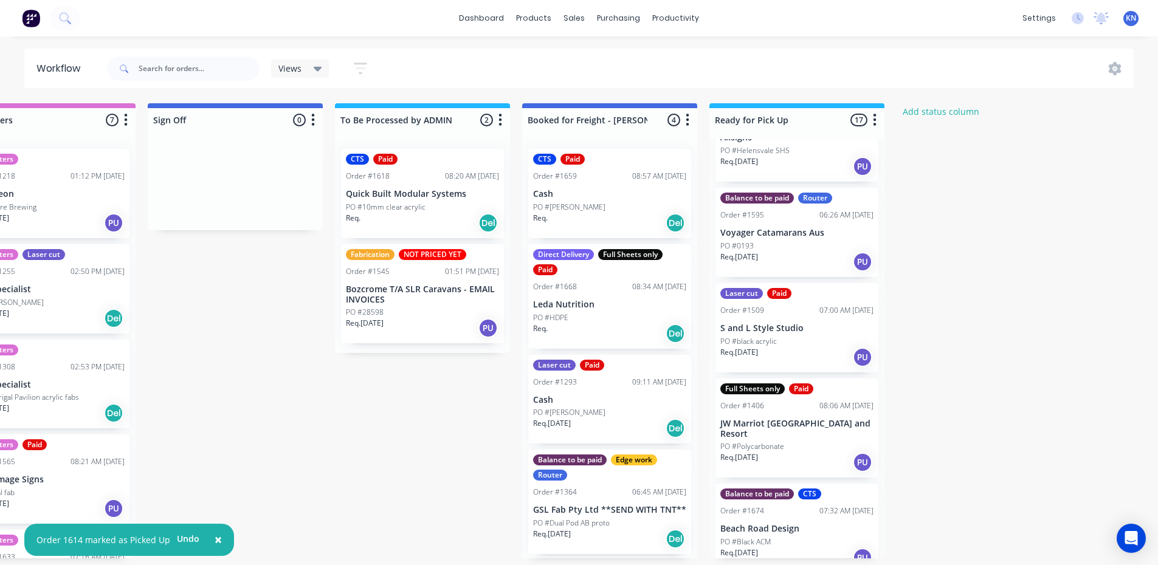
scroll to position [2, 1750]
click at [753, 484] on div "Balance to be paid CTS Order #1674 07:32 AM 25/09/25 Beach Road Design PO #Blac…" at bounding box center [796, 528] width 163 height 89
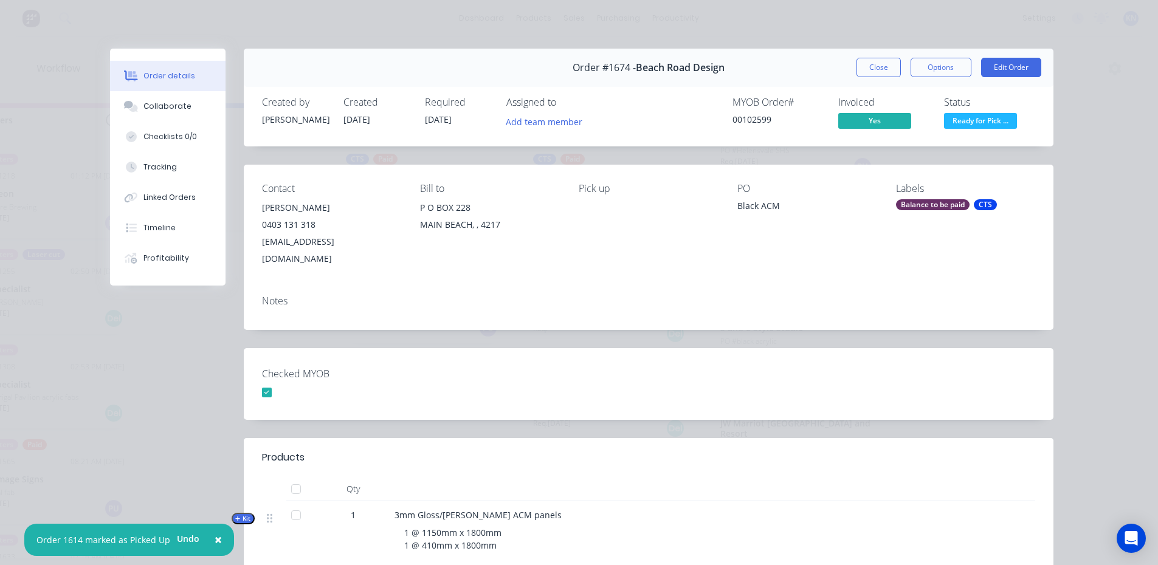
click at [925, 205] on div "Balance to be paid" at bounding box center [933, 204] width 74 height 11
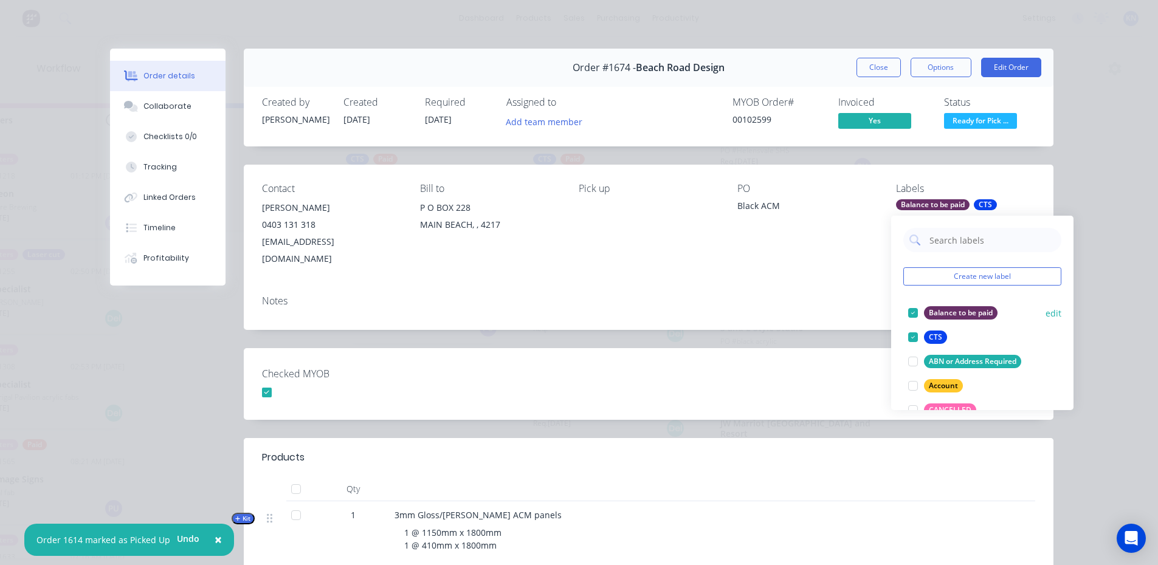
click at [916, 308] on div at bounding box center [913, 313] width 24 height 24
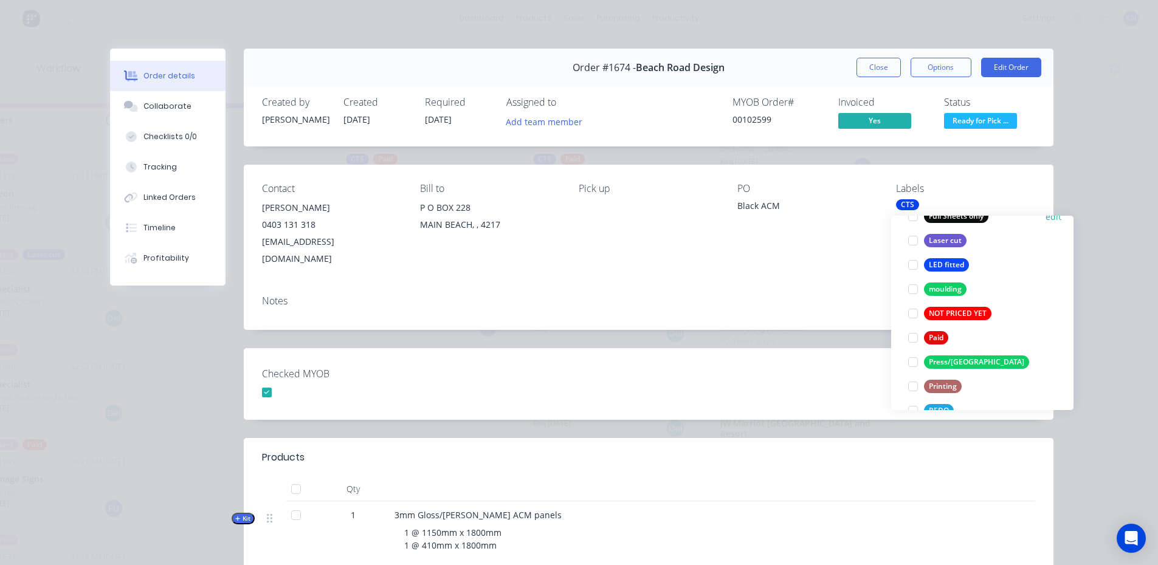
scroll to position [365, 0]
click at [910, 334] on div at bounding box center [913, 337] width 24 height 24
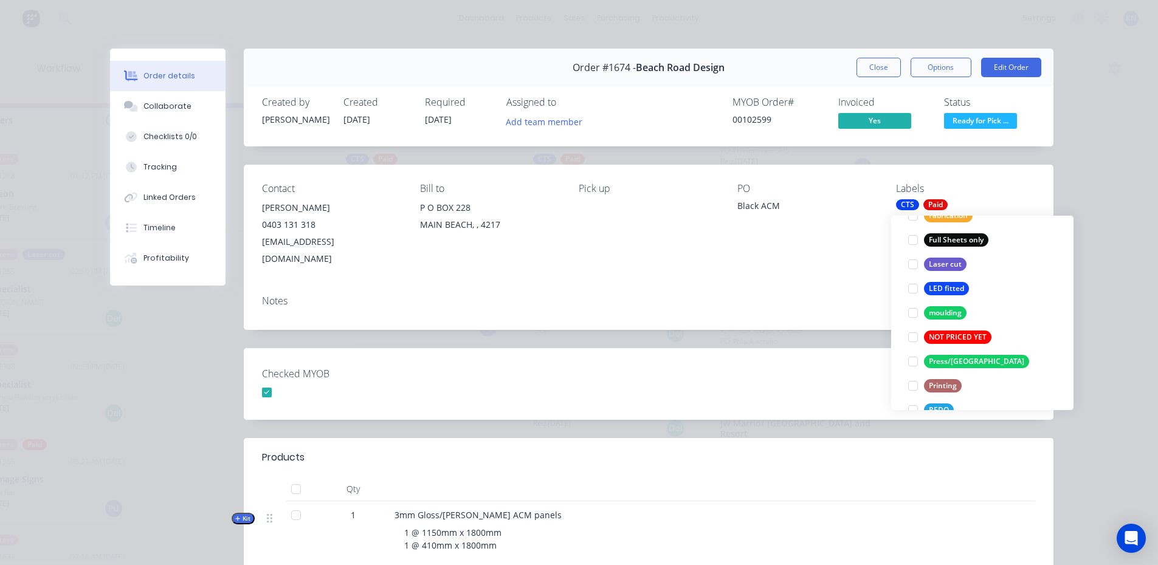
scroll to position [0, 0]
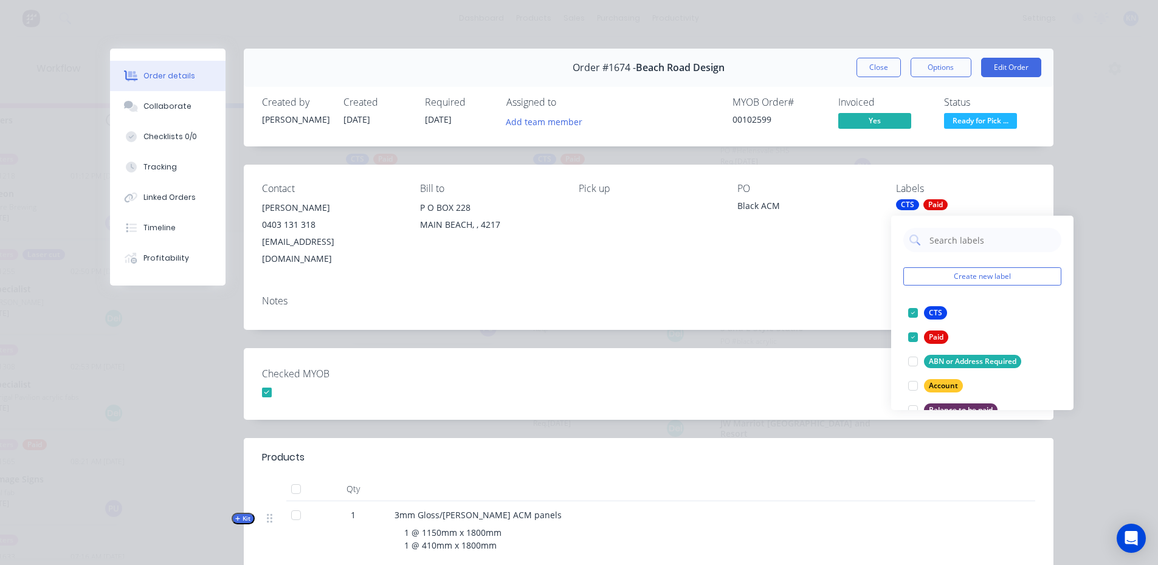
click at [837, 379] on div "Checked MYOB" at bounding box center [648, 384] width 809 height 72
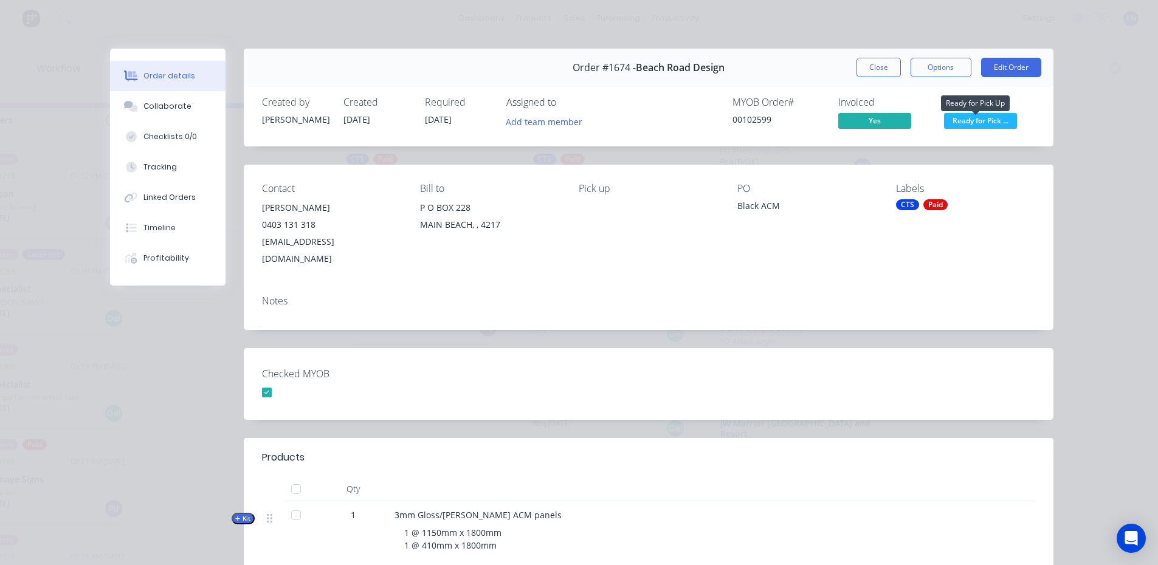
click at [997, 117] on span "Ready for Pick ..." at bounding box center [980, 120] width 73 height 15
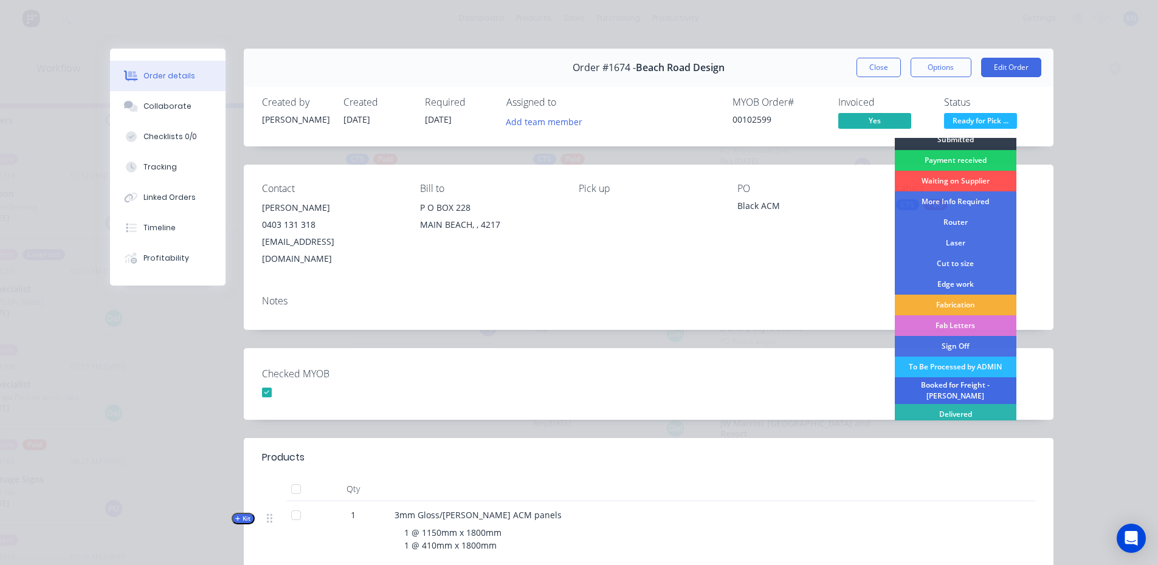
scroll to position [22, 0]
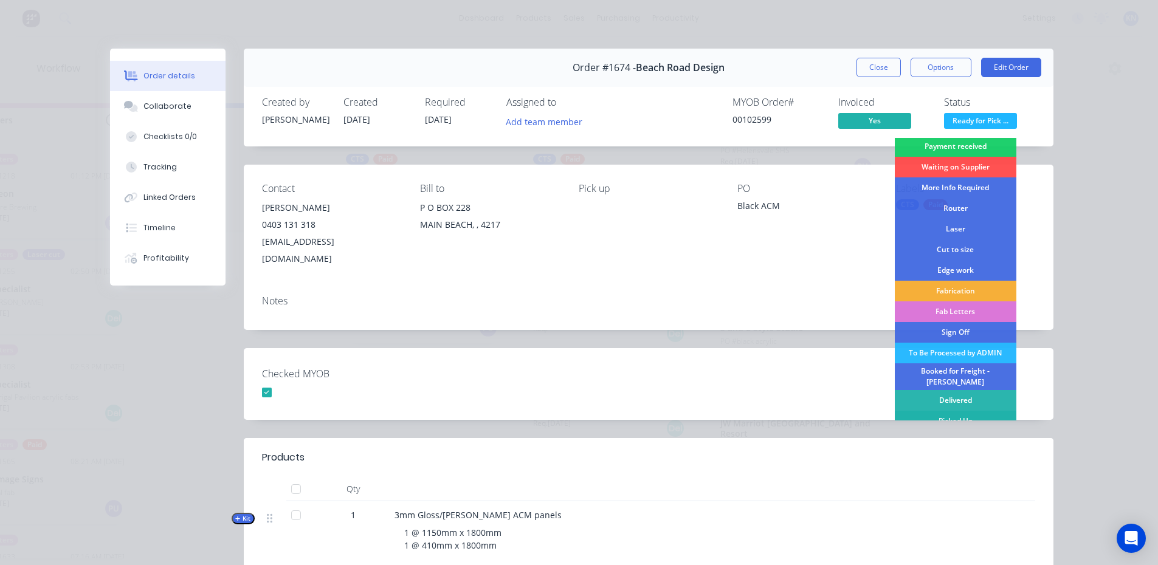
click at [955, 416] on div "Picked Up" at bounding box center [956, 421] width 122 height 21
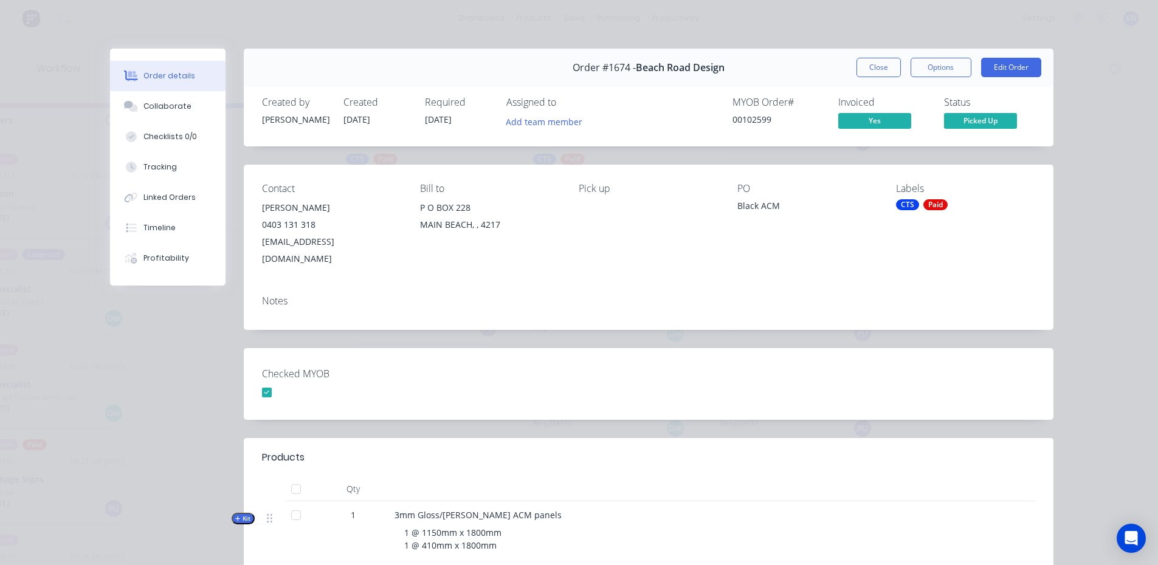
scroll to position [1172, 0]
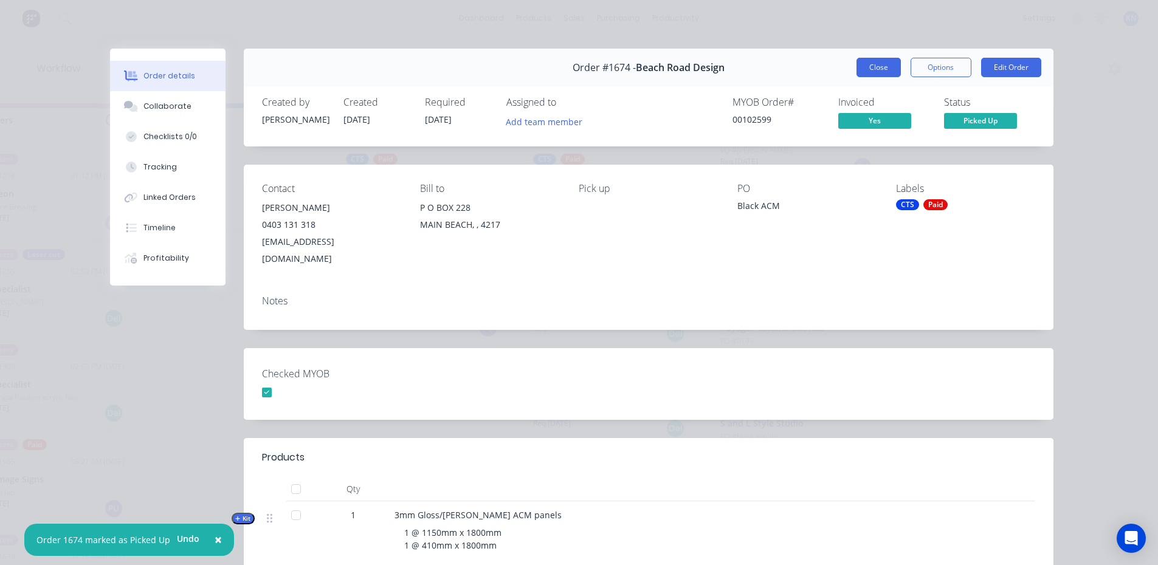
click at [862, 63] on button "Close" at bounding box center [878, 67] width 44 height 19
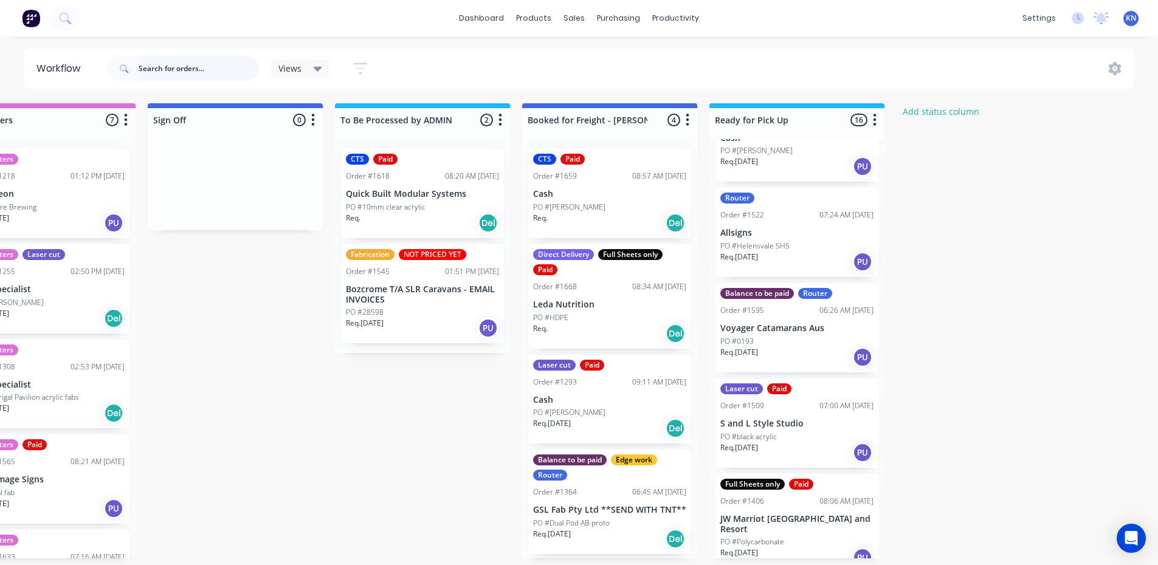
click at [196, 63] on input "text" at bounding box center [199, 69] width 120 height 24
click at [577, 15] on div "sales" at bounding box center [573, 18] width 33 height 18
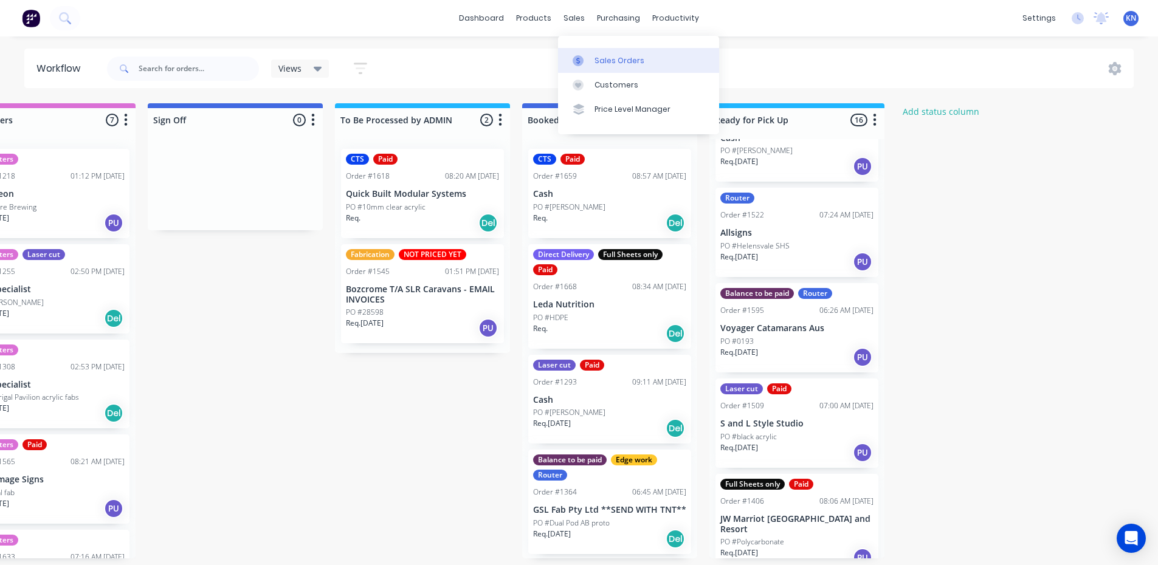
click at [610, 57] on div "Sales Orders" at bounding box center [619, 60] width 50 height 11
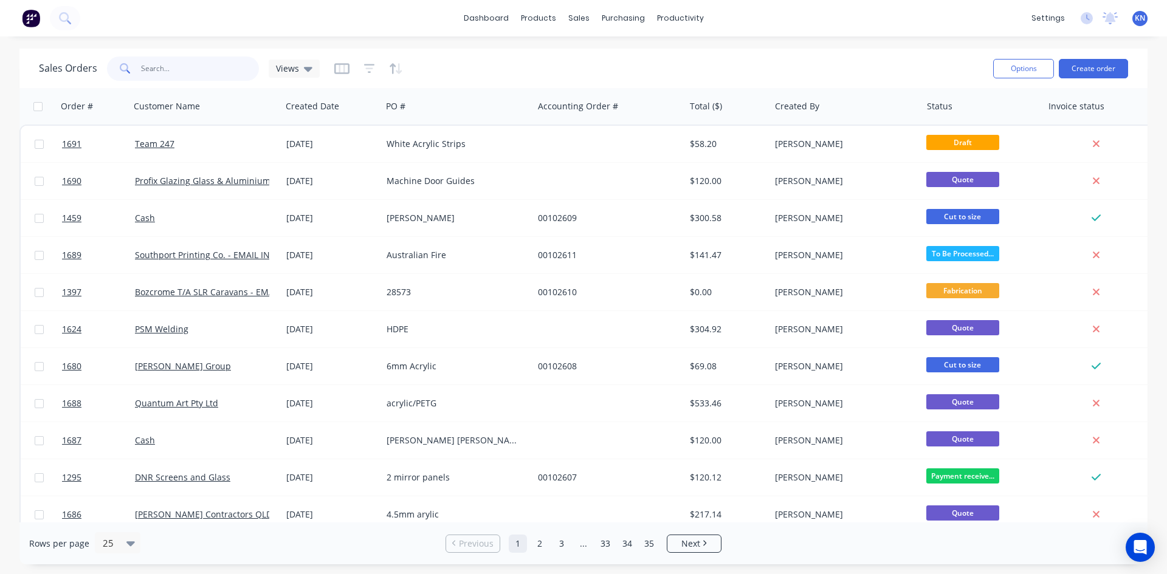
click at [160, 74] on input "text" at bounding box center [200, 69] width 119 height 24
type input "1689"
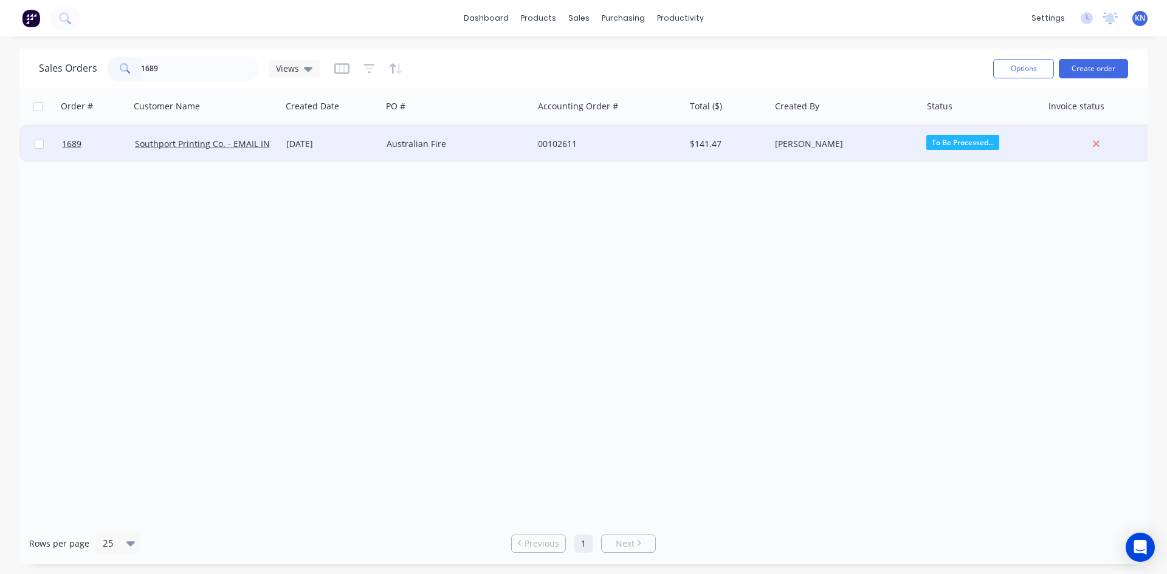
click at [464, 142] on div "Australian Fire" at bounding box center [453, 144] width 135 height 12
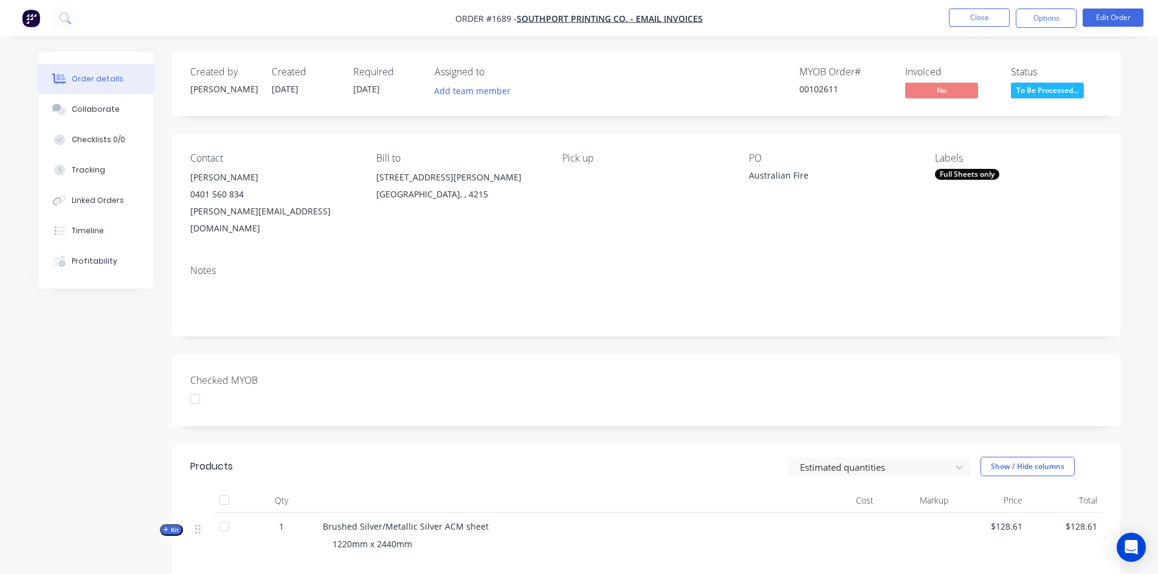
click at [192, 387] on div at bounding box center [195, 399] width 24 height 24
click at [1046, 15] on button "Options" at bounding box center [1045, 18] width 61 height 19
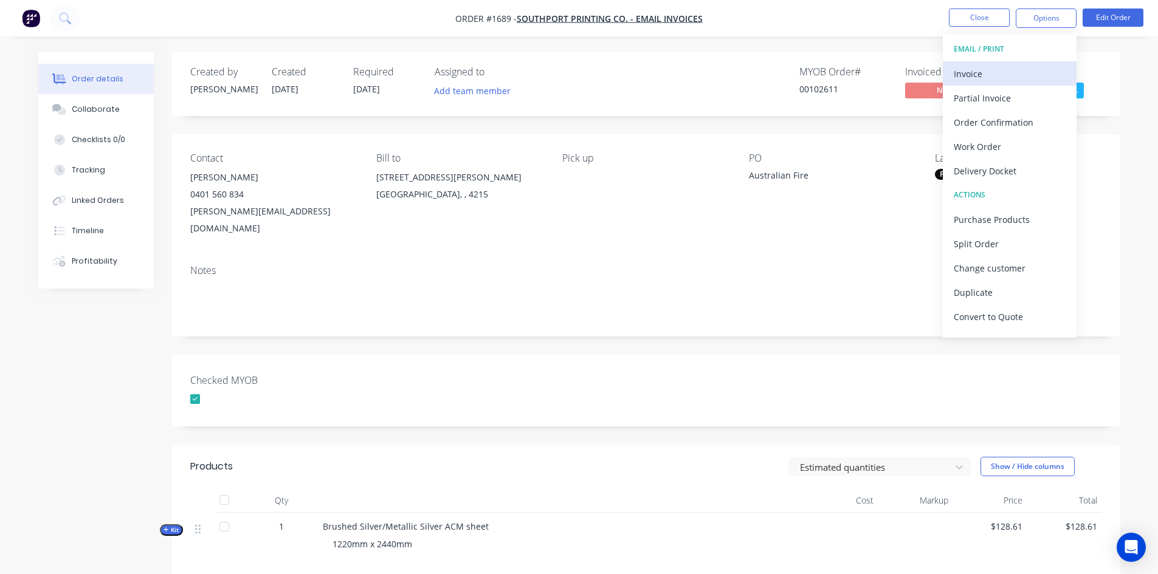
click at [967, 70] on div "Invoice" at bounding box center [1009, 74] width 112 height 18
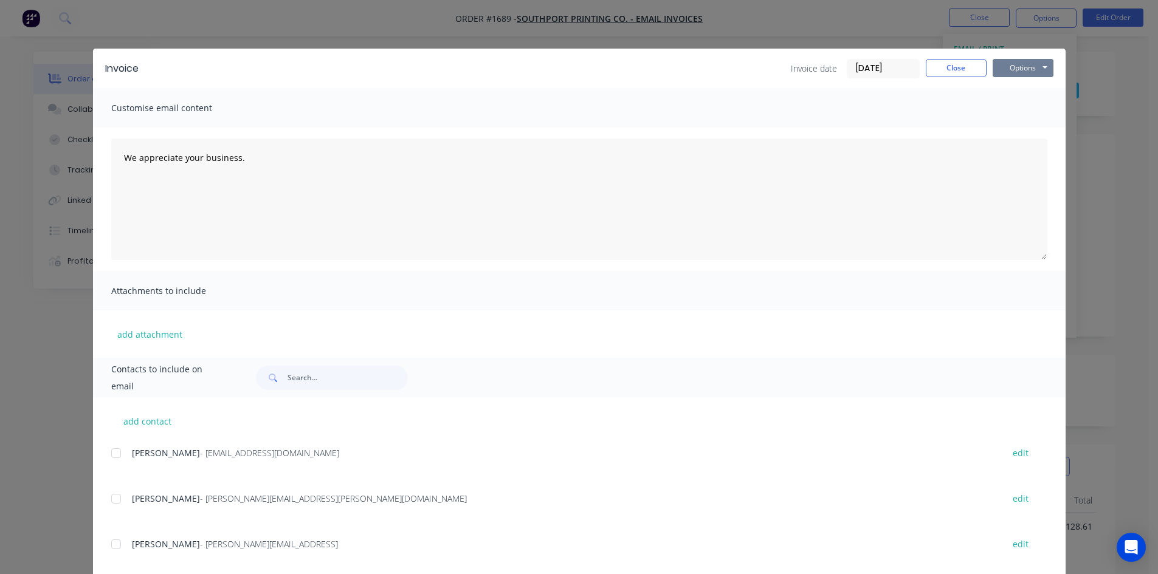
click at [1023, 69] on button "Options" at bounding box center [1022, 68] width 61 height 18
click at [1028, 108] on button "Print" at bounding box center [1031, 110] width 78 height 20
click at [964, 63] on button "Close" at bounding box center [956, 68] width 61 height 18
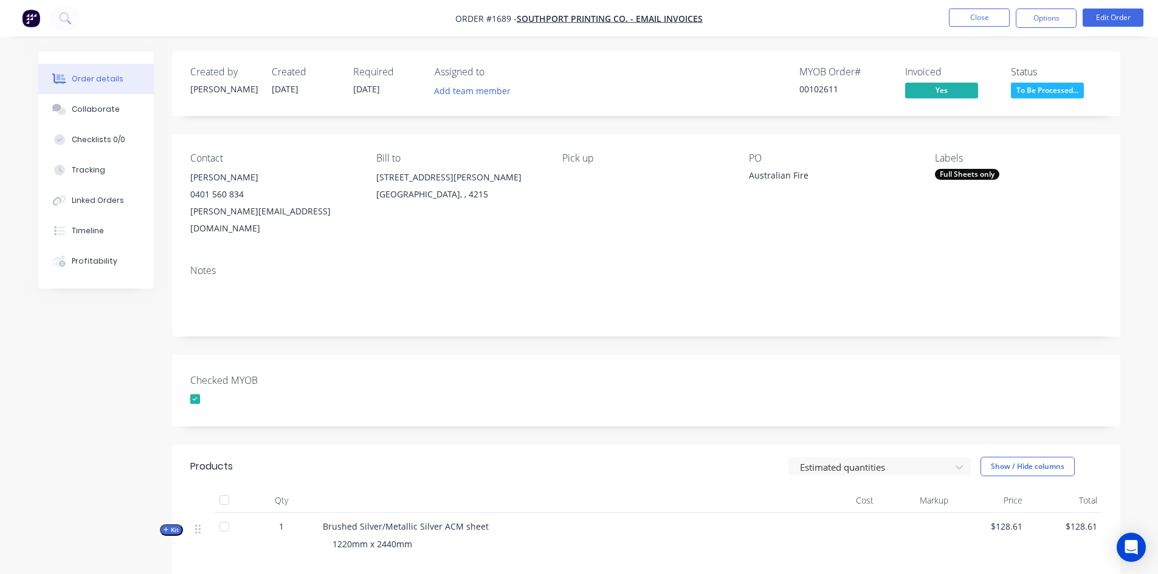
click at [958, 175] on div "Full Sheets only" at bounding box center [967, 174] width 64 height 11
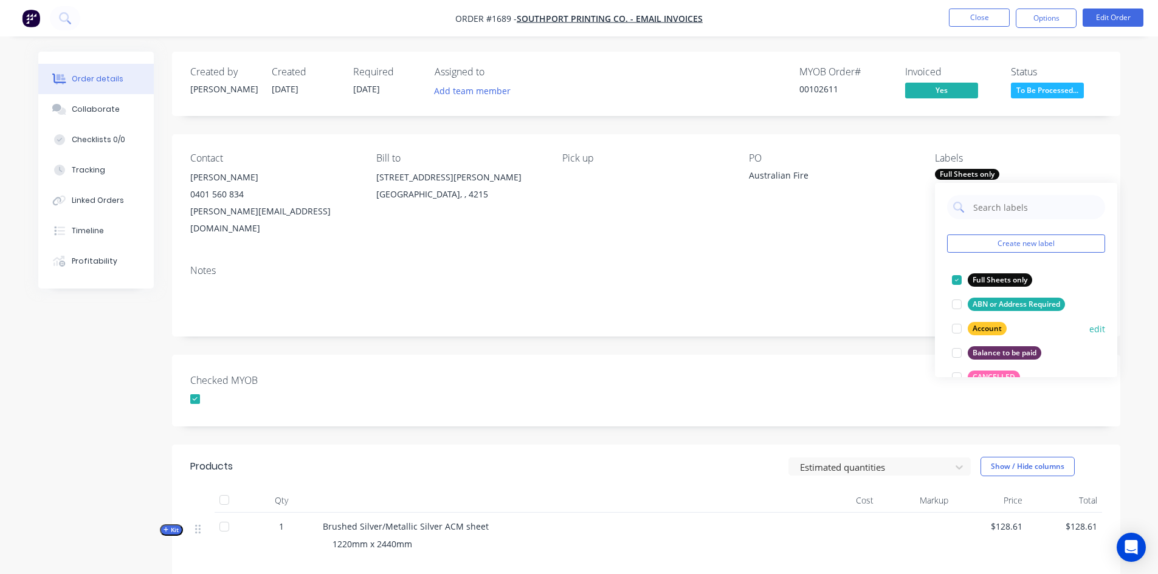
click at [955, 329] on div at bounding box center [956, 329] width 24 height 24
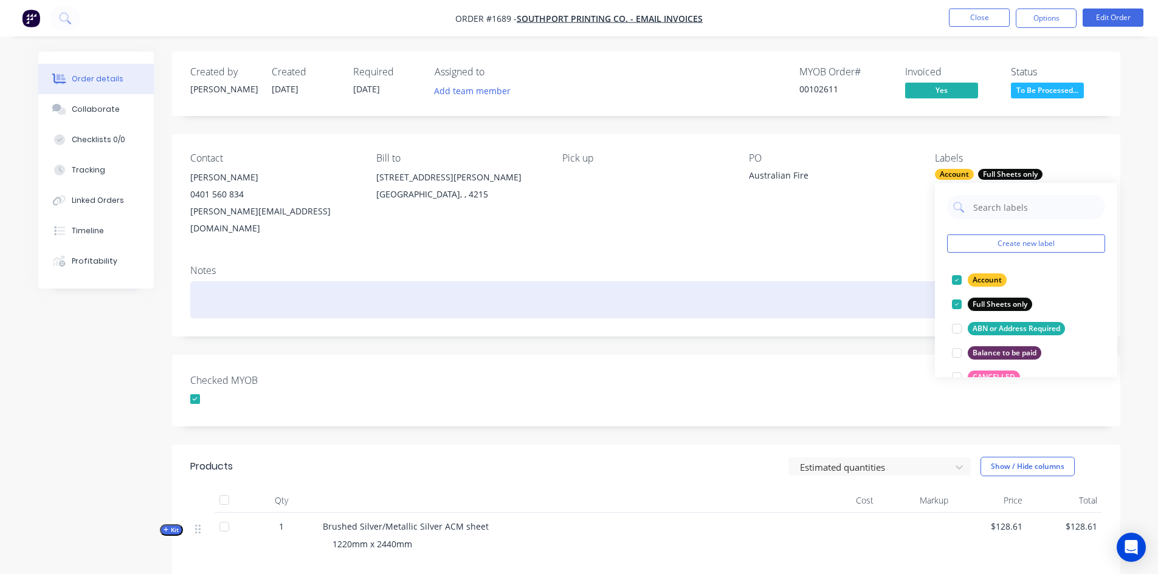
click at [822, 287] on div at bounding box center [646, 299] width 912 height 37
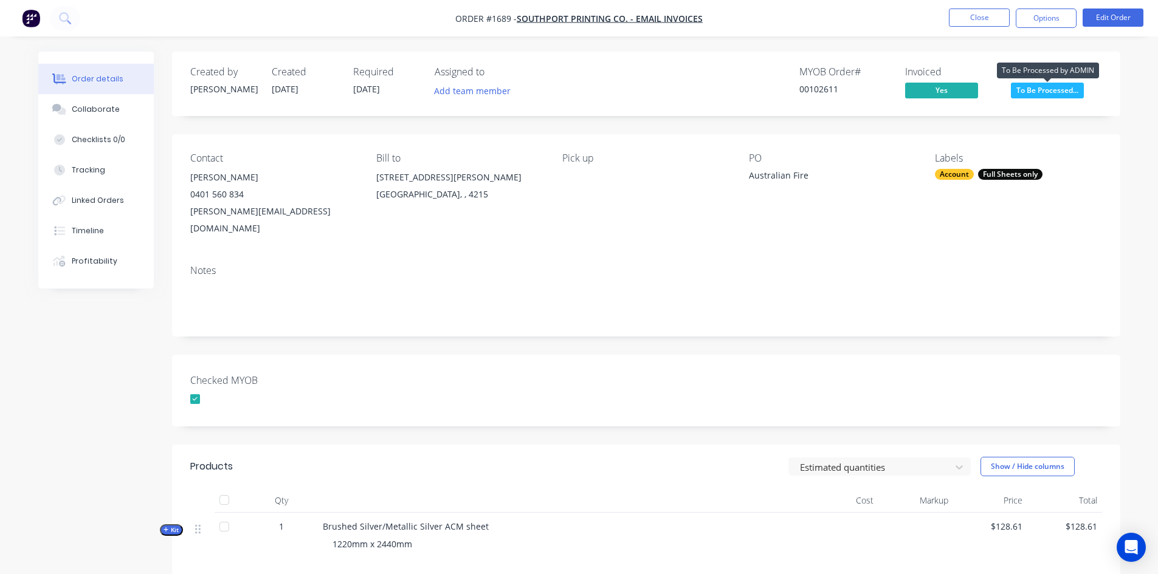
click at [1054, 88] on span "To Be Processed..." at bounding box center [1047, 90] width 73 height 15
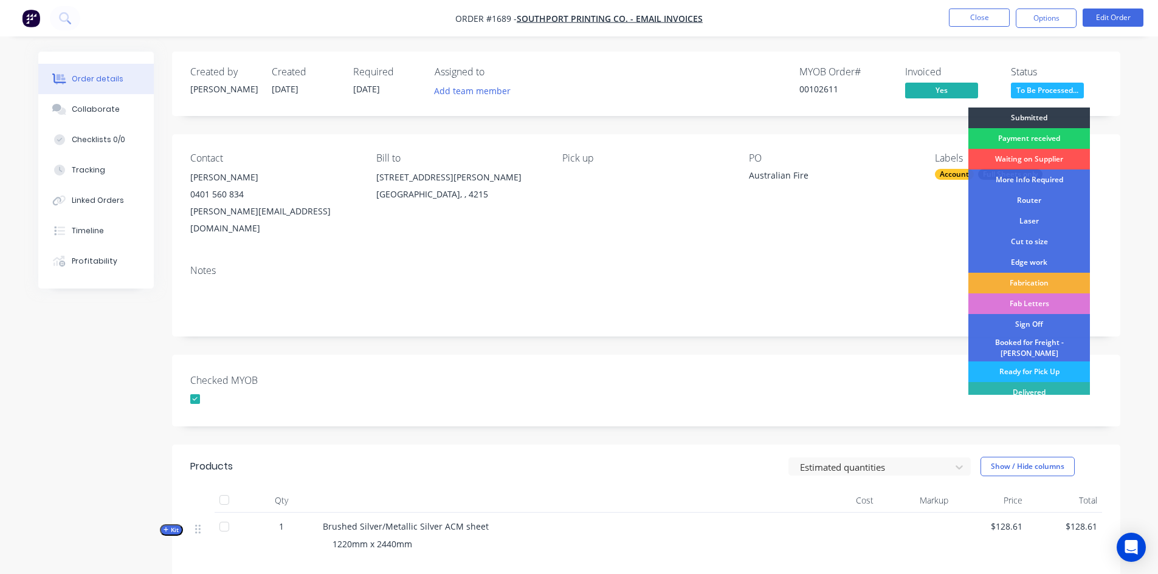
click at [1027, 365] on div "Ready for Pick Up" at bounding box center [1029, 372] width 122 height 21
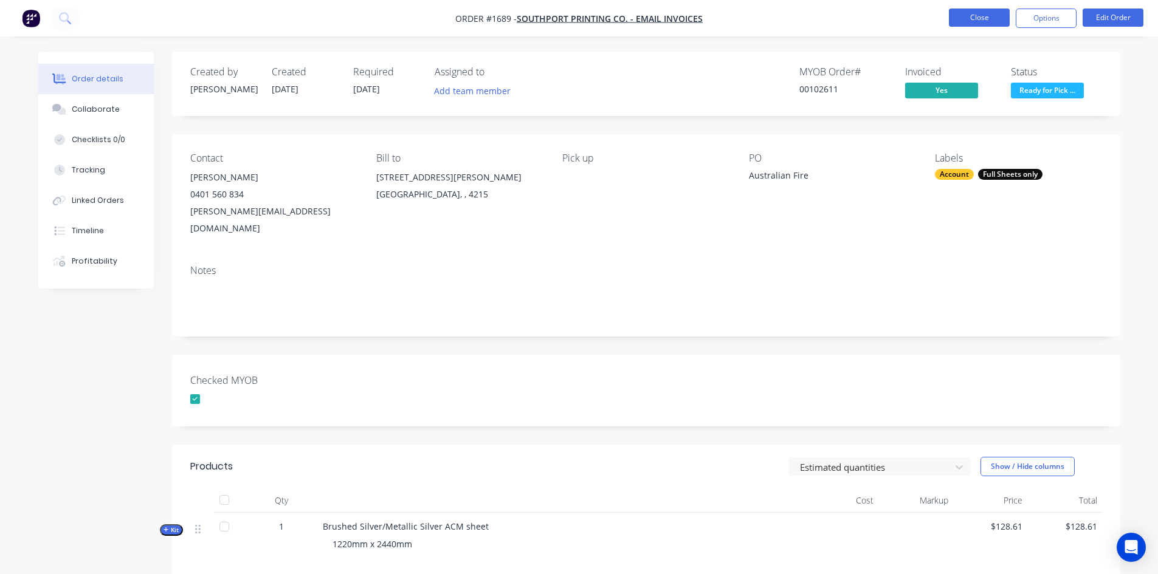
click at [982, 16] on button "Close" at bounding box center [979, 18] width 61 height 18
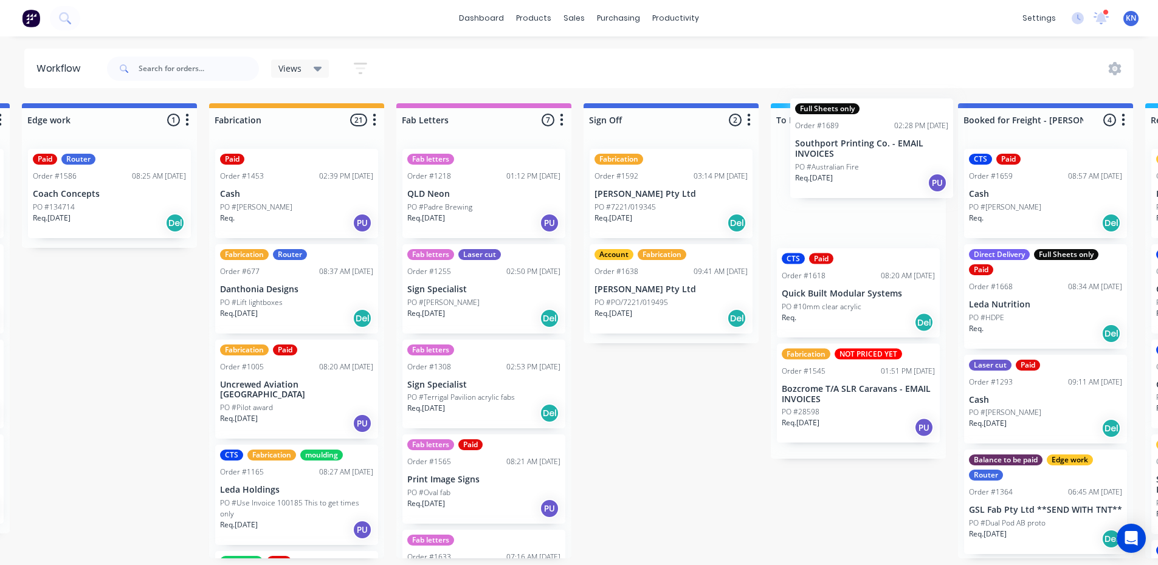
scroll to position [0, 1317]
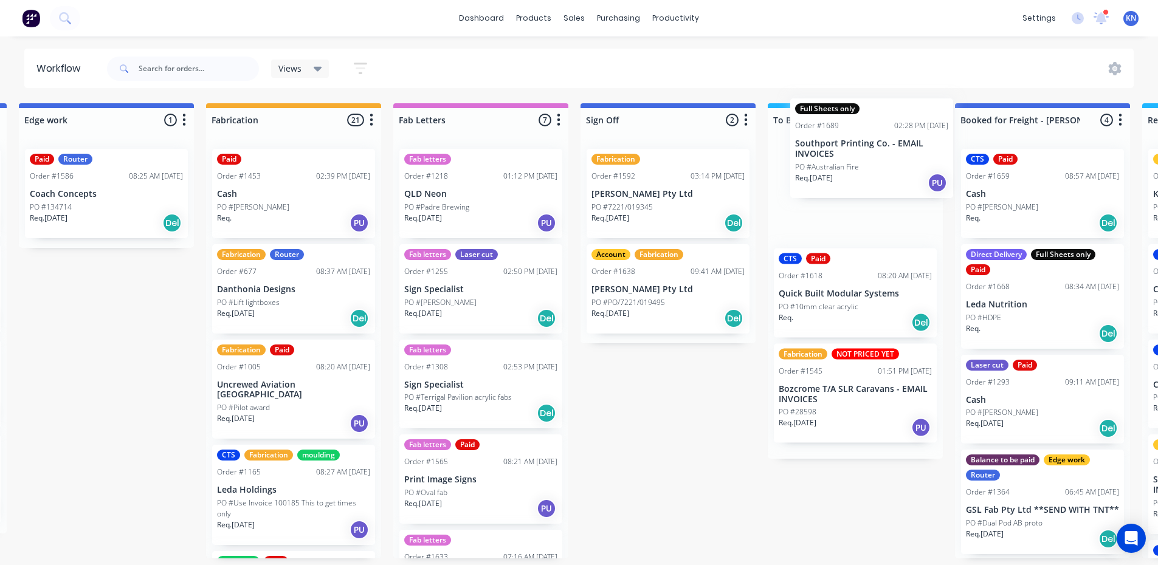
drag, startPoint x: 75, startPoint y: 198, endPoint x: 842, endPoint y: 150, distance: 768.4
click at [842, 150] on div "Submitted 1 Status colour #273444 hex #273444 Save Cancel Summaries Total order…" at bounding box center [127, 330] width 2908 height 455
